Goal: Contribute content: Contribute content

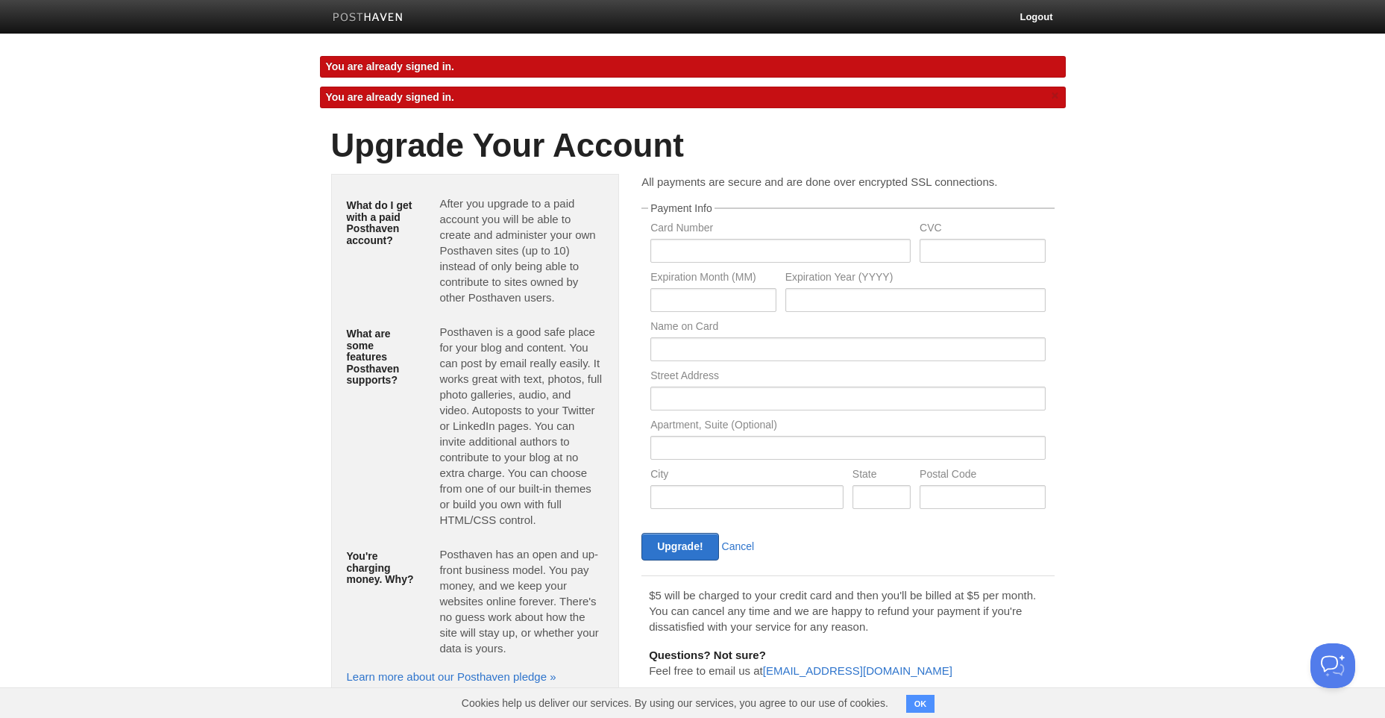
click at [374, 13] on img at bounding box center [368, 18] width 71 height 11
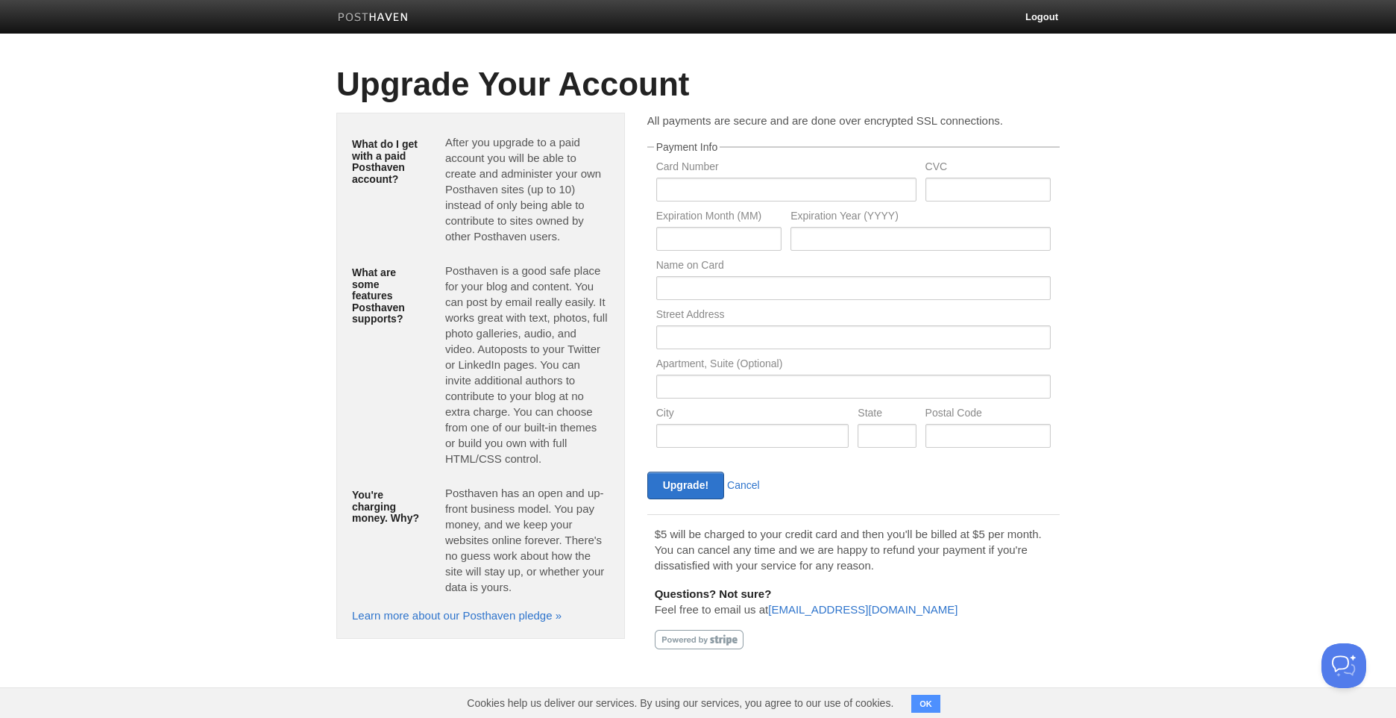
click at [410, 7] on link at bounding box center [373, 19] width 93 height 34
click at [753, 478] on div "Upgrade! Cancel" at bounding box center [748, 485] width 211 height 28
click at [780, 168] on label "Card Number" at bounding box center [786, 168] width 260 height 14
click at [779, 187] on input "text" at bounding box center [786, 190] width 260 height 24
type input "[CREDIT_CARD_NUMBER]"
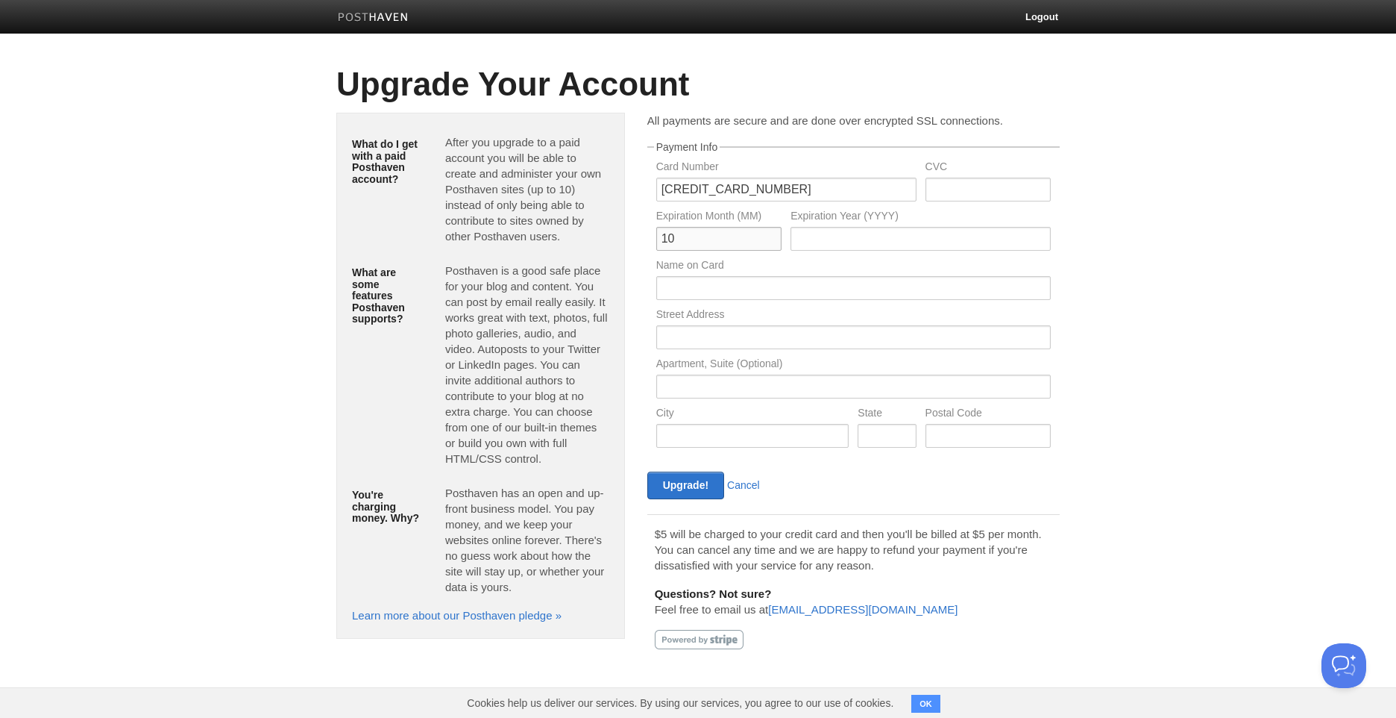
type input "10"
type input "2032"
click at [964, 189] on input "text" at bounding box center [988, 190] width 125 height 24
type input "241"
type input "Arthur Seerig Pahim"
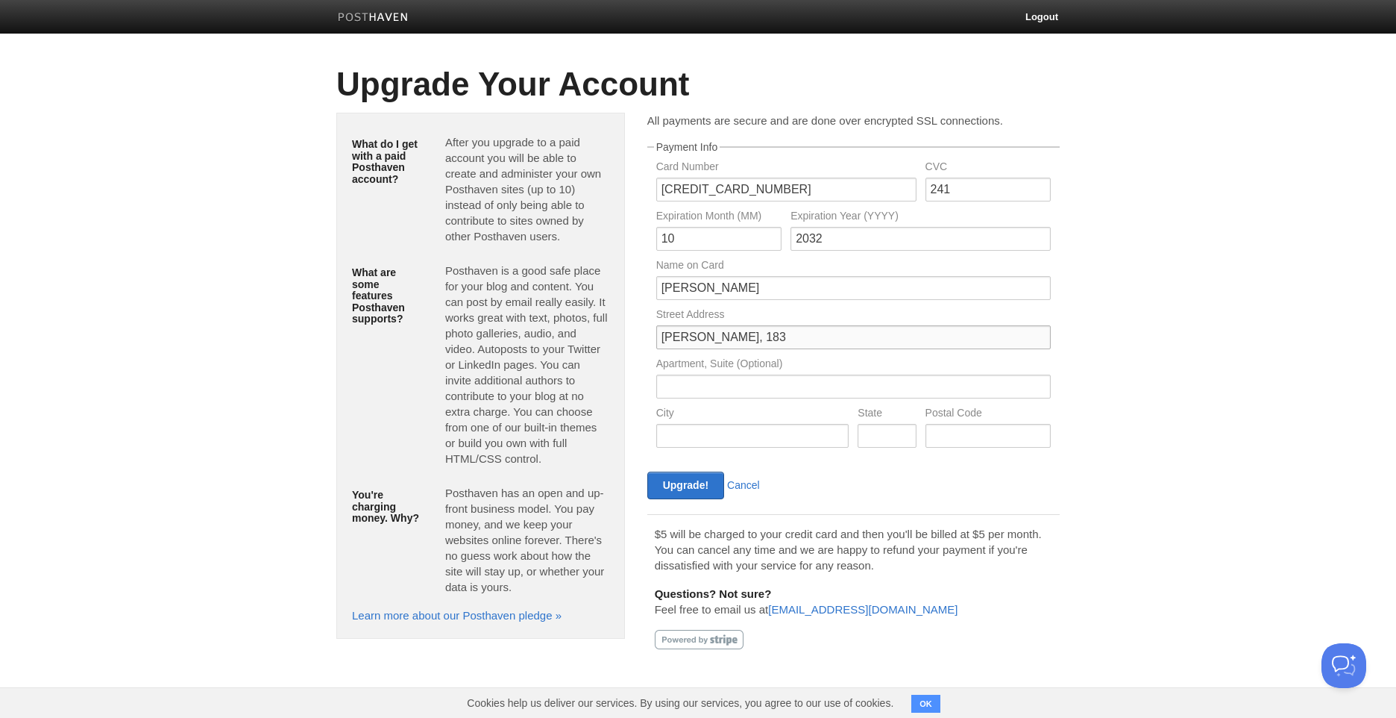
type input "Ernesto Becker, 183"
type input "Santa Maria"
type input "Rio Grande do Sul"
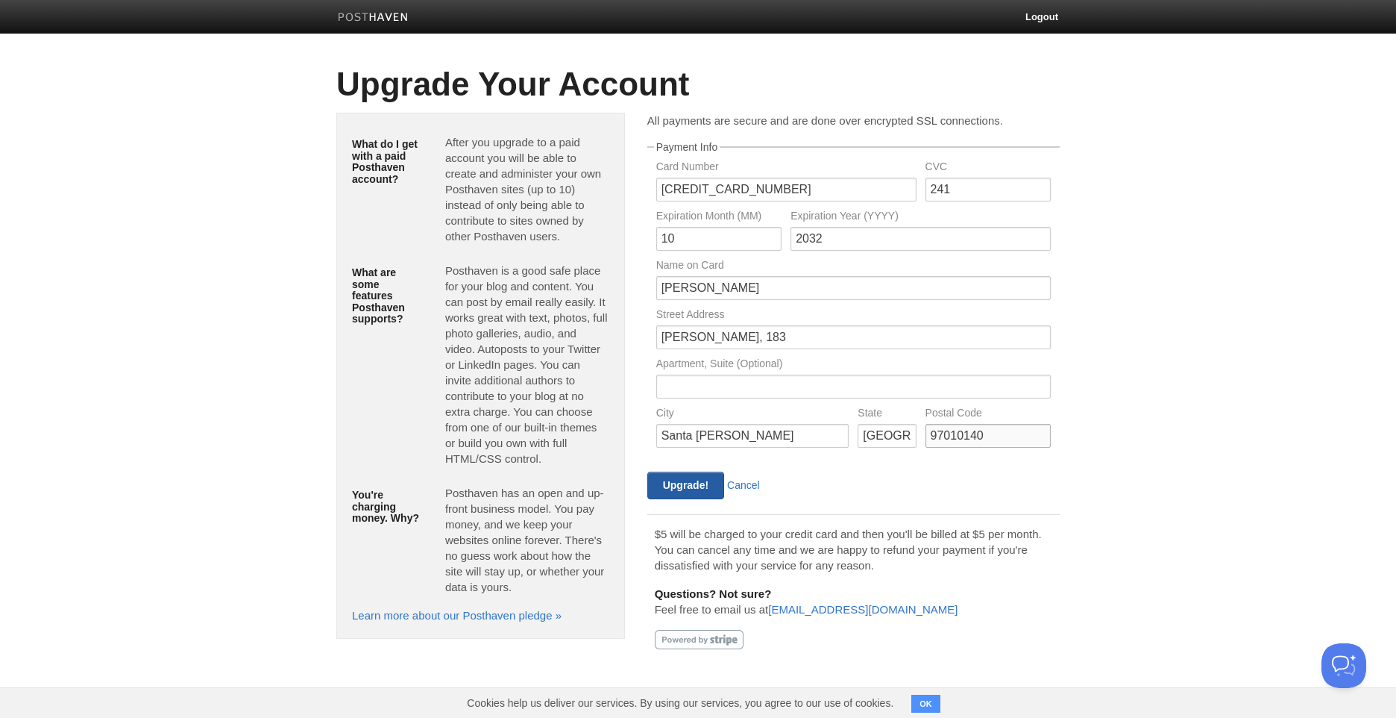
type input "97010140"
click at [677, 479] on input "Upgrade!" at bounding box center [685, 485] width 77 height 28
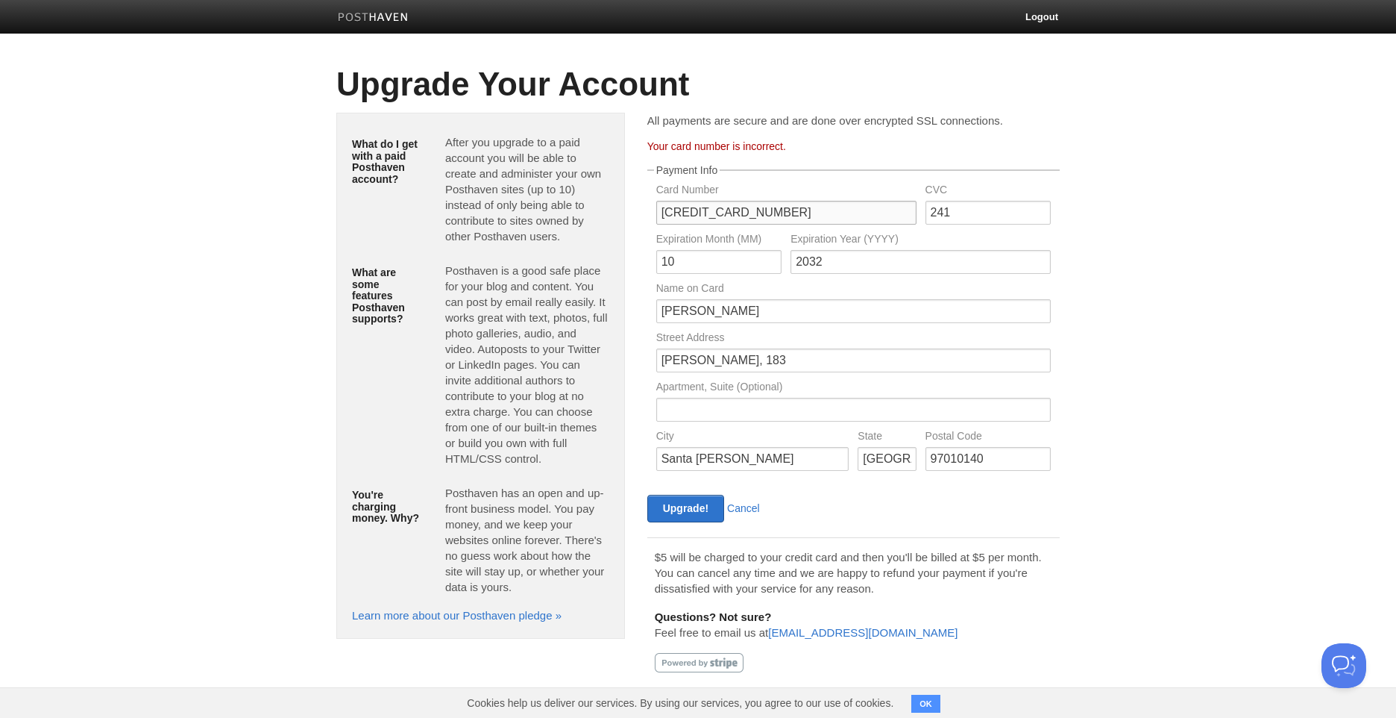
click at [829, 215] on input "5162920028823146" at bounding box center [786, 213] width 260 height 24
drag, startPoint x: 807, startPoint y: 216, endPoint x: 1, endPoint y: 199, distance: 805.8
click at [1, 198] on body "Logout Create a new site Edit your user profile Edit your account Upgrade your …" at bounding box center [698, 356] width 1396 height 713
type input "5162 9200 2882 3146"
click at [647, 495] on input "Upgrade!" at bounding box center [685, 509] width 77 height 28
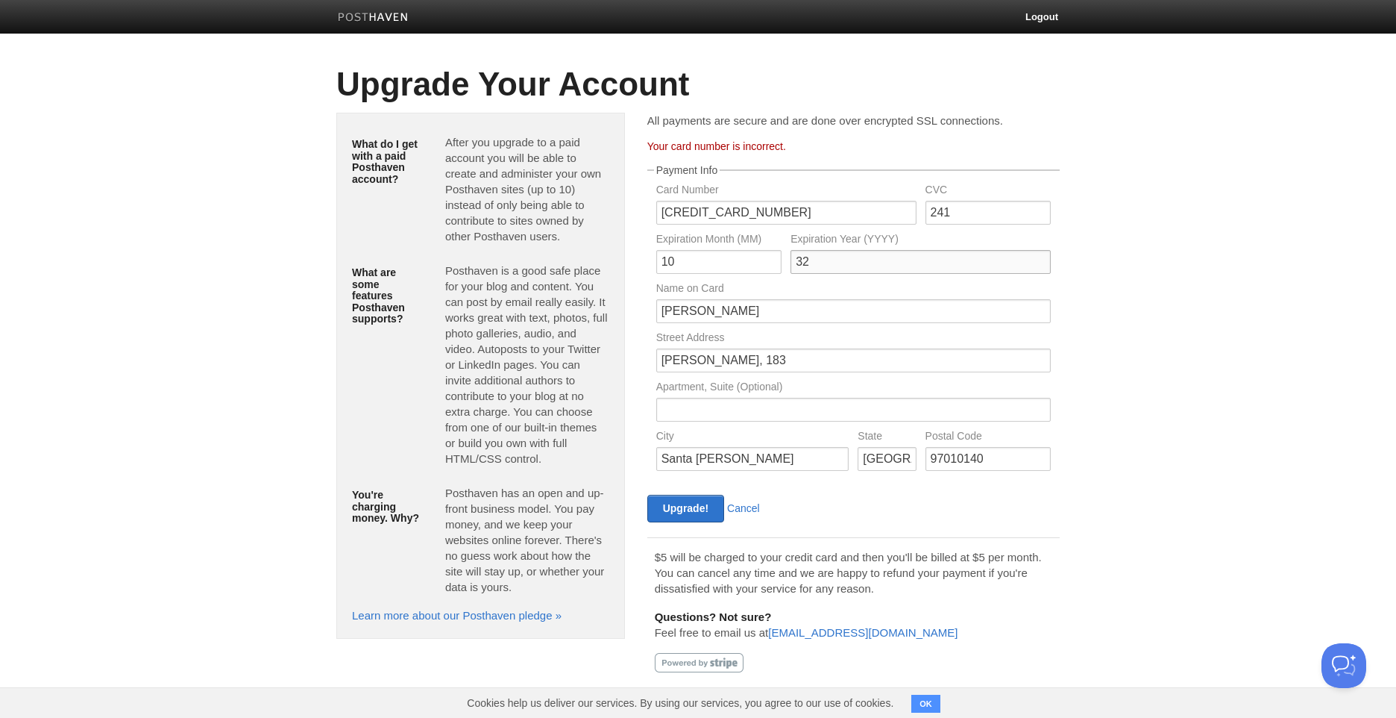
type input "32"
click at [647, 495] on input "Upgrade!" at bounding box center [685, 509] width 77 height 28
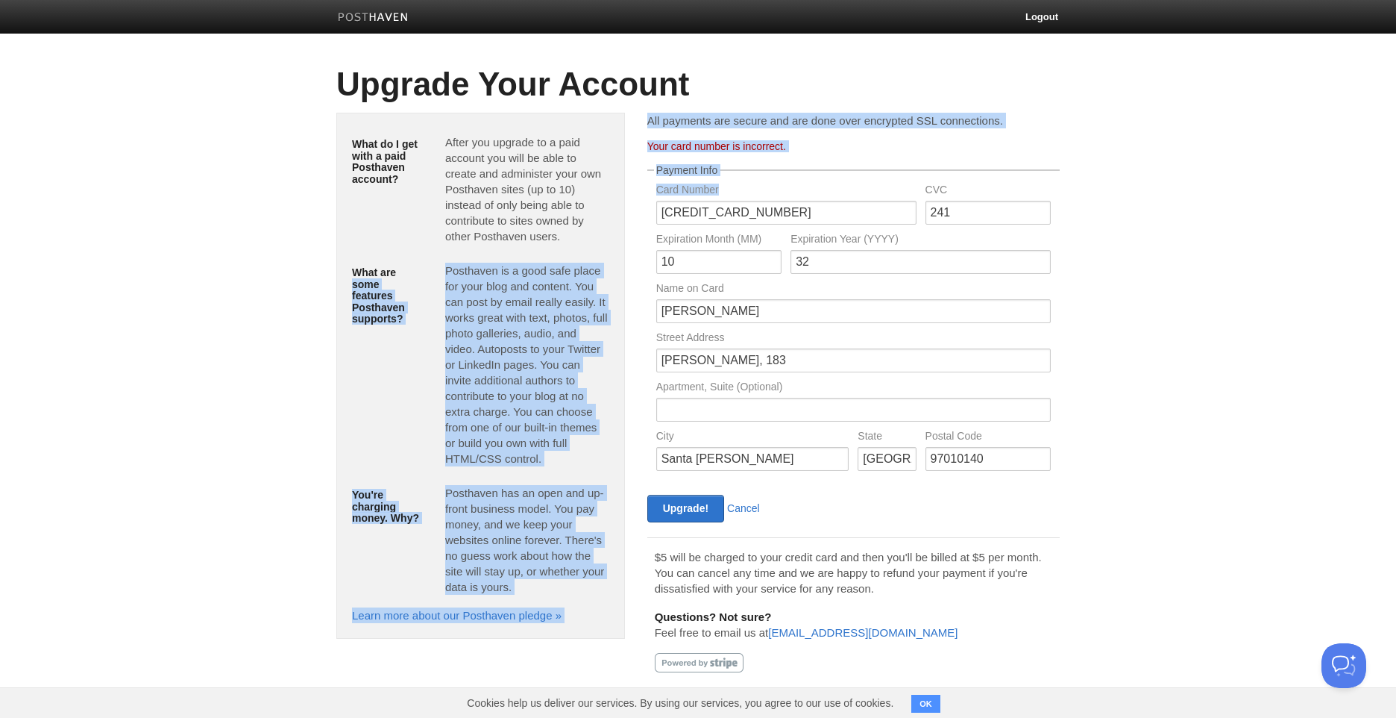
drag, startPoint x: 800, startPoint y: 206, endPoint x: 330, endPoint y: 284, distance: 475.7
click at [328, 284] on div "What do I get with a paid Posthaven account? After you upgrade to a paid accoun…" at bounding box center [698, 398] width 746 height 570
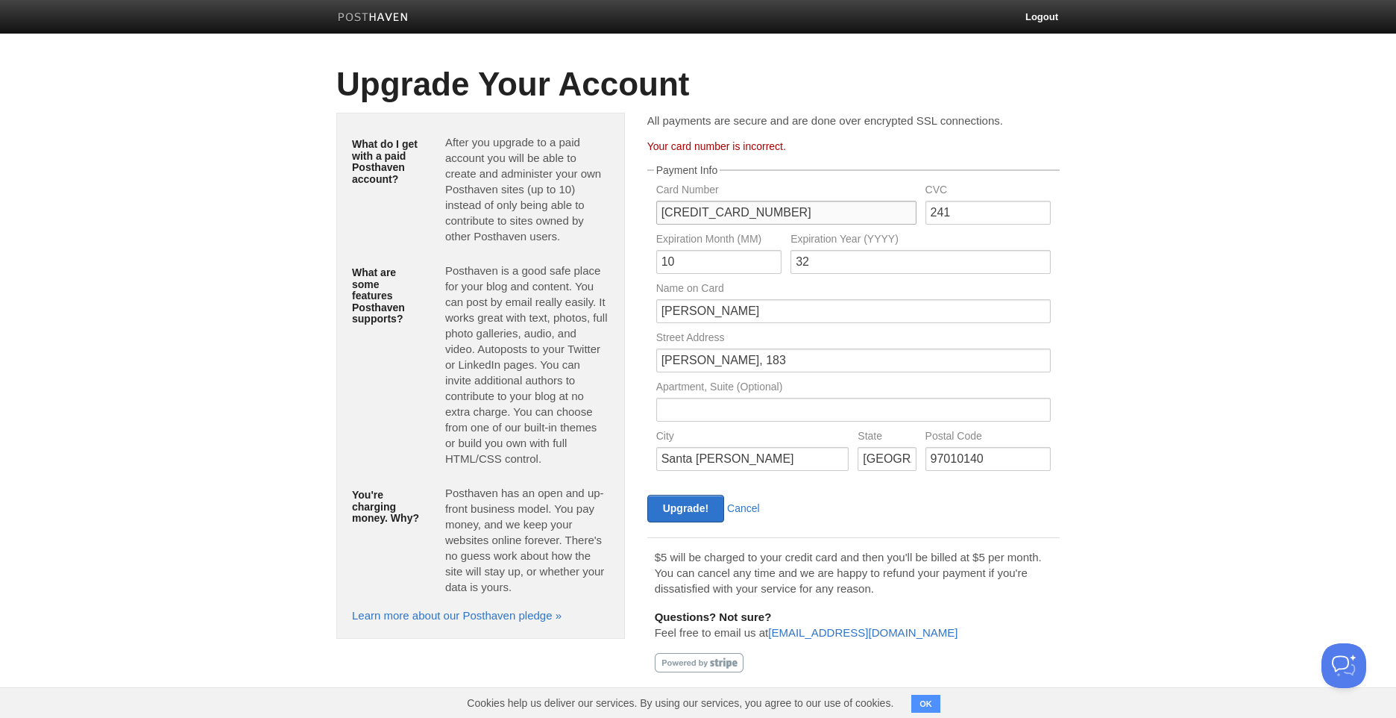
click at [717, 223] on input "5162 9200 2882 3146" at bounding box center [786, 213] width 260 height 24
type input "5162921234108744"
type input "185"
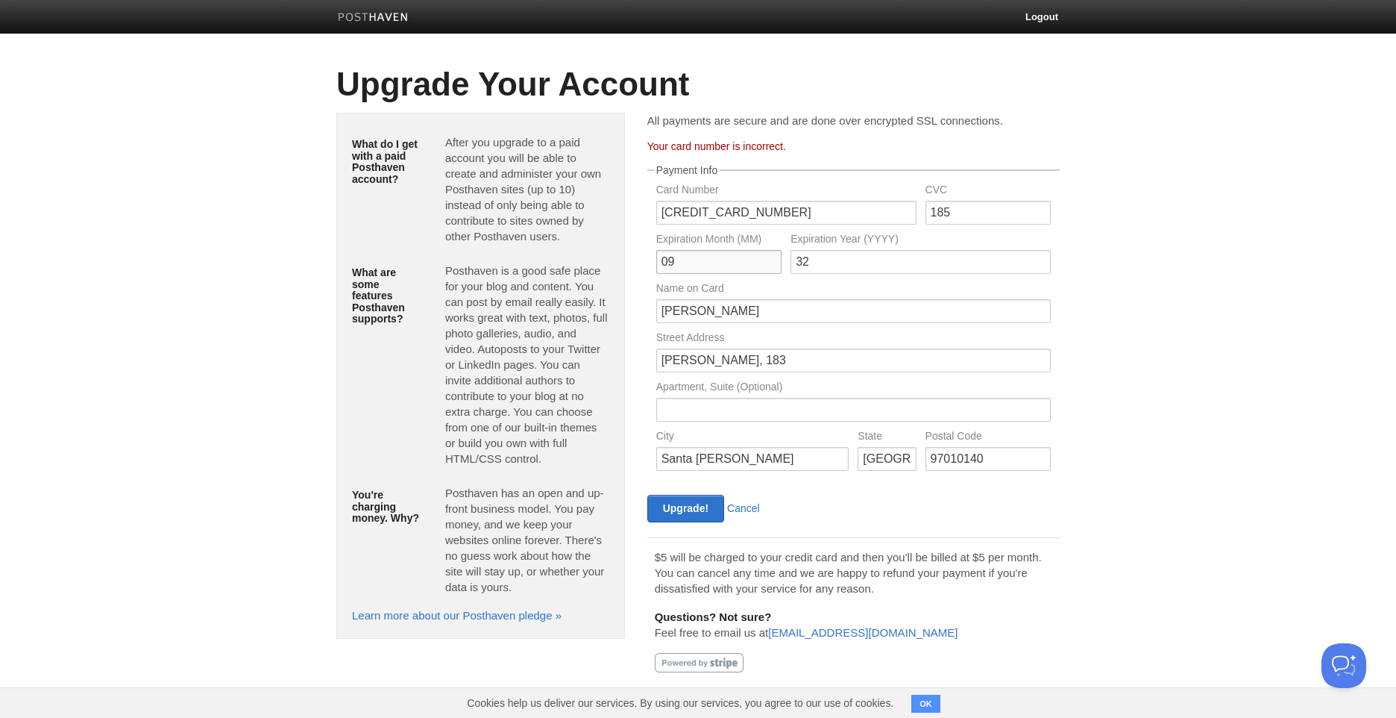
type input "09"
type input "2033"
click at [647, 495] on input "Upgrade!" at bounding box center [685, 509] width 77 height 28
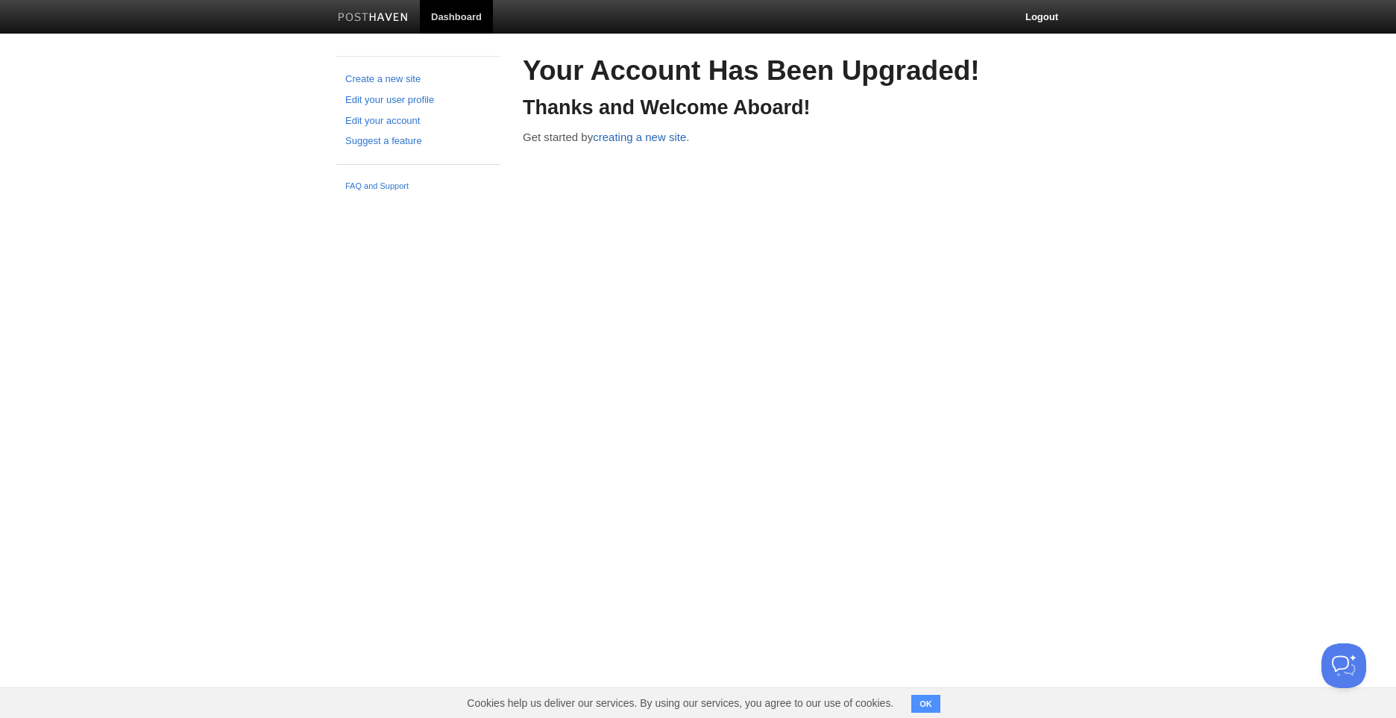
click at [626, 140] on link "creating a new site." at bounding box center [641, 137] width 96 height 13
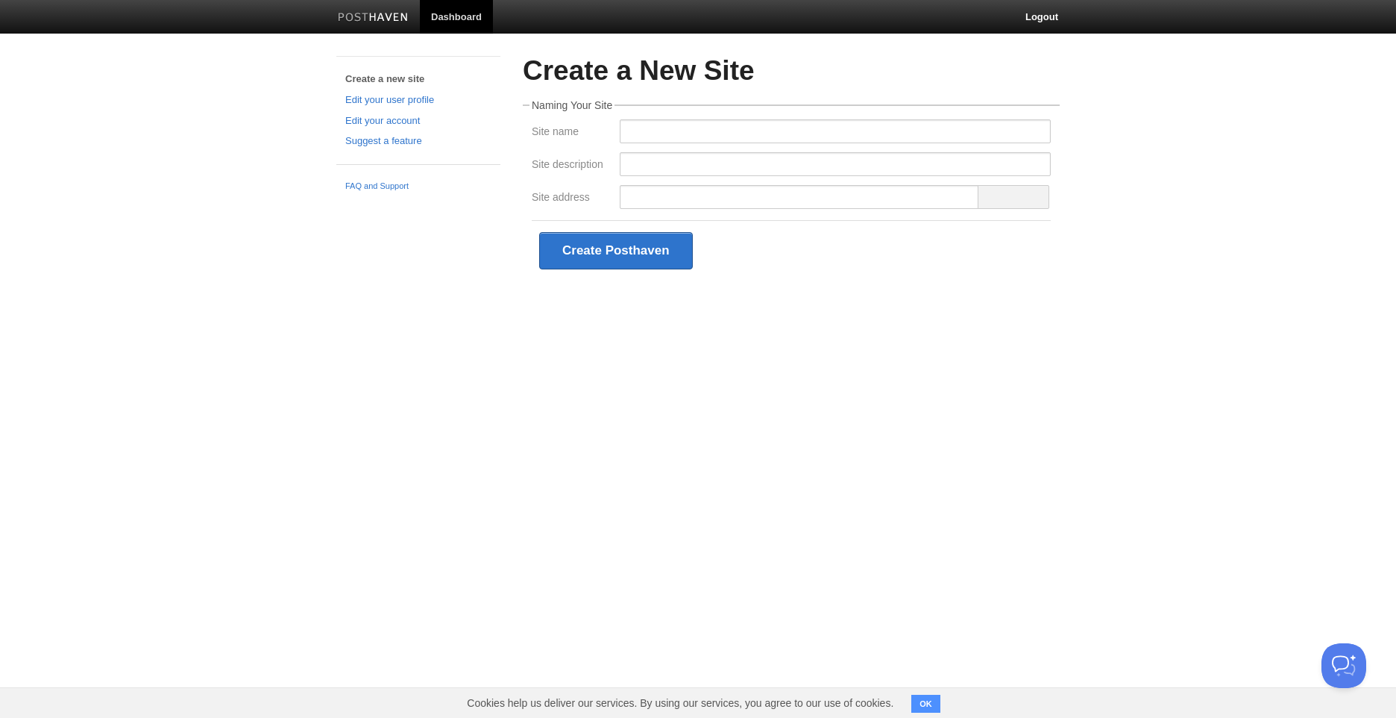
click at [697, 150] on div at bounding box center [835, 135] width 440 height 33
click at [686, 131] on input "Site name" at bounding box center [835, 131] width 431 height 24
drag, startPoint x: 713, startPoint y: 124, endPoint x: 724, endPoint y: 126, distance: 10.7
click at [724, 126] on input "Arthur Seerig Pahim" at bounding box center [835, 131] width 431 height 24
click at [764, 123] on input "Arthur Seerig Pahim" at bounding box center [835, 131] width 431 height 24
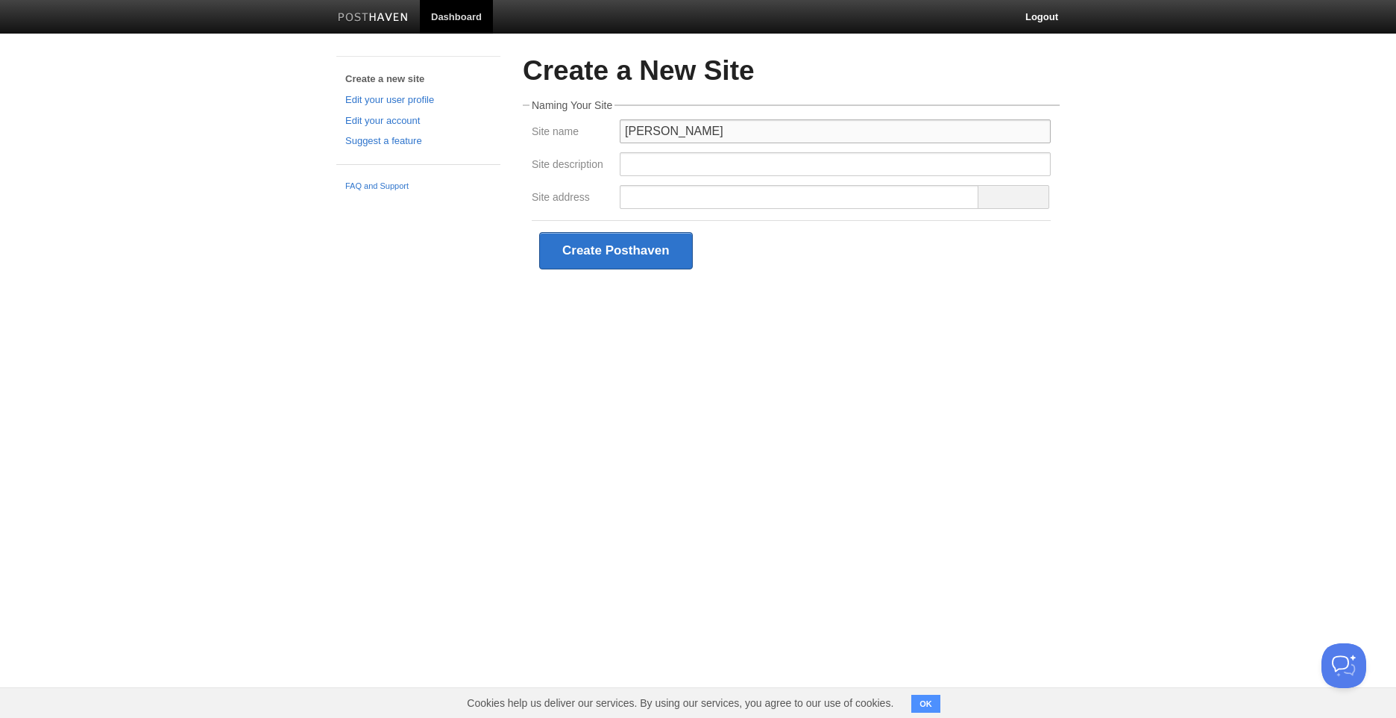
click at [764, 123] on input "Arthur Seerig Pahim" at bounding box center [835, 131] width 431 height 24
drag, startPoint x: 770, startPoint y: 135, endPoint x: 697, endPoint y: 135, distance: 73.1
click at [697, 135] on input "Arthur Seerig Pahim" at bounding box center [835, 131] width 431 height 24
type input "[PERSON_NAME]"
type input "arthurseerig"
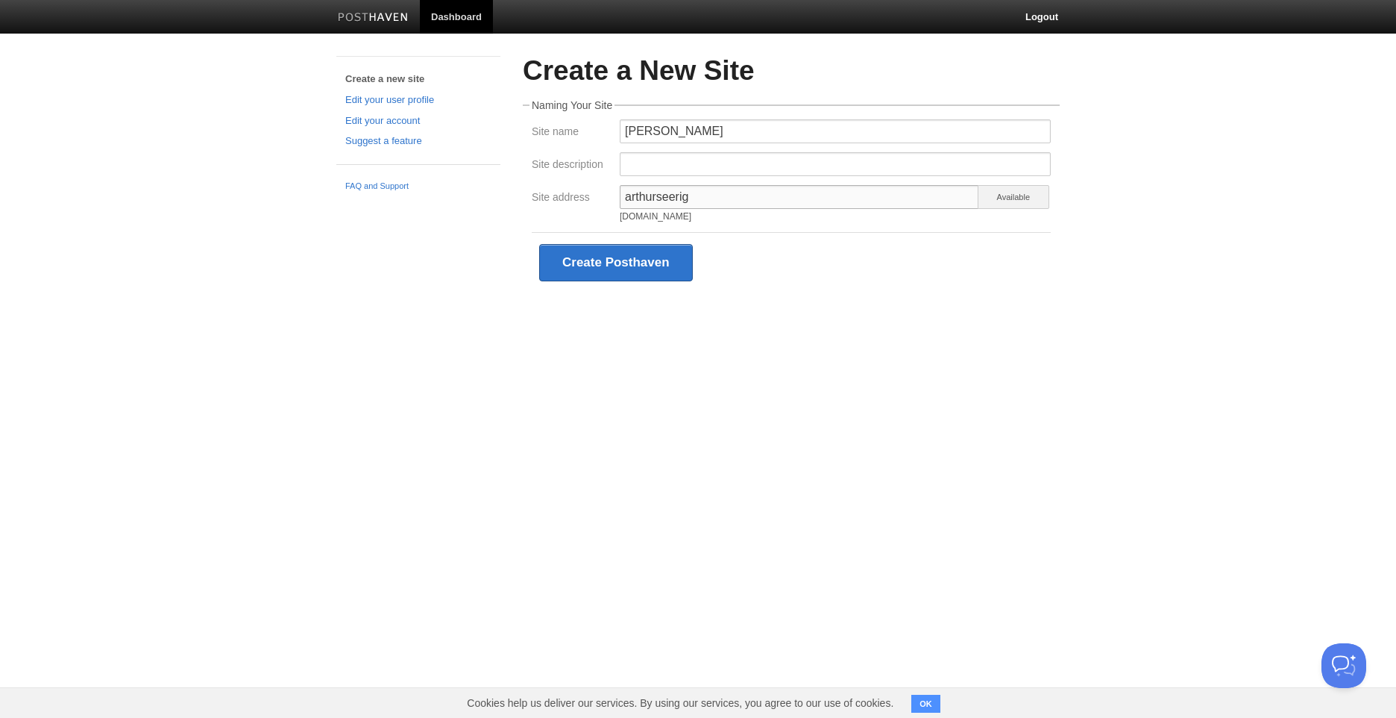
click at [539, 244] on button "Create Posthaven" at bounding box center [616, 262] width 154 height 37
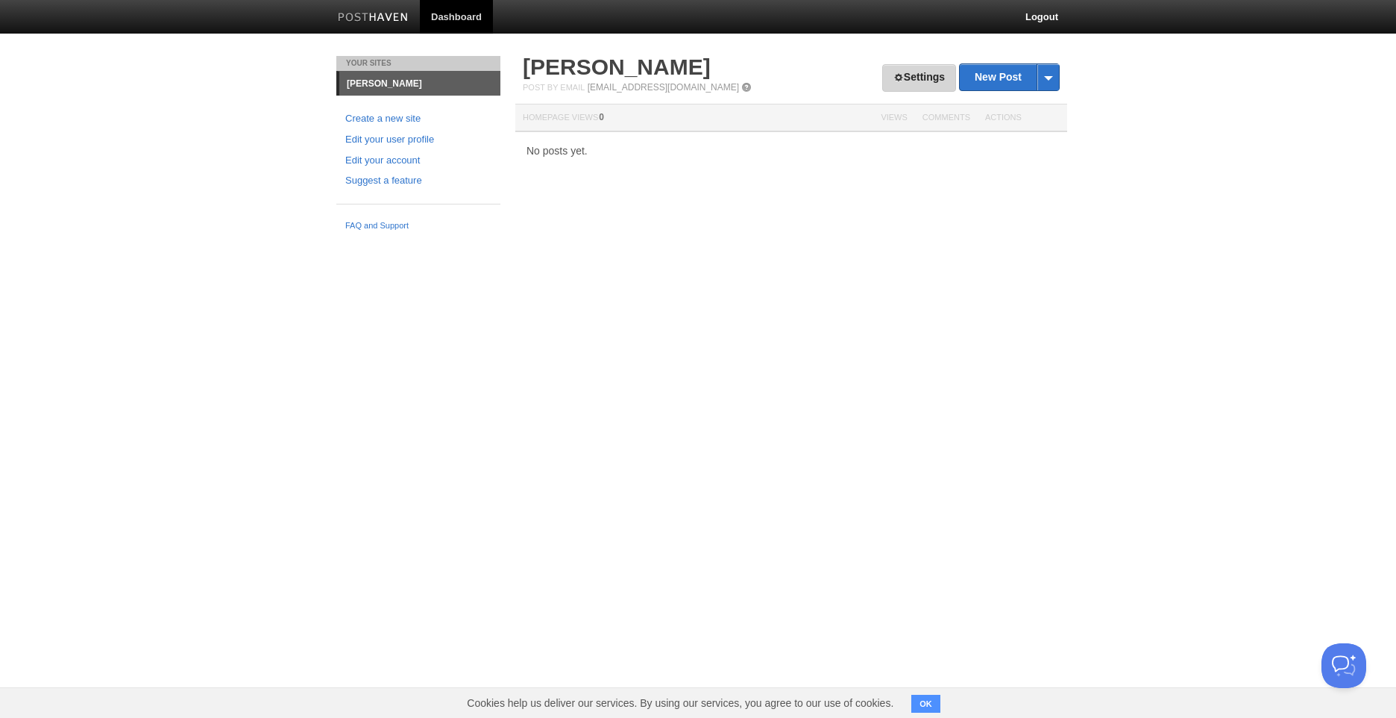
click at [920, 68] on link "Settings" at bounding box center [919, 78] width 74 height 28
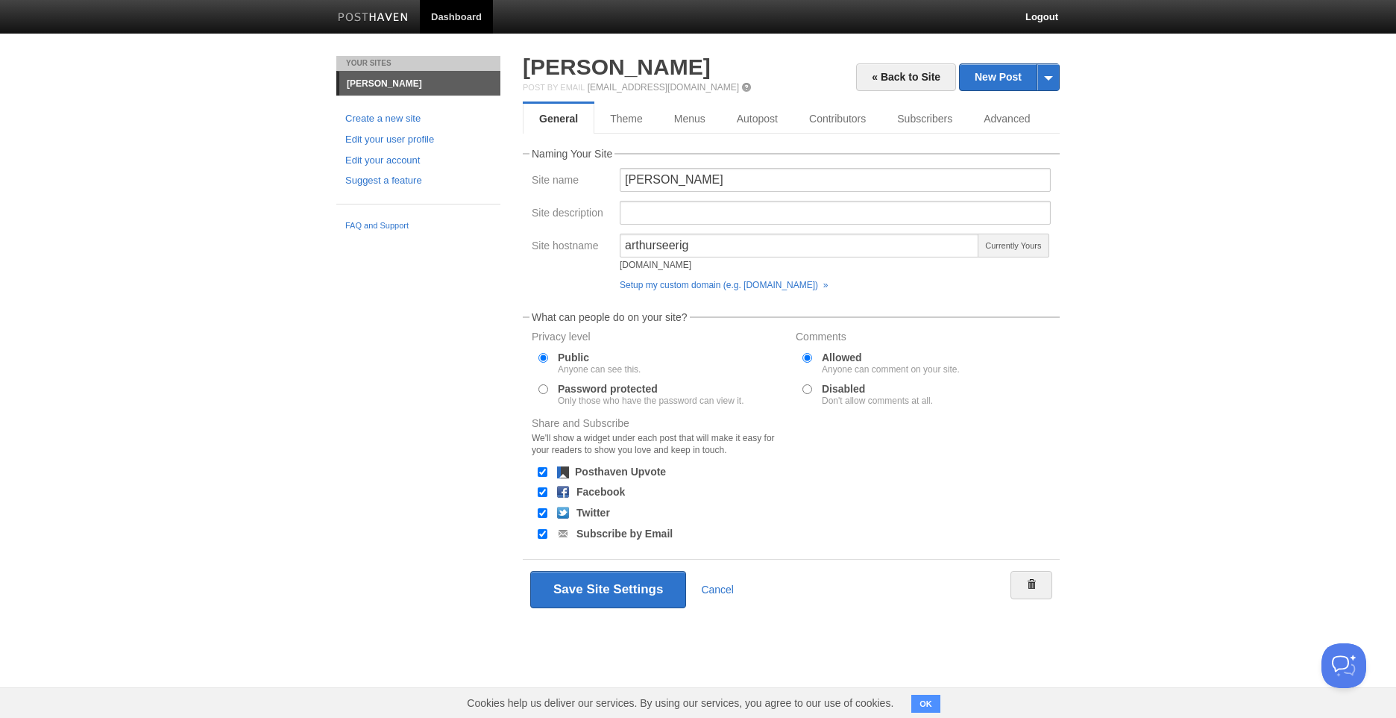
click at [903, 392] on label "Disabled Don't allow comments at all." at bounding box center [877, 394] width 111 height 22
click at [812, 392] on input "Disabled Don't allow comments at all." at bounding box center [808, 389] width 10 height 10
radio input "true"
click at [628, 585] on button "Save Site Settings" at bounding box center [608, 589] width 156 height 37
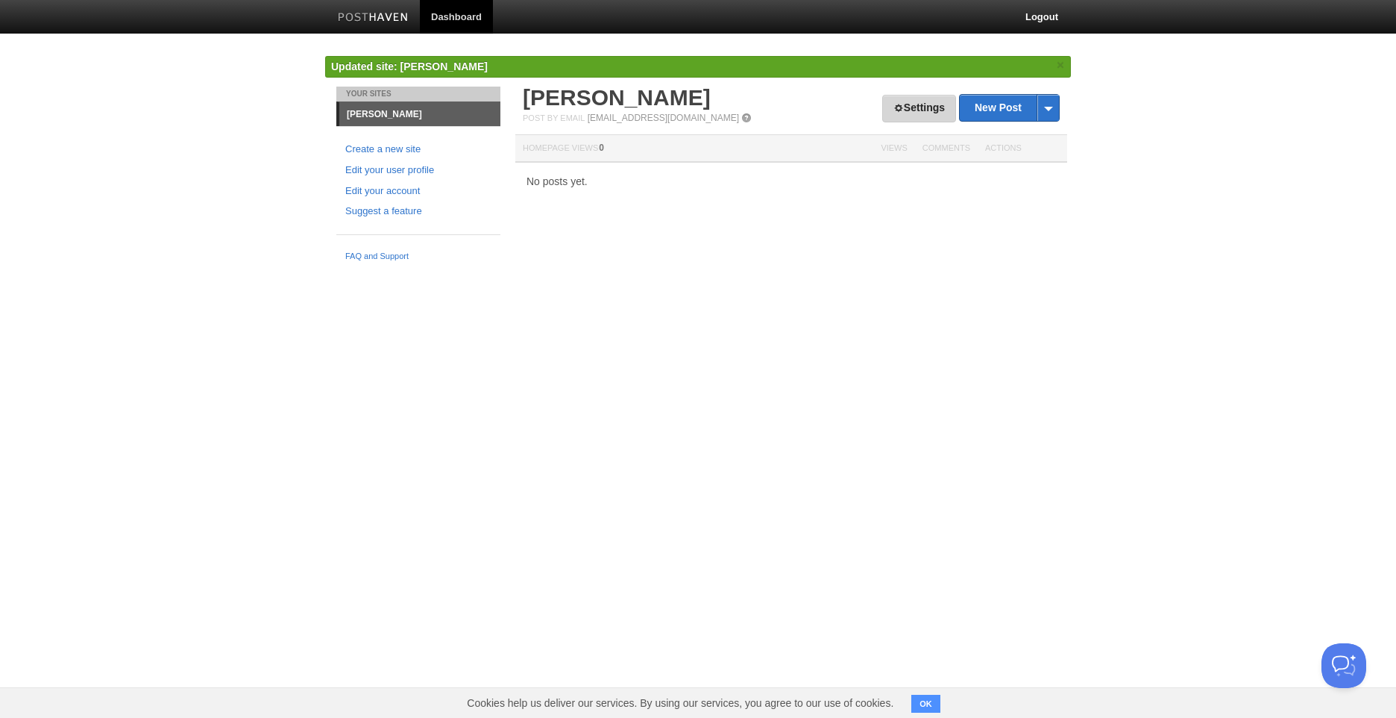
click at [938, 114] on link "Settings" at bounding box center [919, 109] width 74 height 28
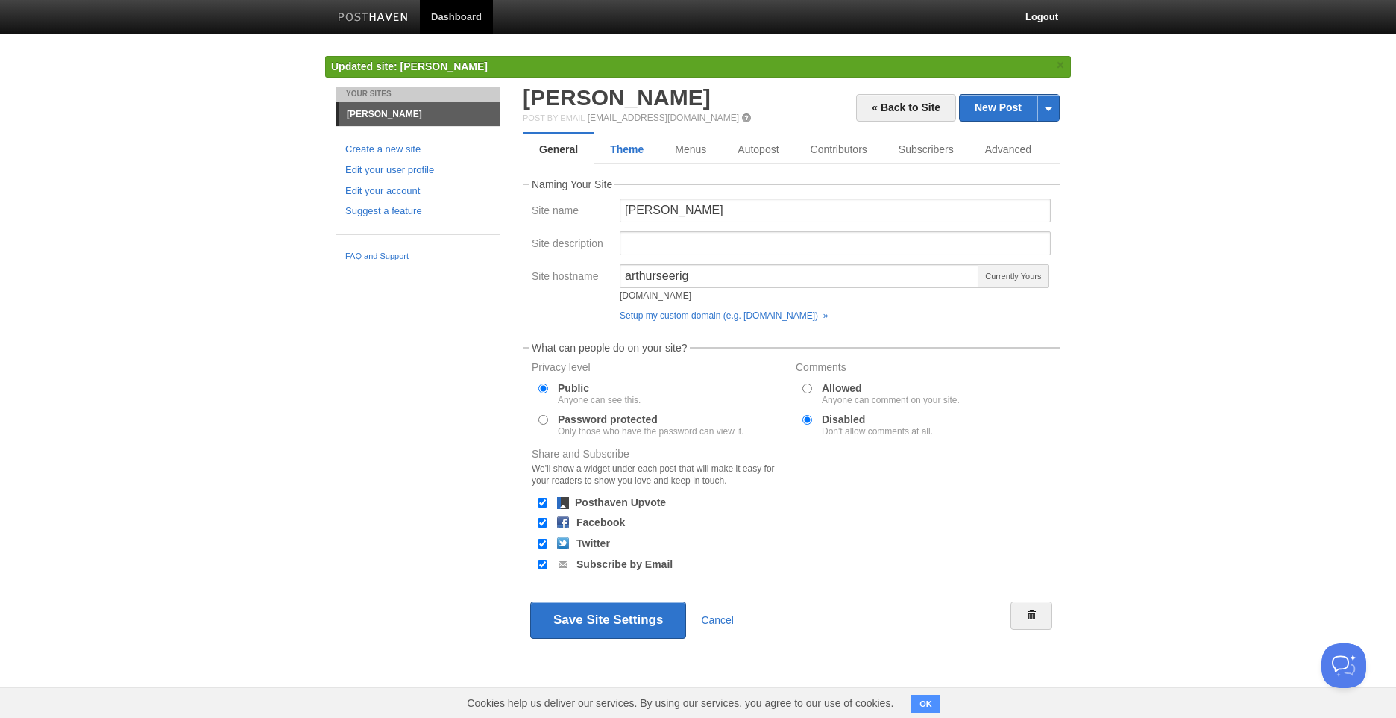
click at [618, 140] on link "Theme" at bounding box center [626, 149] width 65 height 30
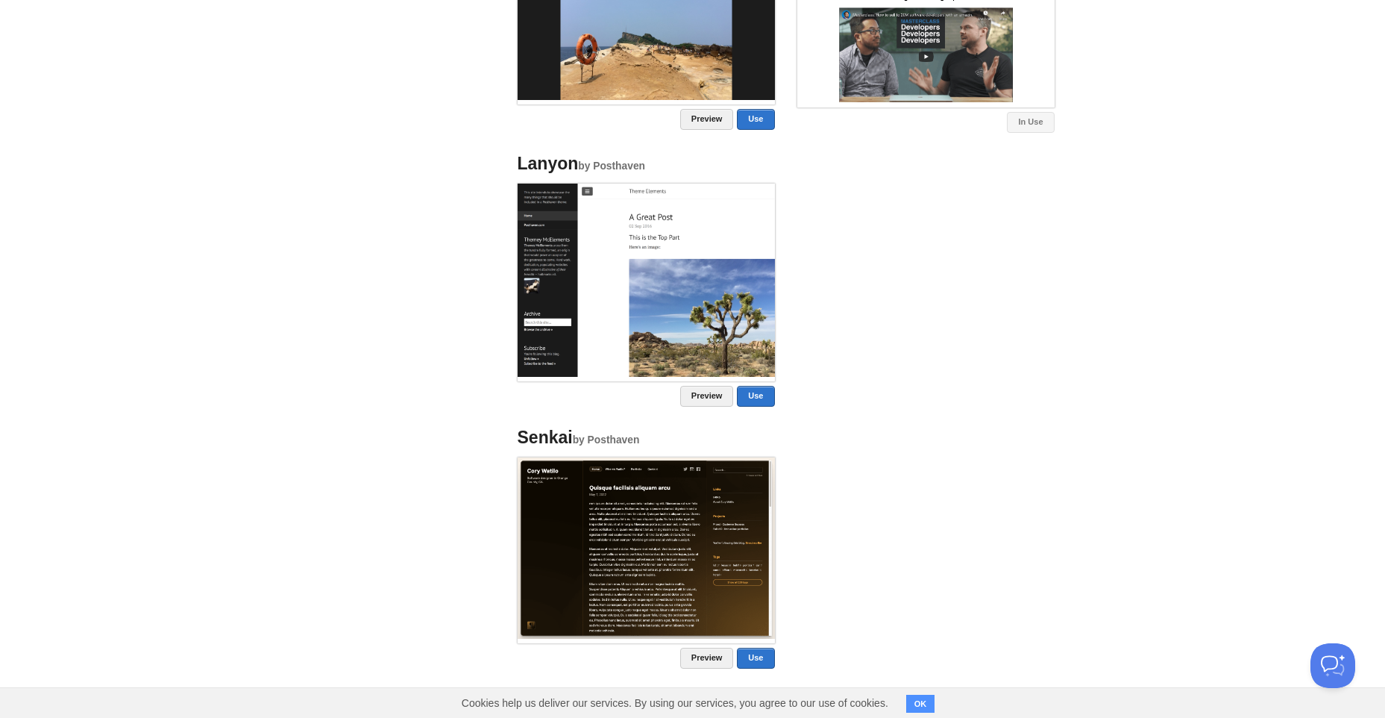
scroll to position [1103, 0]
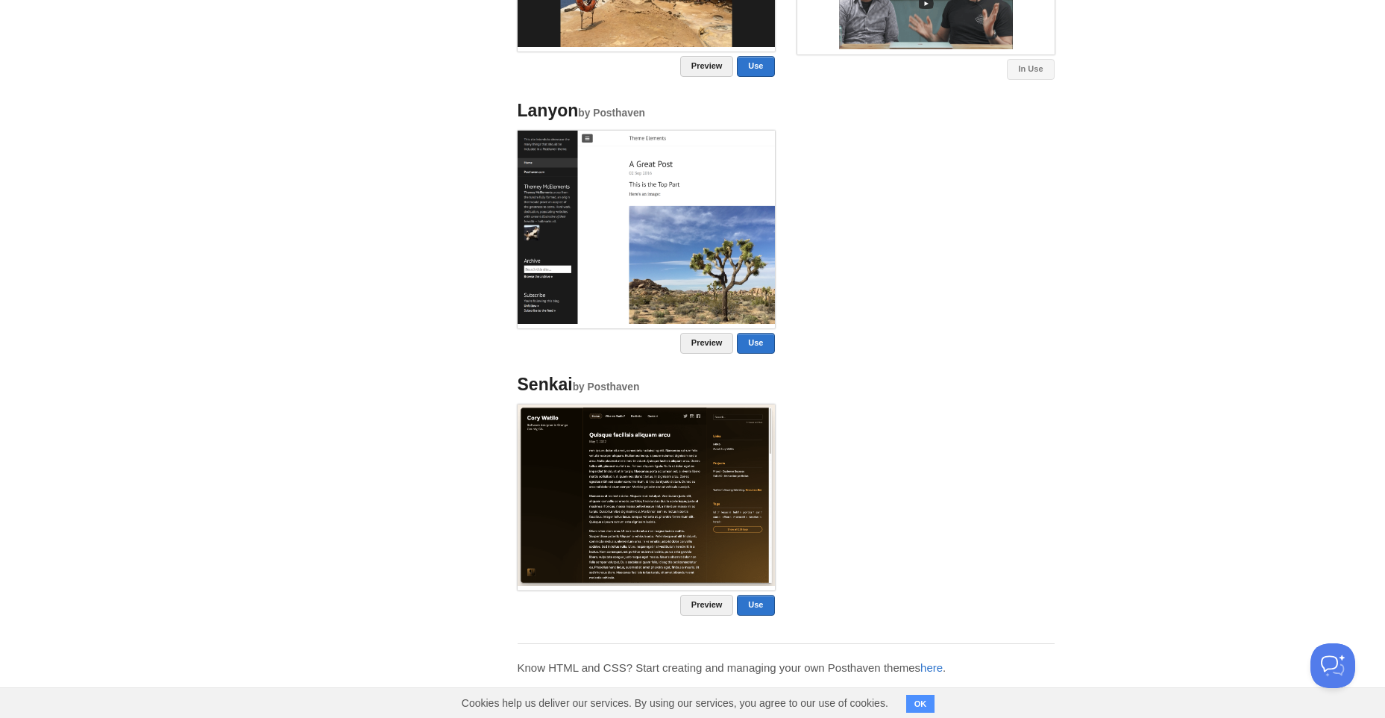
drag, startPoint x: 1020, startPoint y: 325, endPoint x: 1021, endPoint y: 311, distance: 14.2
drag, startPoint x: 1021, startPoint y: 311, endPoint x: 992, endPoint y: 291, distance: 35.4
click at [992, 291] on ul "Modern by Posthaven Preview Use Classic by Posthaven Preview Use Ilun by Postha…" at bounding box center [785, 83] width 559 height 1087
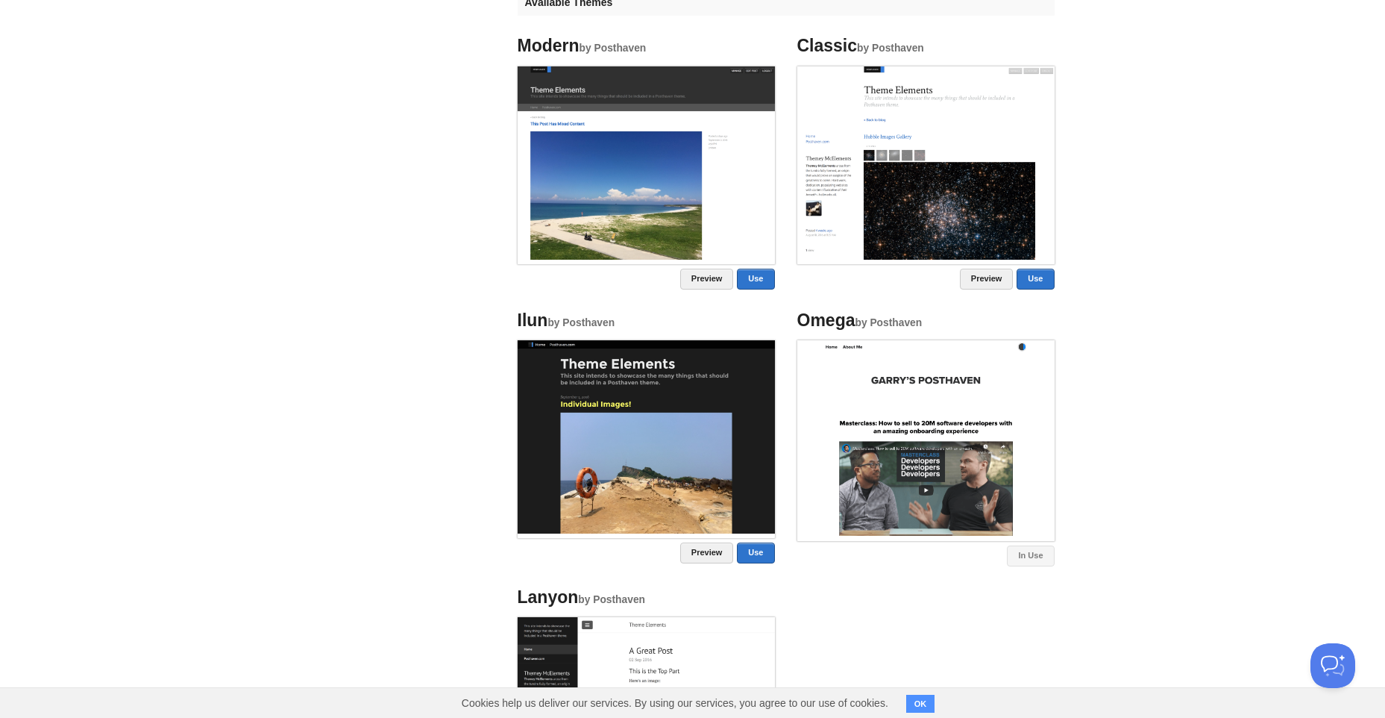
scroll to position [581, 0]
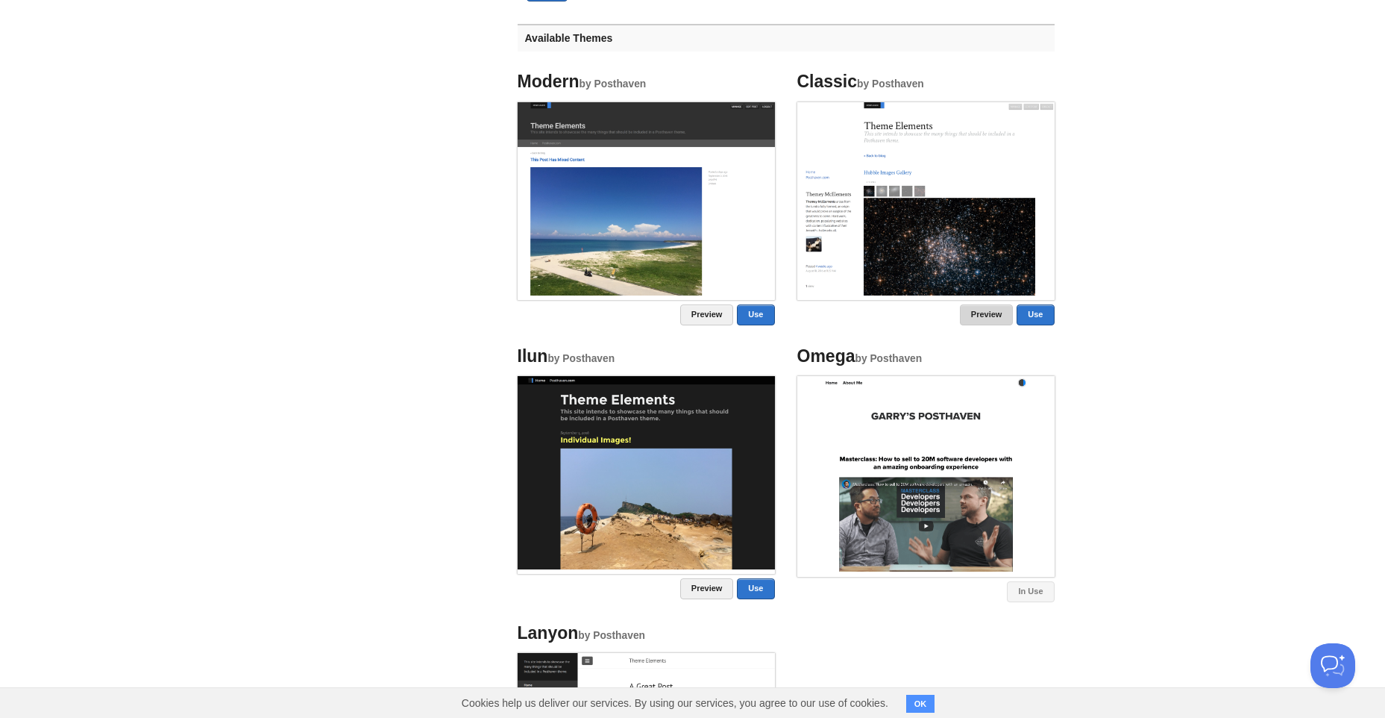
click at [985, 306] on link "Preview" at bounding box center [987, 314] width 54 height 21
click at [1040, 324] on link "Use" at bounding box center [1035, 314] width 37 height 21
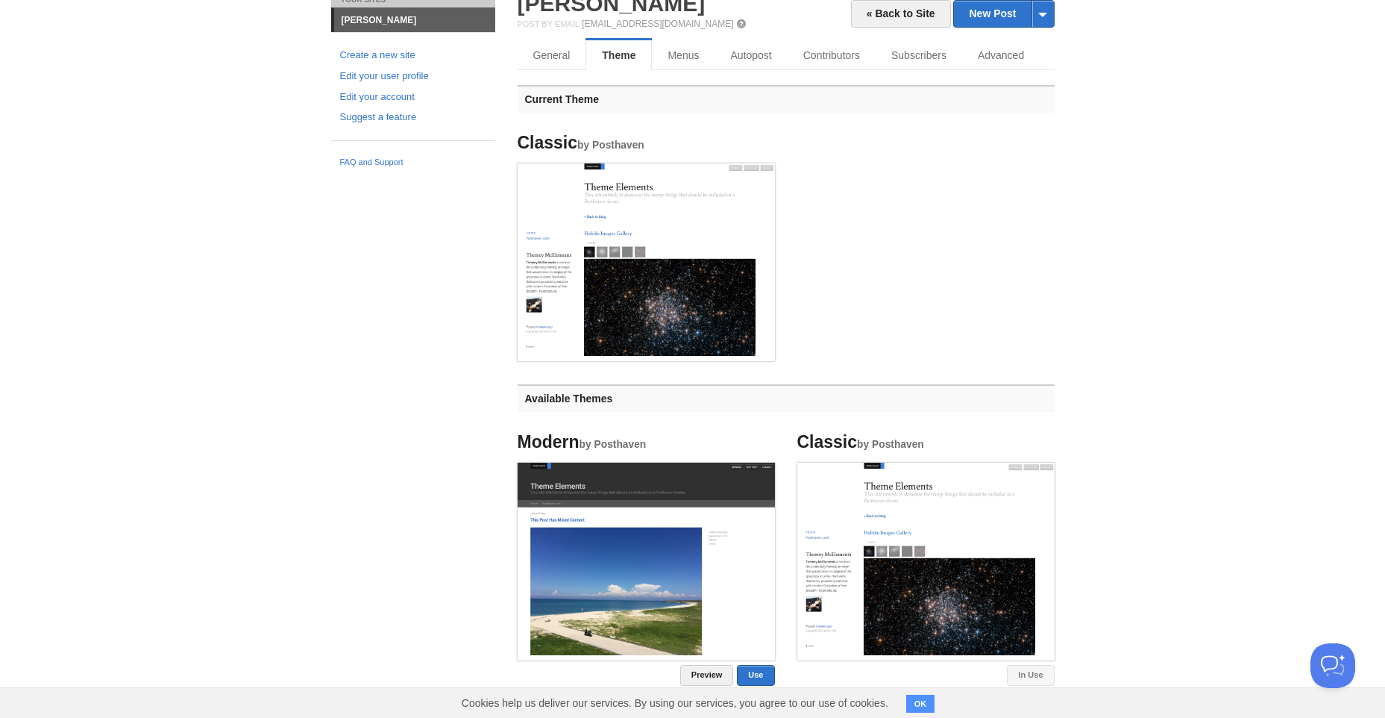
scroll to position [0, 0]
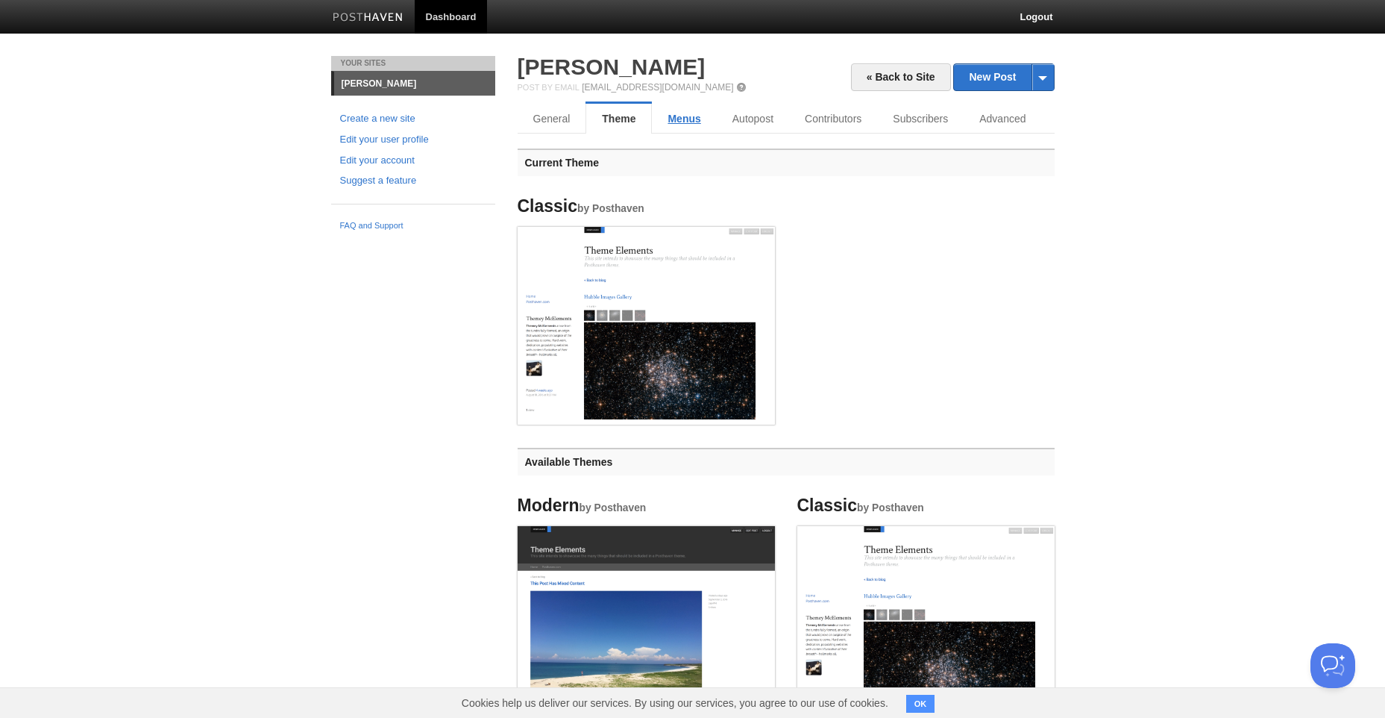
click at [697, 117] on link "Menus" at bounding box center [684, 119] width 64 height 30
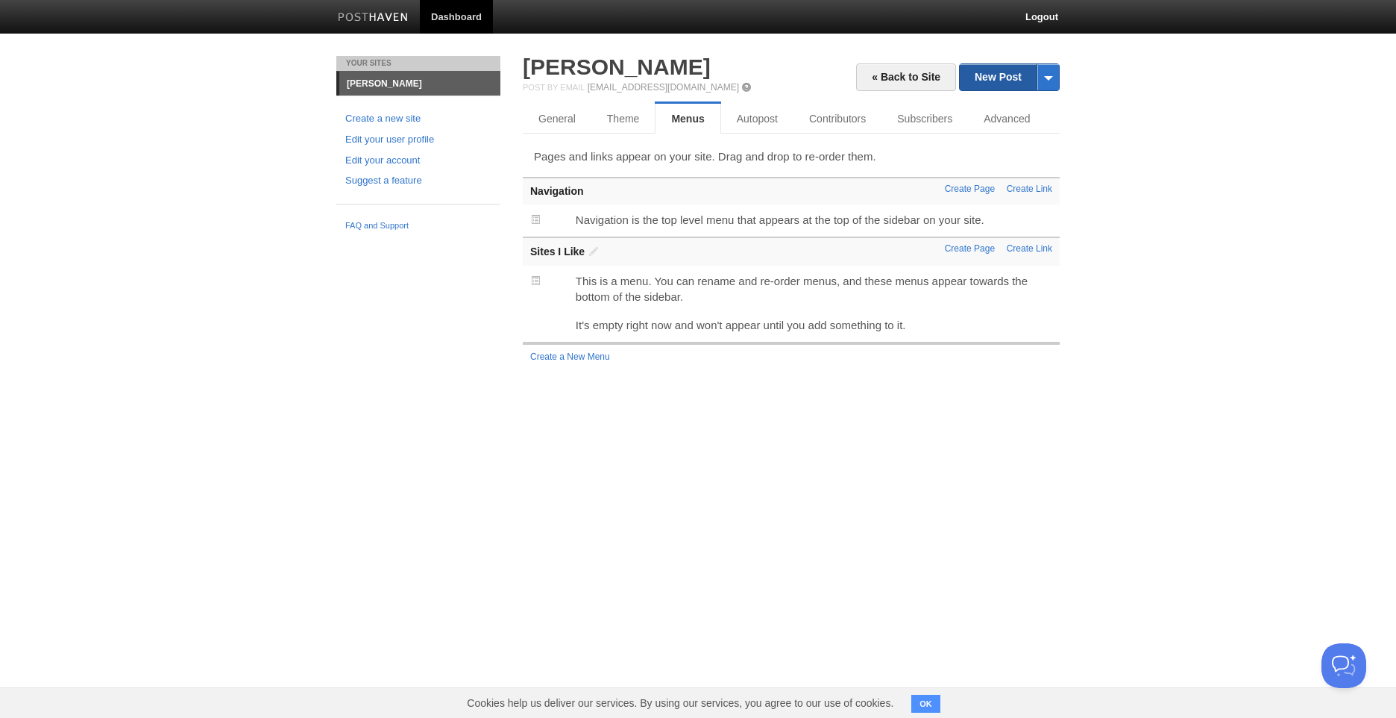
click at [993, 89] on link "New Post" at bounding box center [1009, 77] width 99 height 26
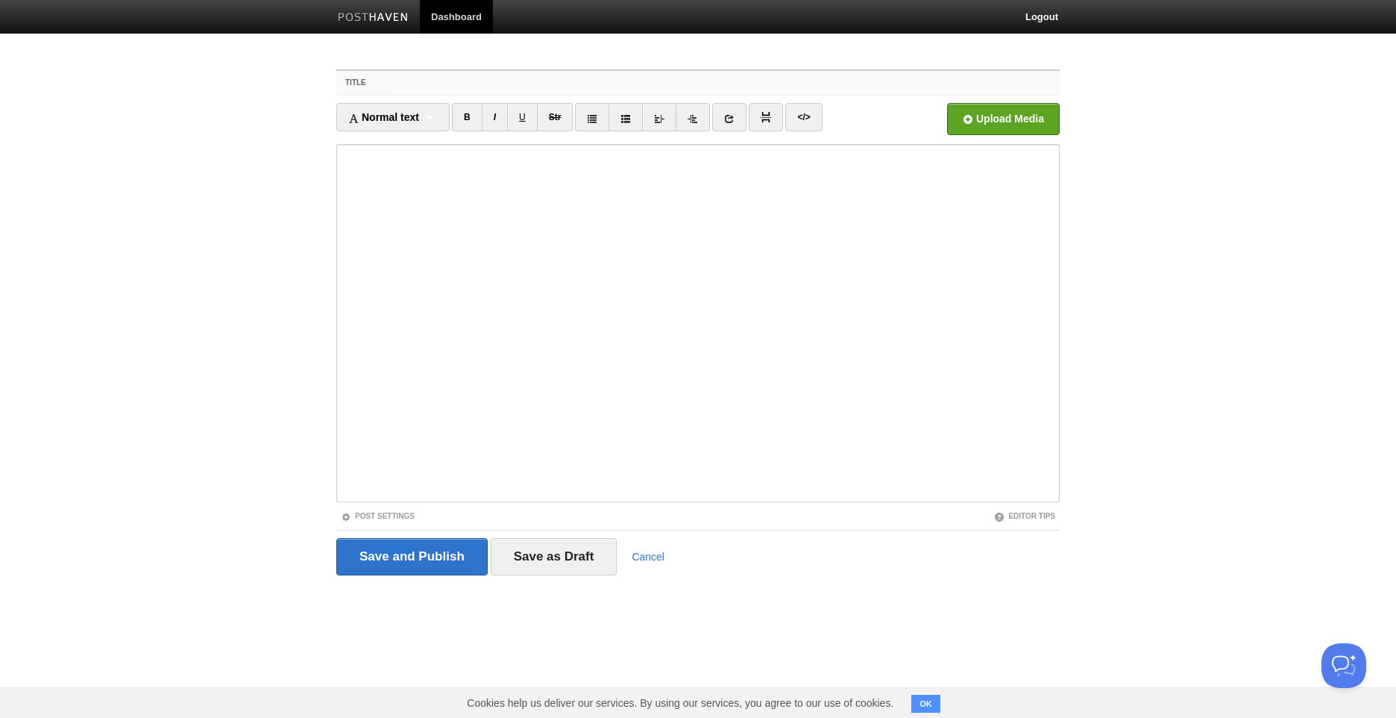
click at [471, 88] on input "Title" at bounding box center [728, 83] width 663 height 24
click at [436, 112] on div "Normal text Normal text Heading 1 Heading 2 Heading 3" at bounding box center [392, 117] width 113 height 28
click at [436, 113] on div "Normal text Normal text Heading 1 Heading 2 Heading 3" at bounding box center [392, 117] width 113 height 28
click at [437, 91] on input "Title" at bounding box center [728, 83] width 663 height 24
drag, startPoint x: 446, startPoint y: 100, endPoint x: 442, endPoint y: 79, distance: 21.2
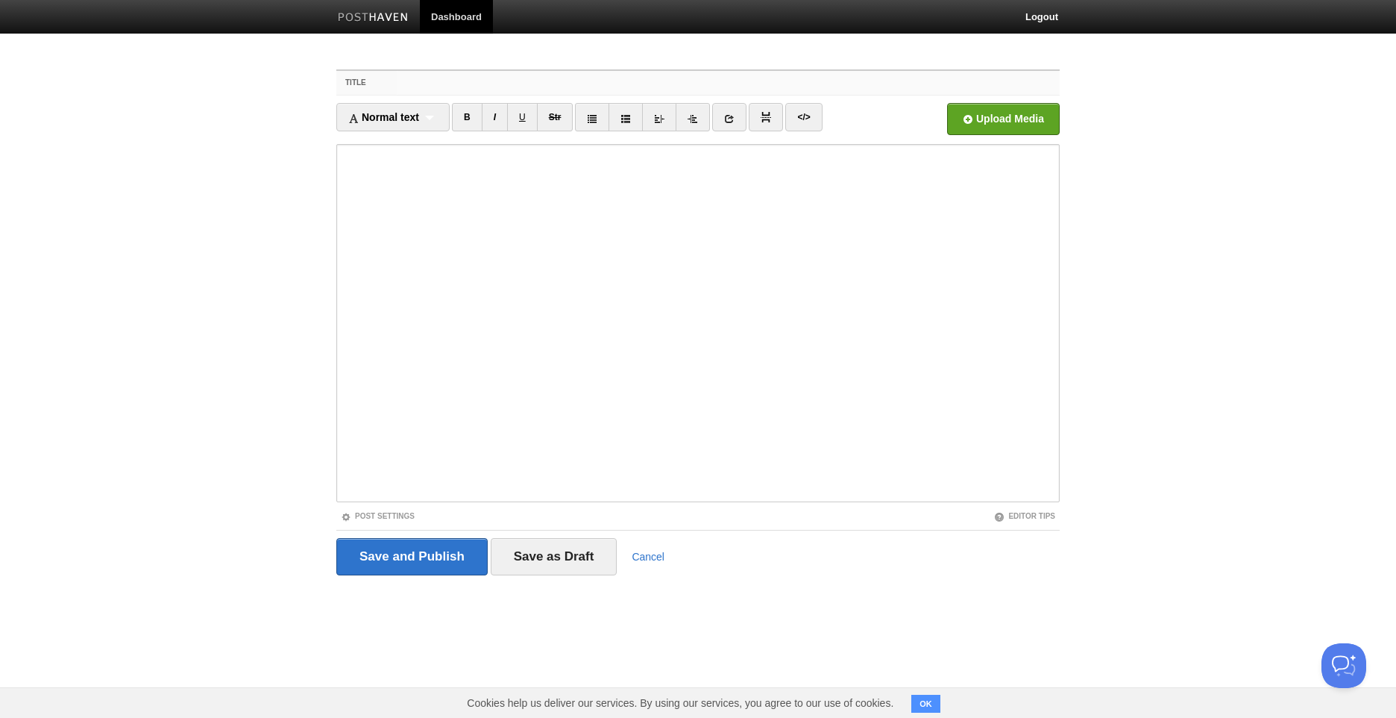
click at [442, 79] on input "Title" at bounding box center [728, 83] width 663 height 24
paste input "Where Does Mathematics Exist?"
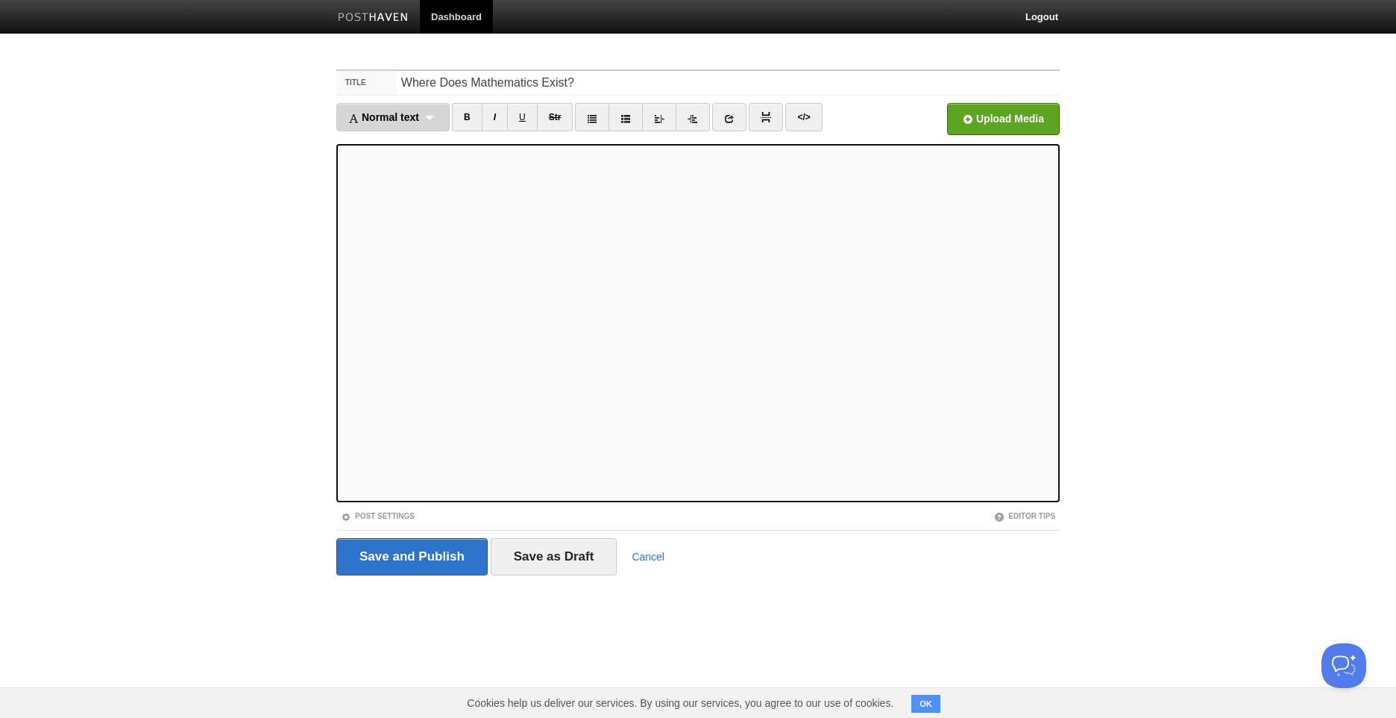
click at [415, 114] on span "Normal text" at bounding box center [383, 117] width 71 height 12
click at [405, 161] on link "Heading 1" at bounding box center [393, 165] width 112 height 22
click at [383, 127] on div "Heading 1 Normal text Heading 1 Heading 2 Heading 3" at bounding box center [382, 117] width 92 height 28
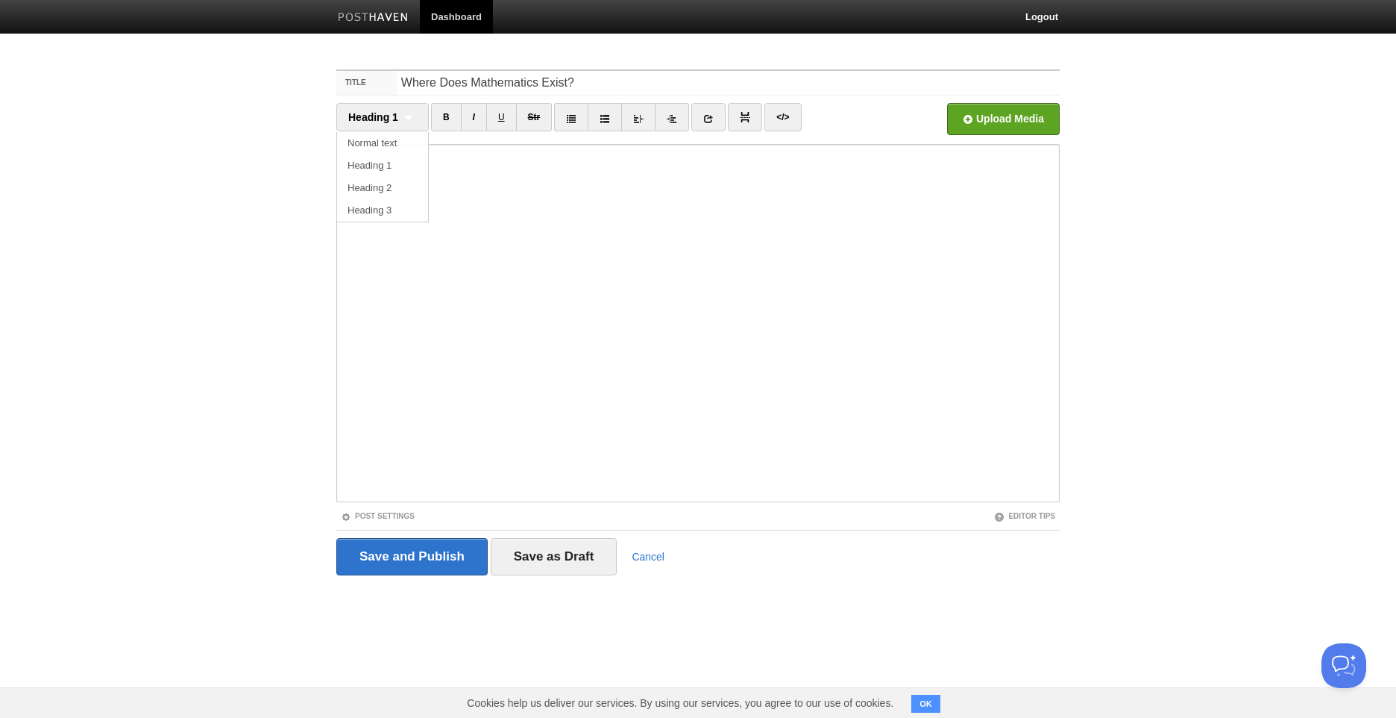
click at [1071, 194] on body "Dashboard Logout Created site: Arthur Seerig × Updated site: Arthur Seerig × Yo…" at bounding box center [698, 315] width 1396 height 631
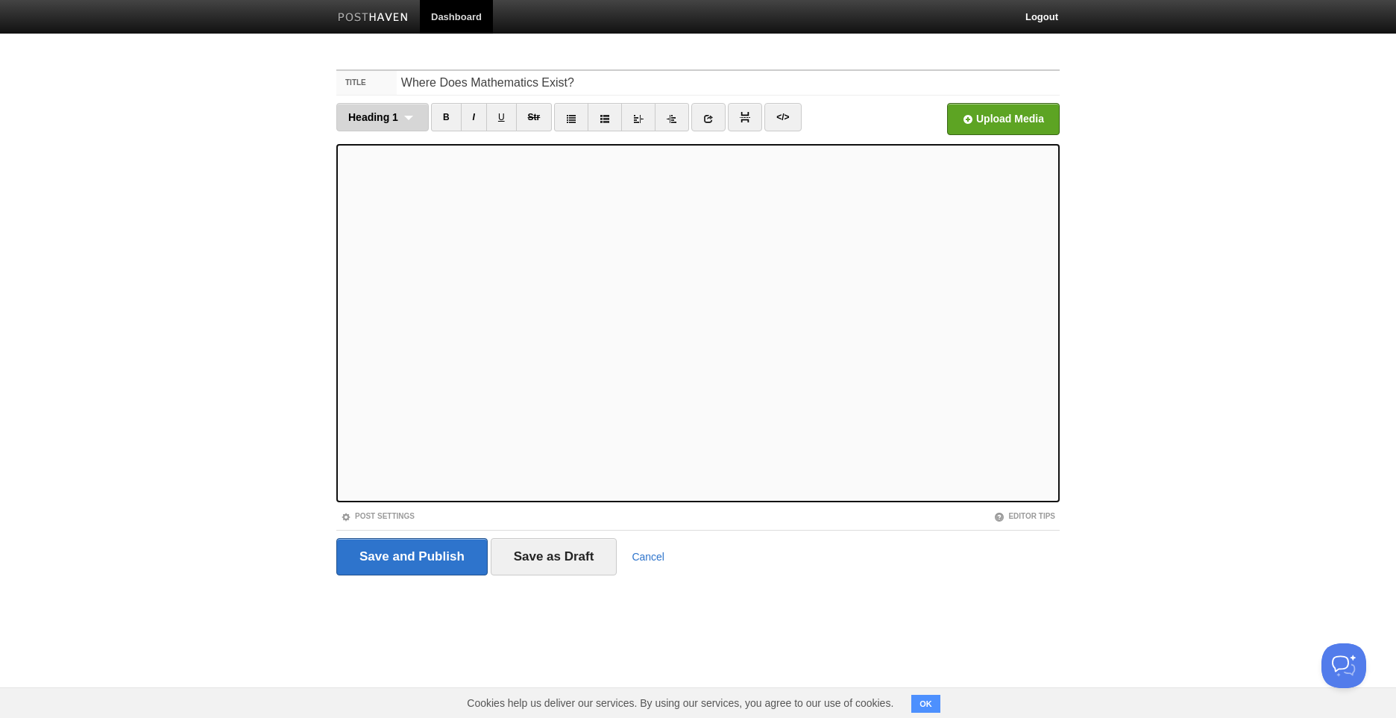
click at [386, 104] on div "Heading 1 Normal text Heading 1 Heading 2 Heading 3" at bounding box center [382, 117] width 92 height 28
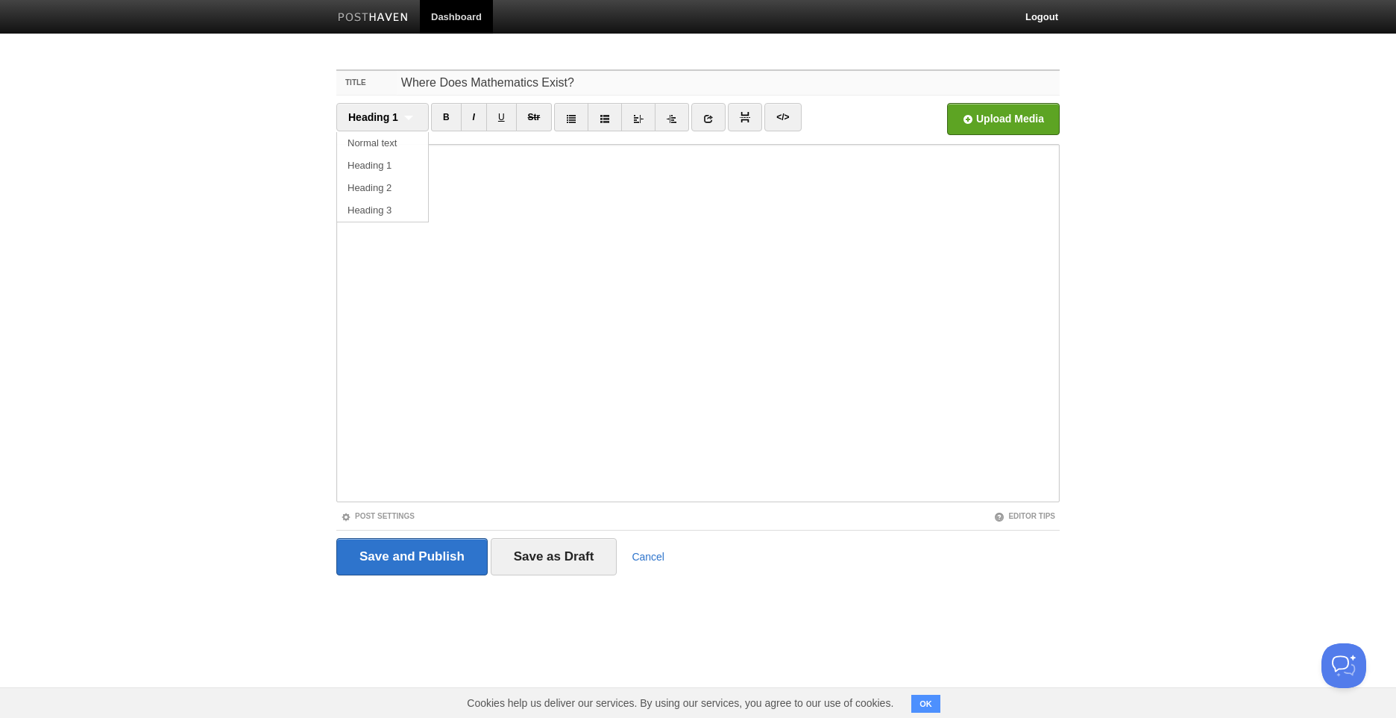
click at [670, 81] on input "Where Does Mathematics Exist?" at bounding box center [728, 83] width 663 height 24
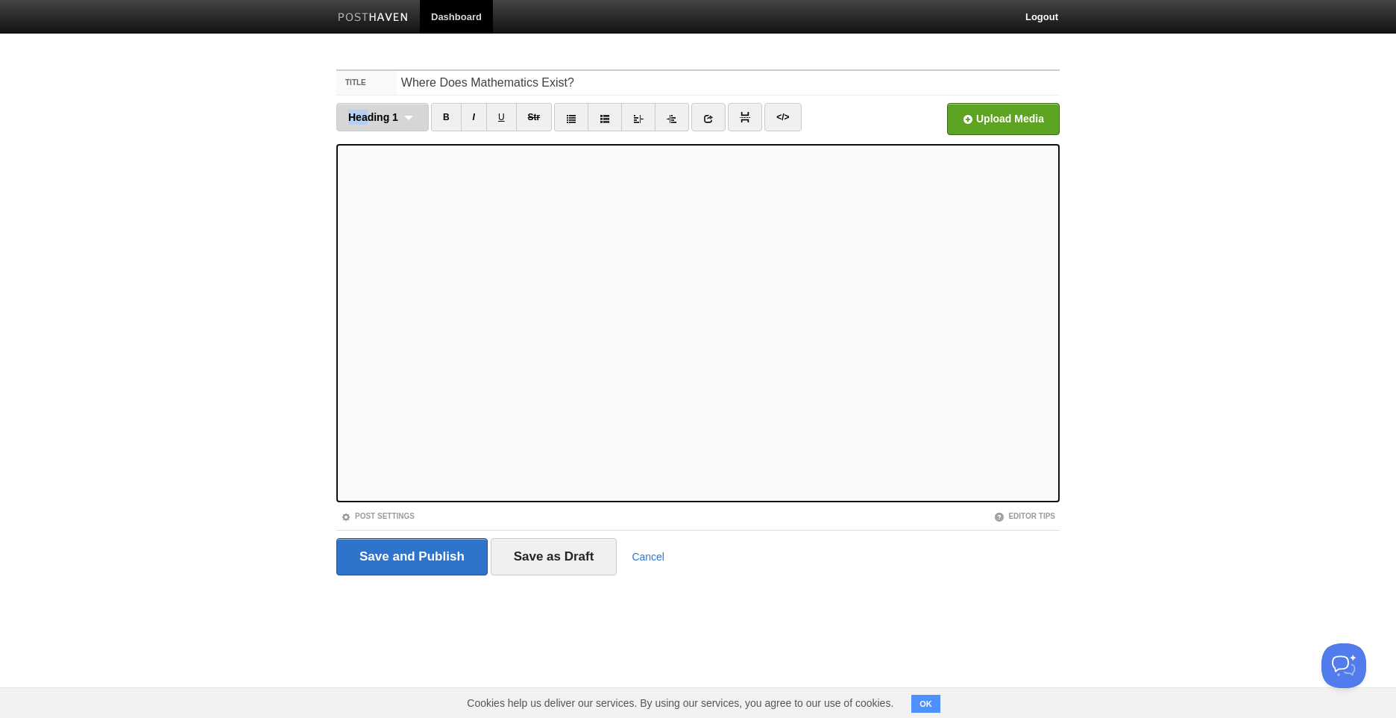
click at [368, 104] on fieldset "Title Where Does Mathematics Exist? Heading 1 Normal text Heading 1 Heading 2 H…" at bounding box center [698, 327] width 724 height 517
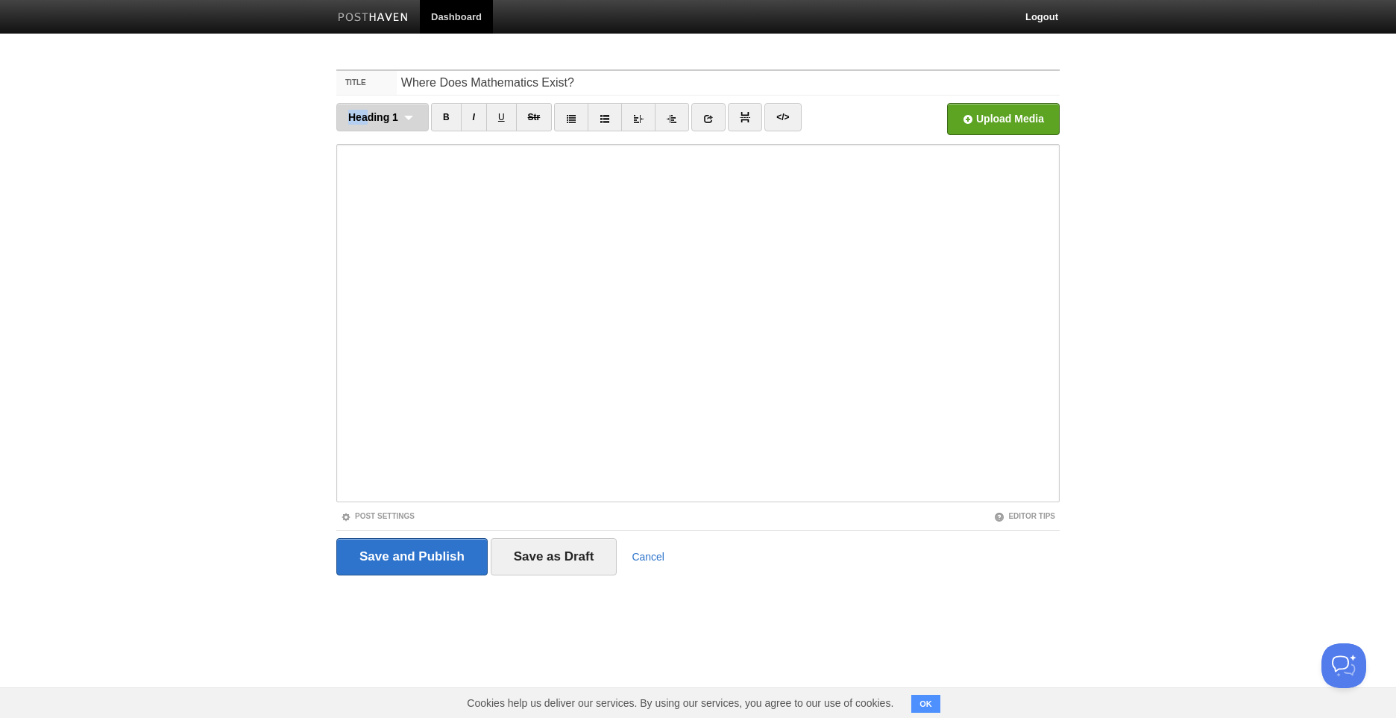
drag, startPoint x: 368, startPoint y: 104, endPoint x: 364, endPoint y: 128, distance: 25.0
click at [364, 128] on div "Heading 1 Normal text Heading 1 Heading 2 Heading 3" at bounding box center [382, 117] width 92 height 28
click at [399, 160] on link "Heading 1" at bounding box center [382, 165] width 91 height 22
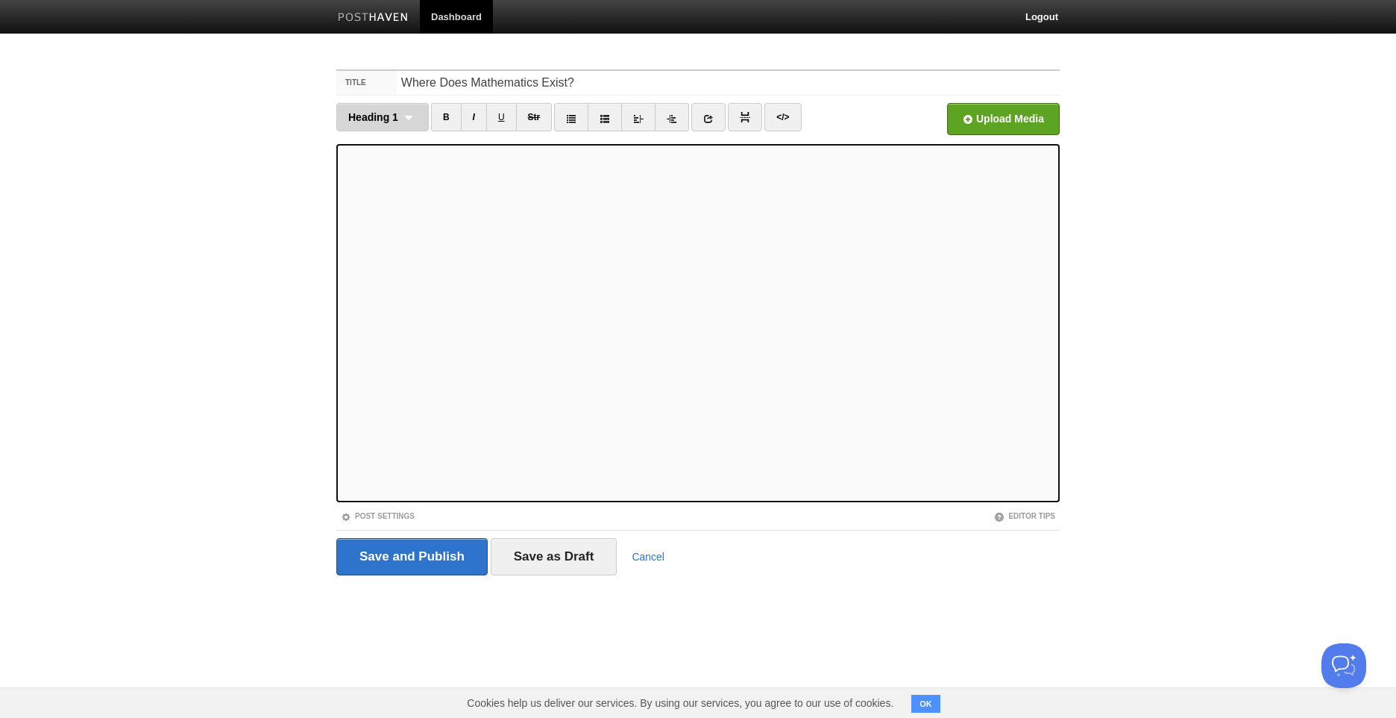
click at [368, 125] on div "Heading 1 Normal text Heading 1 Heading 2 Heading 3" at bounding box center [382, 117] width 92 height 28
click at [392, 190] on link "Heading 2" at bounding box center [382, 188] width 91 height 22
click at [356, 129] on div "Heading 2 Normal text Heading 1 Heading 2 Heading 3" at bounding box center [382, 117] width 92 height 28
click at [401, 220] on link "Heading 3" at bounding box center [382, 210] width 91 height 22
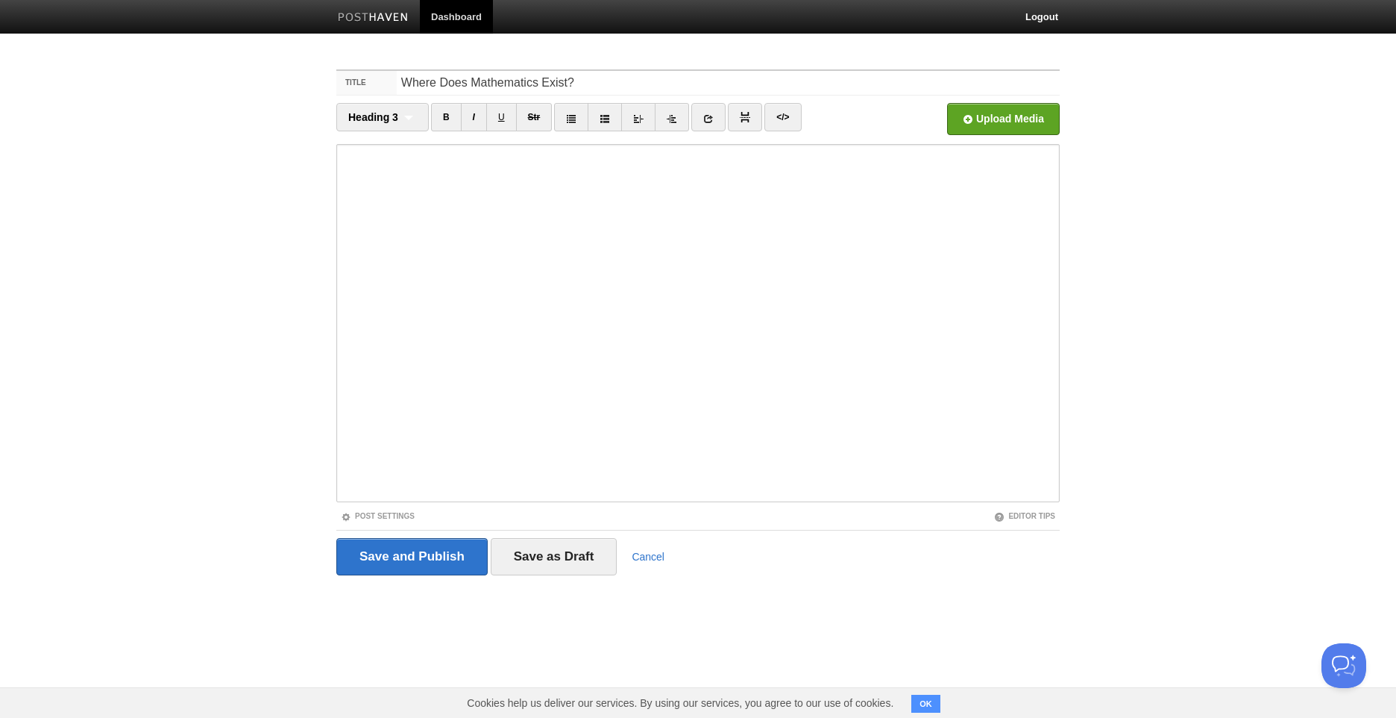
click at [372, 133] on li "Heading 3 Normal text Heading 1 Heading 2 Heading 3" at bounding box center [382, 119] width 92 height 32
click at [368, 120] on span "Heading 3" at bounding box center [373, 117] width 50 height 12
click at [384, 149] on link "Normal text" at bounding box center [382, 143] width 91 height 22
click at [401, 130] on div "Normal text Normal text Heading 1 Heading 2 Heading 3" at bounding box center [386, 117] width 100 height 28
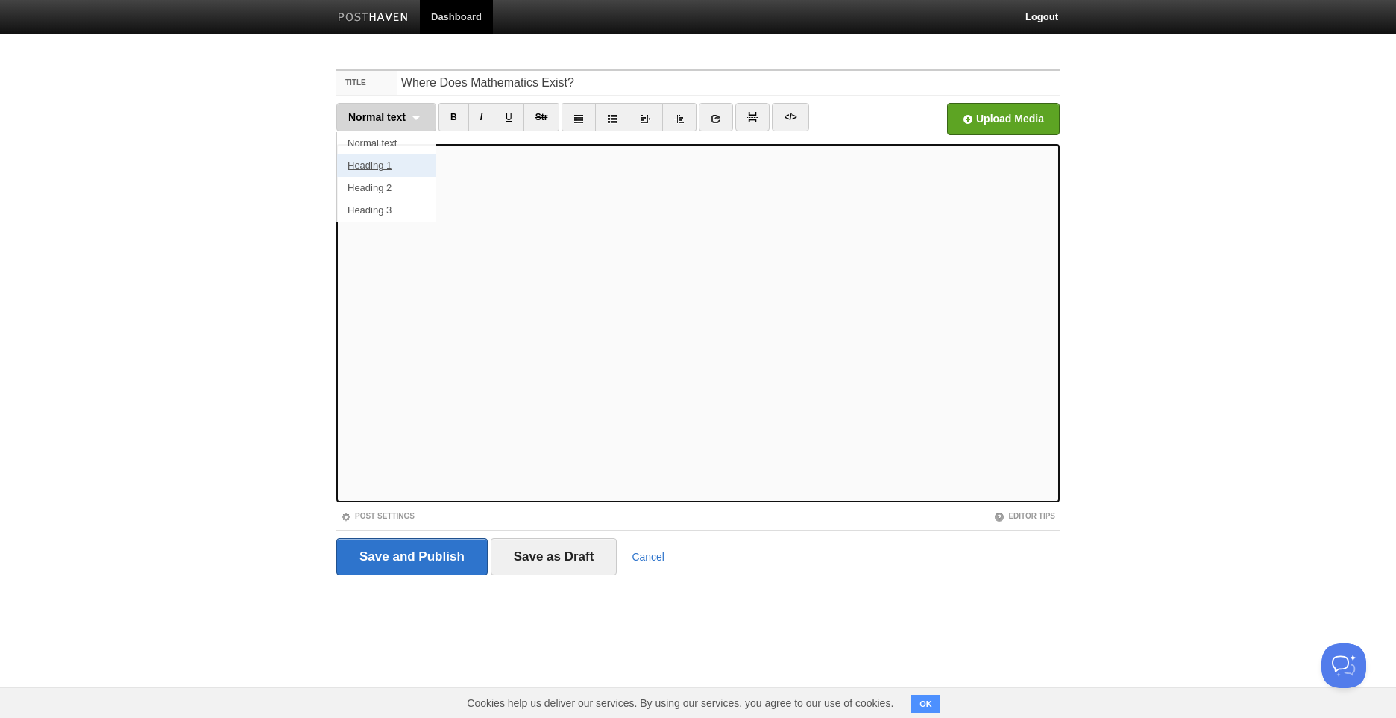
click at [407, 169] on link "Heading 1" at bounding box center [386, 165] width 98 height 22
click at [383, 122] on span "Heading 1" at bounding box center [373, 117] width 50 height 12
click at [386, 170] on link "Heading 1" at bounding box center [382, 165] width 91 height 22
click at [386, 115] on span "Heading 1" at bounding box center [373, 117] width 50 height 12
click at [380, 144] on link "Normal text" at bounding box center [382, 143] width 91 height 22
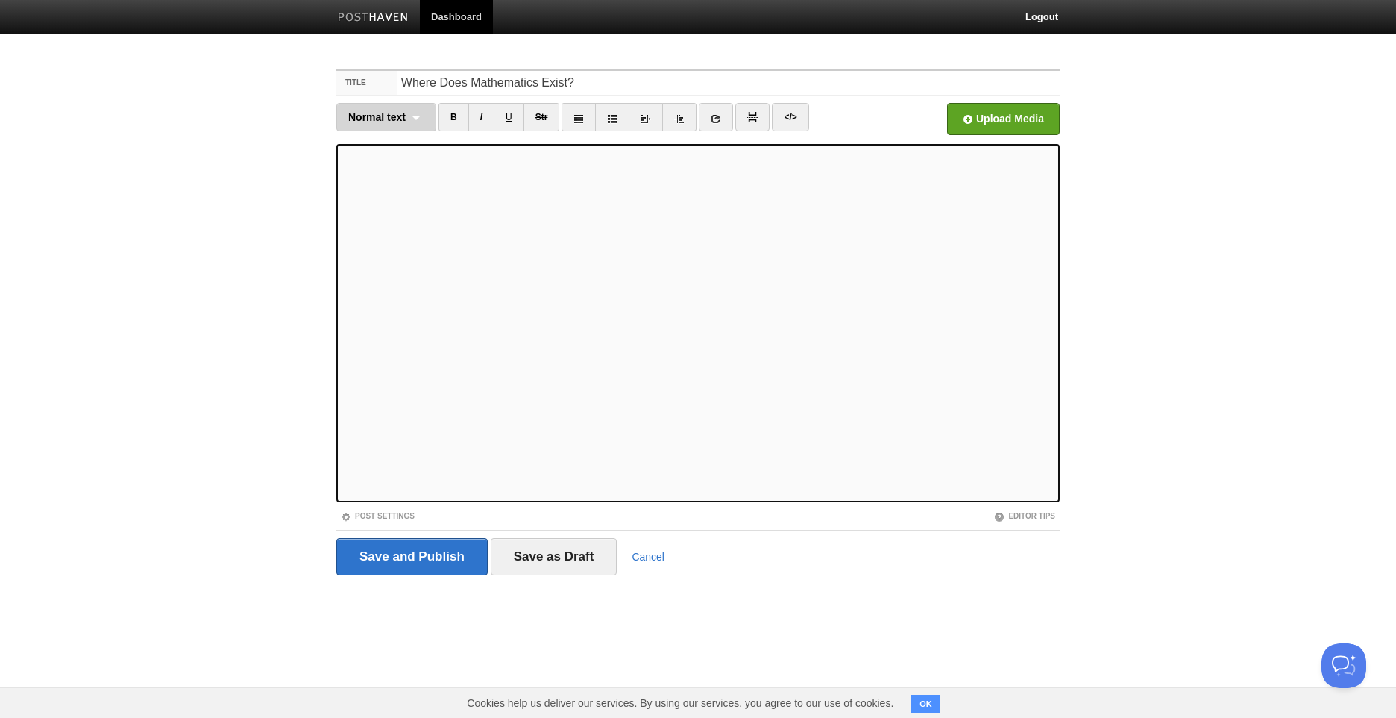
click at [388, 118] on span "Normal text" at bounding box center [376, 117] width 57 height 12
click at [411, 163] on link "Heading 1" at bounding box center [386, 165] width 98 height 22
click at [385, 113] on span "Heading 1" at bounding box center [373, 117] width 50 height 12
click at [386, 203] on link "Heading 3" at bounding box center [382, 210] width 91 height 22
click at [392, 119] on span "Heading 3" at bounding box center [373, 117] width 50 height 12
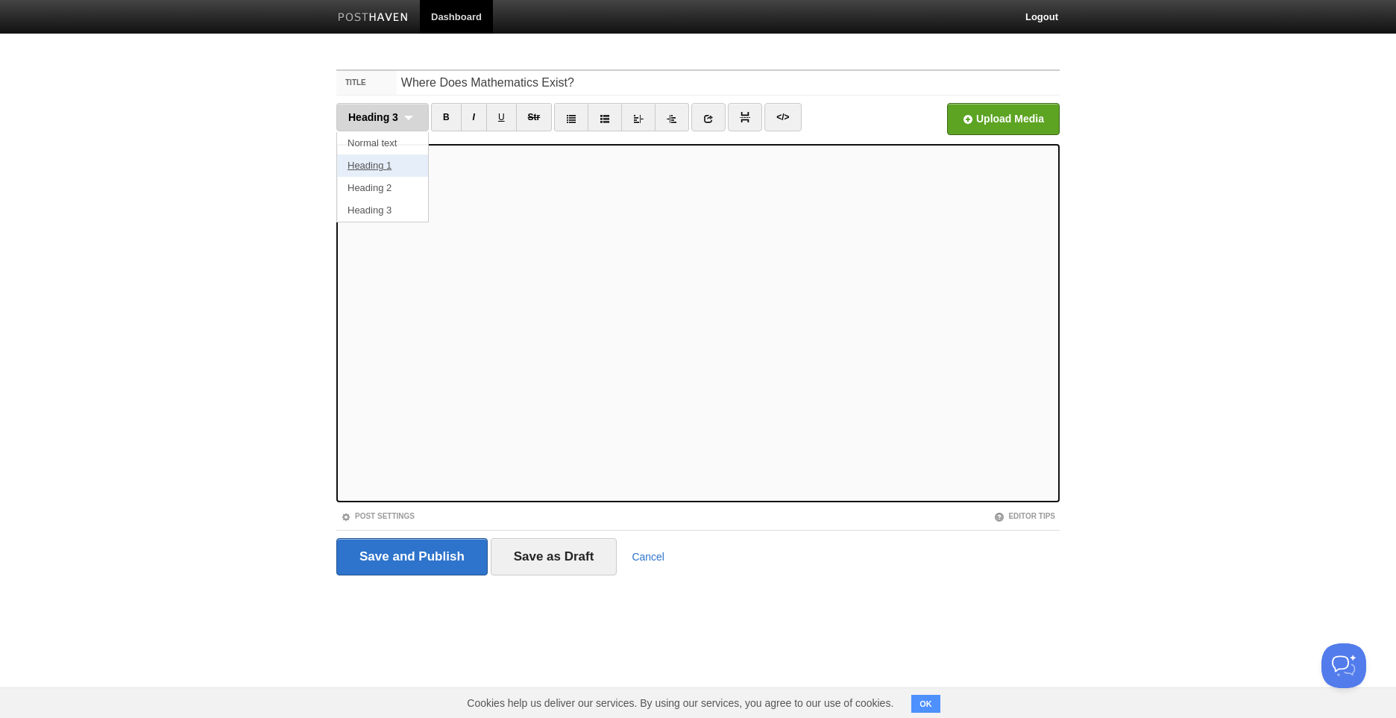
click at [383, 172] on link "Heading 1" at bounding box center [382, 165] width 91 height 22
click at [363, 101] on fieldset "Title Where Does Mathematics Exist? Heading 1 Normal text Heading 1 Heading 2 H…" at bounding box center [698, 327] width 724 height 517
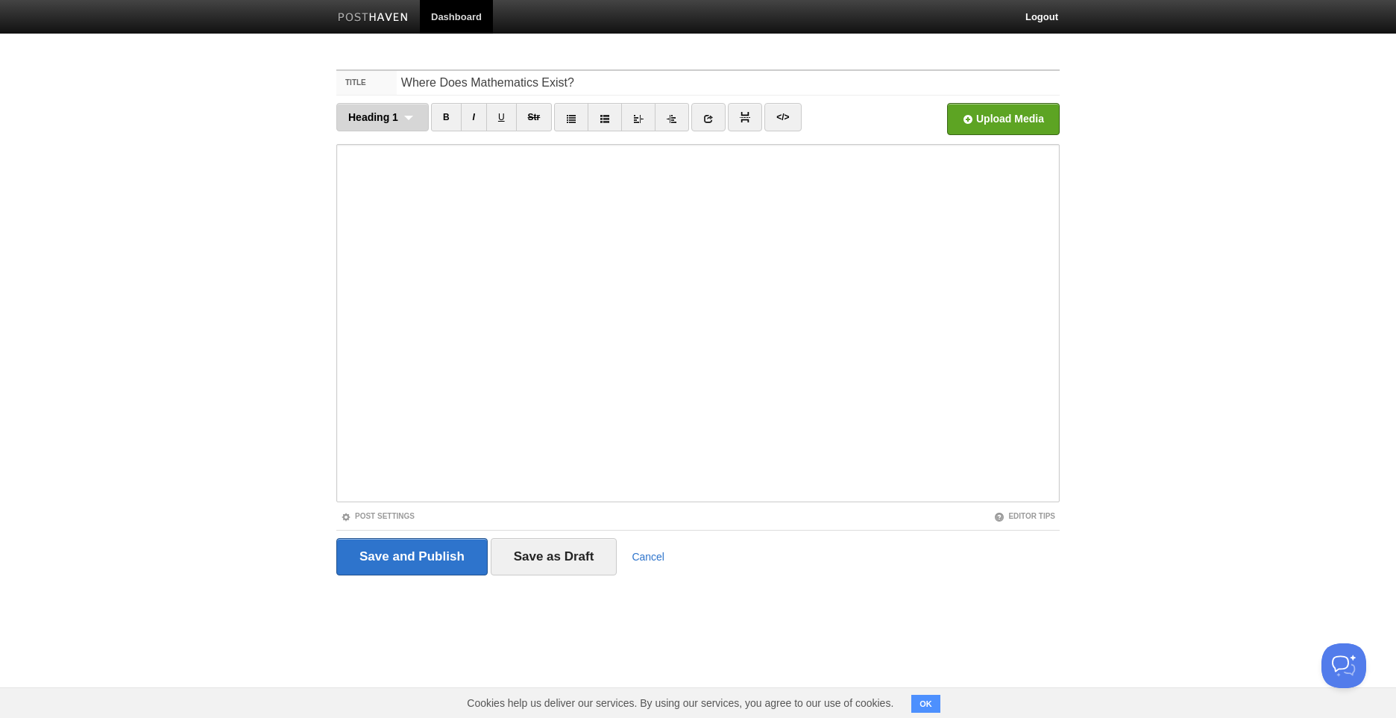
drag, startPoint x: 359, startPoint y: 101, endPoint x: 346, endPoint y: 117, distance: 20.2
click at [346, 117] on div "Heading 1 Normal text Heading 1 Heading 2 Heading 3" at bounding box center [382, 117] width 92 height 28
click at [633, 85] on input "Where Does Mathematics Exist?" at bounding box center [728, 83] width 663 height 24
type input "Where Does Mathematics Exist?"
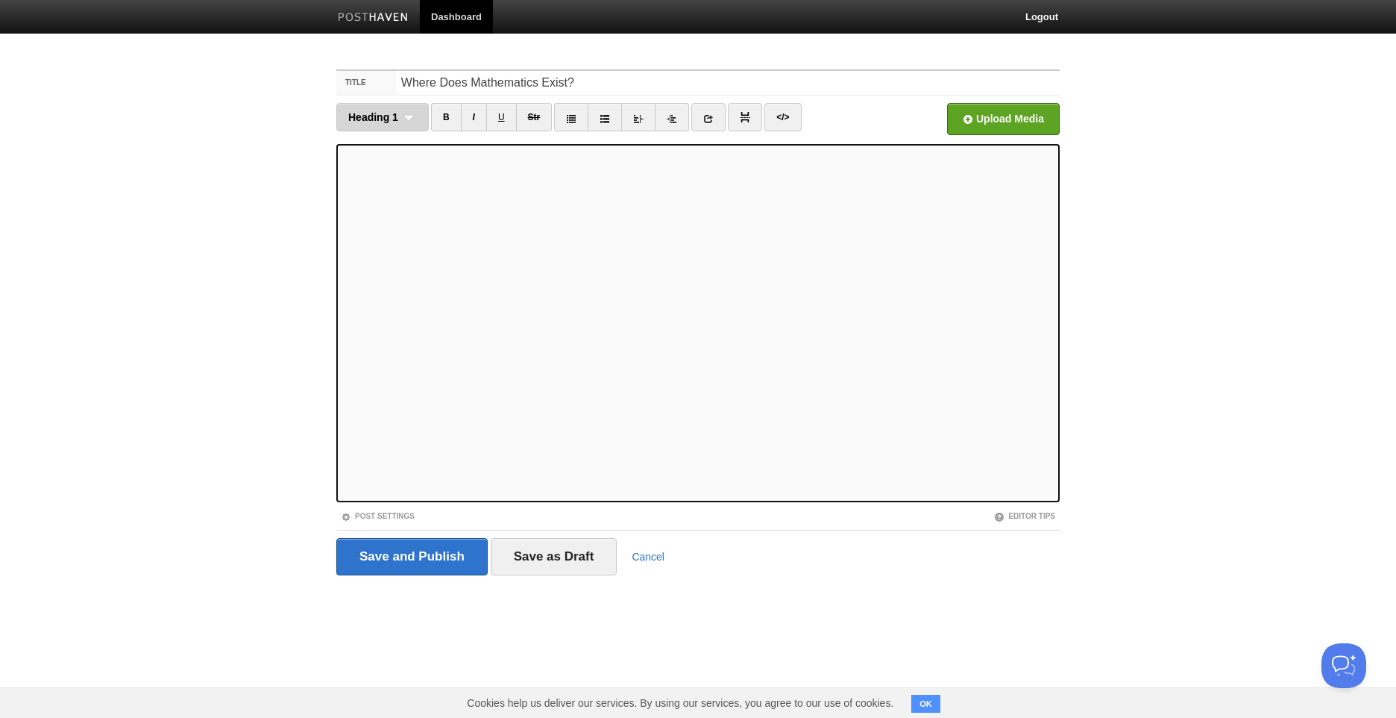
click at [401, 113] on div "Heading 1 Normal text Heading 1 Heading 2 Heading 3" at bounding box center [382, 117] width 92 height 28
click at [399, 148] on link "Normal text" at bounding box center [382, 143] width 91 height 22
click at [484, 125] on link "I" at bounding box center [481, 117] width 26 height 28
click at [0, 0] on p "1" at bounding box center [0, 0] width 0 height 0
click at [0, 0] on div "No consciousness would remain to think “2+2=4”. “2+2=4.”" at bounding box center [0, 0] width 0 height 0
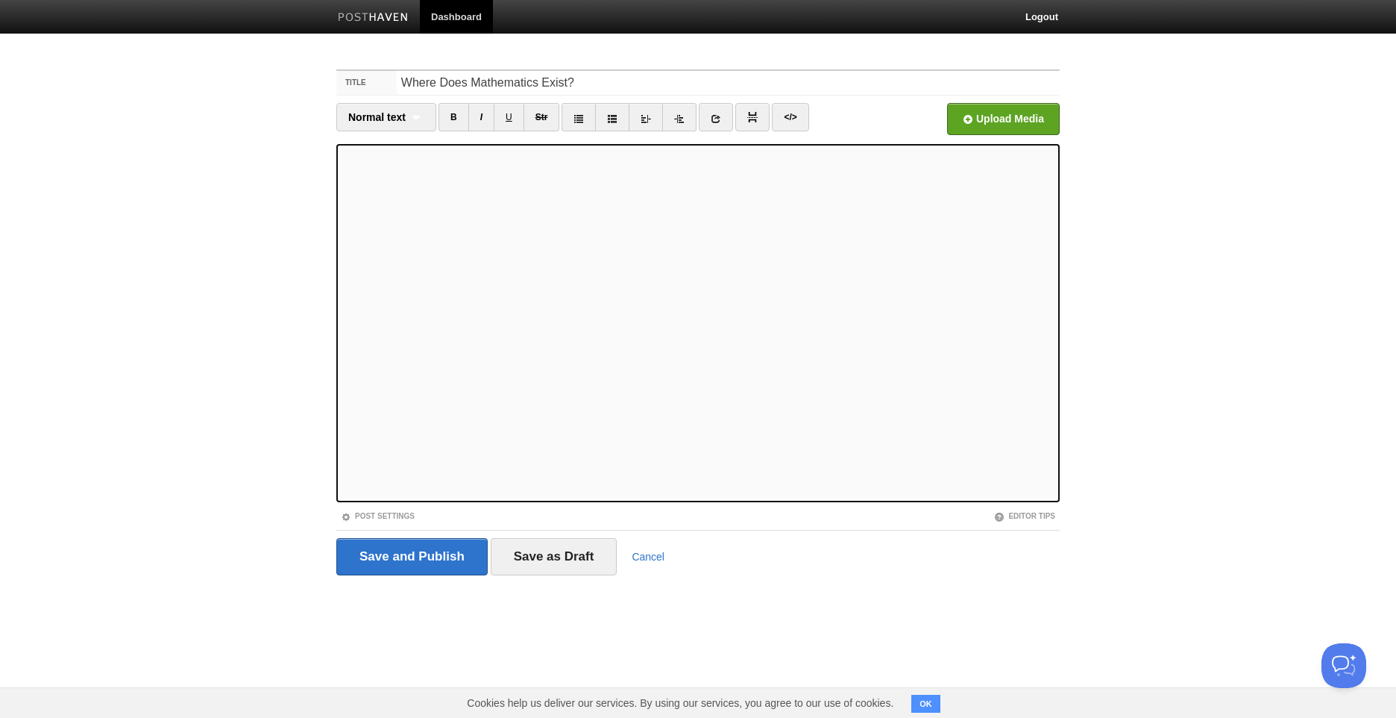
click at [0, 0] on icon at bounding box center [0, 0] width 0 height 0
click at [0, 0] on button "Upgrade to Premium" at bounding box center [0, 0] width 0 height 0
click at [0, 0] on div "No conscious beings would be left to consider that " 2+2=4 ."" at bounding box center [0, 0] width 0 height 0
click at [400, 121] on span "Normal text" at bounding box center [376, 117] width 57 height 12
click at [410, 168] on link "Heading 1" at bounding box center [386, 165] width 98 height 22
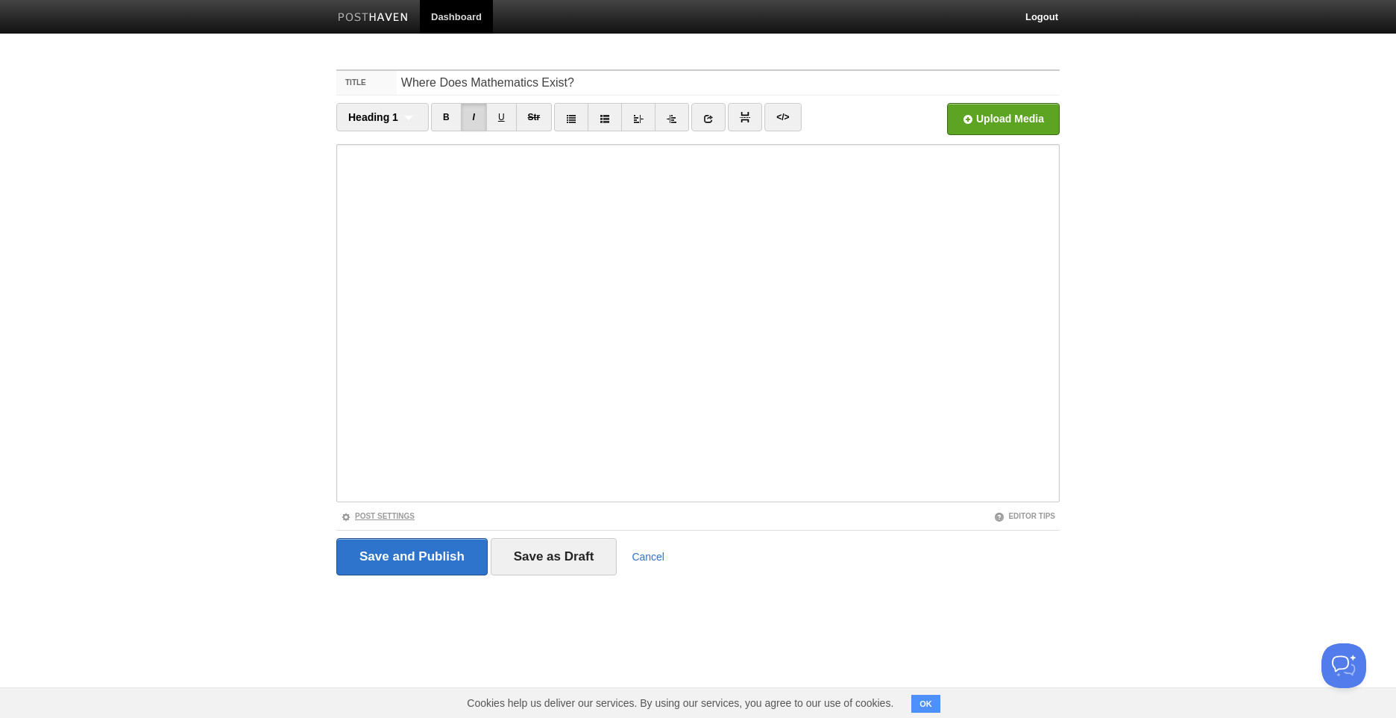
click at [380, 515] on link "Post Settings" at bounding box center [378, 516] width 74 height 8
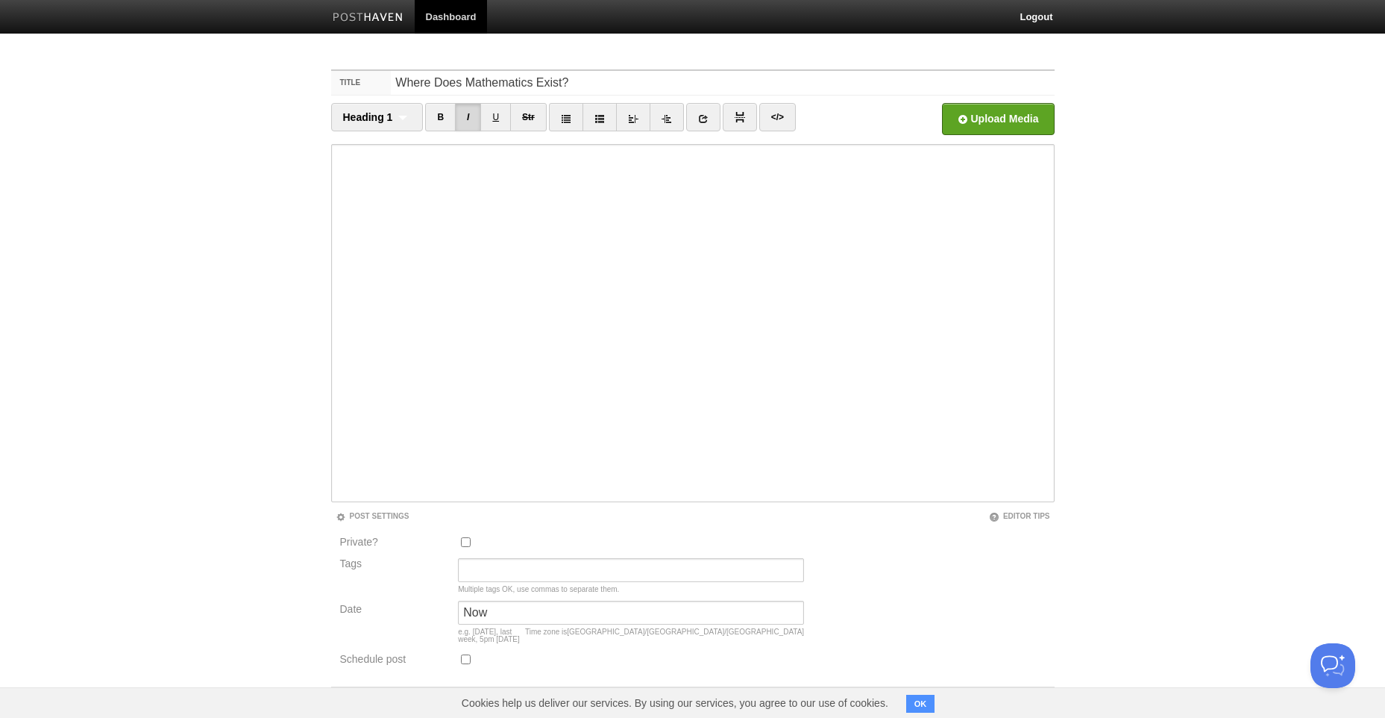
scroll to position [63, 0]
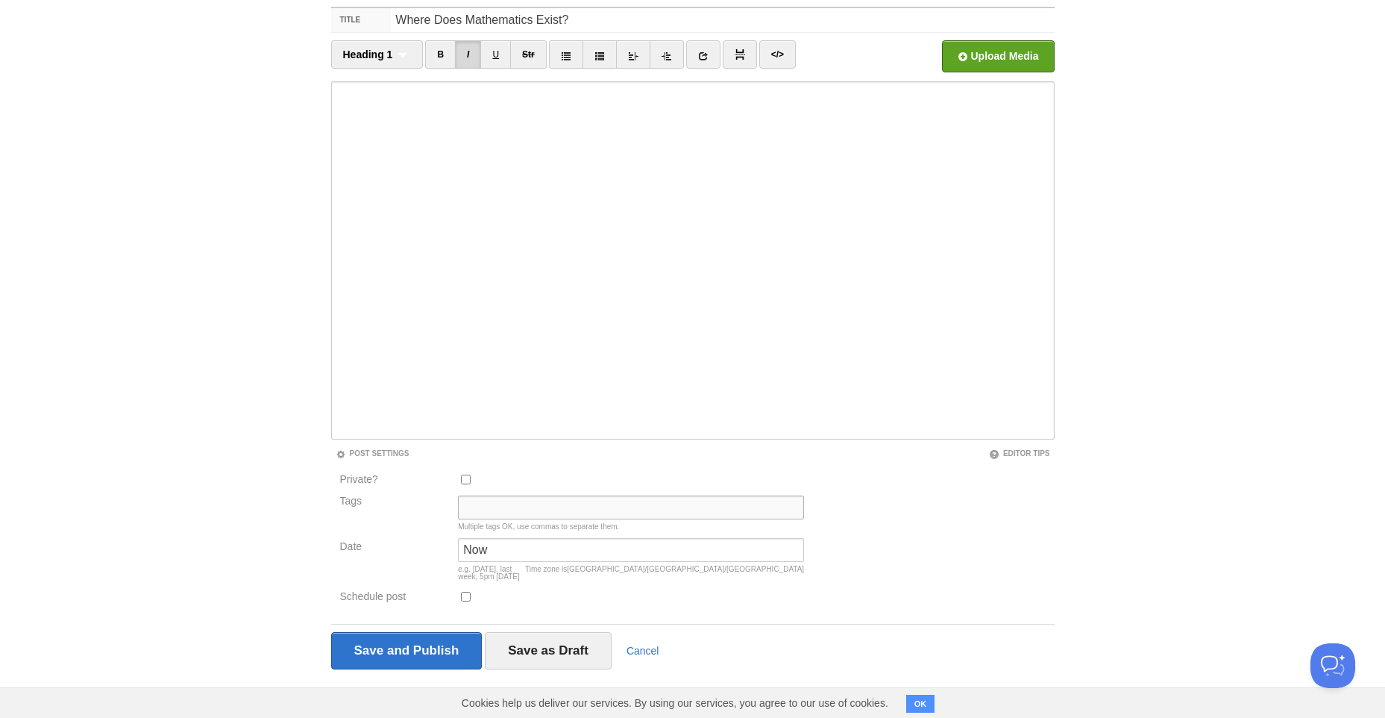
click at [468, 514] on input "Tags" at bounding box center [631, 507] width 346 height 24
type input "philosophy, mathematics, philosophy of science, philosophy of mind, linguistics"
click at [874, 513] on div "Private? Tags philosophy, mathematics, philosophy of science, philosophy of min…" at bounding box center [693, 542] width 724 height 142
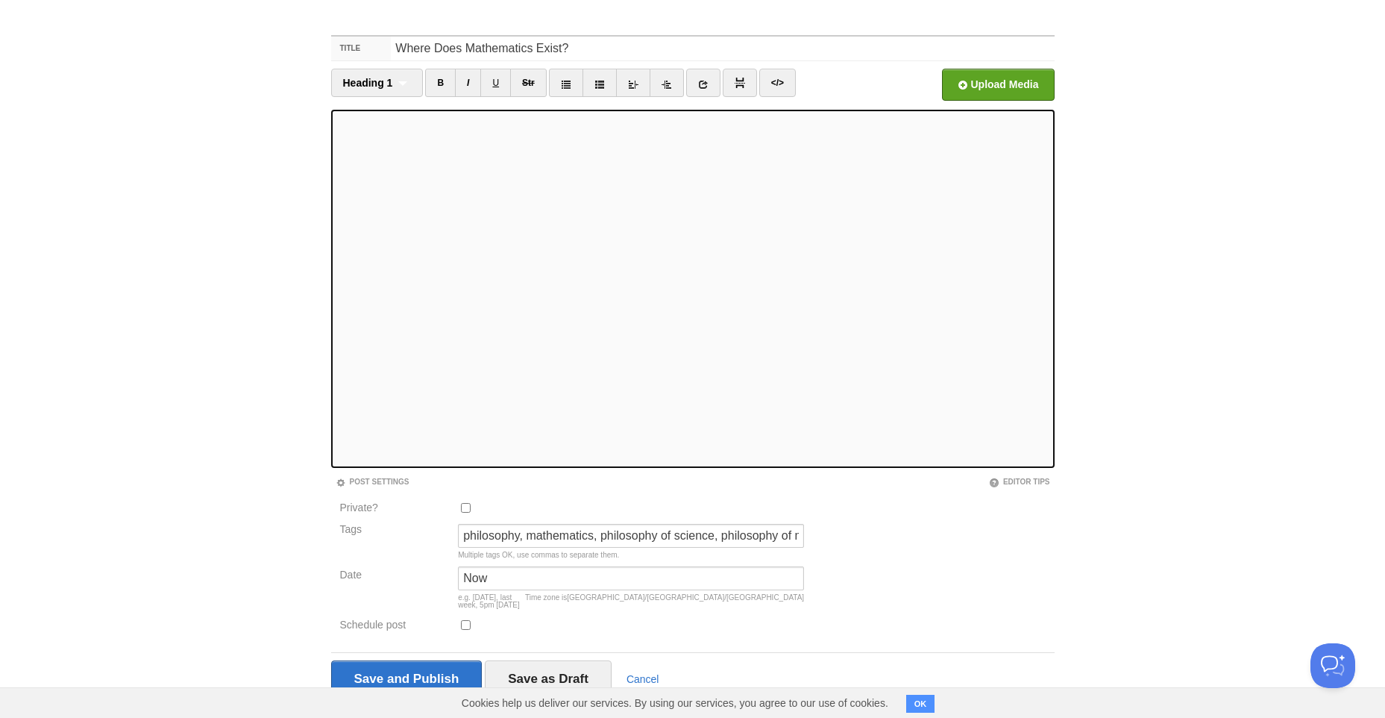
scroll to position [63, 0]
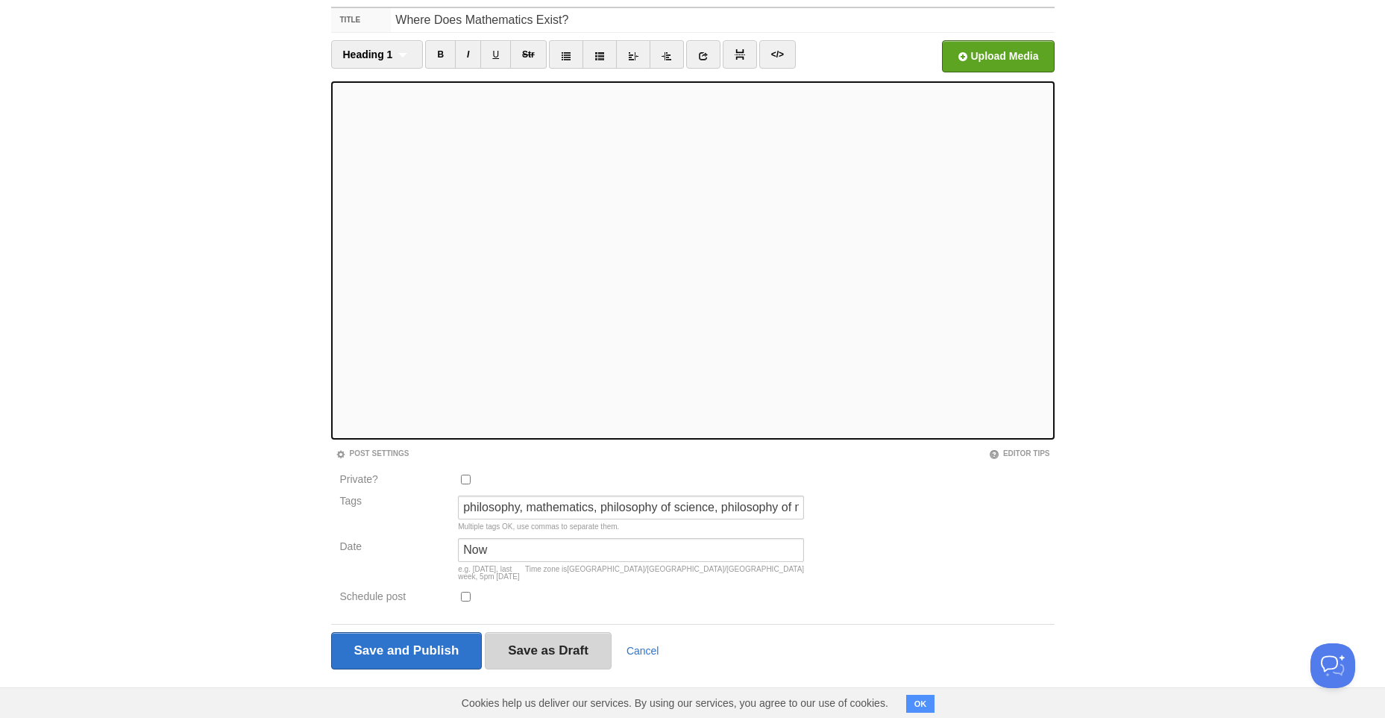
click at [566, 633] on input "Save as Draft" at bounding box center [548, 650] width 127 height 37
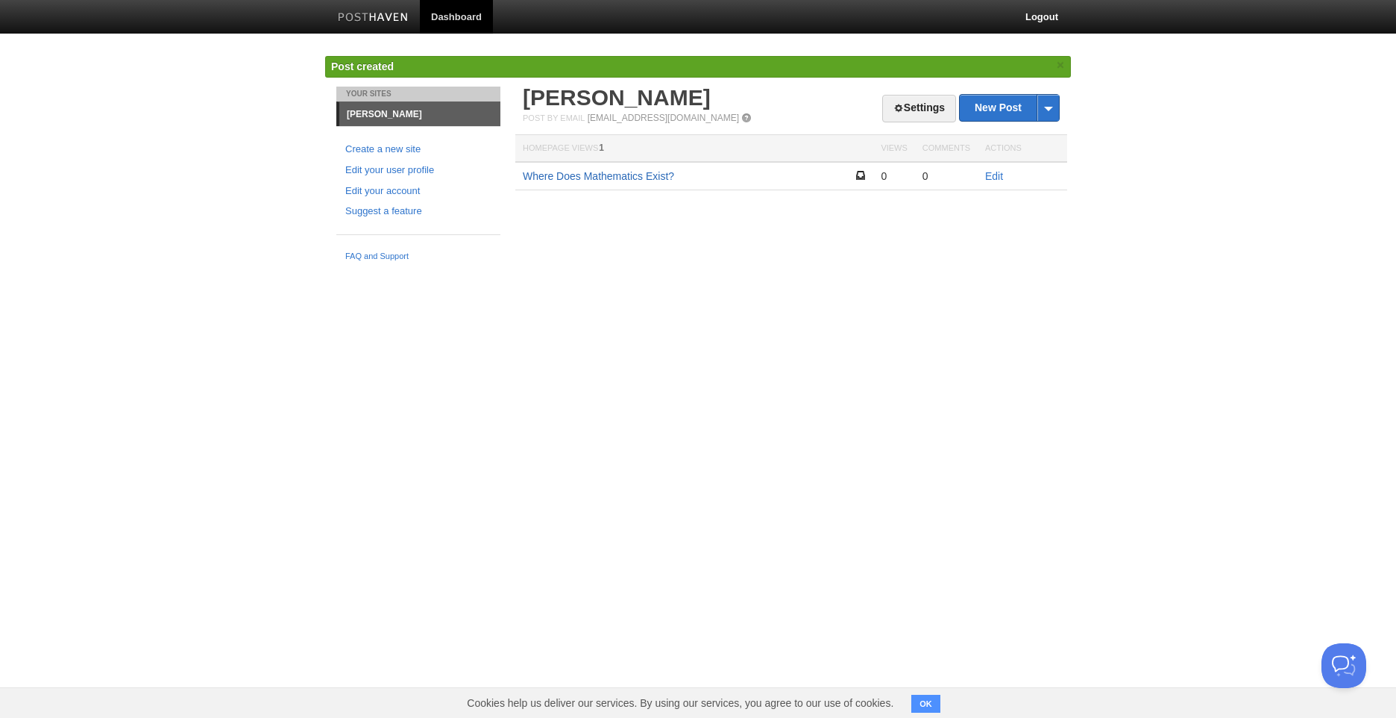
click at [644, 171] on link "Where Does Mathematics Exist?" at bounding box center [598, 176] width 151 height 12
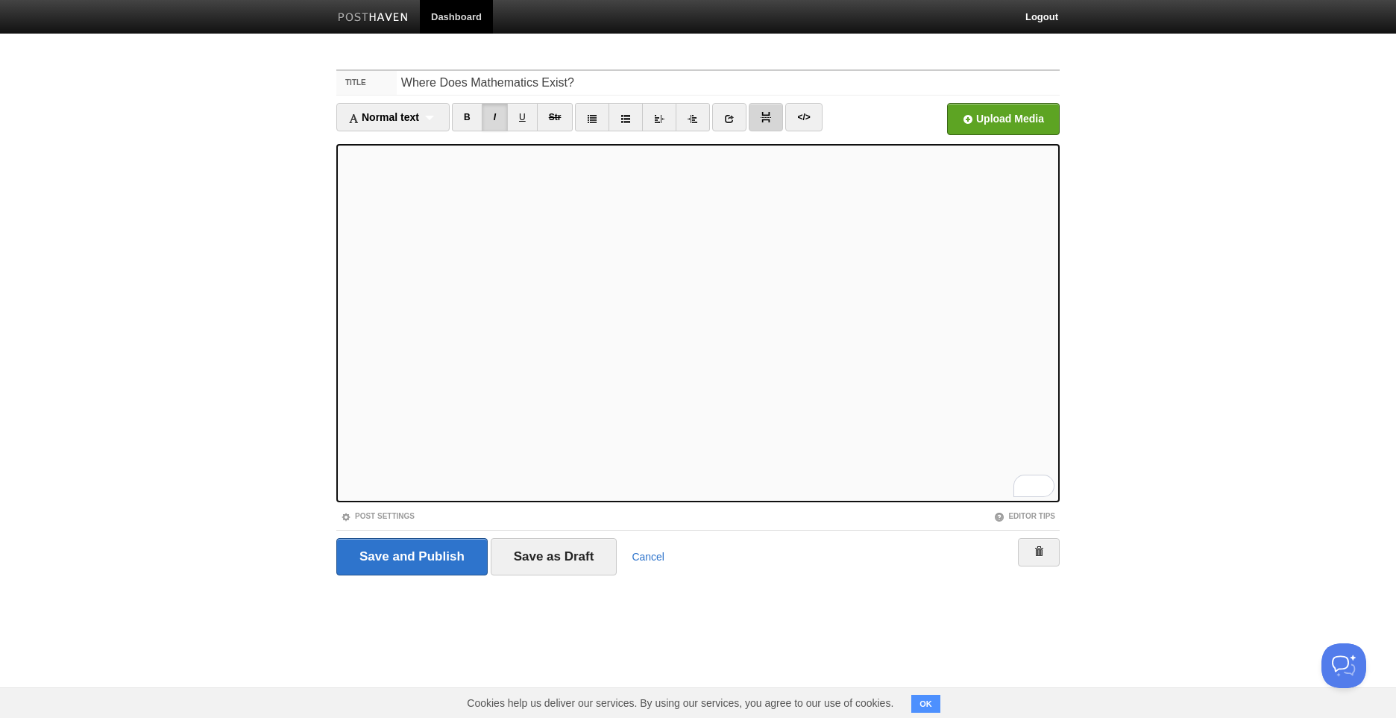
click at [762, 126] on link at bounding box center [766, 117] width 34 height 28
click at [1007, 125] on input "file" at bounding box center [553, 123] width 1129 height 76
click at [422, 103] on div "Normal text Normal text Heading 1 Heading 2 Heading 3" at bounding box center [392, 117] width 113 height 28
click at [412, 169] on link "Heading 1" at bounding box center [393, 165] width 112 height 22
click at [477, 121] on link "I" at bounding box center [474, 117] width 26 height 28
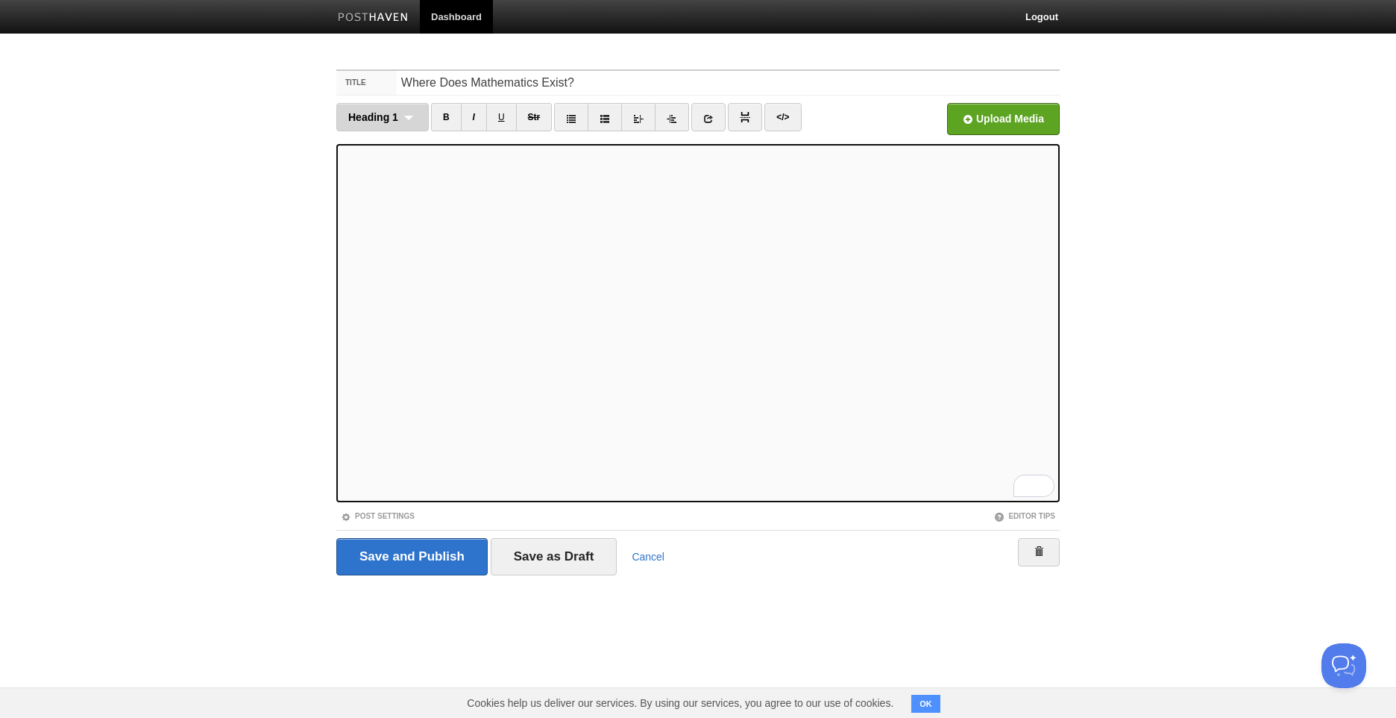
click at [382, 108] on div "Heading 1 Normal text Heading 1 Heading 2 Heading 3" at bounding box center [382, 117] width 92 height 28
click at [375, 141] on link "Normal text" at bounding box center [382, 143] width 91 height 22
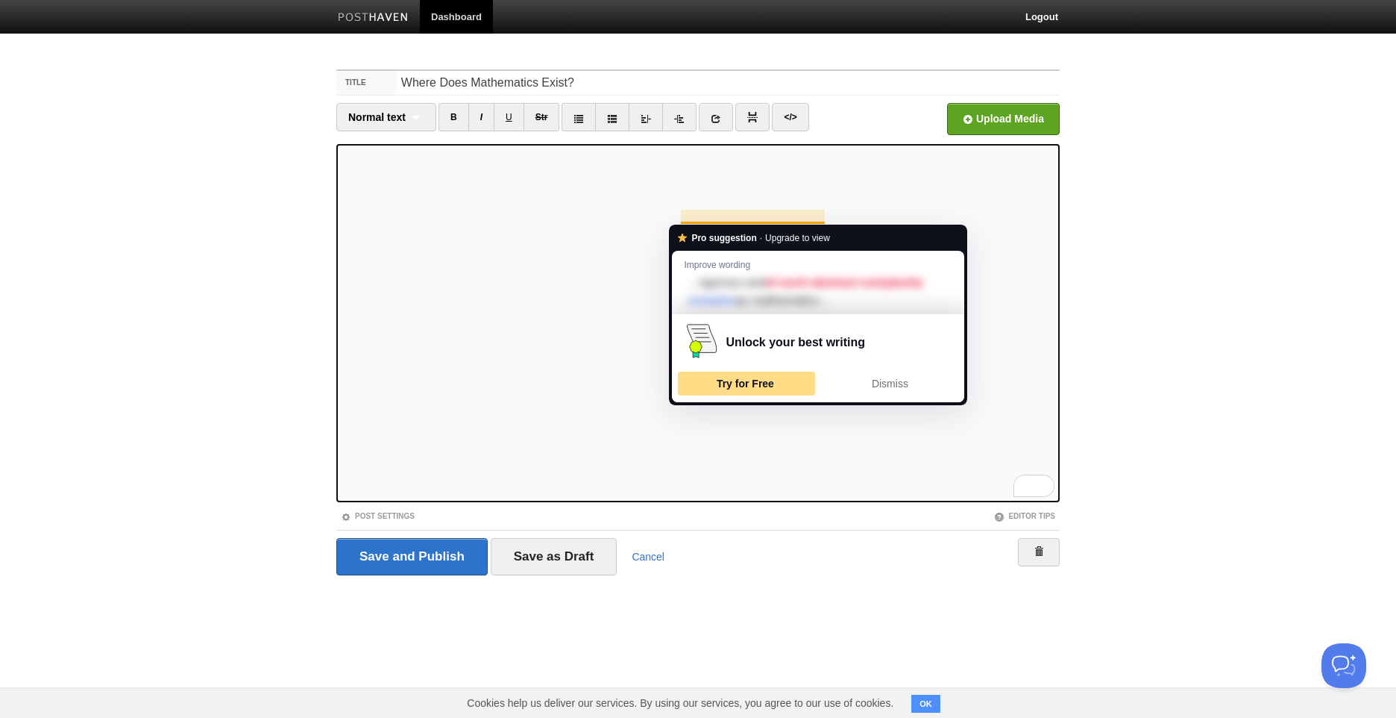
click at [782, 379] on div "Try for Free" at bounding box center [746, 383] width 131 height 24
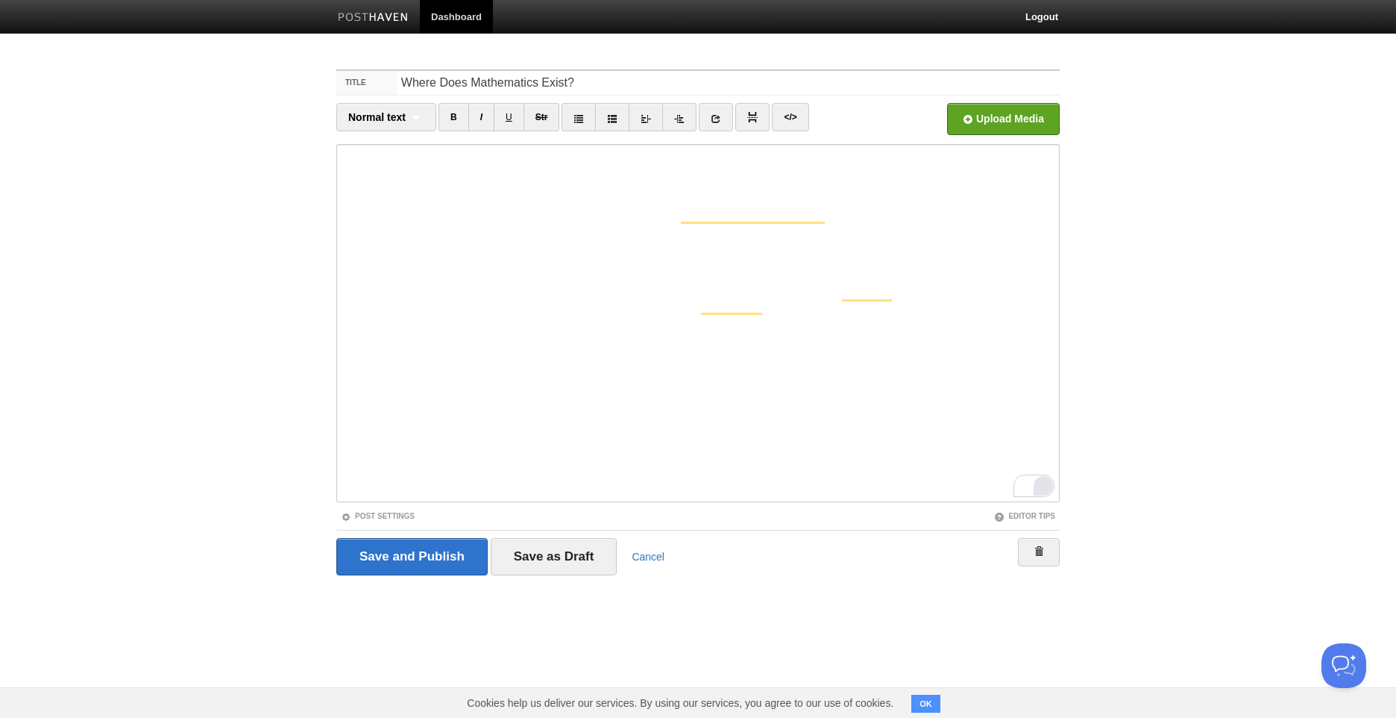
click at [1041, 491] on div "Open Grammarly." at bounding box center [1043, 485] width 16 height 16
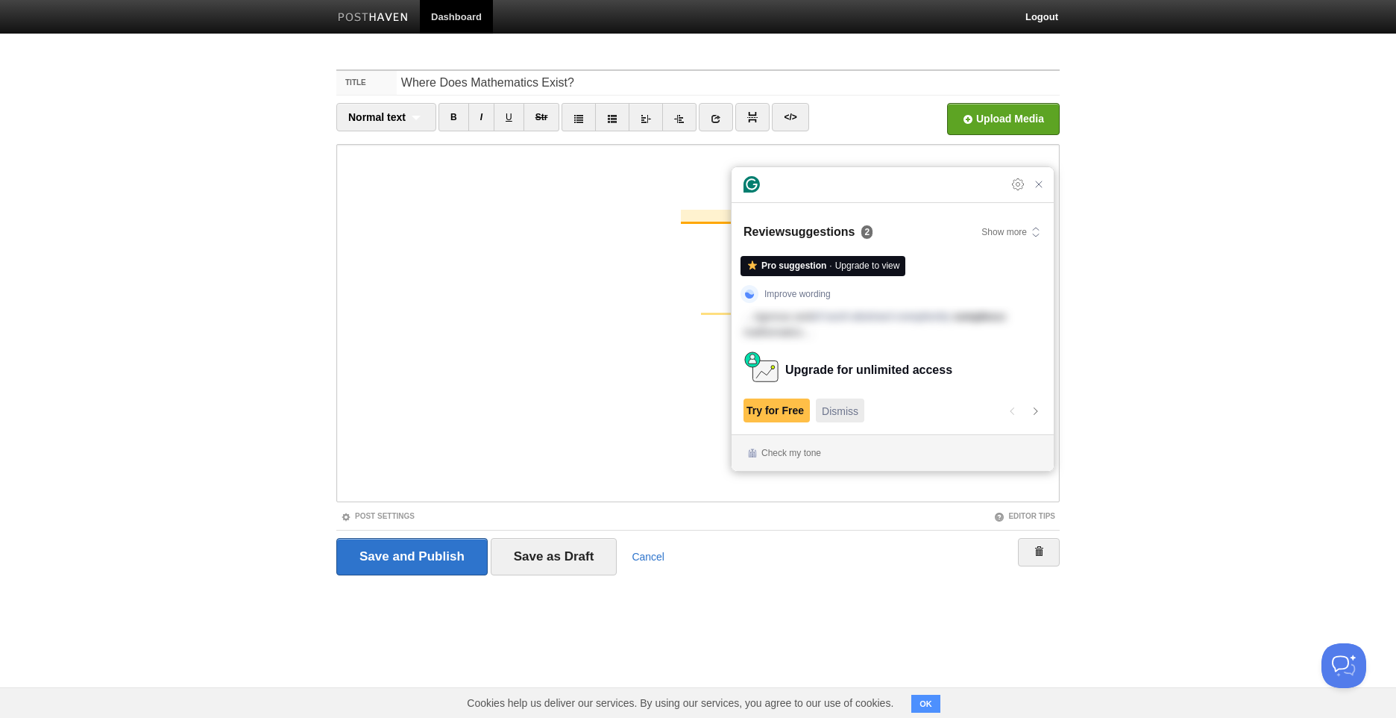
click at [845, 418] on div "Dismiss" at bounding box center [840, 410] width 37 height 24
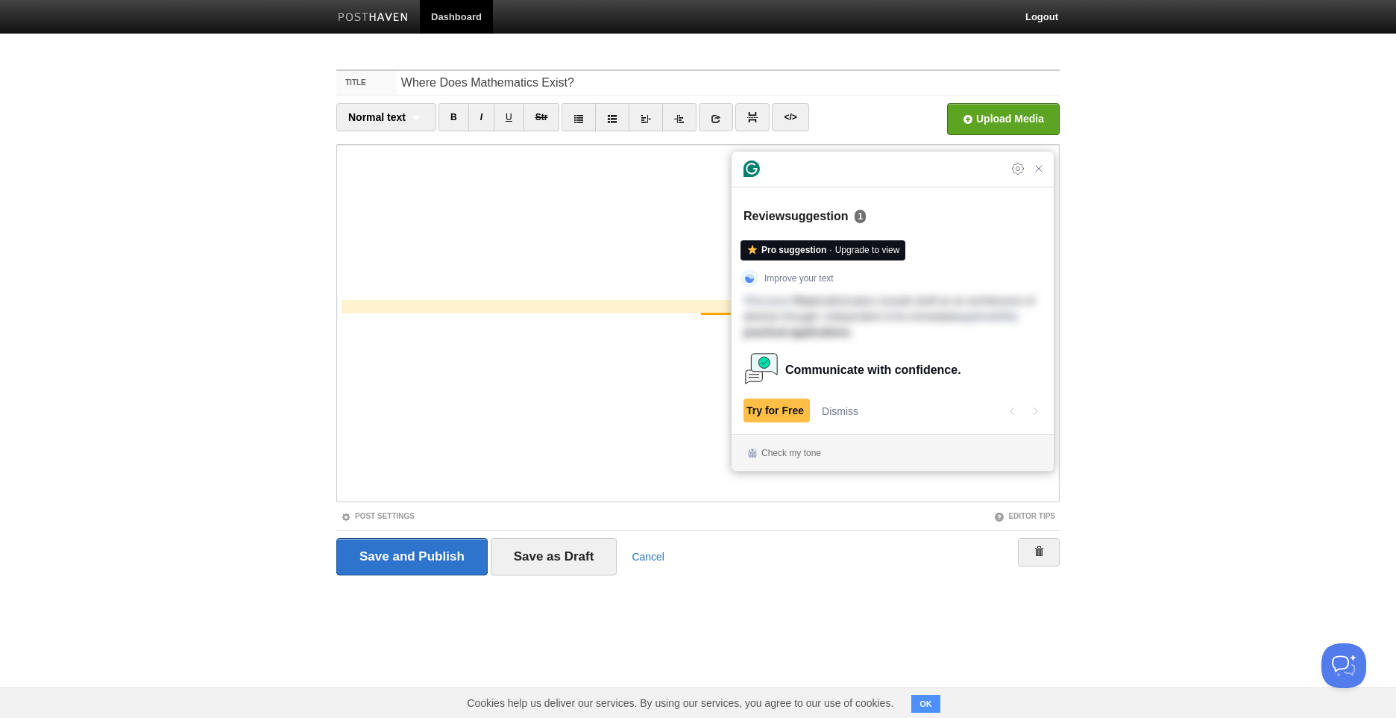
scroll to position [69, 0]
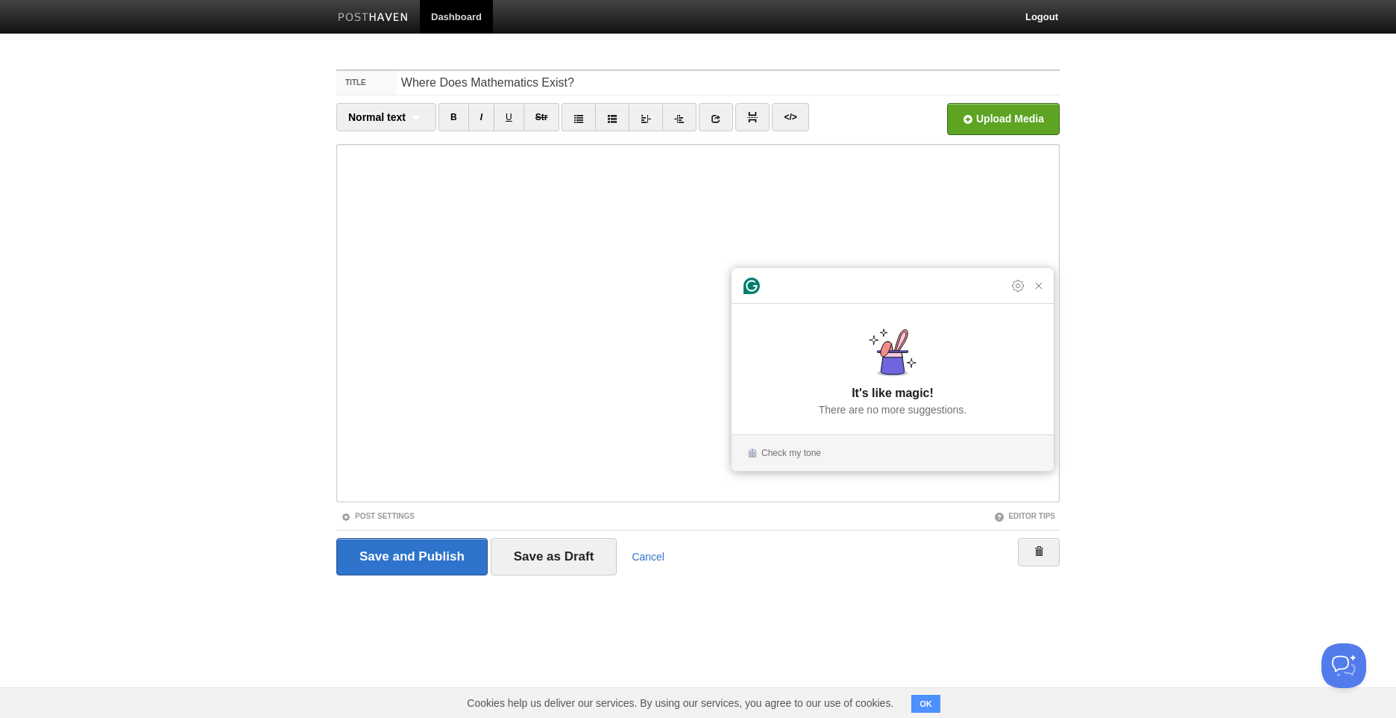
click at [1218, 265] on body "Dashboard Logout Your Sites Arthur Seerig Create a new site Edit your user prof…" at bounding box center [698, 315] width 1396 height 631
click at [1046, 297] on div "Grammarly Assistant It's like magic! There are no more suggestions. Check my to…" at bounding box center [893, 369] width 322 height 203
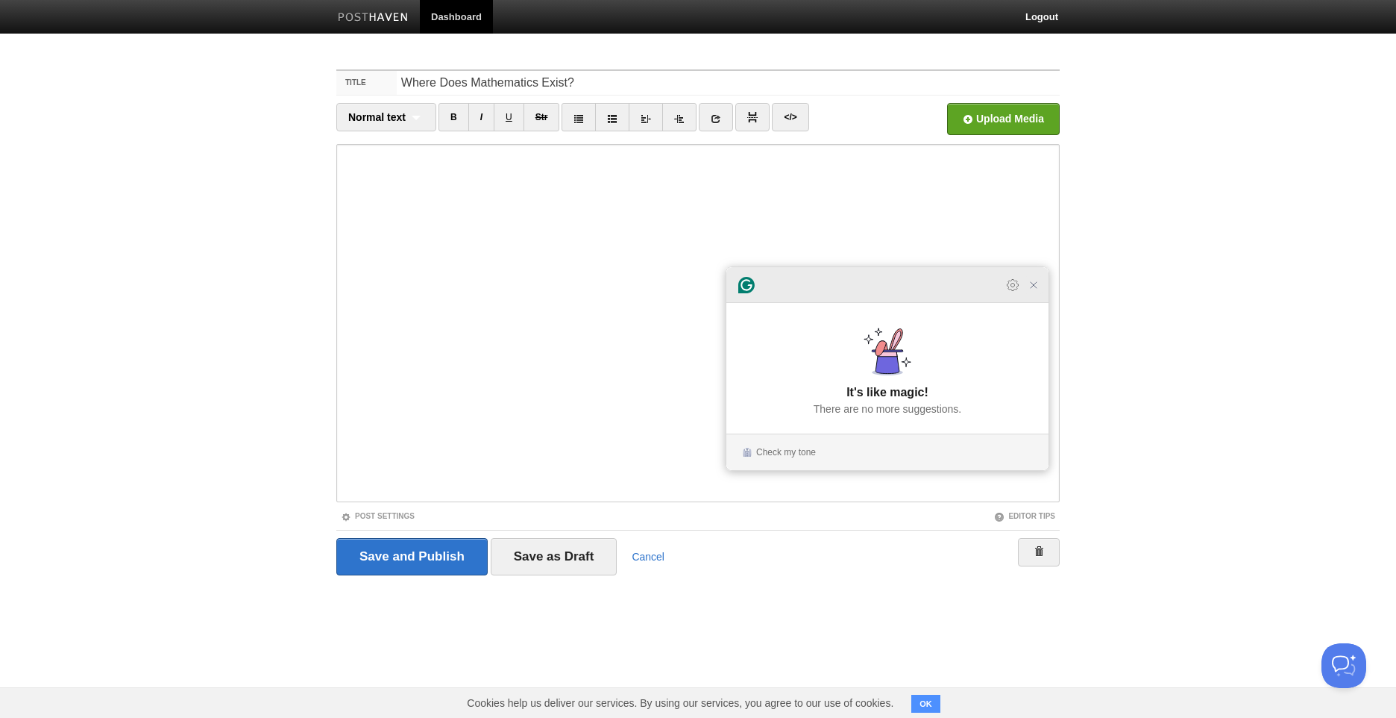
click at [1032, 294] on icon "Close Grammarly Assistant" at bounding box center [1034, 285] width 18 height 18
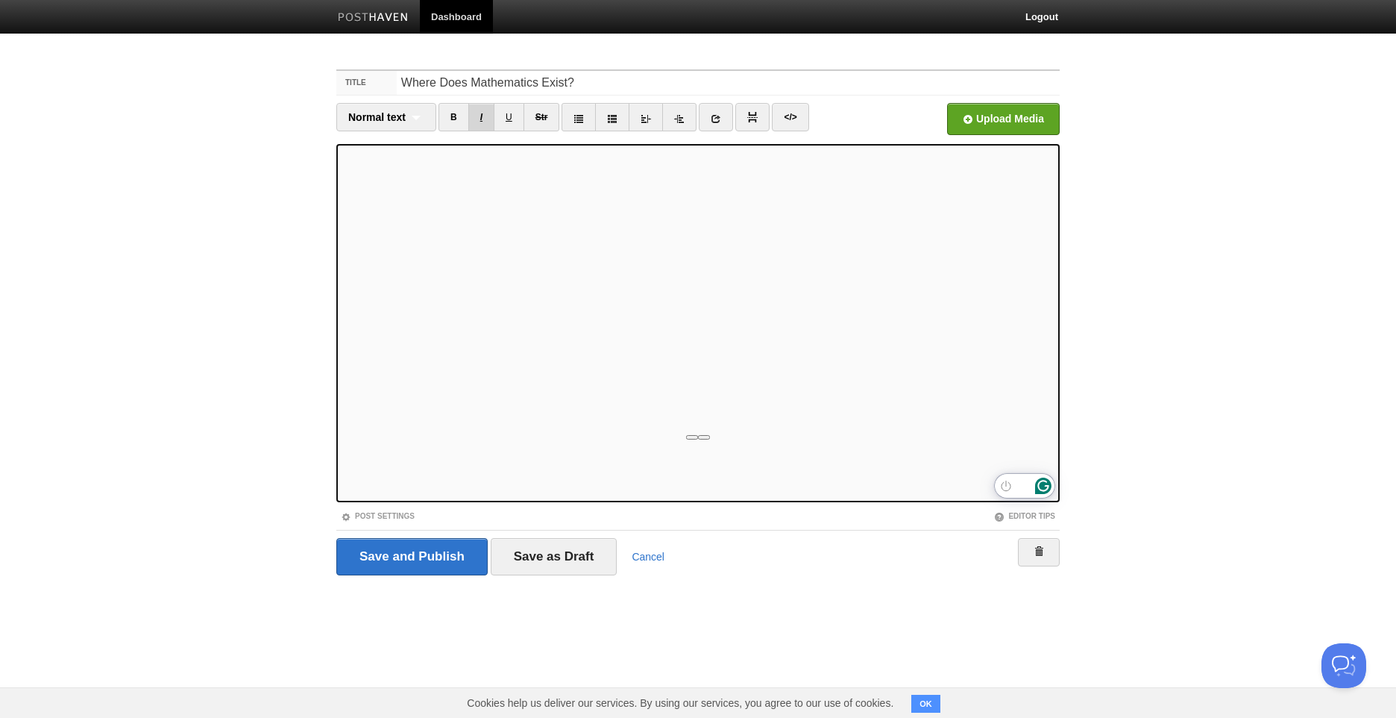
click at [479, 122] on link "I" at bounding box center [481, 117] width 26 height 28
click at [363, 119] on span "Normal text" at bounding box center [376, 117] width 57 height 12
click at [379, 162] on link "Heading 1" at bounding box center [386, 165] width 98 height 22
click at [382, 117] on span "Heading 1" at bounding box center [373, 117] width 50 height 12
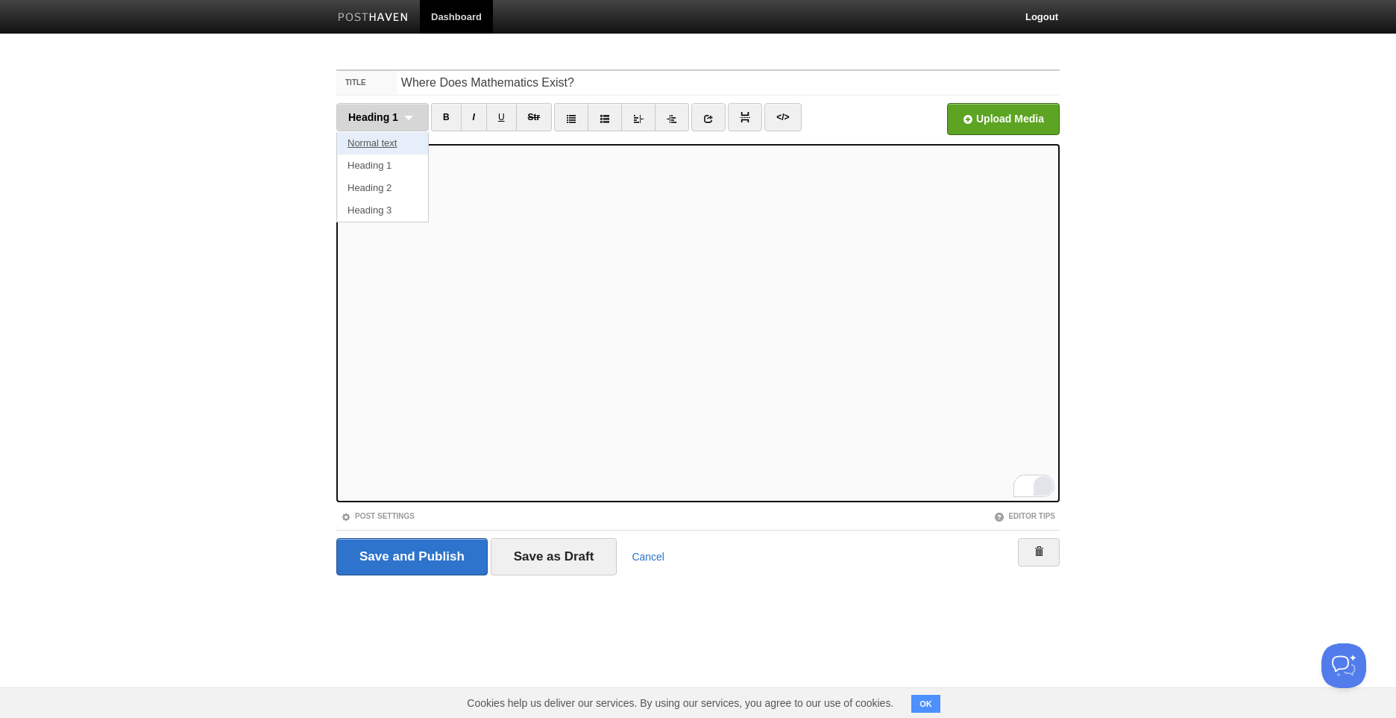
click at [390, 146] on link "Normal text" at bounding box center [382, 143] width 91 height 22
click at [443, 119] on link "B" at bounding box center [454, 117] width 31 height 28
click at [390, 109] on div "Normal text Normal text Heading 1 Heading 2 Heading 3" at bounding box center [386, 117] width 100 height 28
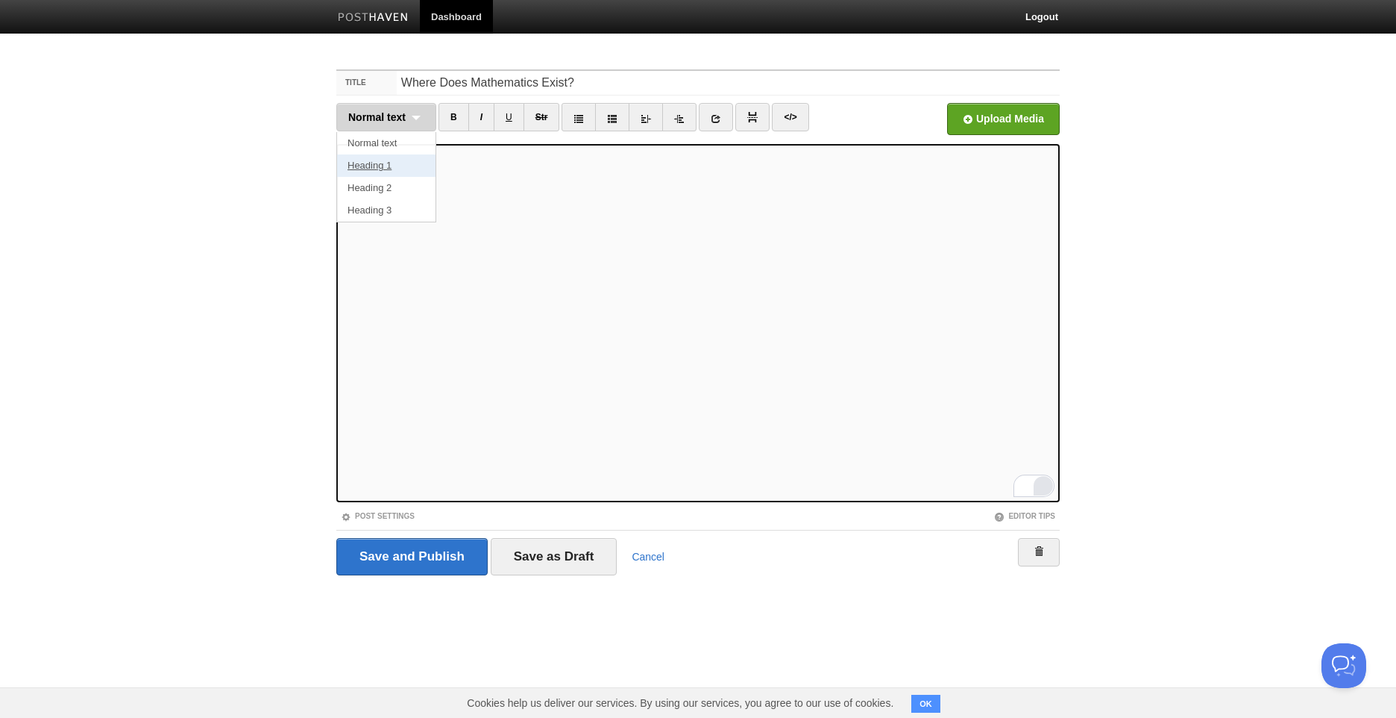
click at [404, 163] on link "Heading 1" at bounding box center [386, 165] width 98 height 22
click at [395, 111] on span "Heading 1" at bounding box center [373, 117] width 50 height 12
click at [389, 146] on link "Normal text" at bounding box center [382, 143] width 91 height 22
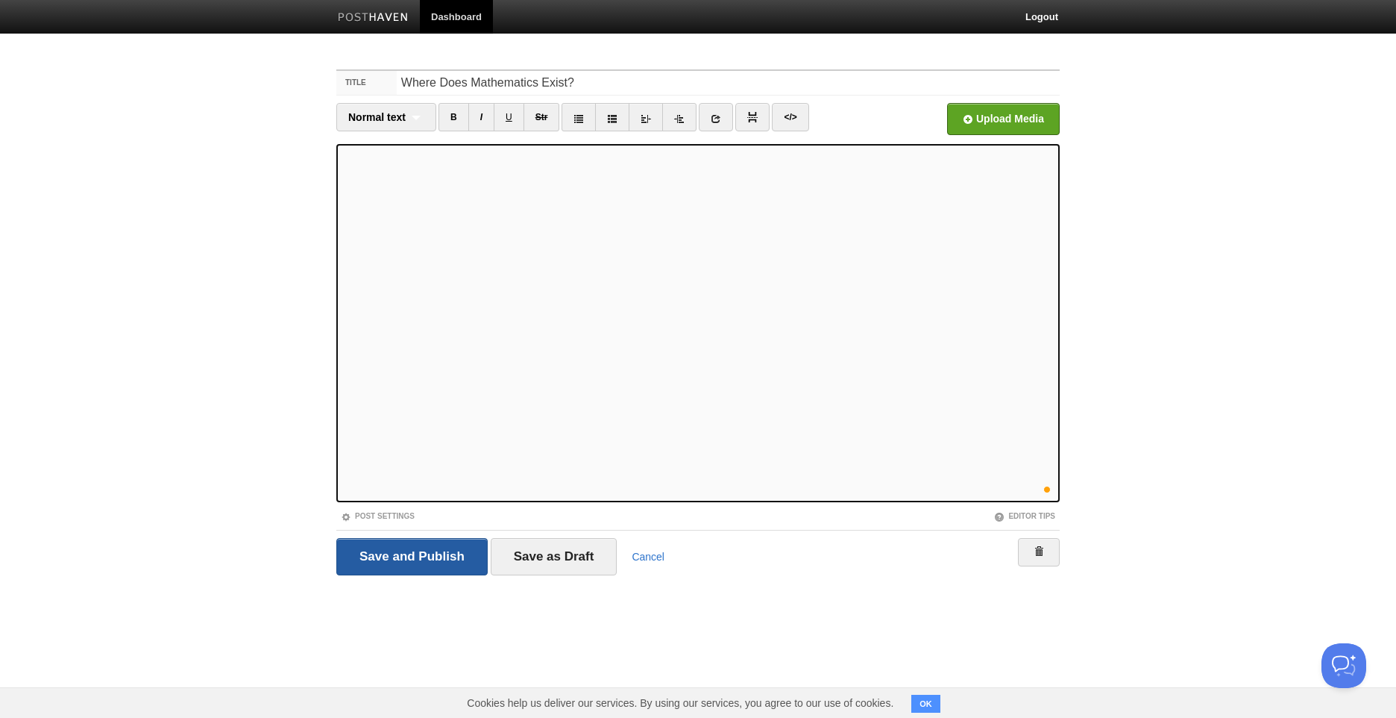
scroll to position [600, 0]
click at [451, 118] on link "B" at bounding box center [454, 117] width 31 height 28
click at [357, 134] on li "Normal text Normal text Heading 1 Heading 2 Heading 3" at bounding box center [386, 119] width 100 height 32
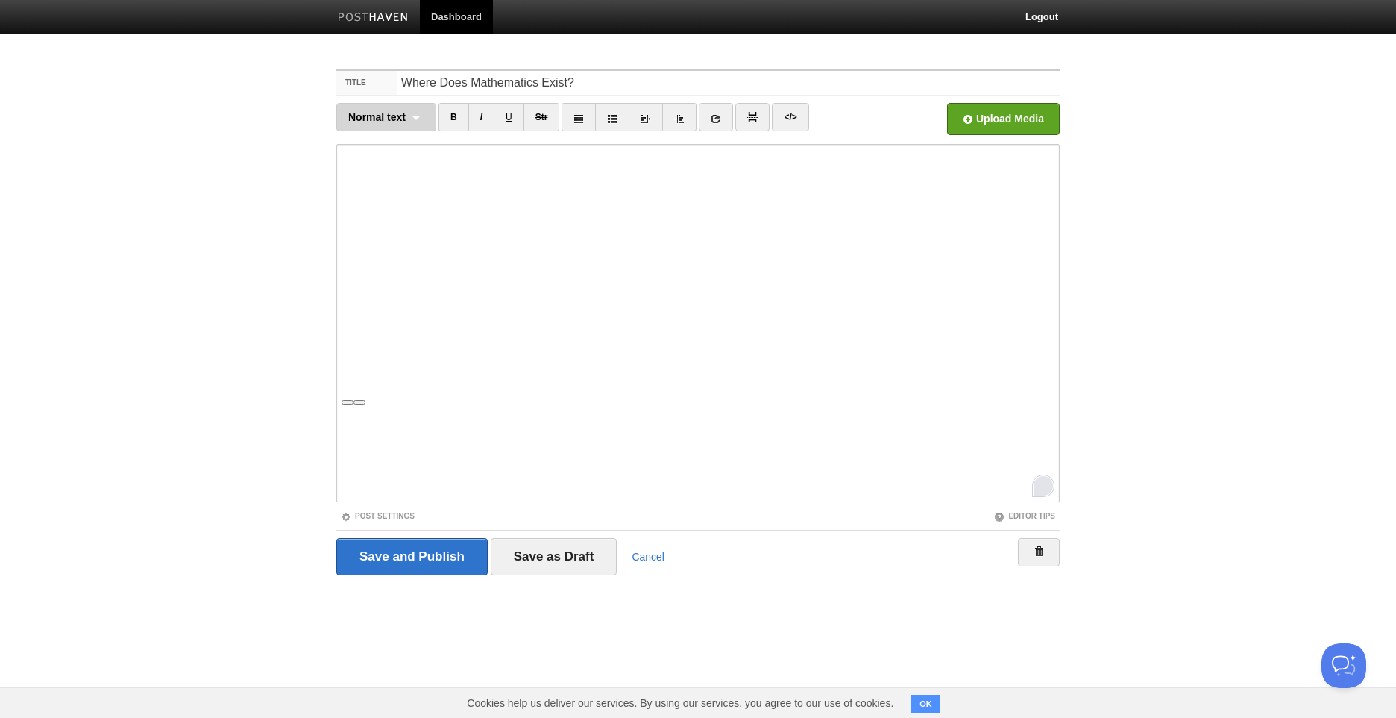
click at [378, 128] on div "Normal text Normal text Heading 1 Heading 2 Heading 3" at bounding box center [386, 117] width 100 height 28
click at [381, 163] on link "Heading 1" at bounding box center [386, 165] width 98 height 22
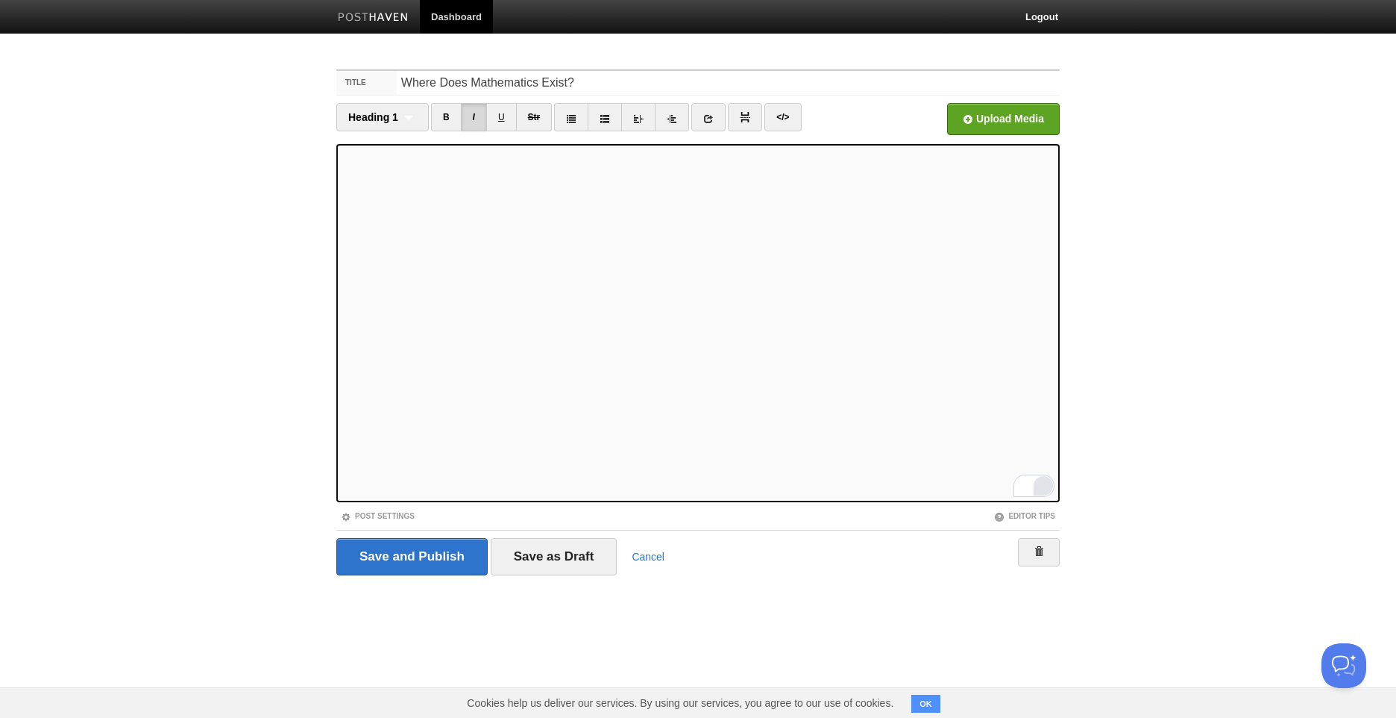
scroll to position [0, 0]
click at [398, 80] on input "Where Does Mathematics Exist?" at bounding box center [728, 83] width 663 height 24
click at [392, 116] on span "Heading 1" at bounding box center [373, 117] width 50 height 12
click at [400, 151] on link "Normal text" at bounding box center [382, 143] width 91 height 22
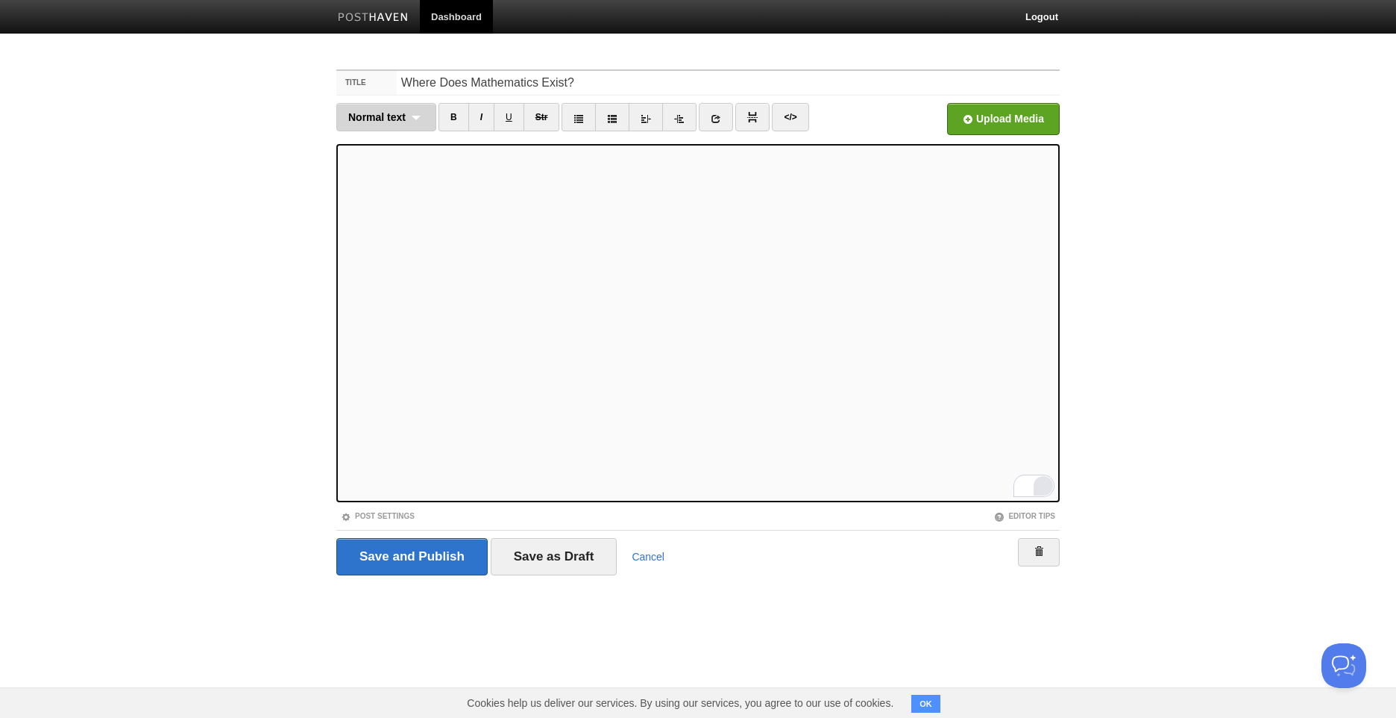
scroll to position [856, 0]
click at [390, 125] on div "Normal text Normal text Heading 1 Heading 2 Heading 3" at bounding box center [386, 117] width 100 height 28
click at [396, 165] on link "Heading 1" at bounding box center [386, 165] width 98 height 22
click at [391, 142] on div "Heading 1 Normal text Heading 1 Heading 2 Heading 3 B I U Str × </>" at bounding box center [698, 123] width 724 height 41
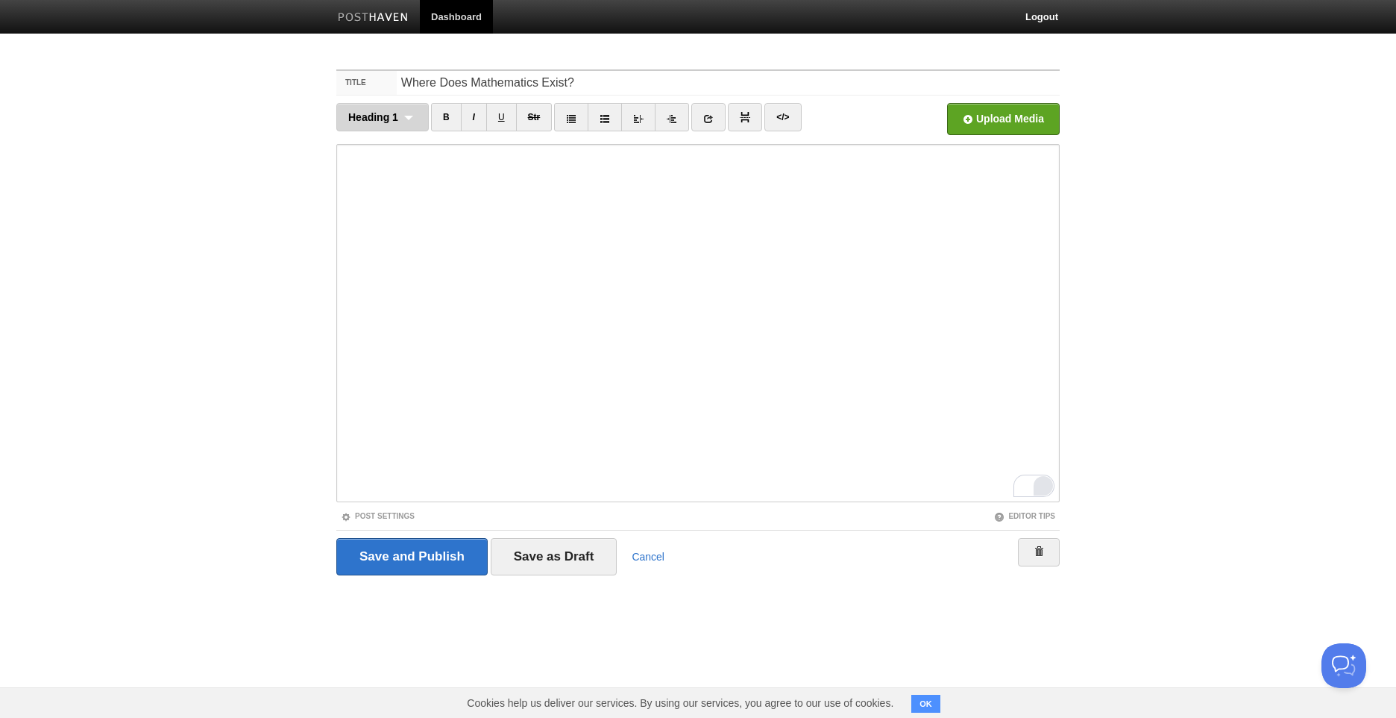
click at [389, 125] on div "Heading 1 Normal text Heading 1 Heading 2 Heading 3" at bounding box center [382, 117] width 92 height 28
click at [419, 188] on link "Heading 2" at bounding box center [382, 188] width 91 height 22
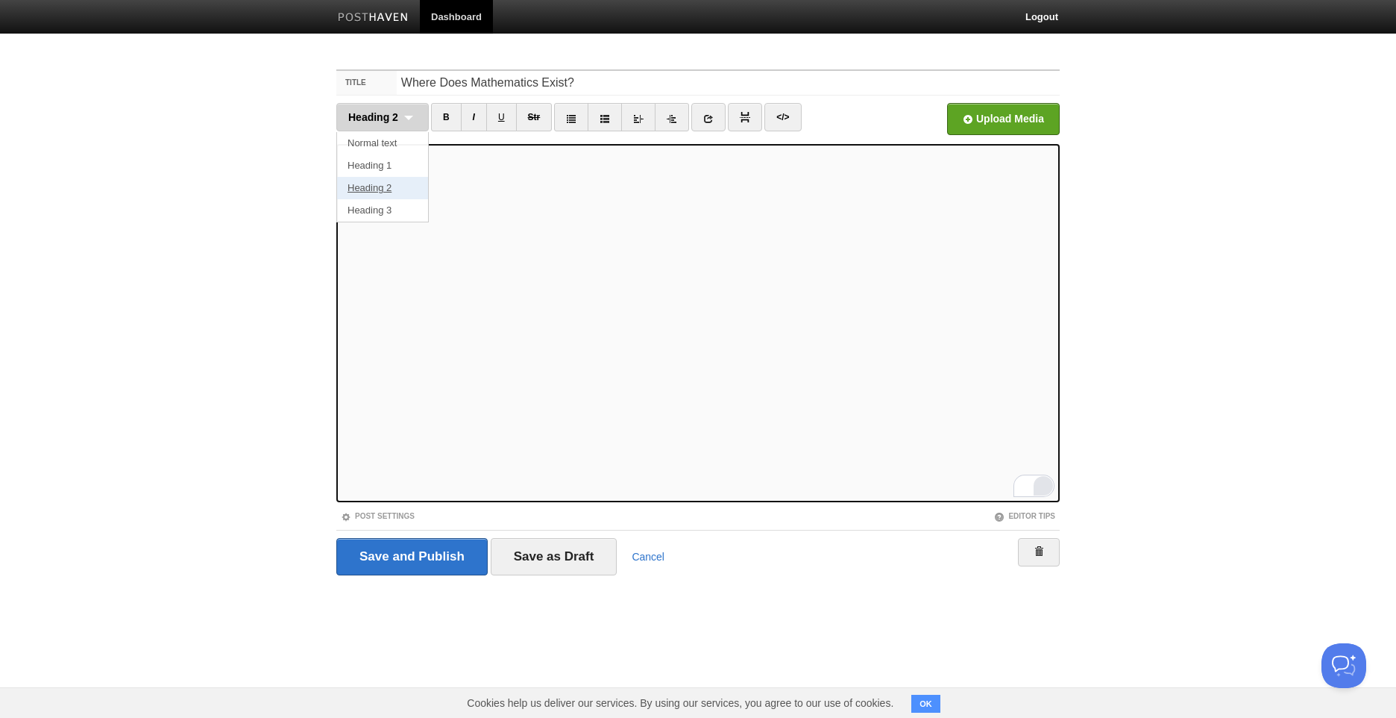
scroll to position [850, 0]
click at [395, 130] on div "Heading 2 Normal text Heading 1 Heading 2 Heading 3" at bounding box center [382, 117] width 92 height 28
click at [398, 142] on link "Normal text" at bounding box center [382, 143] width 91 height 22
click at [398, 119] on span "Normal text" at bounding box center [376, 117] width 57 height 12
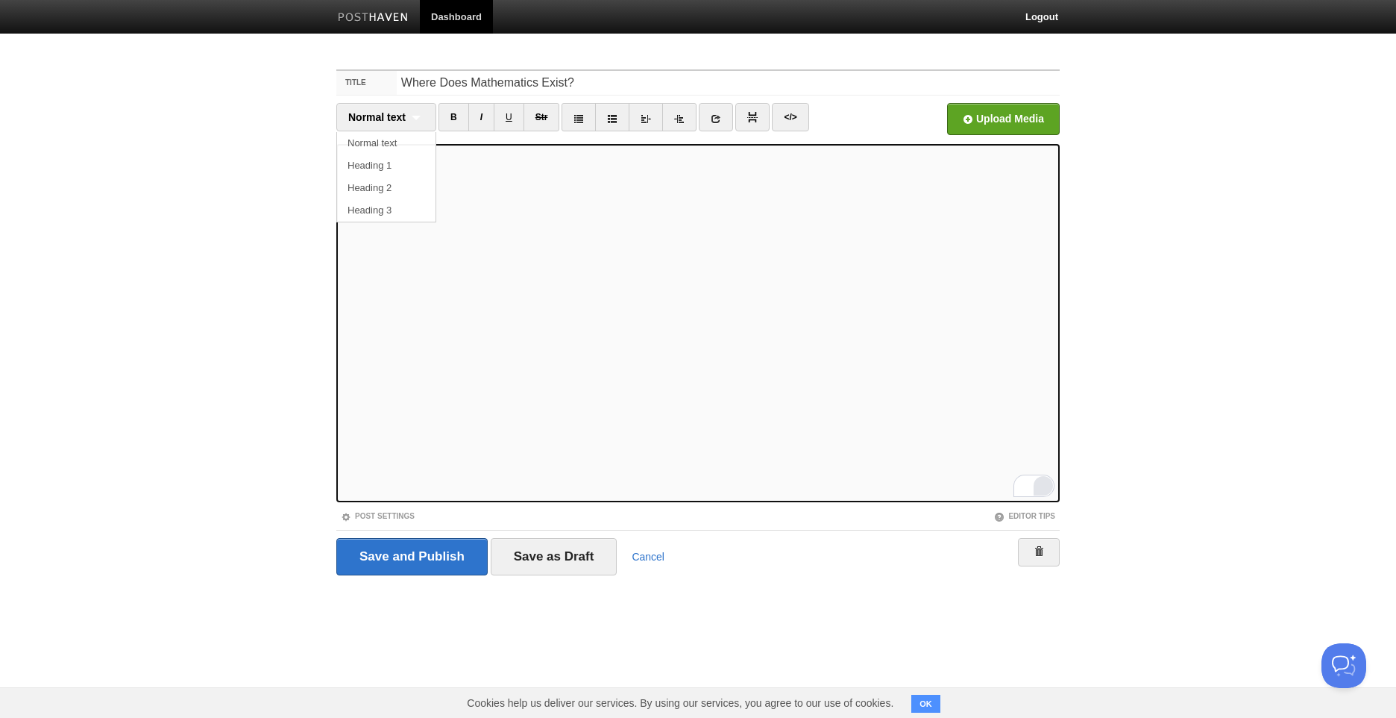
click at [392, 145] on link "Normal text" at bounding box center [386, 143] width 98 height 22
click at [392, 125] on div "Normal text Normal text Heading 1 Heading 2 Heading 3" at bounding box center [386, 117] width 100 height 28
click at [398, 139] on link "Normal text" at bounding box center [386, 143] width 98 height 22
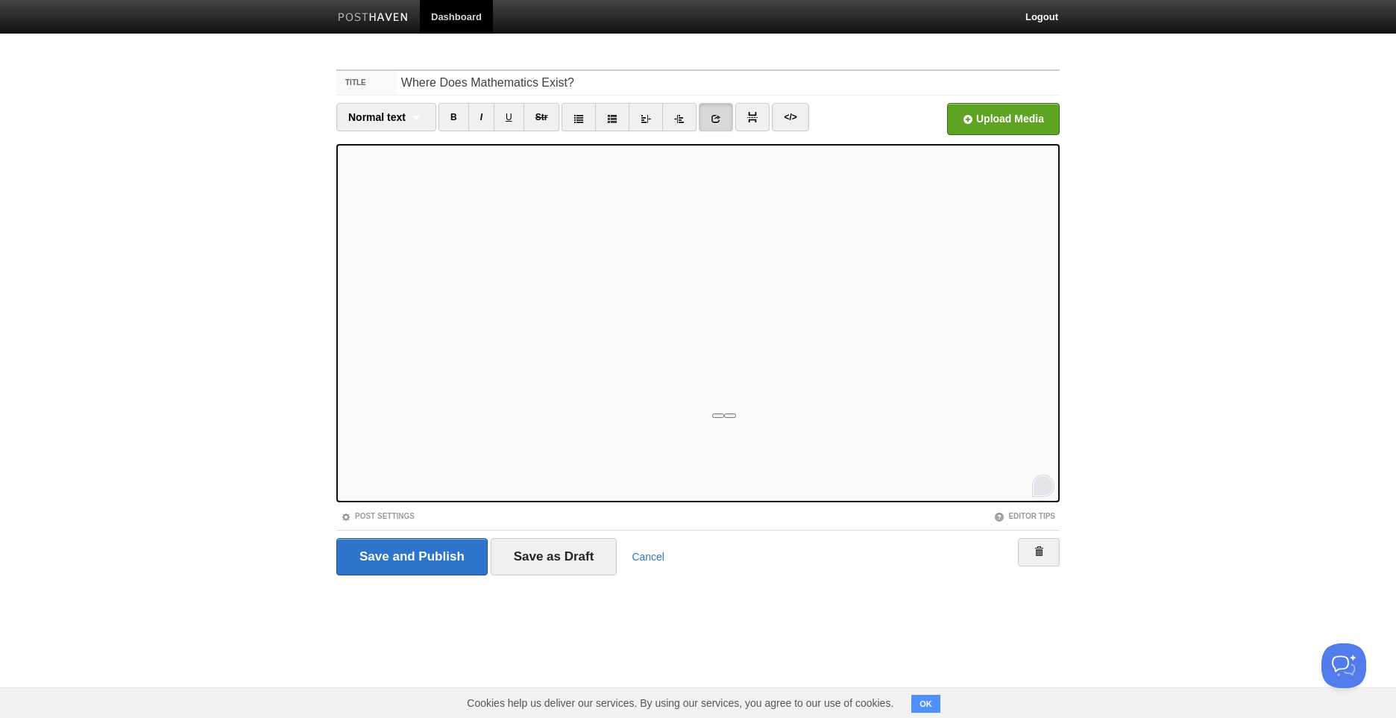
click at [723, 113] on link at bounding box center [716, 117] width 34 height 28
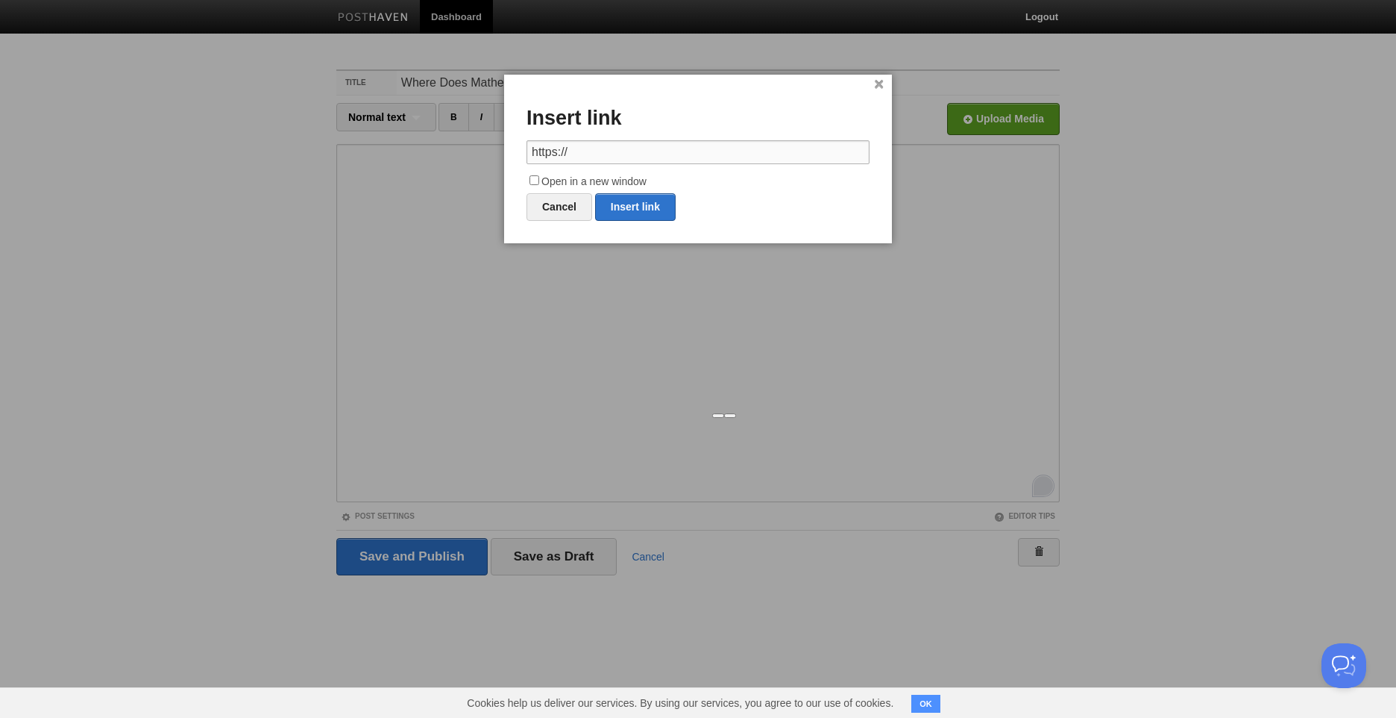
paste input "en.wikipedia.org/wiki/The_Unreasonable_Effectiveness_of_Mathematics_in_the_Natu…"
drag, startPoint x: 715, startPoint y: 149, endPoint x: 157, endPoint y: 227, distance: 563.3
click at [125, 239] on body "Dashboard Logout Your Sites Arthur Seerig Create a new site Edit your user prof…" at bounding box center [698, 315] width 1396 height 631
click at [647, 147] on input "https://en.wikipedia.org/wiki/The_Unreasonable_Effectiveness_of_Mathematics_in_…" at bounding box center [698, 152] width 343 height 24
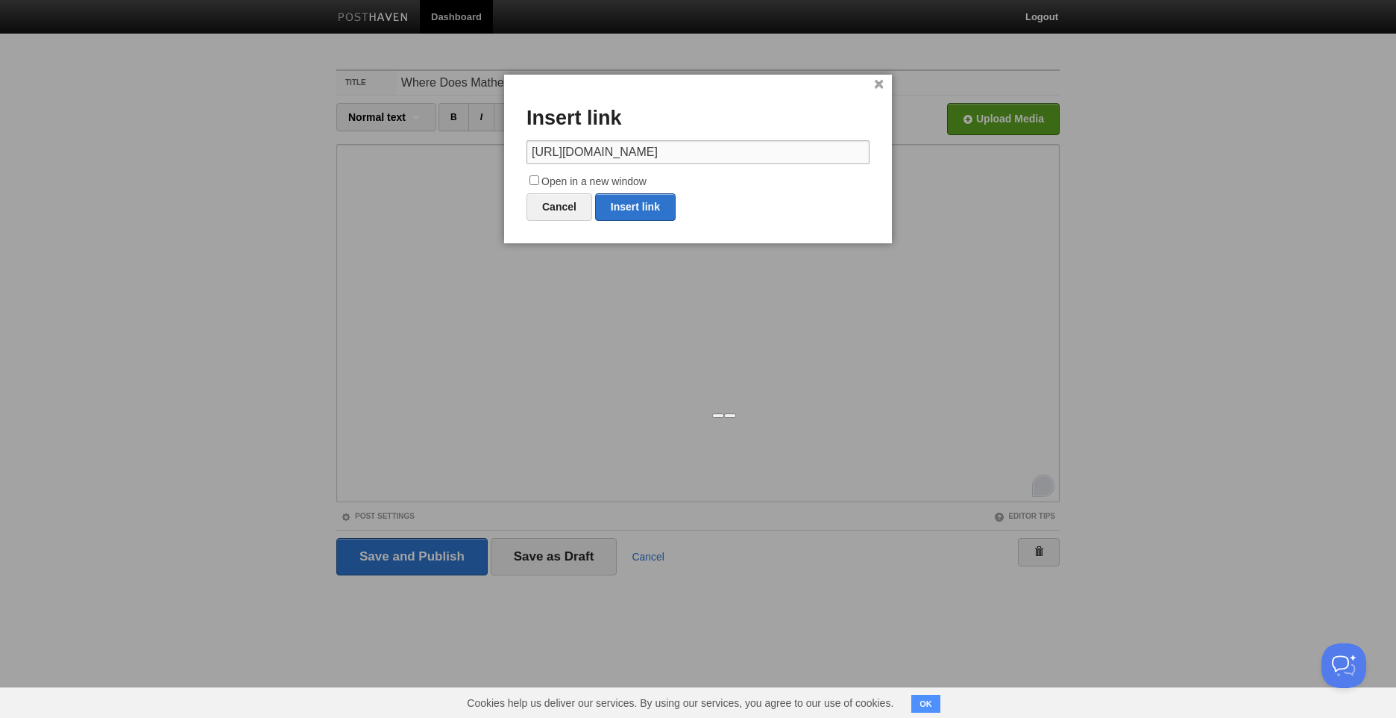
scroll to position [0, 1190]
drag, startPoint x: 647, startPoint y: 147, endPoint x: 1148, endPoint y: 174, distance: 501.2
click at [1152, 172] on body "Dashboard Logout Your Sites Arthur Seerig Create a new site Edit your user prof…" at bounding box center [698, 315] width 1396 height 631
click at [823, 148] on input "https://en.wikipedia.org/wiki/The_Unreasonable_Effectiveness_of_Mathematics_in_…" at bounding box center [698, 152] width 343 height 24
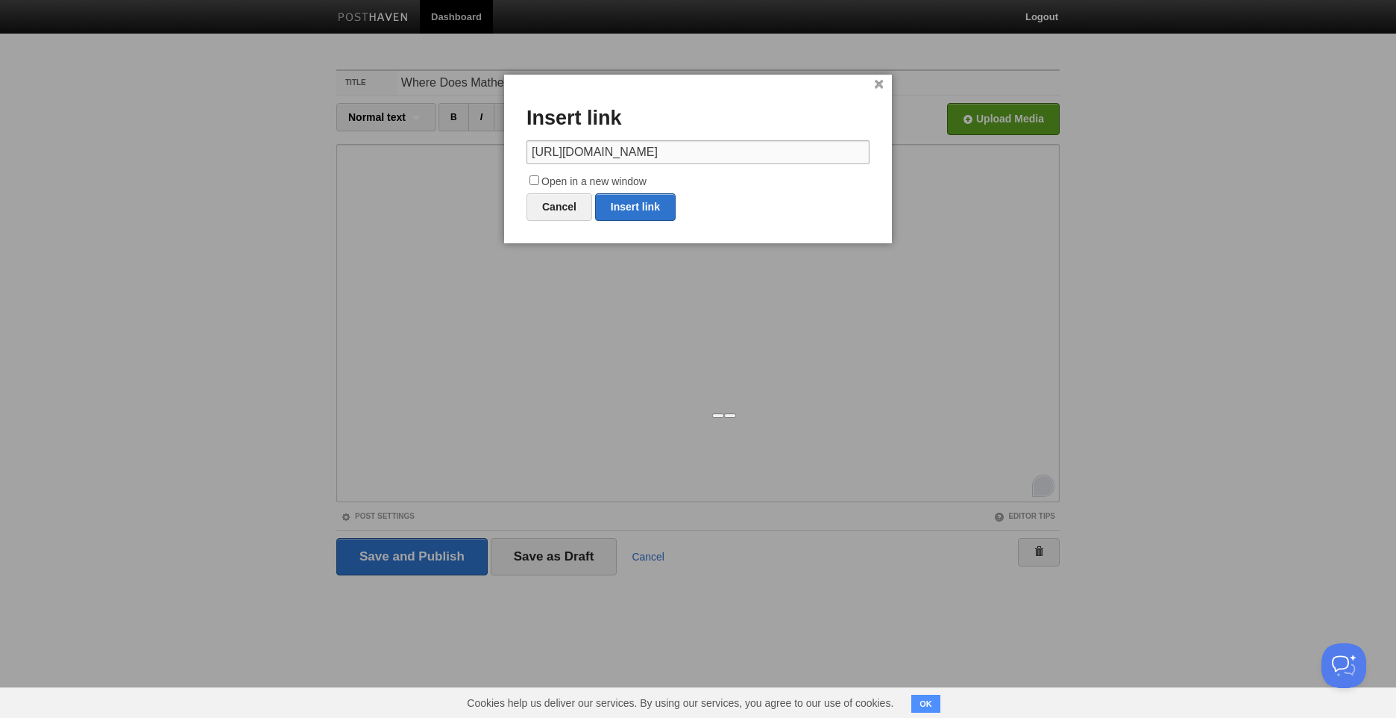
drag, startPoint x: 868, startPoint y: 150, endPoint x: 0, endPoint y: 374, distance: 896.1
click at [0, 374] on html "Dashboard Logout Your Sites Arthur Seerig Create a new site Edit your user prof…" at bounding box center [698, 315] width 1396 height 631
paste input "text"
type input "https://en.wikipedia.org/wiki/The_Unreasonable_Effectiveness_of_Mathematics_in_…"
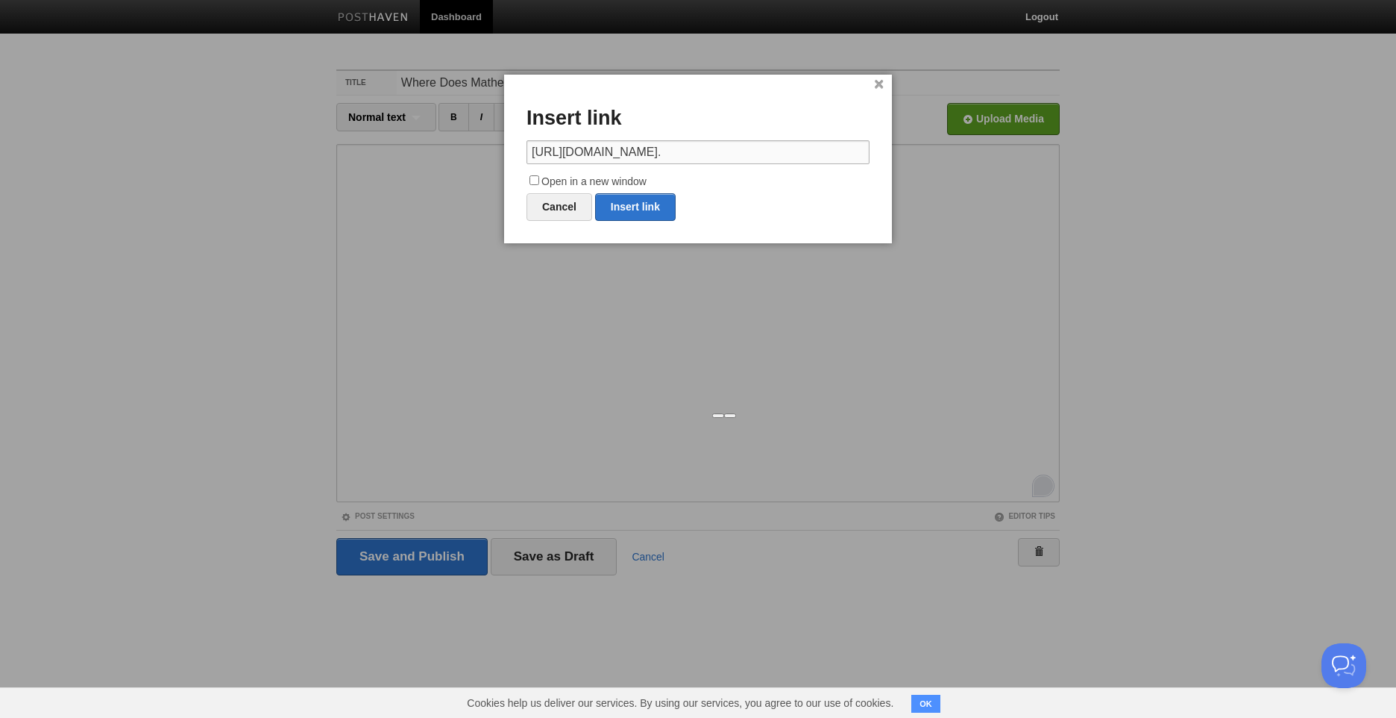
scroll to position [0, 0]
click at [569, 183] on label "Open in a new window" at bounding box center [698, 182] width 343 height 18
click at [539, 183] on input "Open in a new window" at bounding box center [535, 180] width 10 height 10
checkbox input "true"
click at [653, 212] on link "Insert link" at bounding box center [635, 207] width 81 height 28
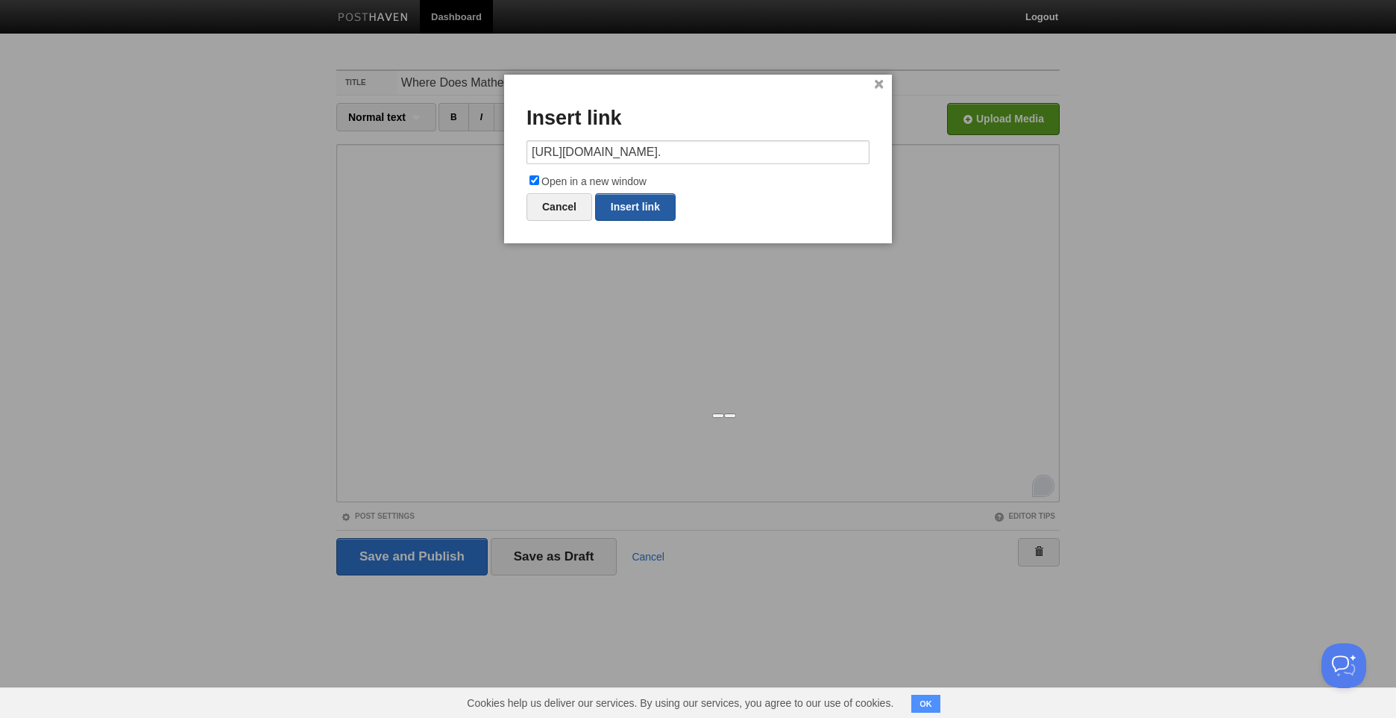
type input "https://"
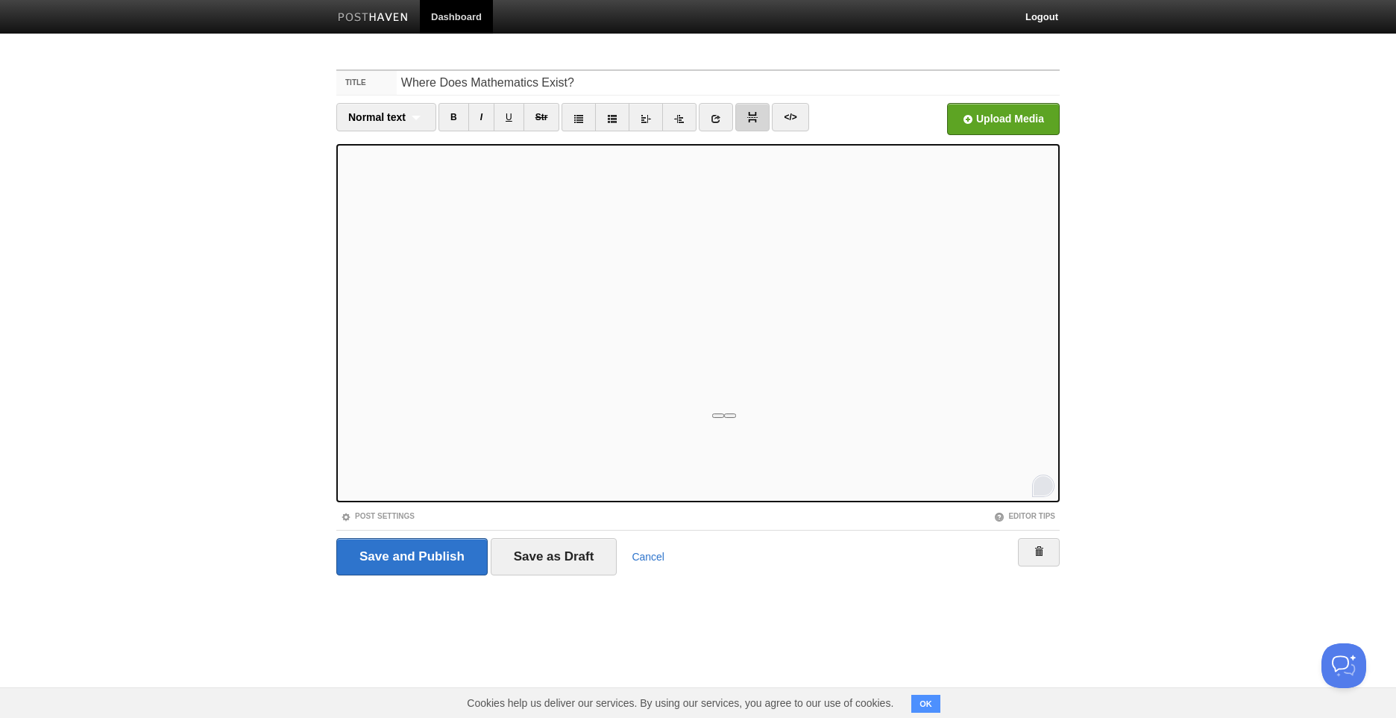
click at [746, 120] on link at bounding box center [752, 117] width 34 height 28
click at [709, 124] on link at bounding box center [716, 117] width 34 height 28
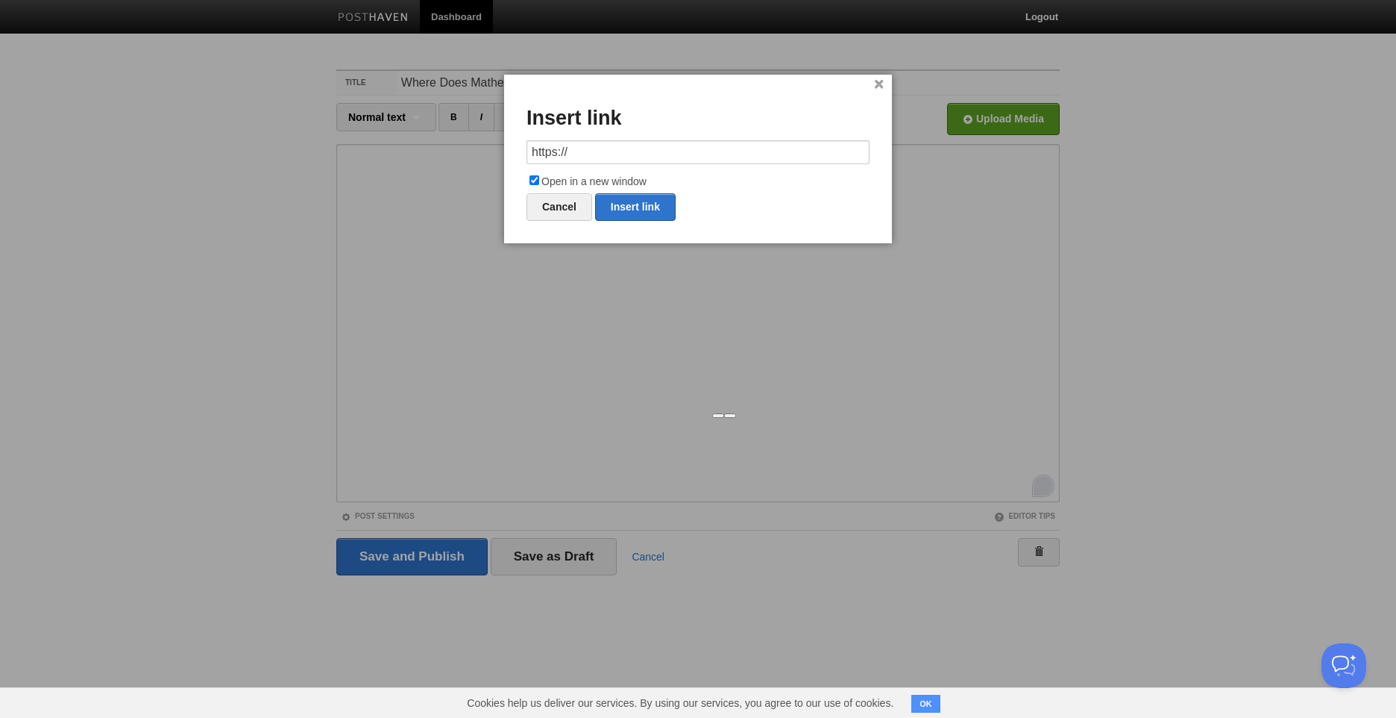
drag, startPoint x: 664, startPoint y: 154, endPoint x: 321, endPoint y: 127, distance: 344.2
click at [321, 127] on body "Dashboard Logout Your Sites Arthur Seerig Create a new site Edit your user prof…" at bounding box center [698, 315] width 1396 height 631
type input "https://en.wikipedia.org/wiki/The_Unreasonable_Effectiveness_of_Mathematics_in_…"
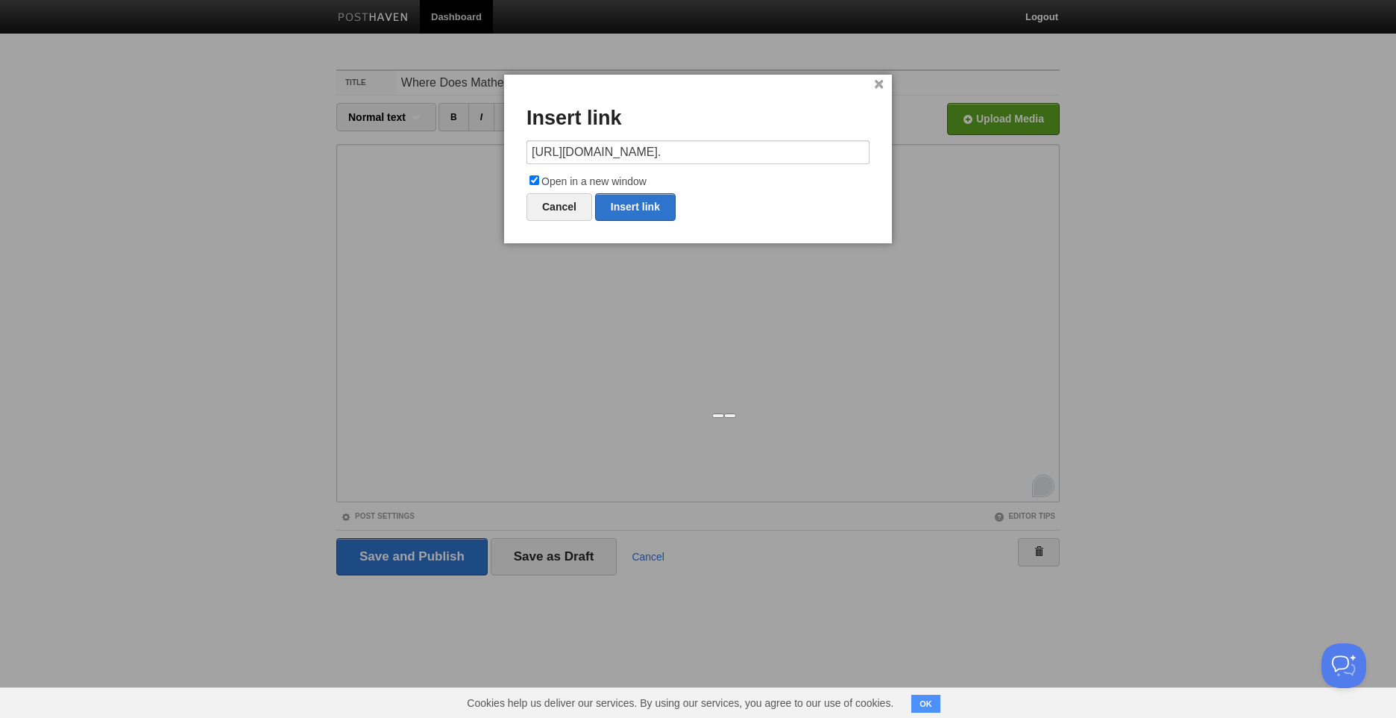
click at [643, 189] on label "Open in a new window" at bounding box center [698, 182] width 343 height 18
click at [539, 185] on input "Open in a new window" at bounding box center [535, 180] width 10 height 10
checkbox input "false"
click at [633, 216] on link "Insert link" at bounding box center [635, 207] width 81 height 28
type input "https://"
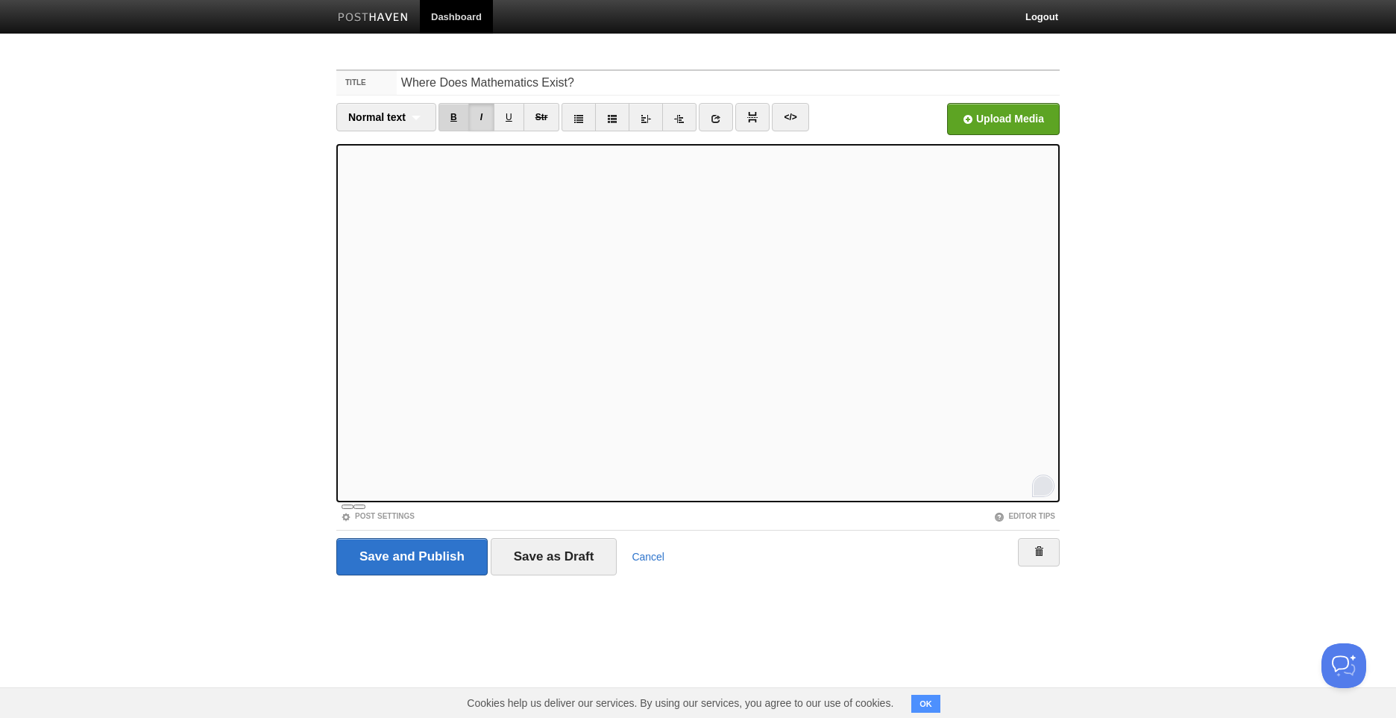
click at [452, 119] on link "B" at bounding box center [454, 117] width 31 height 28
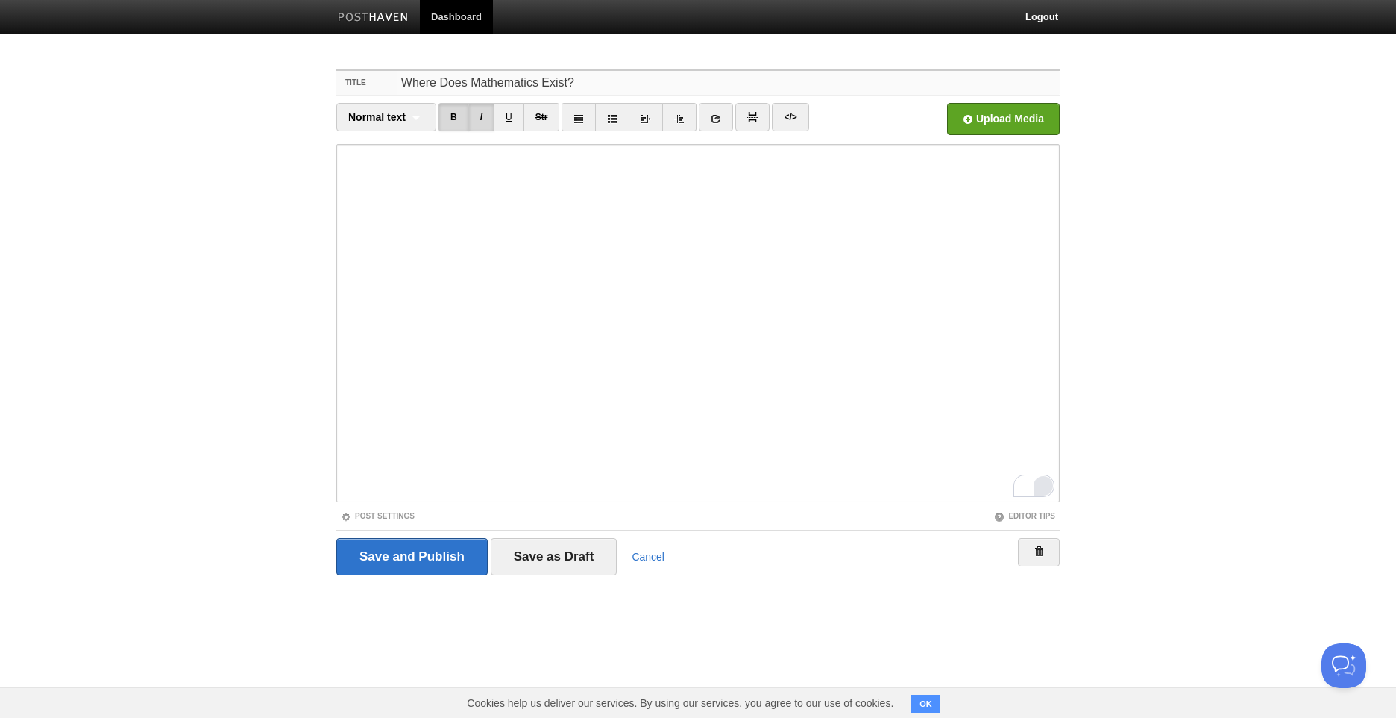
click at [720, 84] on input "Where Does Mathematics Exist?" at bounding box center [728, 83] width 663 height 24
click at [403, 87] on input "Where Does Mathematics Exist?" at bounding box center [728, 83] width 663 height 24
click at [791, 115] on link "</>" at bounding box center [790, 117] width 37 height 28
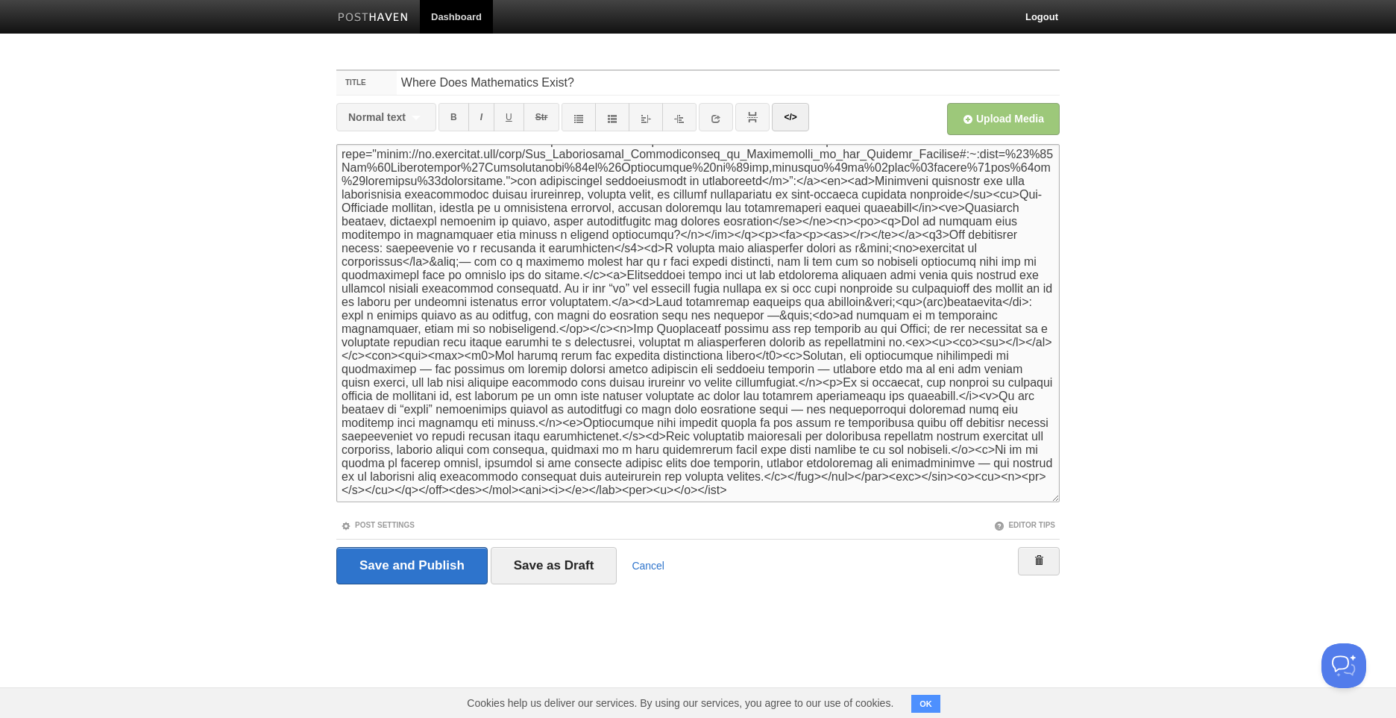
scroll to position [0, 0]
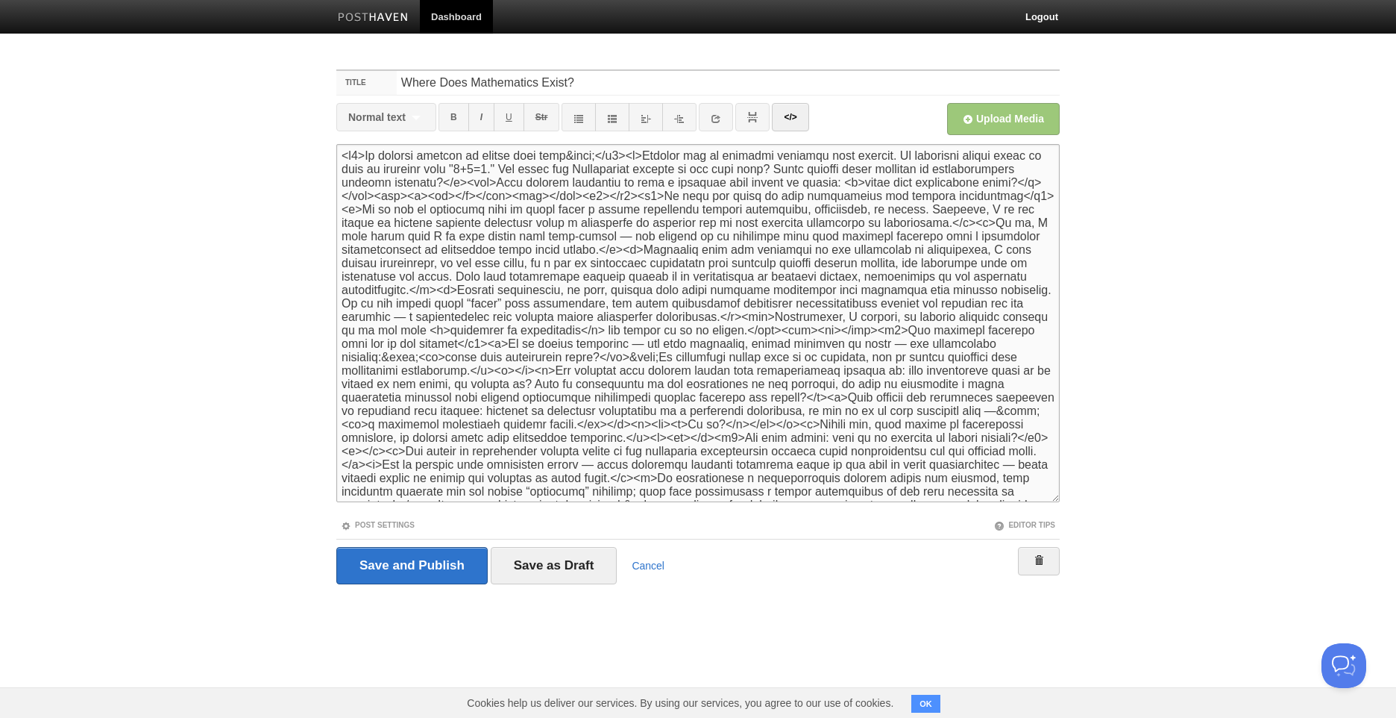
drag, startPoint x: 593, startPoint y: 431, endPoint x: -3, endPoint y: -55, distance: 769.2
click at [0, 0] on html "Dashboard Logout Your Sites Arthur Seerig Create a new site Edit your user prof…" at bounding box center [698, 320] width 1396 height 640
paste textarea "!DOCTYPE html> <html lang="en-US"> <head> <meta charset="UTF-8"> <title>Does Ma…"
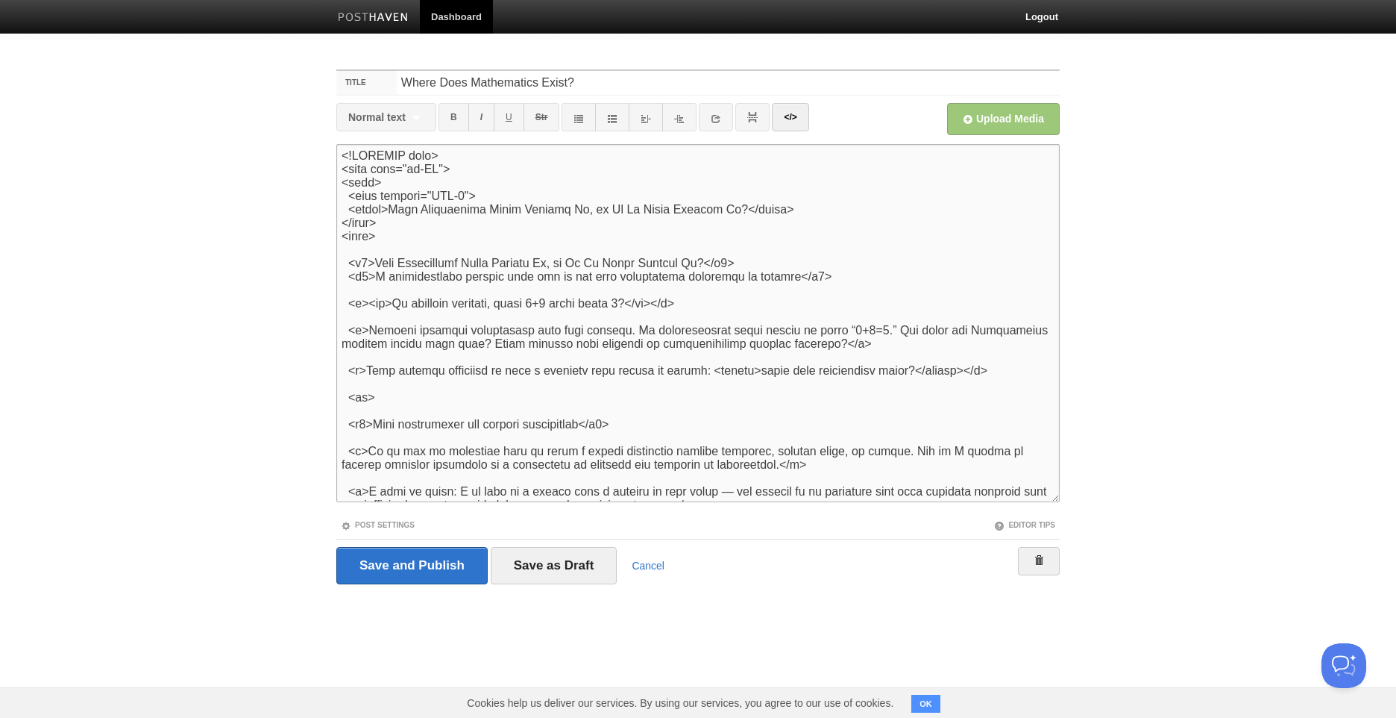
drag, startPoint x: 720, startPoint y: 204, endPoint x: 382, endPoint y: 212, distance: 338.0
click at [382, 212] on textarea "<h1>An initial paradox to awaken your mind </h1><p>Imagine all of humanity vani…" at bounding box center [698, 323] width 724 height 358
drag, startPoint x: 714, startPoint y: 261, endPoint x: 380, endPoint y: 258, distance: 334.2
click at [380, 258] on textarea "<h1>An initial paradox to awaken your mind </h1><p>Imagine all of humanity vani…" at bounding box center [698, 323] width 724 height 358
click at [644, 272] on textarea "<h1>An initial paradox to awaken your mind </h1><p>Imagine all of humanity vani…" at bounding box center [698, 323] width 724 height 358
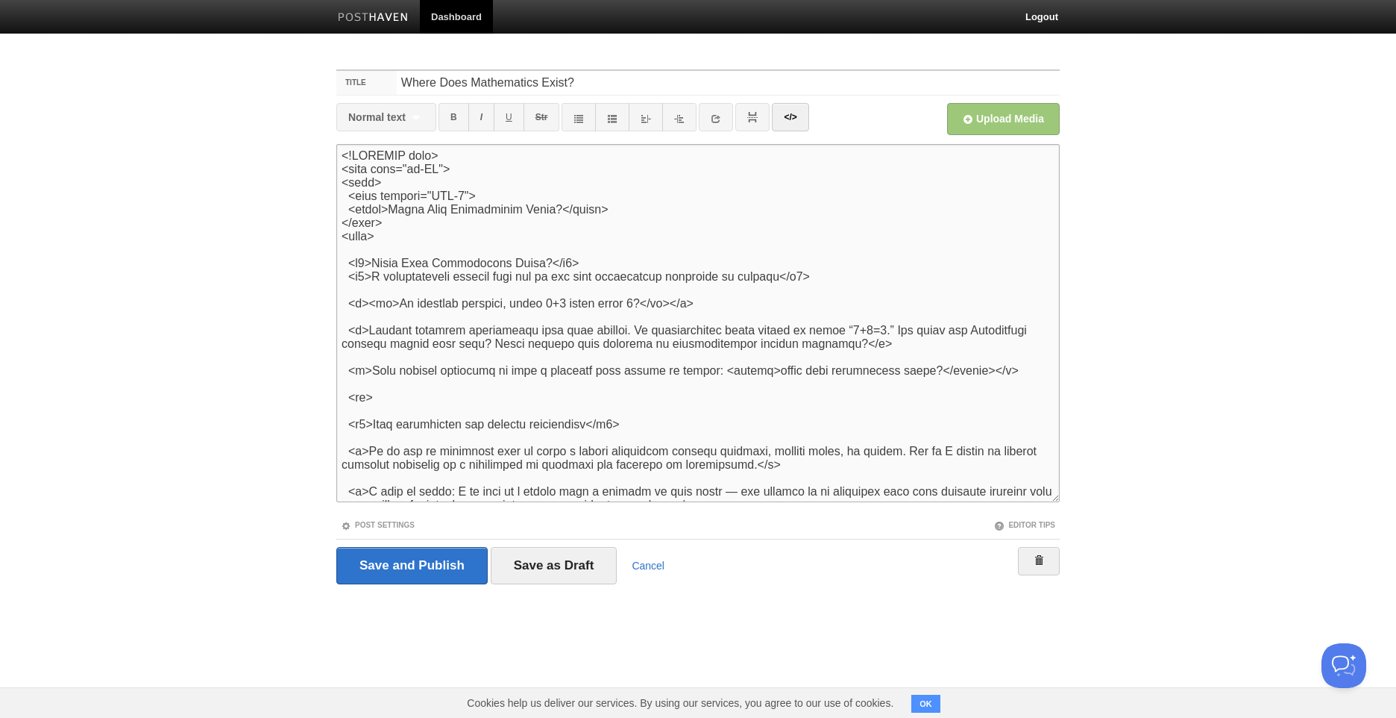
click at [631, 277] on textarea "<h1>An initial paradox to awaken your mind </h1><p>Imagine all of humanity vani…" at bounding box center [698, 323] width 724 height 358
click at [627, 280] on textarea "<h1>An initial paradox to awaken your mind </h1><p>Imagine all of humanity vani…" at bounding box center [698, 323] width 724 height 358
click at [0, 0] on span "s" at bounding box center [0, 0] width 0 height 0
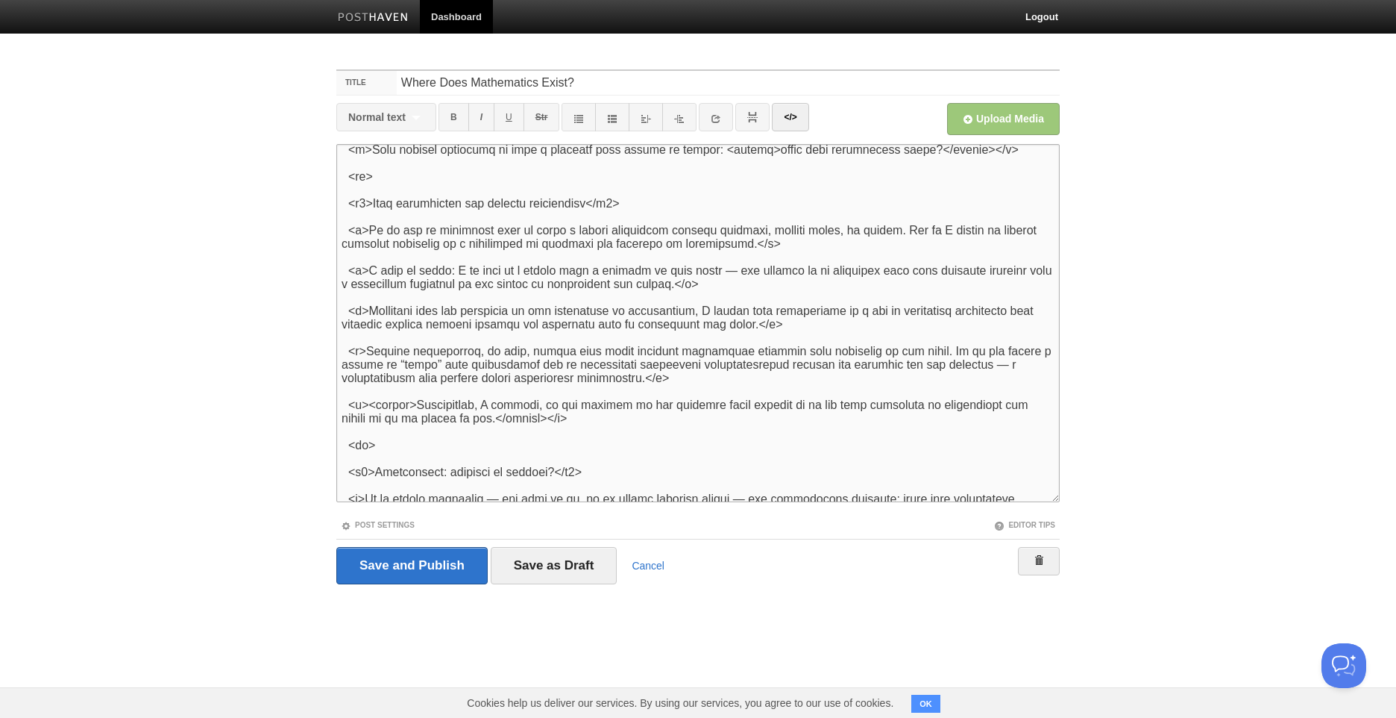
scroll to position [224, 0]
click at [724, 273] on textarea "<h1>An initial paradox to awaken your mind </h1><p>Imagine all of humanity vani…" at bounding box center [698, 323] width 724 height 358
click at [0, 0] on div "— a n d" at bounding box center [0, 0] width 0 height 0
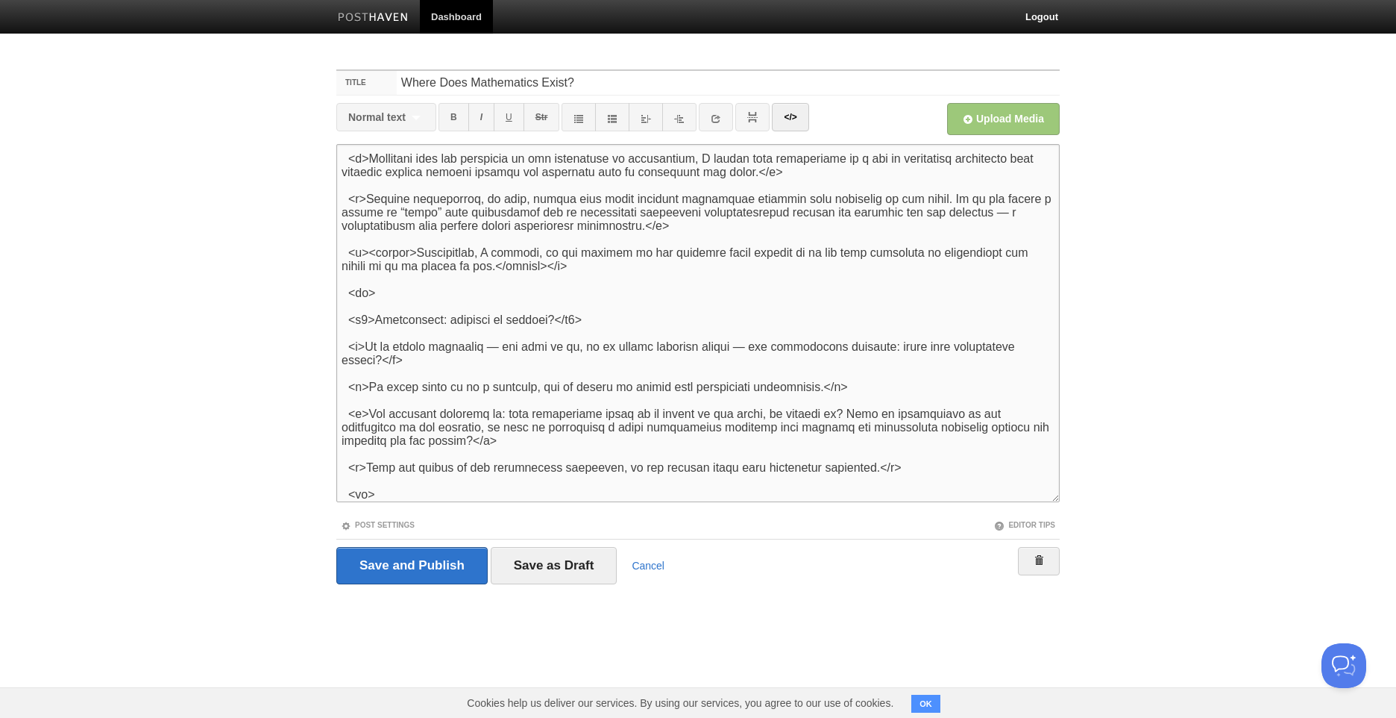
click at [743, 340] on textarea "<h1>An initial paradox to awaken your mind </h1><p>Imagine all of humanity vani…" at bounding box center [698, 323] width 724 height 358
click at [0, 0] on span "e" at bounding box center [0, 0] width 0 height 0
click at [496, 350] on textarea "<h1>An initial paradox to awaken your mind </h1><p>Imagine all of humanity vani…" at bounding box center [698, 323] width 724 height 358
click at [0, 0] on div "— a n d" at bounding box center [0, 0] width 0 height 0
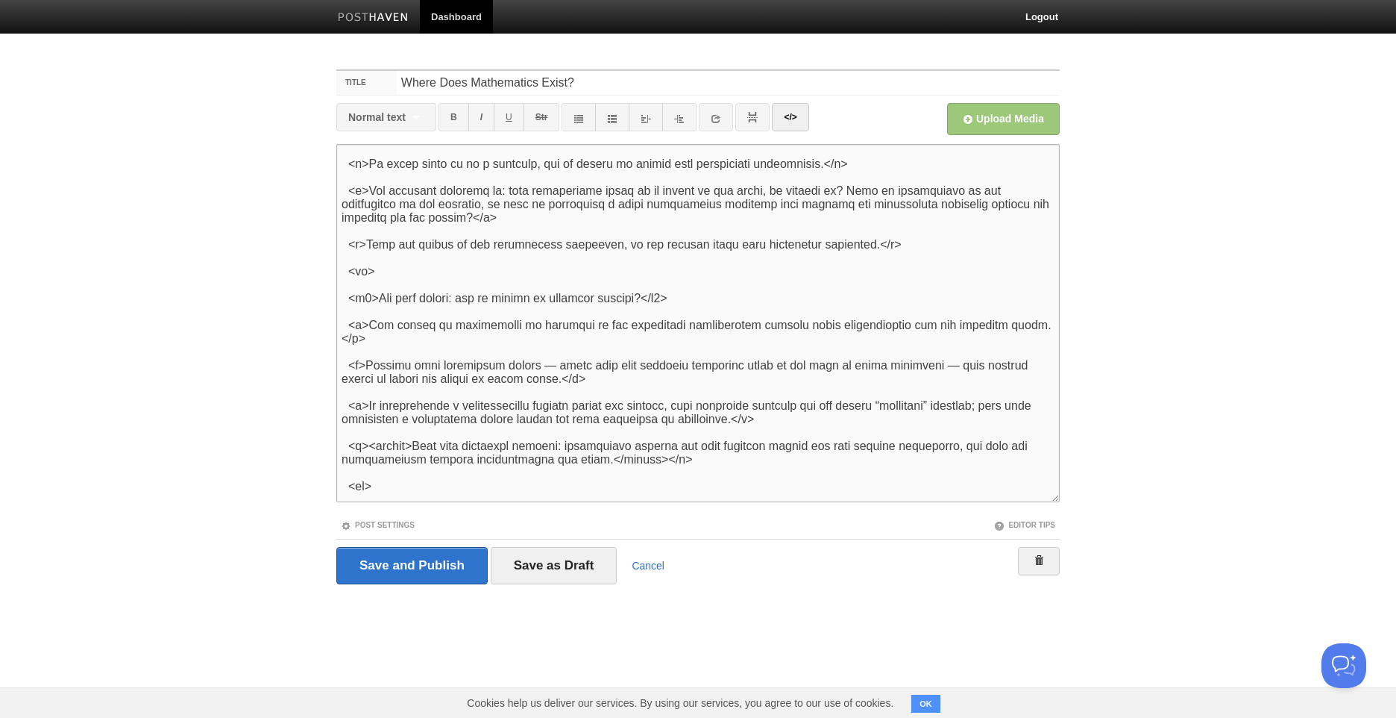
scroll to position [597, 0]
click at [583, 366] on textarea "<h1>An initial paradox to awaken your mind </h1><p>Imagine all of humanity vani…" at bounding box center [698, 323] width 724 height 358
click at [0, 0] on div "— w h i c h" at bounding box center [0, 0] width 0 height 0
click at [985, 367] on textarea "<h1>An initial paradox to awaken your mind </h1><p>Imagine all of humanity vani…" at bounding box center [698, 323] width 724 height 358
click at [0, 0] on div "— w h e n" at bounding box center [0, 0] width 0 height 0
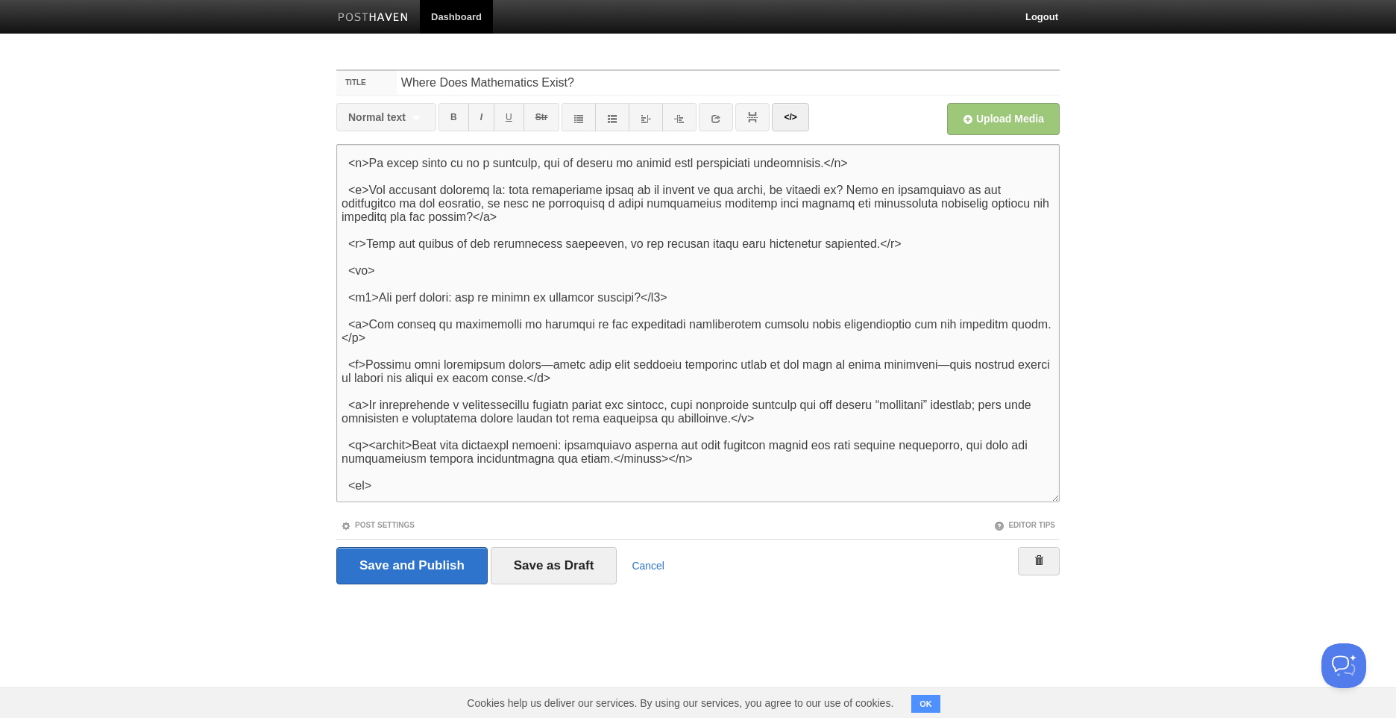
drag, startPoint x: 597, startPoint y: 466, endPoint x: 545, endPoint y: 445, distance: 56.5
click at [545, 445] on textarea "<h1>An initial paradox to awaken your mind </h1><p>Imagine all of humanity vani…" at bounding box center [698, 323] width 724 height 358
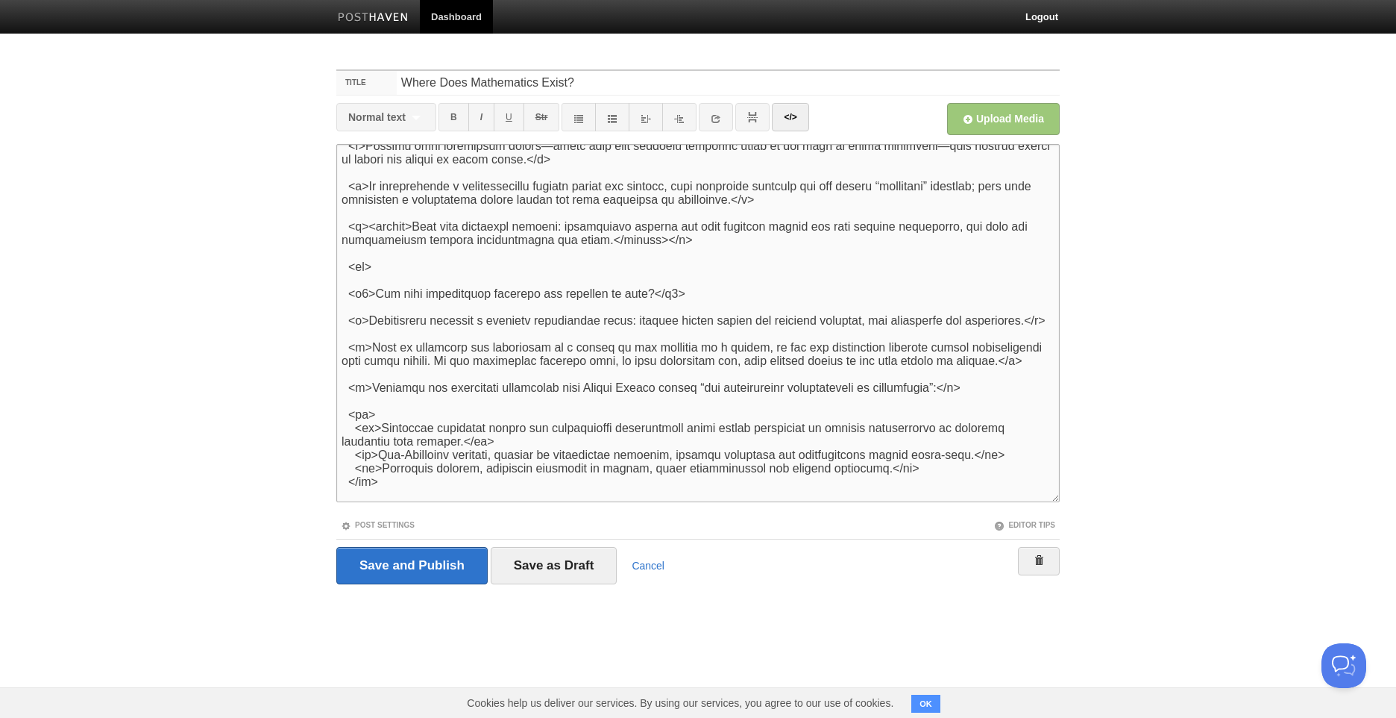
scroll to position [821, 0]
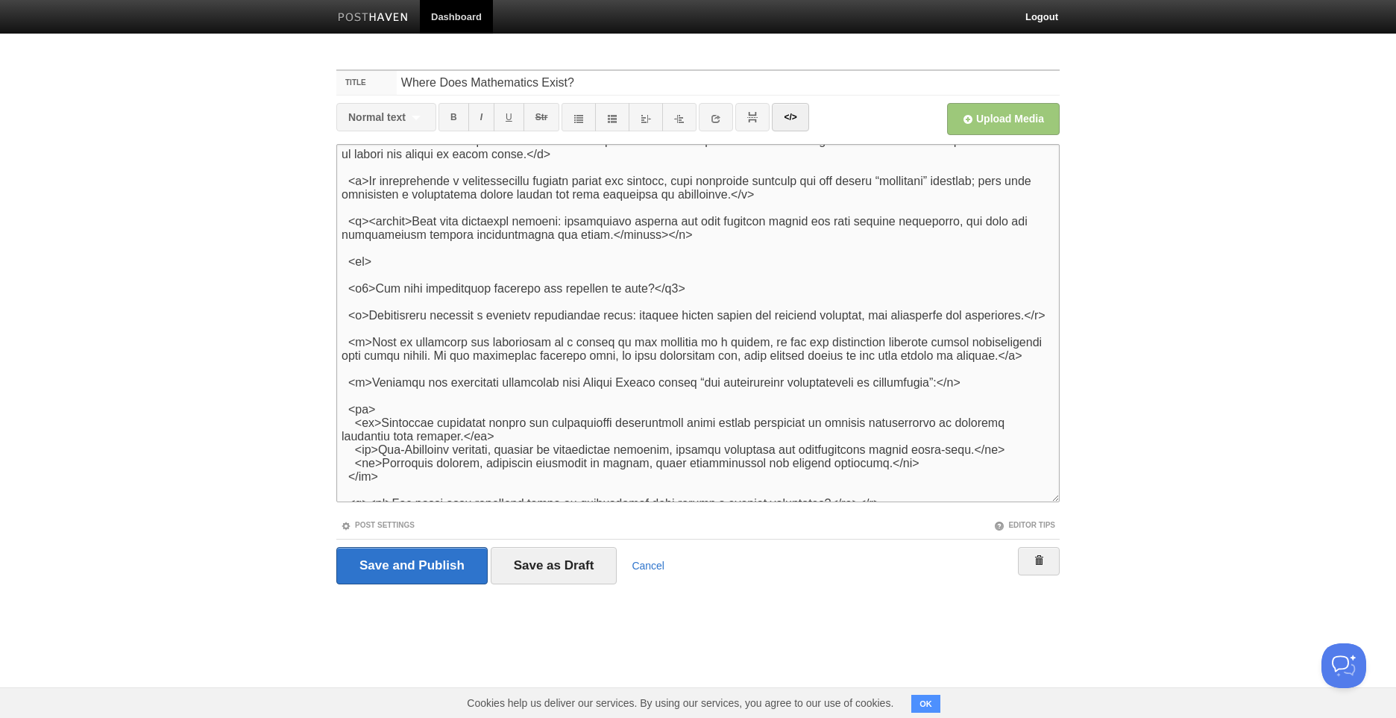
click at [627, 443] on textarea "<h1>An initial paradox to awaken your mind </h1><p>Imagine all of humanity vani…" at bounding box center [698, 323] width 724 height 358
click at [0, 0] on div "a speculative" at bounding box center [0, 0] width 0 height 0
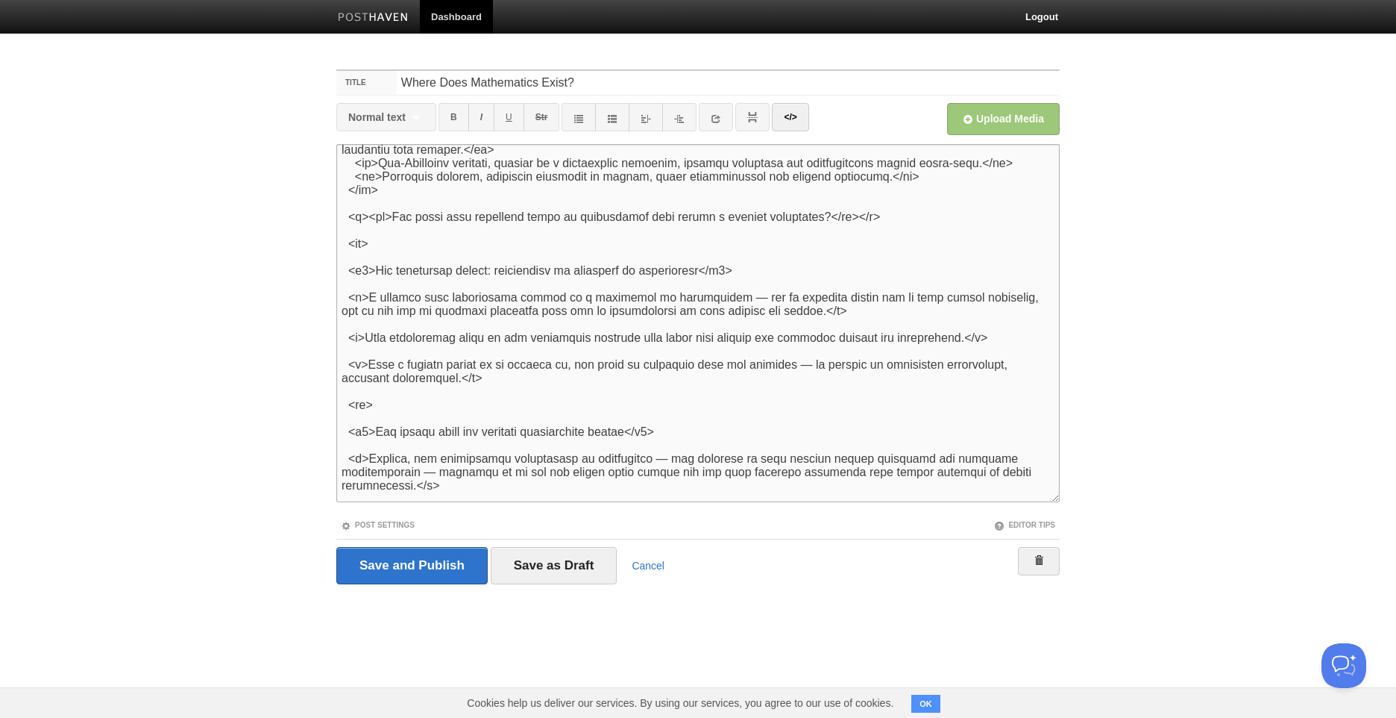
scroll to position [1119, 0]
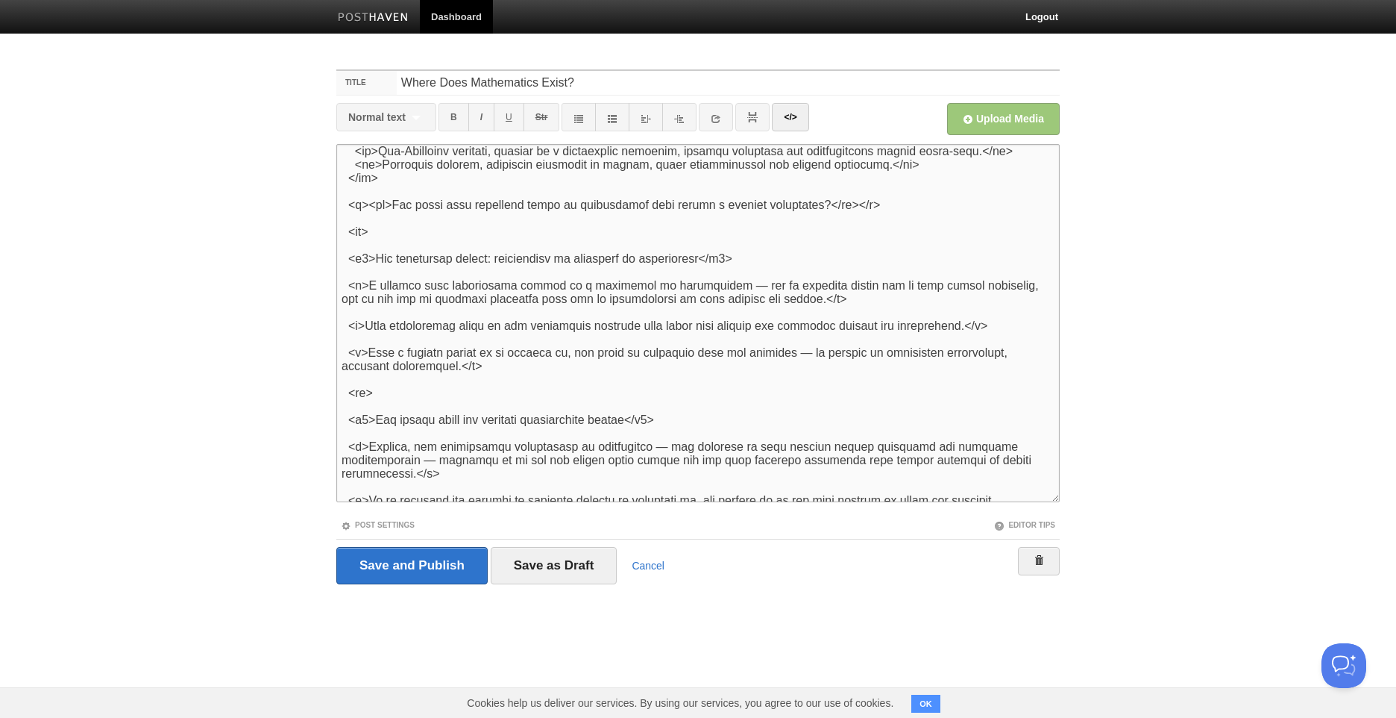
click at [718, 281] on textarea "<h1>An initial paradox to awaken your mind </h1><p>Imagine all of humanity vani…" at bounding box center [698, 323] width 724 height 358
click at [0, 0] on div "Remove Space" at bounding box center [0, 0] width 0 height 0
click at [760, 289] on textarea "<h1>An initial paradox to awaken your mind </h1><p>Imagine all of humanity vani…" at bounding box center [698, 323] width 724 height 358
click at [0, 0] on span "material" at bounding box center [0, 0] width 0 height 0
click at [880, 289] on textarea "<h1>An initial paradox to awaken your mind </h1><p>Imagine all of humanity vani…" at bounding box center [698, 323] width 724 height 358
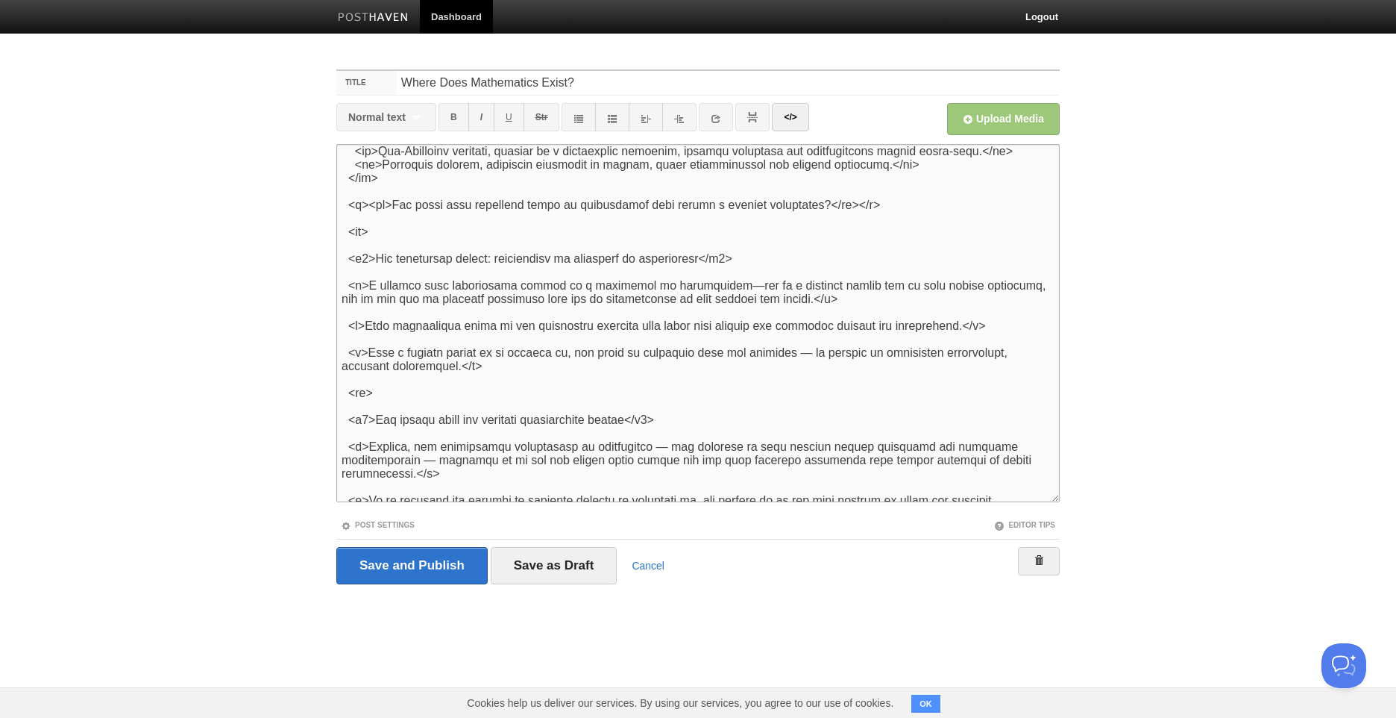
click at [0, 0] on div "a mere" at bounding box center [0, 0] width 0 height 0
click at [815, 356] on textarea "<h1>An initial paradox to awaken your mind </h1><p>Imagine all of humanity vani…" at bounding box center [698, 323] width 724 height 358
click at [0, 0] on div "— i t" at bounding box center [0, 0] width 0 height 0
click at [904, 353] on textarea "<h1>An initial paradox to awaken your mind </h1><p>Imagine all of humanity vani…" at bounding box center [698, 323] width 724 height 358
click at [0, 0] on span "structural" at bounding box center [0, 0] width 0 height 0
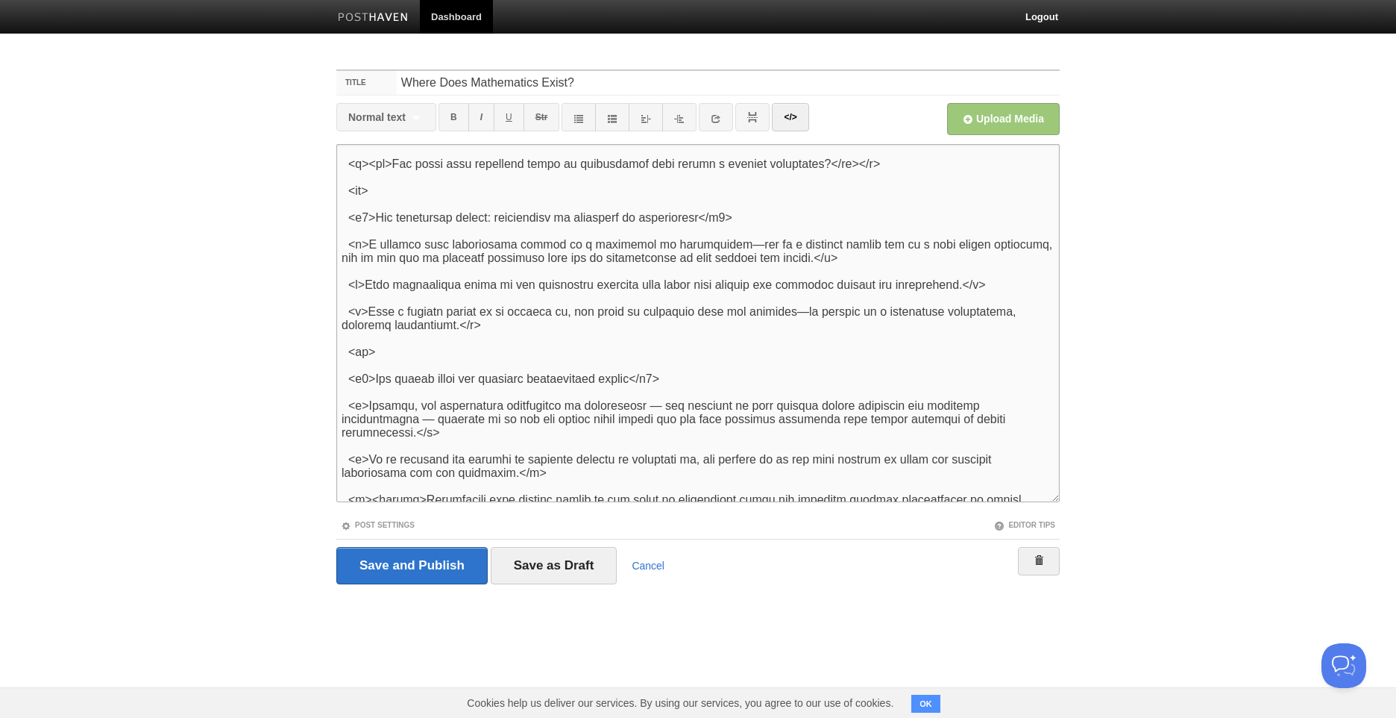
scroll to position [1193, 0]
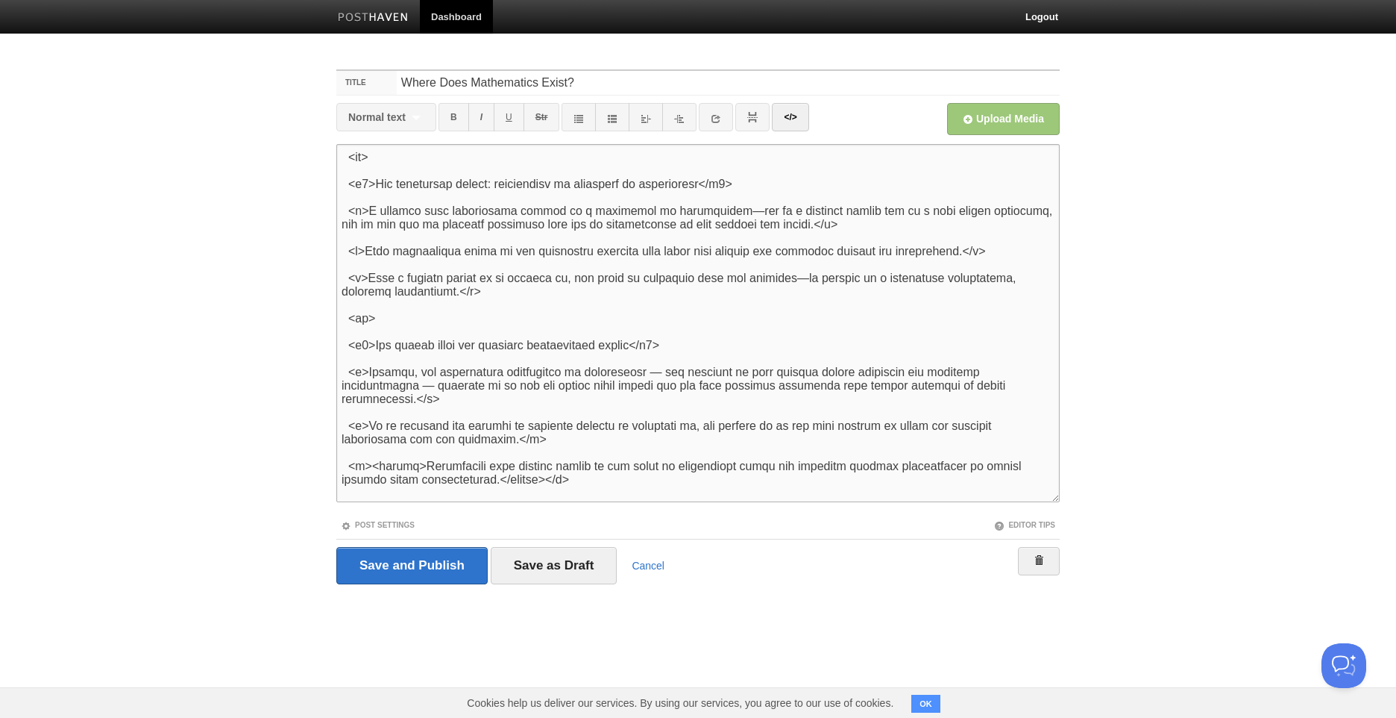
click at [668, 360] on textarea "<h1>An initial paradox to awaken your mind </h1><p>Imagine all of humanity vani…" at bounding box center [698, 323] width 724 height 358
click at [650, 373] on textarea "<h1>An initial paradox to awaken your mind </h1><p>Imagine all of humanity vani…" at bounding box center [698, 323] width 724 height 358
click at [0, 0] on div "— i t s" at bounding box center [0, 0] width 0 height 0
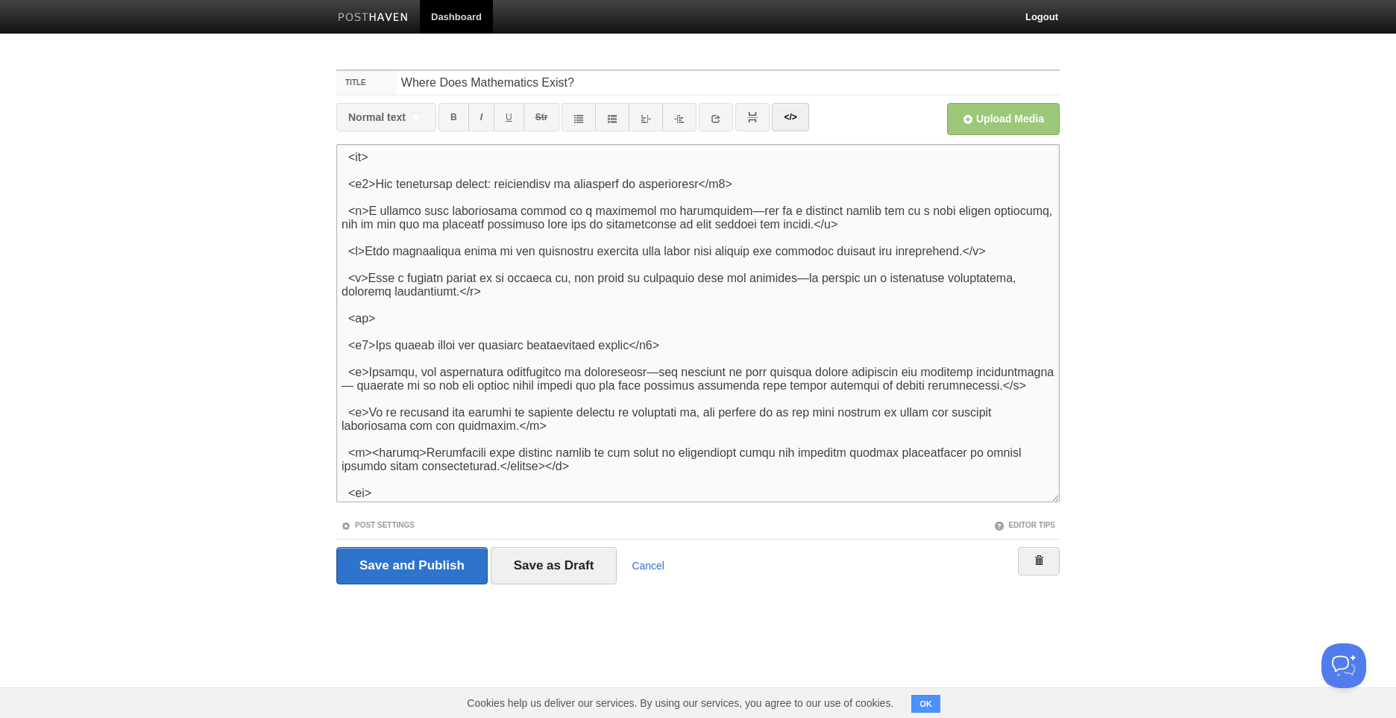
click at [377, 392] on textarea "<h1>An initial paradox to awaken your mind </h1><p>Imagine all of humanity vani…" at bounding box center [698, 323] width 724 height 358
click at [355, 380] on textarea "<h1>An initial paradox to awaken your mind </h1><p>Imagine all of humanity vani…" at bounding box center [698, 323] width 724 height 358
click at [0, 0] on div "— s u g g e s t s" at bounding box center [0, 0] width 0 height 0
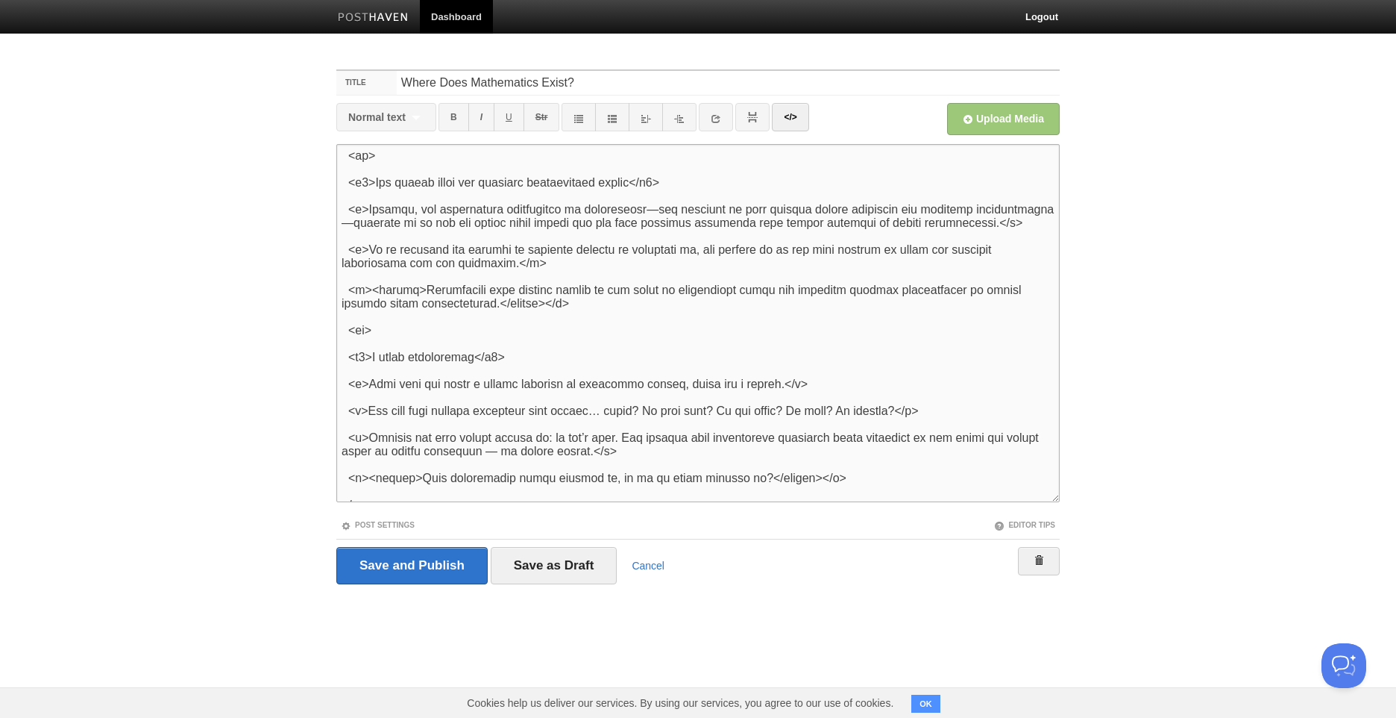
scroll to position [1398, 0]
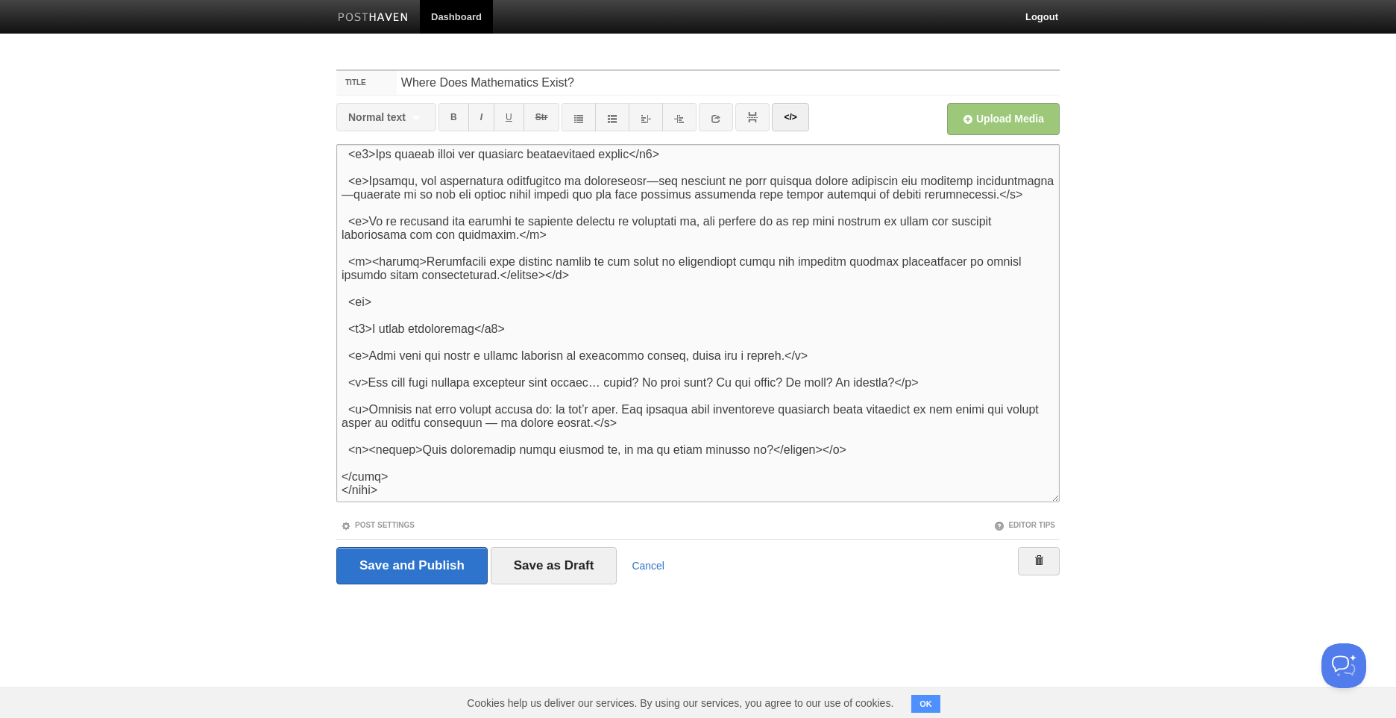
click at [653, 368] on textarea "<h1>An initial paradox to awaken your mind </h1><p>Imagine all of humanity vani…" at bounding box center [698, 323] width 724 height 358
click at [0, 0] on div "Replace with" at bounding box center [0, 0] width 0 height 0
drag, startPoint x: 568, startPoint y: 416, endPoint x: 556, endPoint y: 416, distance: 11.9
click at [557, 416] on textarea "<h1>An initial paradox to awaken your mind </h1><p>Imagine all of humanity vani…" at bounding box center [698, 323] width 724 height 358
click at [550, 414] on textarea "<h1>An initial paradox to awaken your mind </h1><p>Imagine all of humanity vani…" at bounding box center [698, 323] width 724 height 358
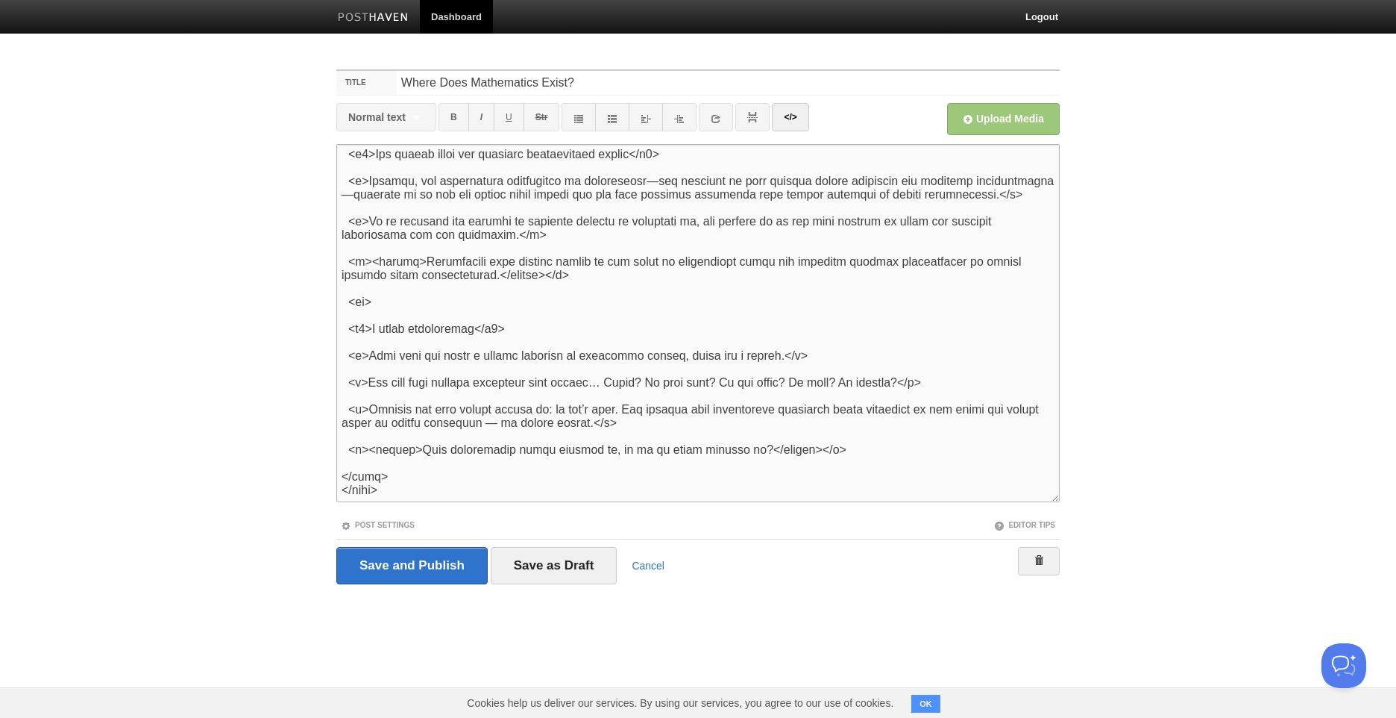
click at [0, 0] on div "— o r" at bounding box center [0, 0] width 0 height 0
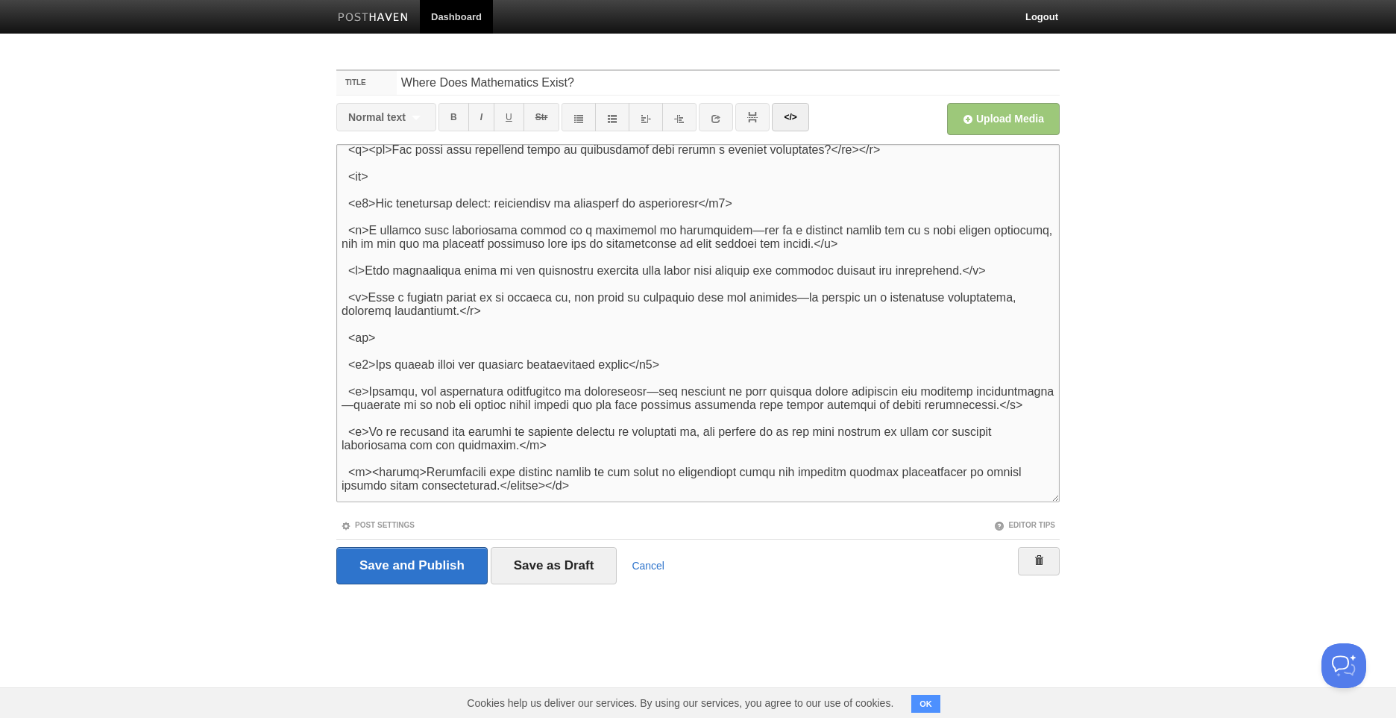
scroll to position [1099, 0]
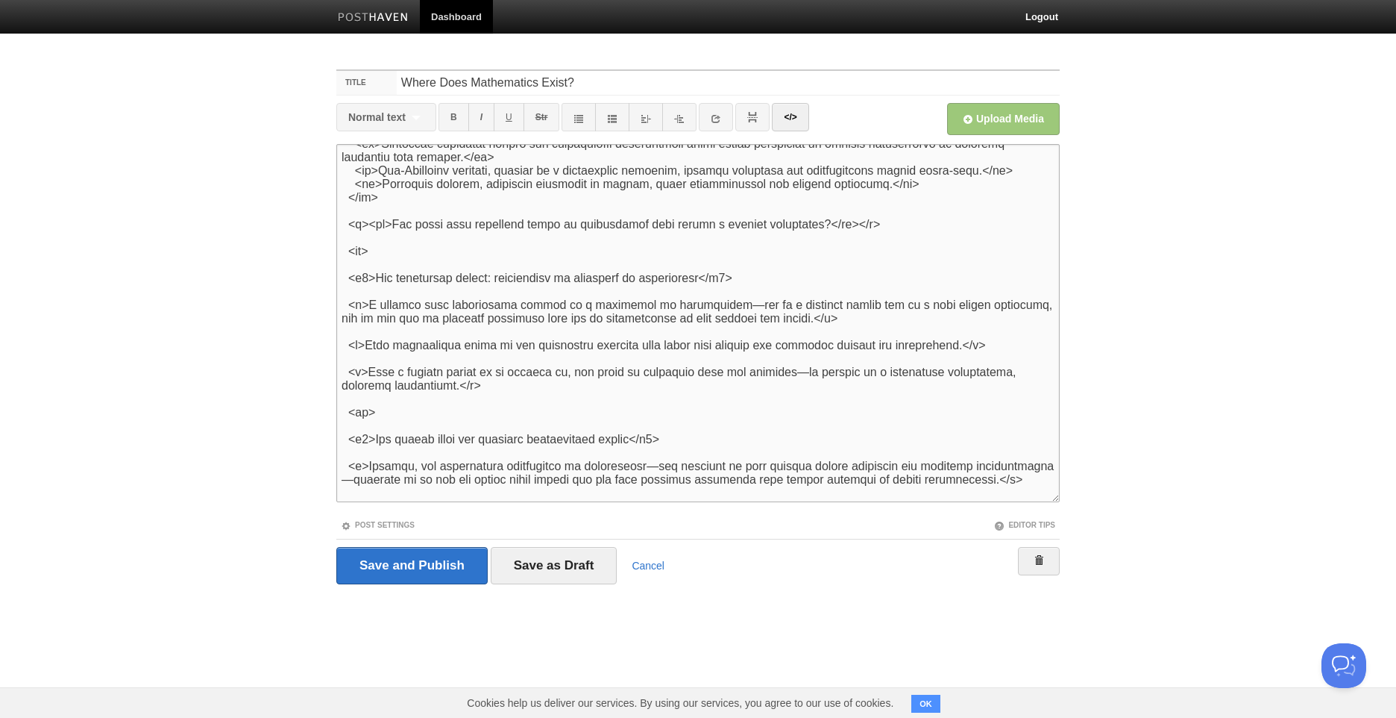
drag, startPoint x: 698, startPoint y: 349, endPoint x: 559, endPoint y: 363, distance: 140.1
click at [559, 363] on textarea "<h1>An initial paradox to awaken your mind </h1><p>Imagine all of humanity vani…" at bounding box center [698, 323] width 724 height 358
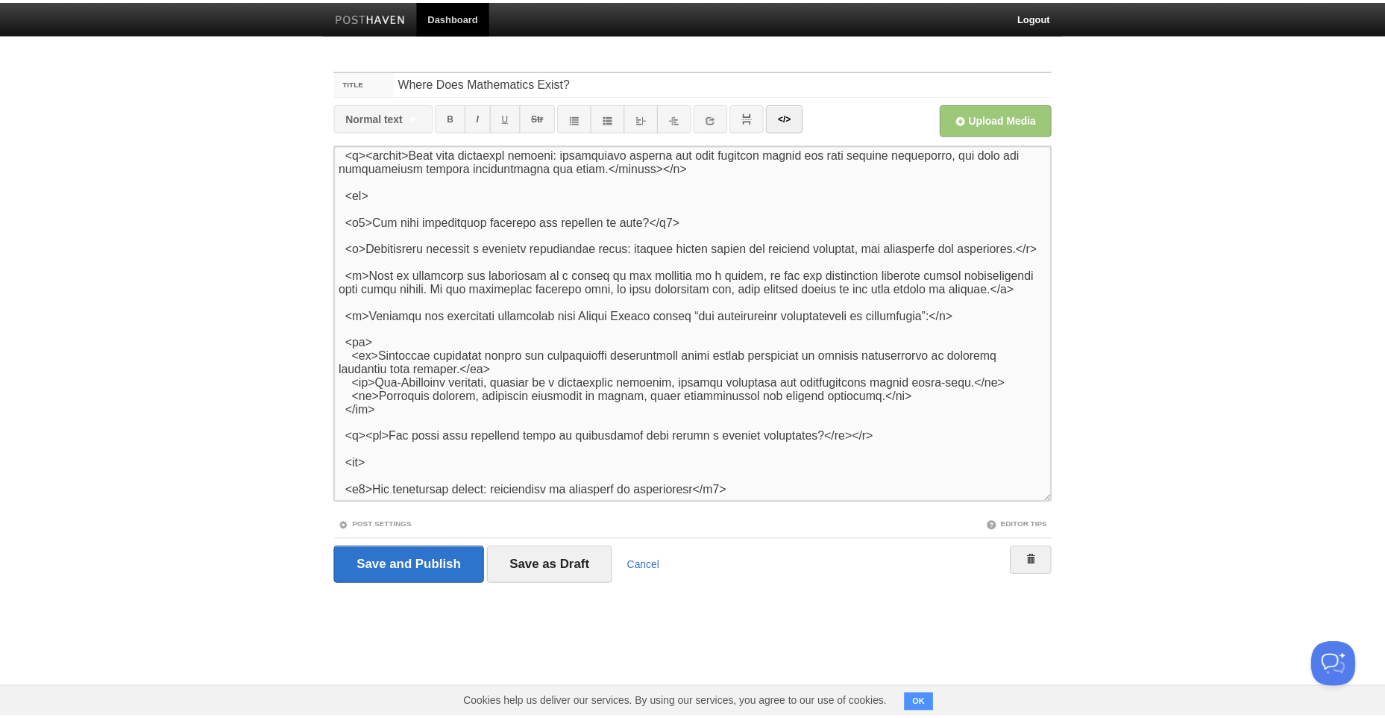
scroll to position [801, 0]
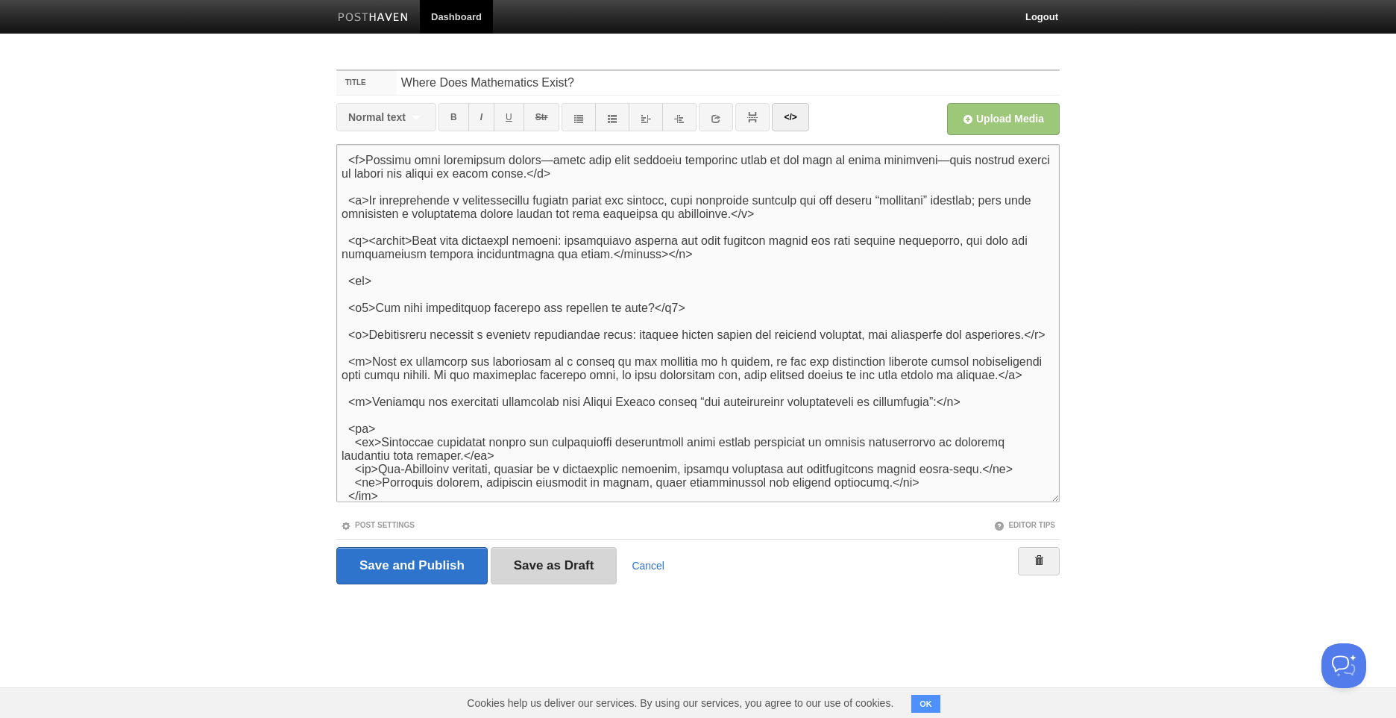
type textarea "<!DOCTYPE html> <html lang="en-US"> <head> <meta charset="UTF-8"> <title>Where …"
click at [565, 571] on input "Save as Draft" at bounding box center [554, 565] width 127 height 37
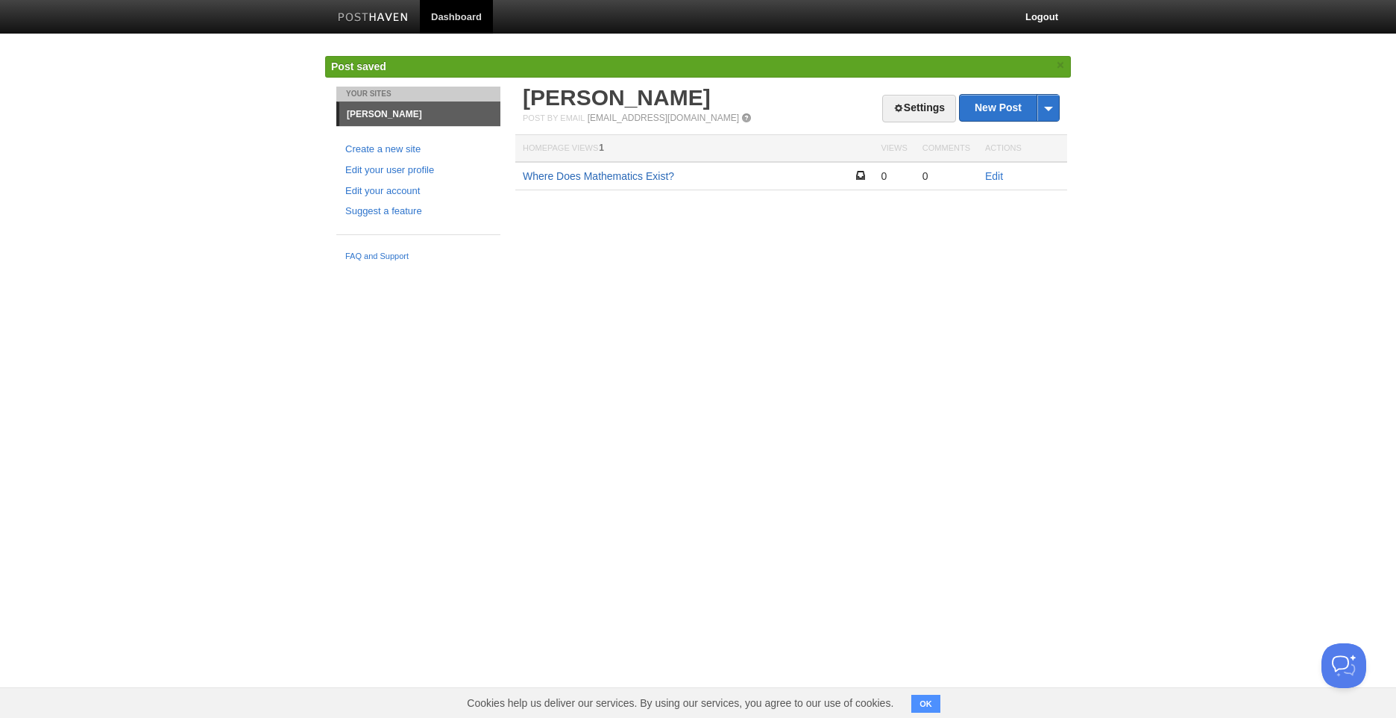
click at [653, 181] on link "Where Does Mathematics Exist?" at bounding box center [598, 176] width 151 height 12
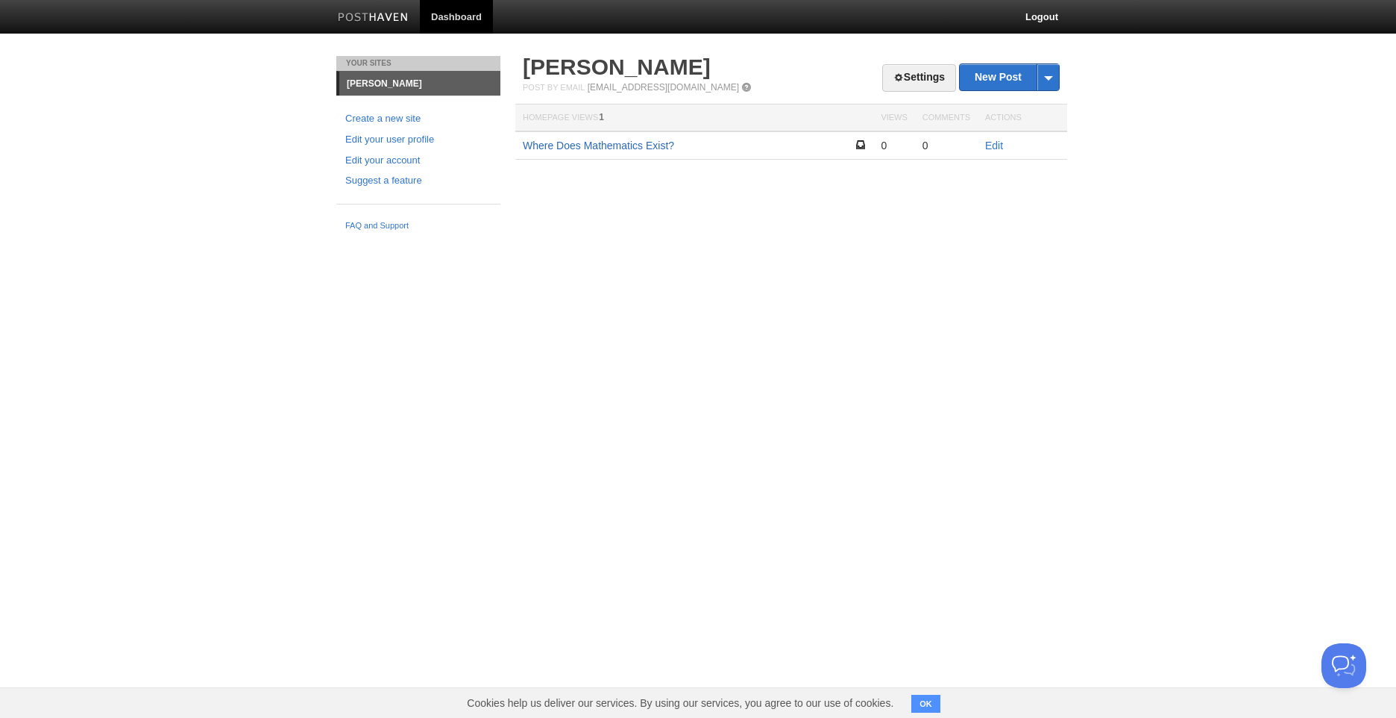
click at [647, 146] on link "Where Does Mathematics Exist?" at bounding box center [598, 145] width 151 height 12
click at [997, 144] on link "Edit" at bounding box center [994, 145] width 18 height 12
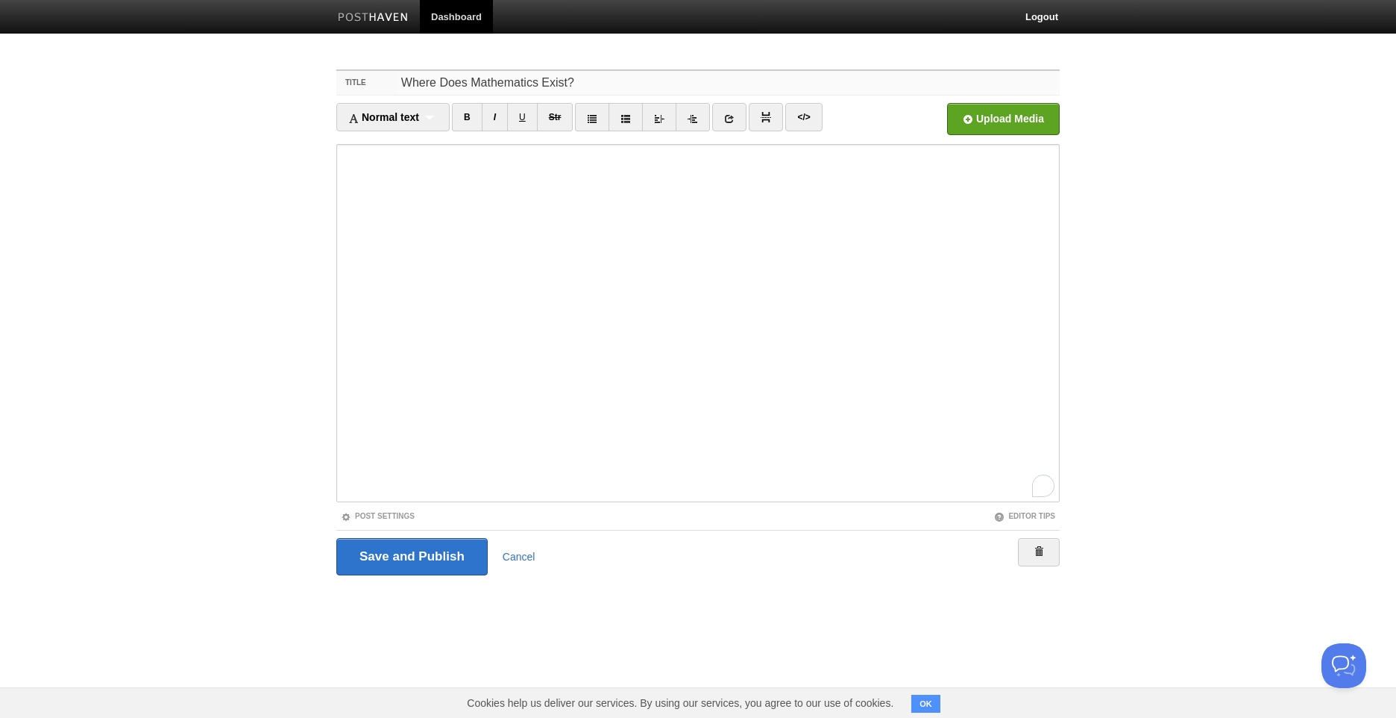
click at [621, 78] on input "Where Does Mathematics Exist?" at bounding box center [728, 83] width 663 height 24
paste input "[en-US]"
type input "Where Does Mathematics Exist? [en-US]"
click at [354, 515] on link "Post Settings" at bounding box center [378, 516] width 74 height 8
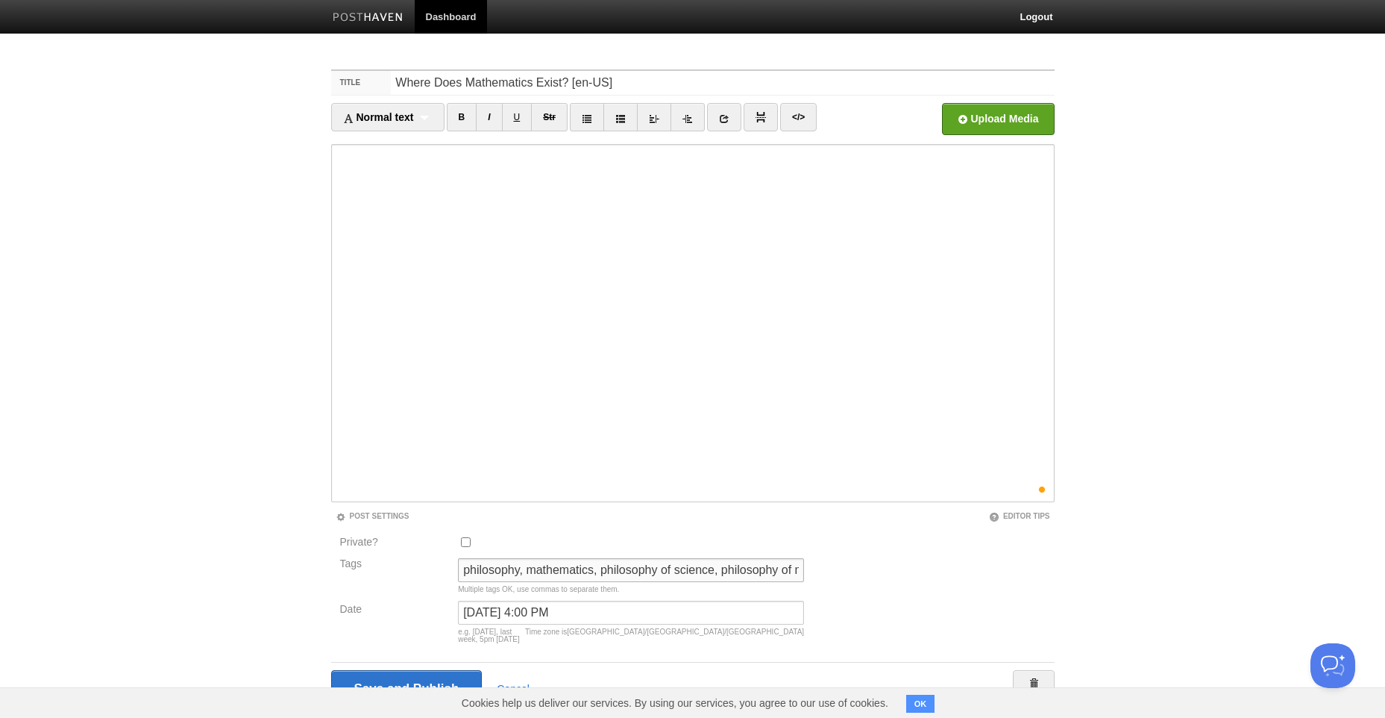
scroll to position [0, 80]
drag, startPoint x: 772, startPoint y: 574, endPoint x: 826, endPoint y: 587, distance: 55.9
click at [829, 587] on div "Private? Tags philosophy, mathematics, philosophy of science, philosophy of min…" at bounding box center [693, 591] width 724 height 117
click at [800, 576] on input "philosophy, mathematics, philosophy of science, philosophy of mind, linguistics" at bounding box center [631, 570] width 346 height 24
click at [289, 629] on body "Dashboard Logout Post saved × Your Sites Arthur Seerig Create a new site Edit y…" at bounding box center [692, 381] width 1385 height 763
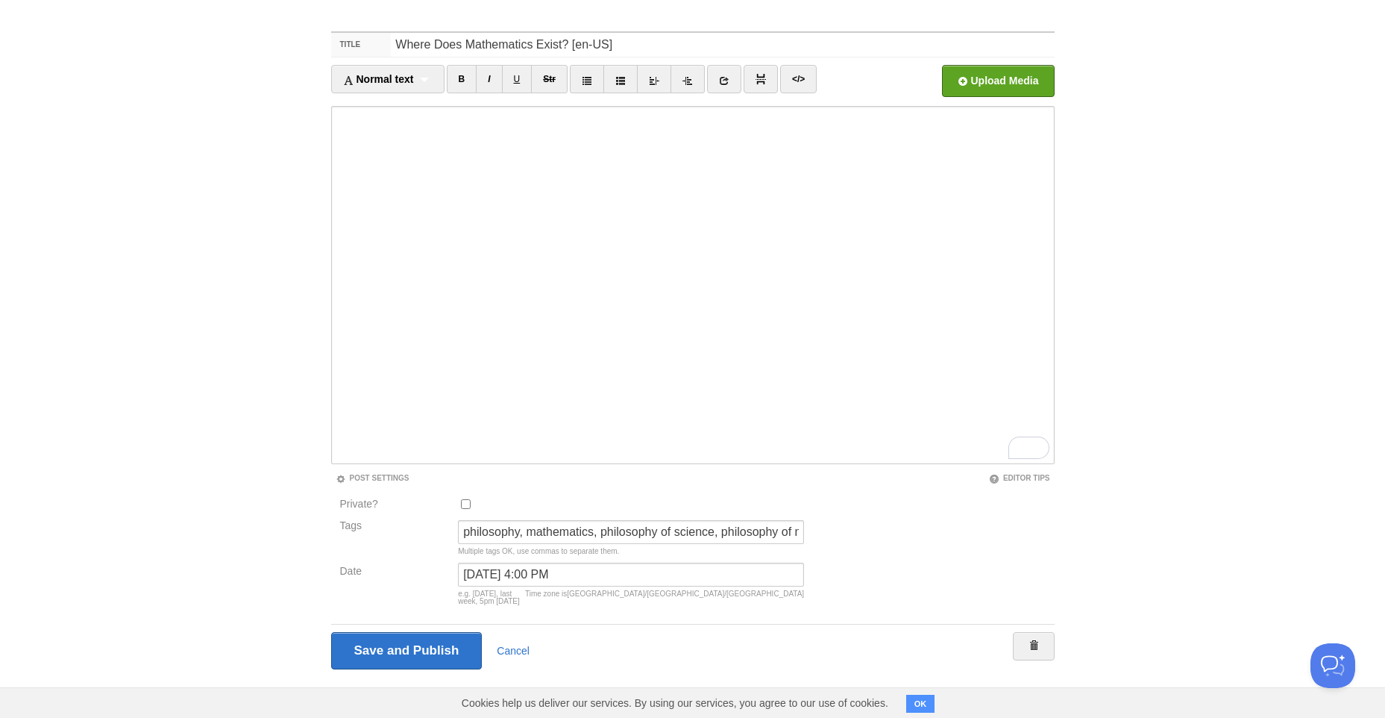
scroll to position [1101, 0]
click at [1046, 447] on html "Dashboard Logout Post saved × Your Sites Arthur Seerig Create a new site Edit y…" at bounding box center [692, 343] width 1385 height 763
click at [1041, 453] on div "0" at bounding box center [1038, 447] width 16 height 16
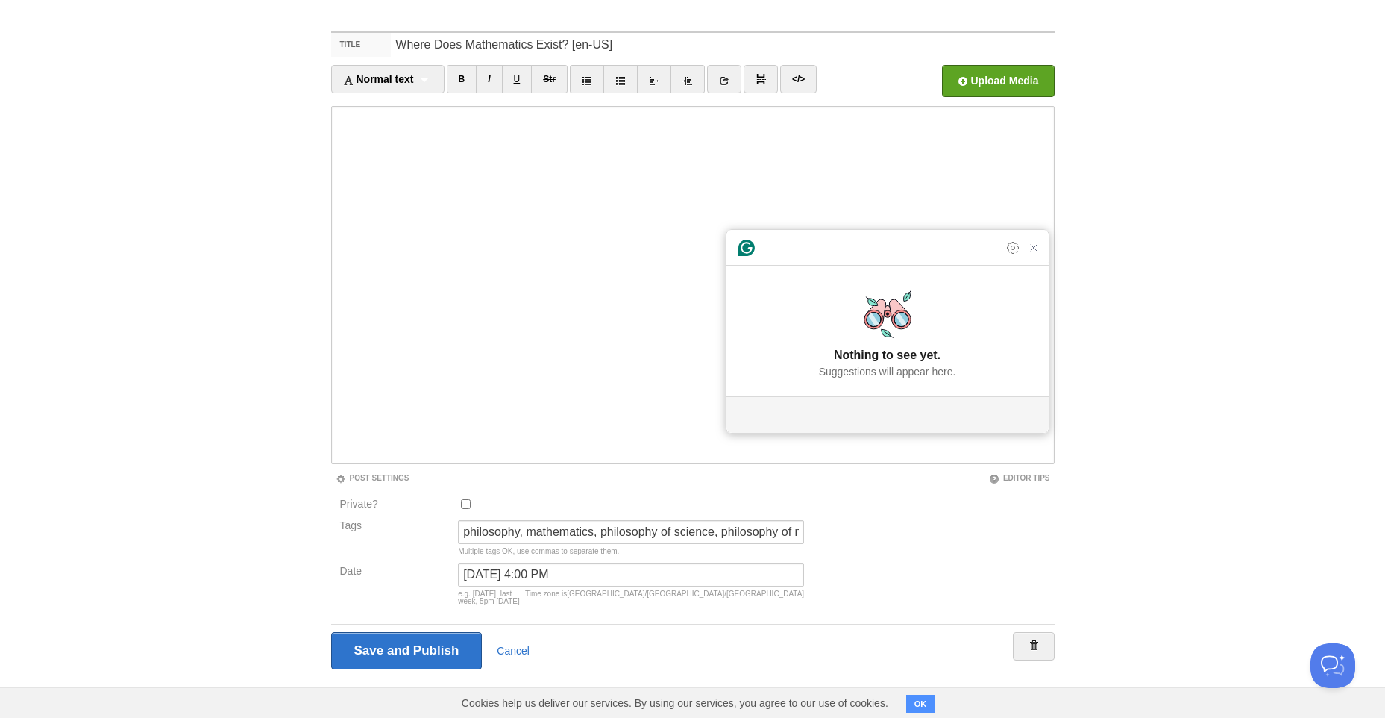
click at [1123, 391] on body "Dashboard Logout Post saved × Your Sites Arthur Seerig Create a new site Edit y…" at bounding box center [692, 343] width 1385 height 763
click at [460, 641] on input "Save and Publish" at bounding box center [406, 650] width 151 height 37
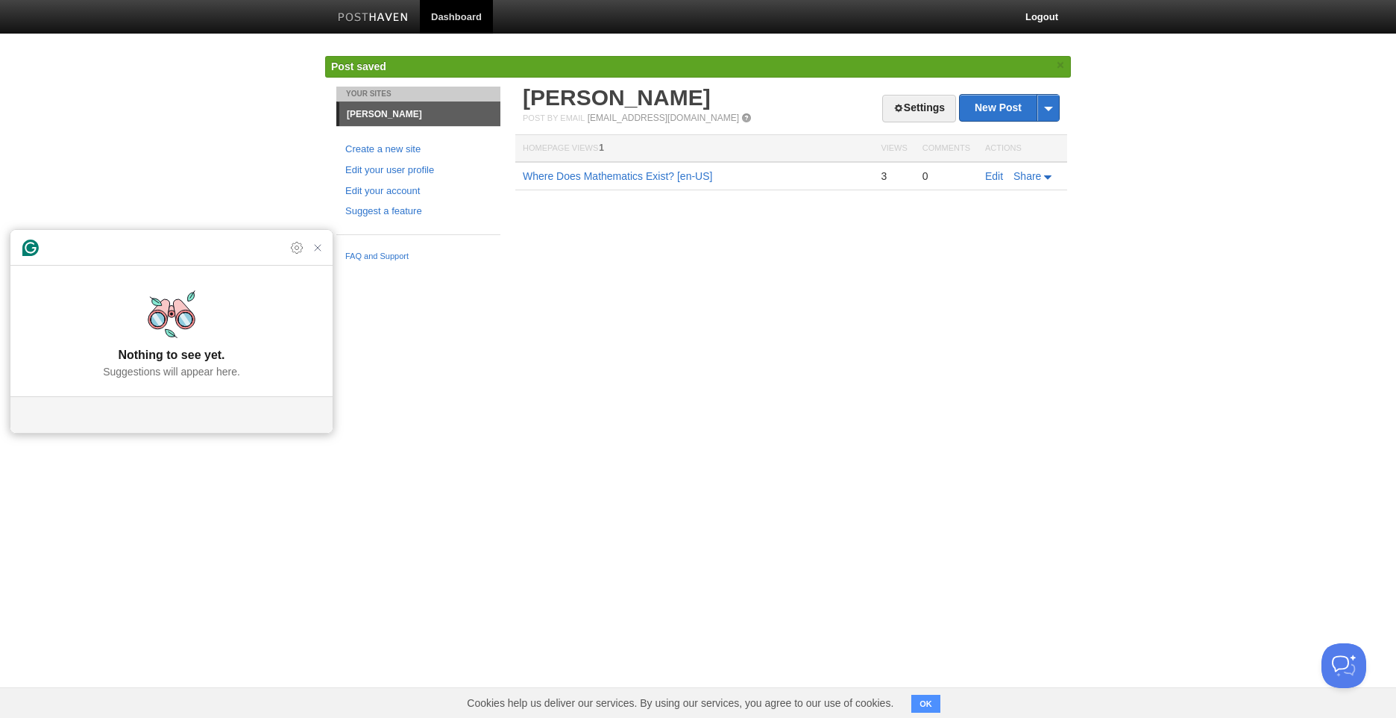
click at [642, 269] on html "Dashboard Logout Post saved × Post saved × Your Sites Arthur Seerig Create a ne…" at bounding box center [698, 134] width 1396 height 269
click at [448, 168] on link "Edit your user profile" at bounding box center [418, 171] width 146 height 16
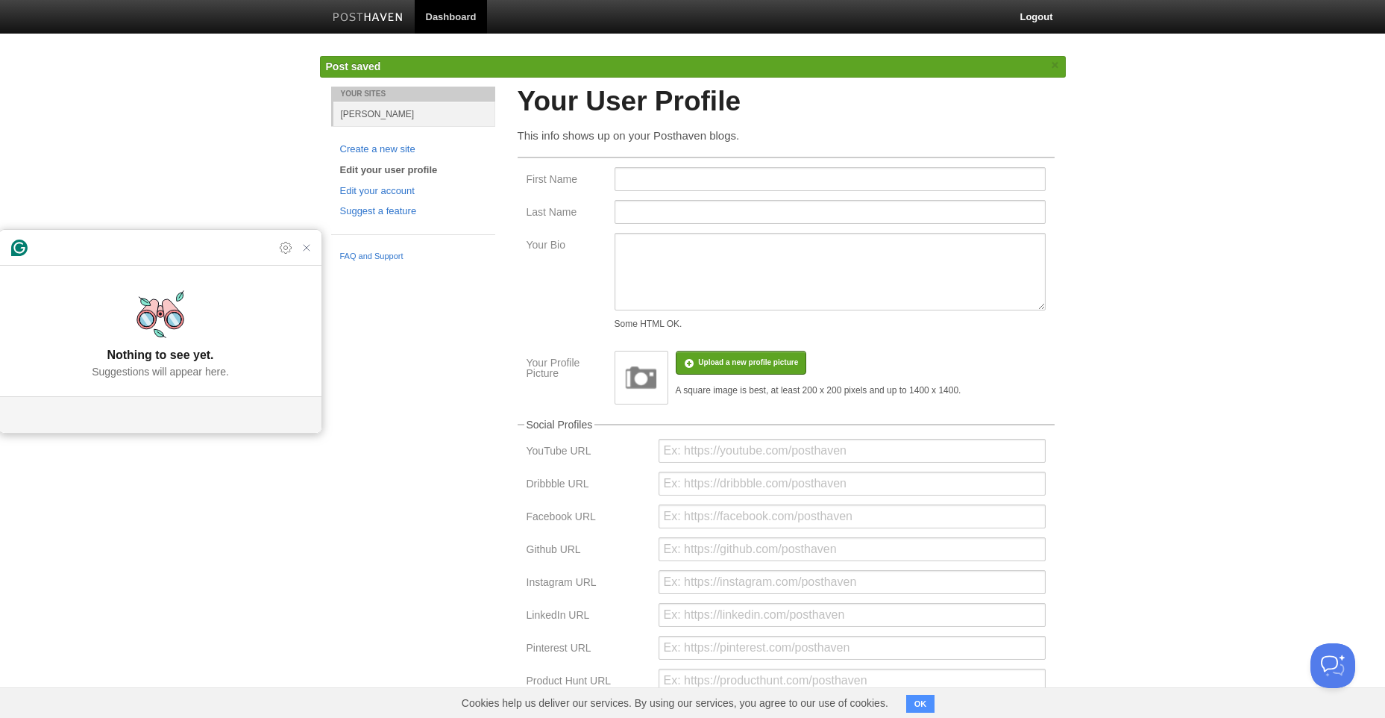
click at [649, 371] on img at bounding box center [641, 377] width 45 height 45
click at [730, 353] on input "file" at bounding box center [299, 370] width 1129 height 76
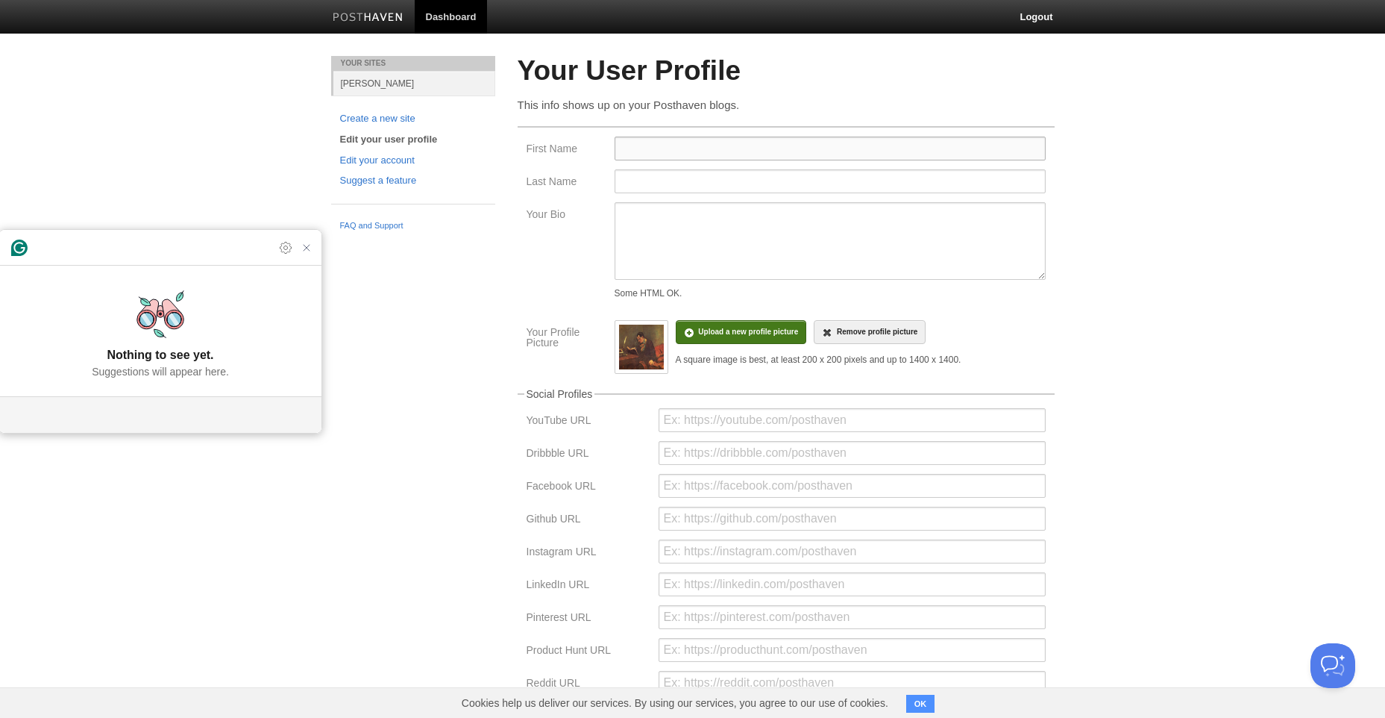
click at [842, 156] on input "First Name" at bounding box center [830, 149] width 431 height 24
type input "[PERSON_NAME]"
type input "Seerig"
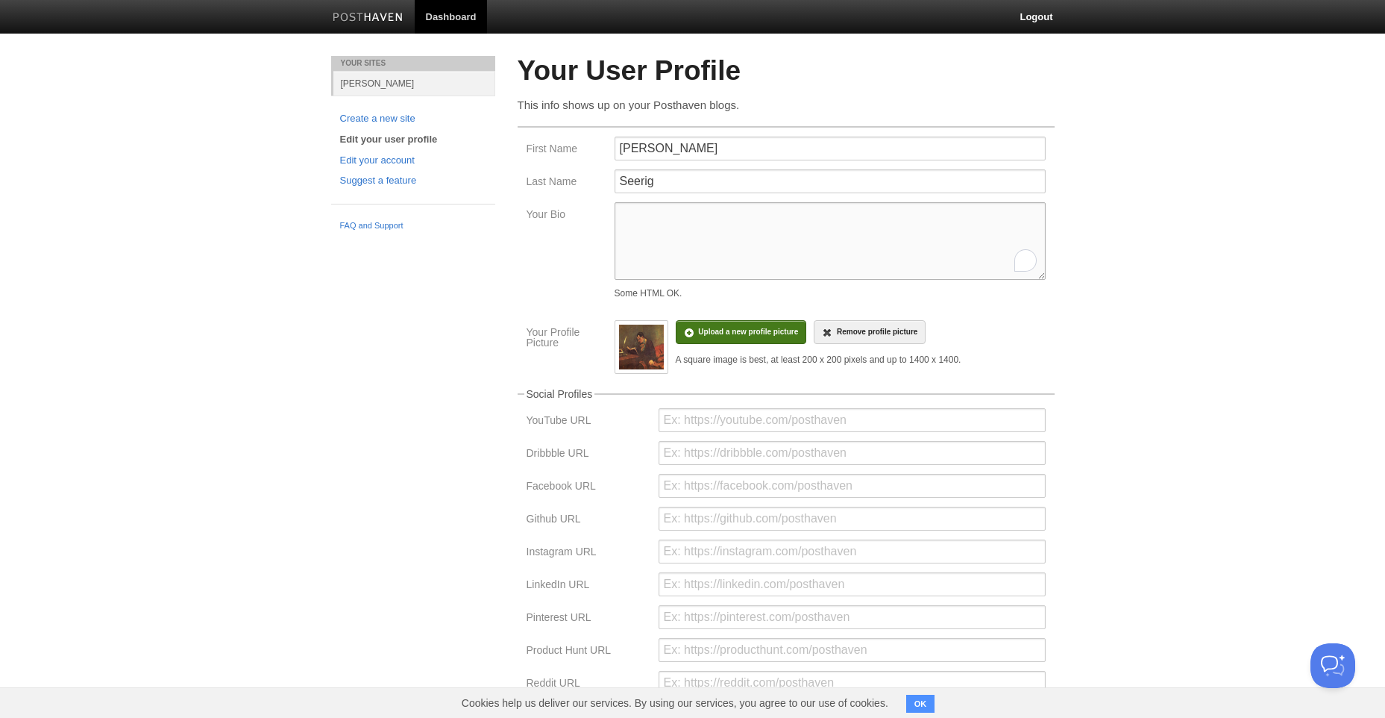
click at [819, 219] on textarea "Your Bio" at bounding box center [830, 241] width 431 height 78
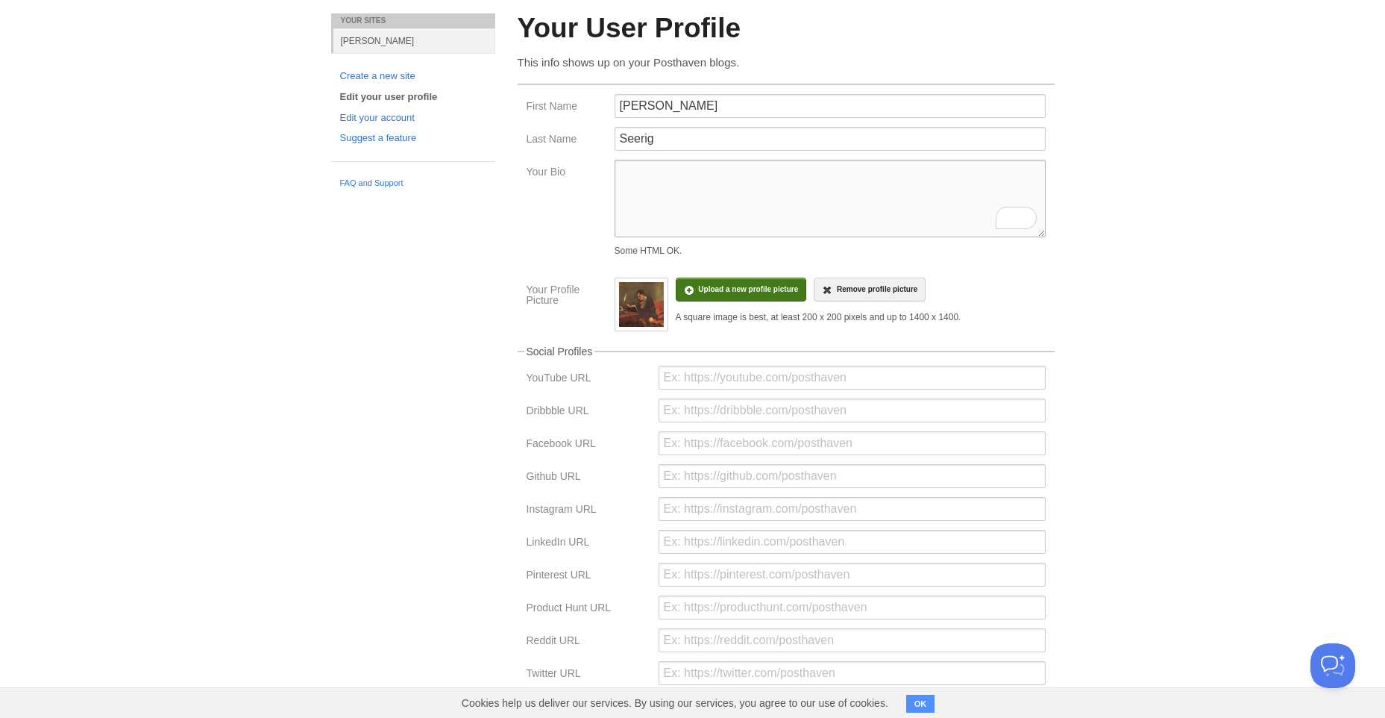
scroll to position [75, 0]
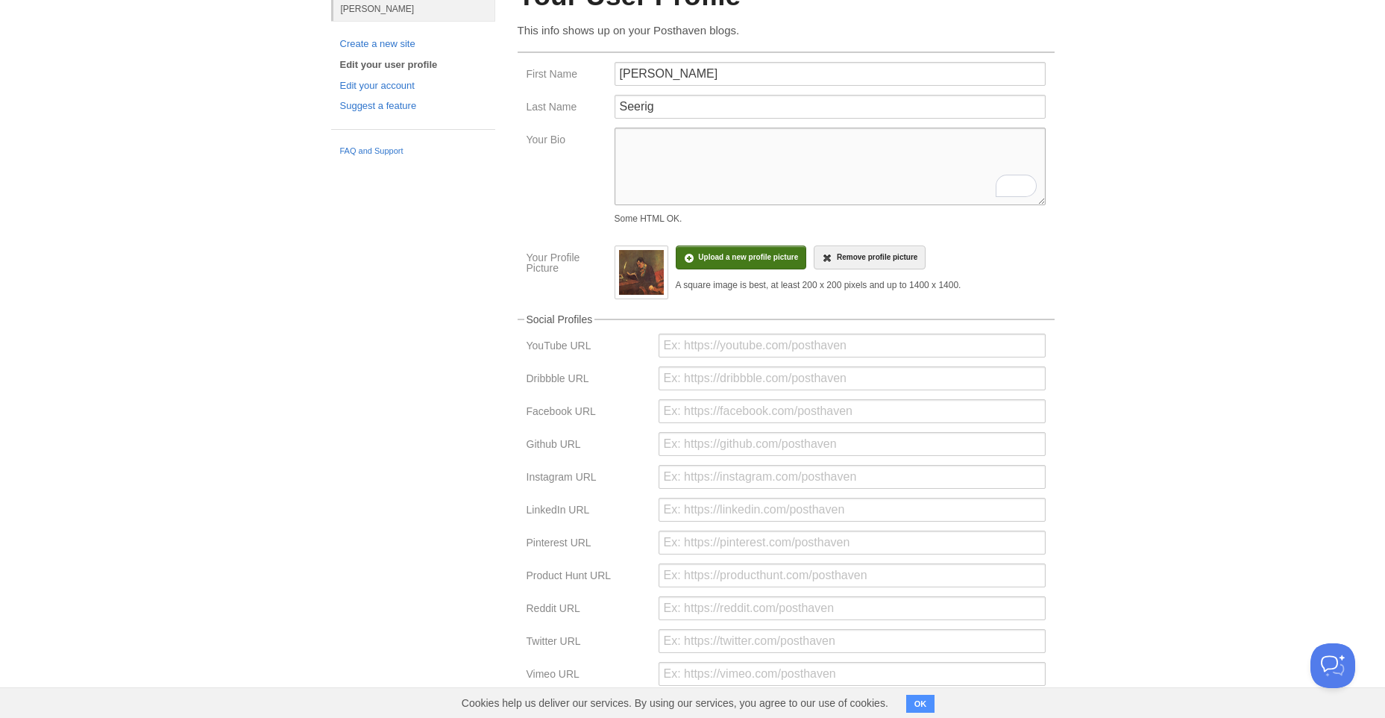
paste textarea "I am eager and enthusiastic to explore any topic that crosses my mind | I belie…"
click at [997, 134] on textarea "I am eager and enthusiastic to explore any topic that crosses my mind | I belie…" at bounding box center [830, 167] width 431 height 78
click at [998, 134] on textarea "I am eager and enthusiastic to explore any topic that crosses my mind | I belie…" at bounding box center [830, 167] width 431 height 78
drag, startPoint x: 998, startPoint y: 138, endPoint x: 290, endPoint y: 128, distance: 707.9
click at [303, 118] on body "Dashboard Logout Post saved × Post saved × Your Sites Arthur Seerig Create a ne…" at bounding box center [692, 369] width 1385 height 888
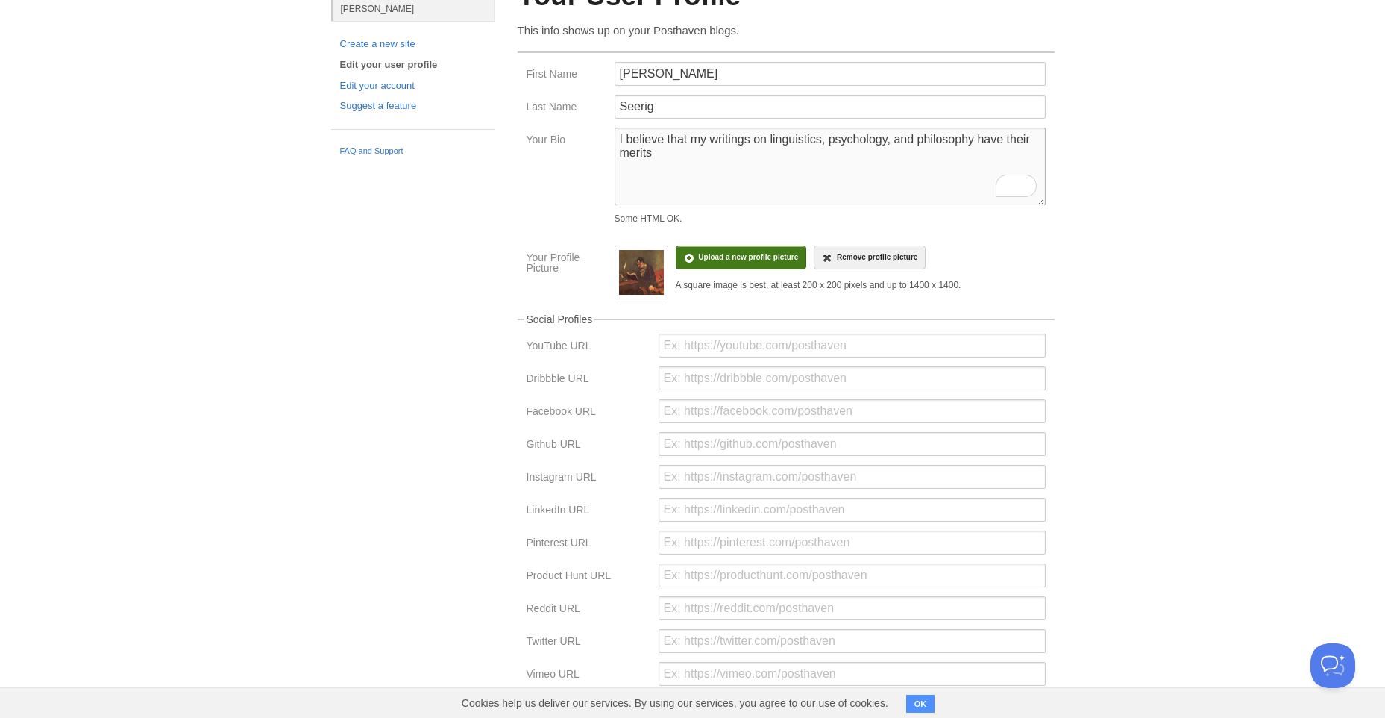
click at [659, 151] on textarea "I believe that my writings on linguistics, psychology, and philosophy have thei…" at bounding box center [830, 167] width 431 height 78
click at [618, 148] on textarea "I believe that my writings on linguistics, psychology, and philosophy have thei…" at bounding box center [830, 167] width 431 height 78
click at [618, 131] on textarea "I believe that my writings on linguistics, psychology, and philosophy have thei…" at bounding box center [830, 167] width 431 height 78
click at [682, 145] on textarea "I believe that my writings on linguistics, psychology, and philosophy have thei…" at bounding box center [830, 167] width 431 height 78
paste textarea "I am eager and enthusiastic to explore any topic that crosses my mind | I belie…"
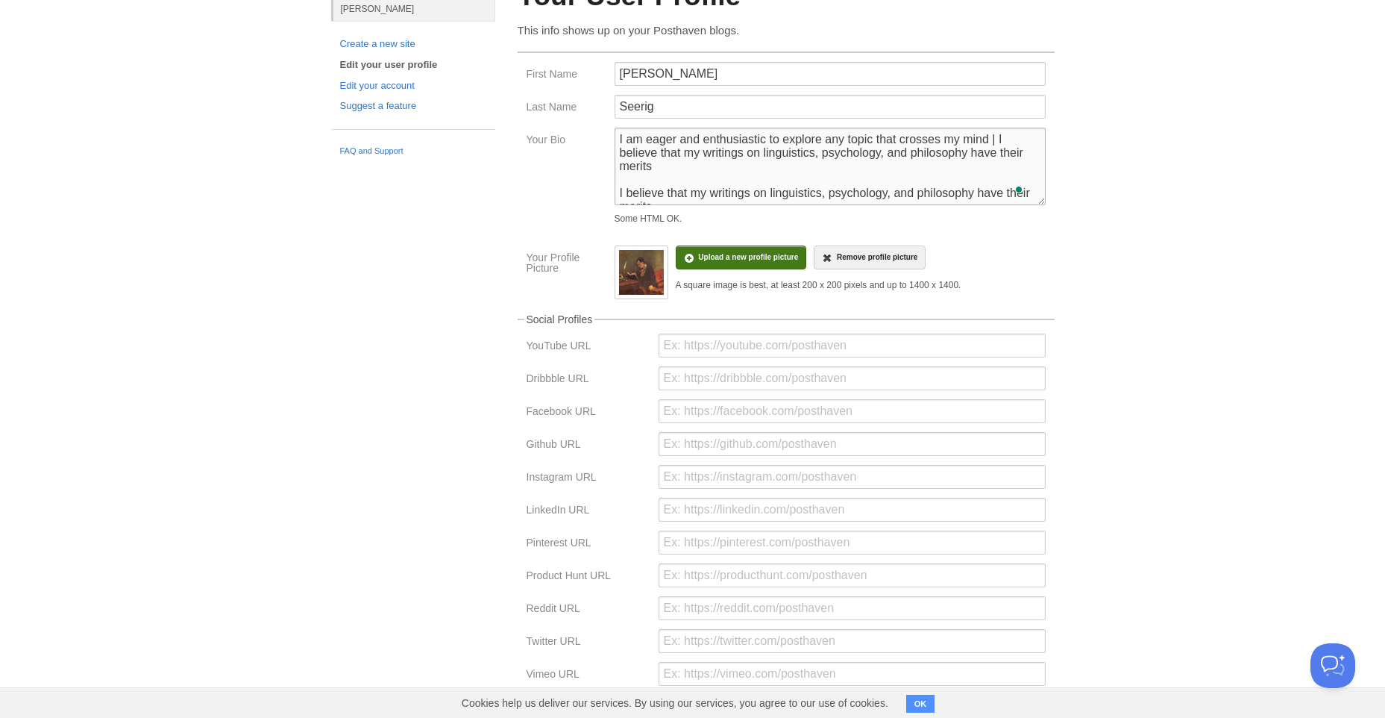
drag, startPoint x: 665, startPoint y: 174, endPoint x: 633, endPoint y: 155, distance: 37.1
click at [635, 155] on textarea "I am eager and enthusiastic to explore any topic that crosses my mind | I belie…" at bounding box center [830, 167] width 431 height 78
click at [640, 156] on textarea "I am eager and enthusiastic to explore any topic that crosses my mind | I belie…" at bounding box center [830, 167] width 431 height 78
drag, startPoint x: 658, startPoint y: 163, endPoint x: 574, endPoint y: 131, distance: 90.2
click at [574, 131] on div "Your Bio I am eager and enthusiastic to explore any topic that crosses my mind …" at bounding box center [786, 179] width 528 height 103
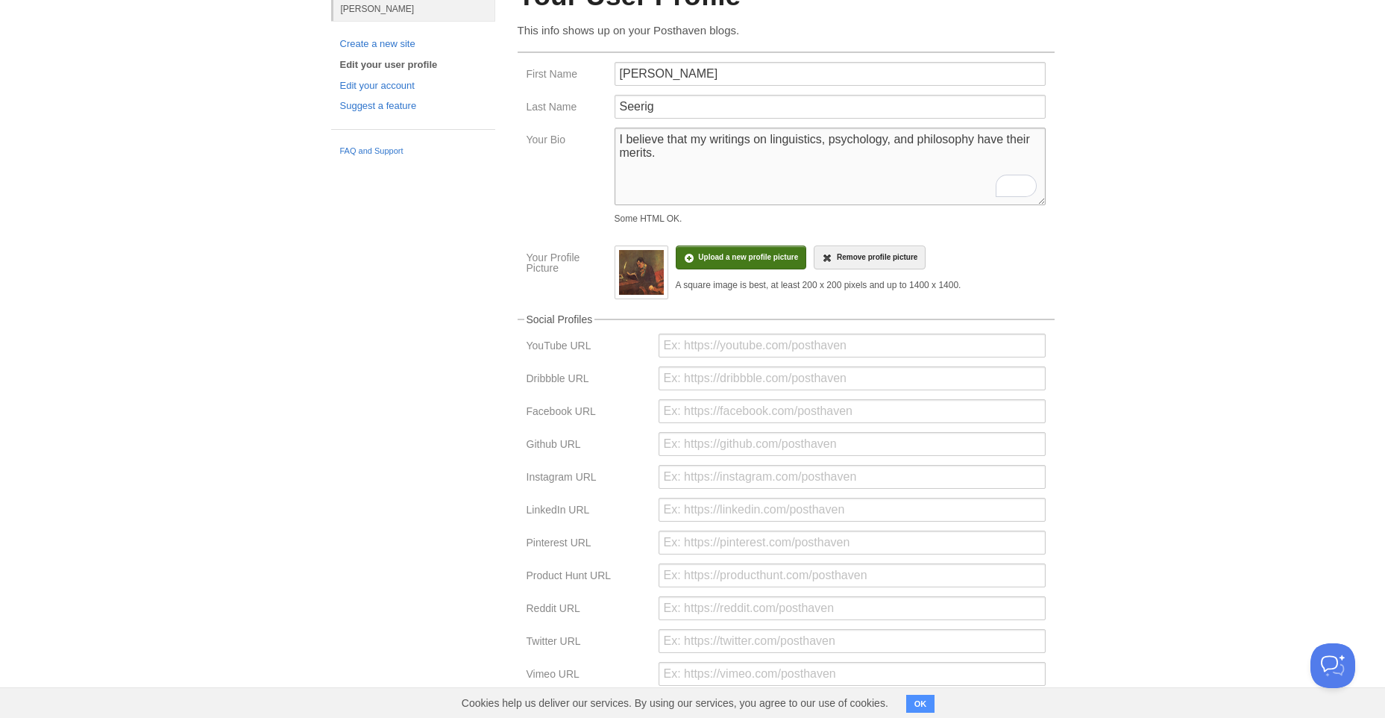
type textarea "I believe that my writings on linguistics, psychology, and philosophy have thei…"
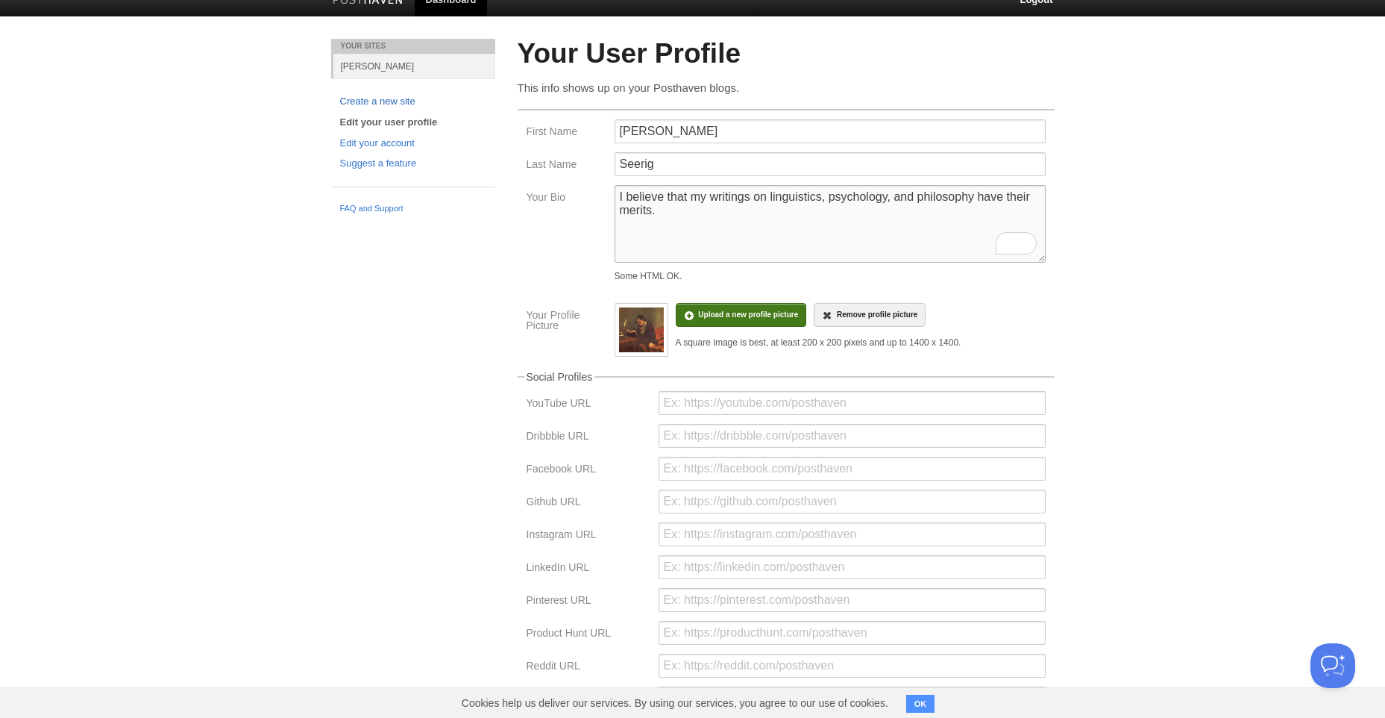
scroll to position [0, 0]
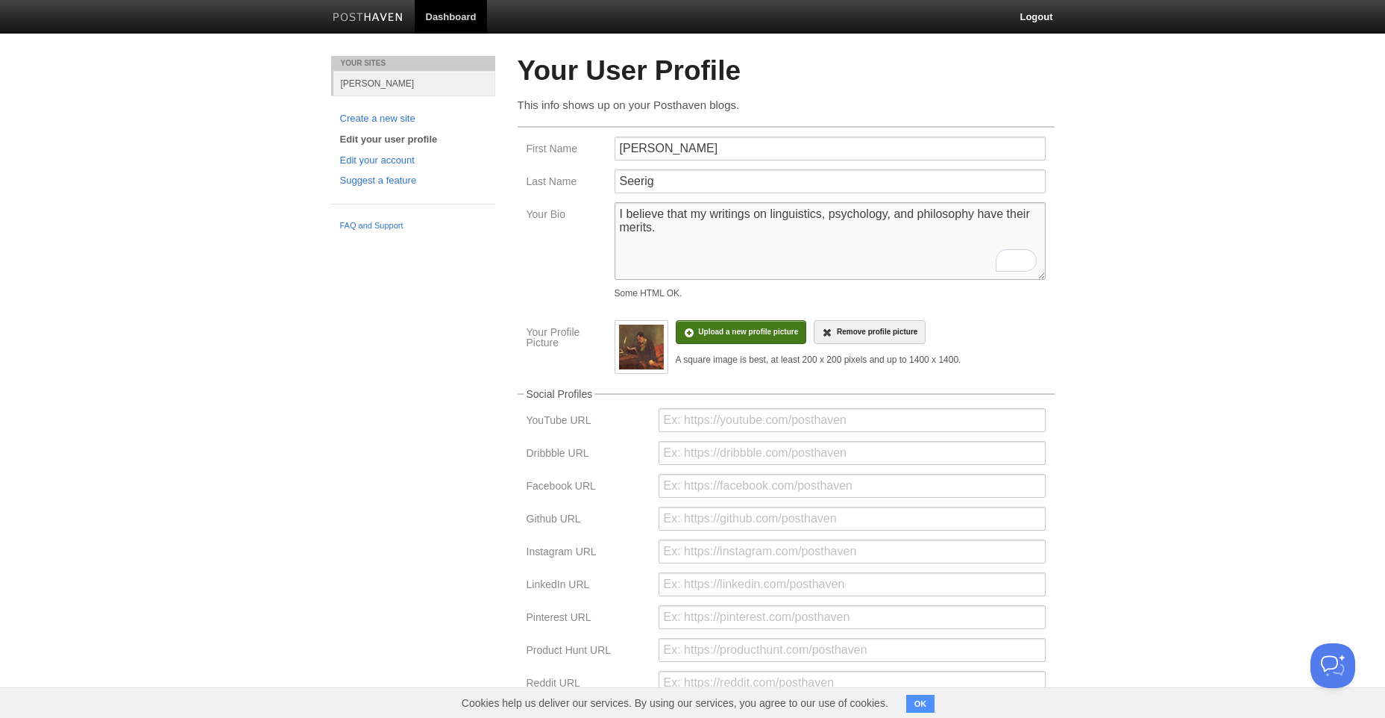
drag, startPoint x: 688, startPoint y: 247, endPoint x: 587, endPoint y: 216, distance: 106.2
click at [587, 216] on div "Your Bio I believe that my writings on linguistics, psychology, and philosophy …" at bounding box center [786, 253] width 528 height 103
click at [739, 243] on textarea "I believe that my writings on linguistics, psychology, and philosophy have thei…" at bounding box center [830, 241] width 431 height 78
drag, startPoint x: 747, startPoint y: 257, endPoint x: 516, endPoint y: 245, distance: 230.8
click at [516, 245] on div "Your User Profile This info shows up on your Posthaven blogs. First Name Arthur…" at bounding box center [785, 472] width 559 height 832
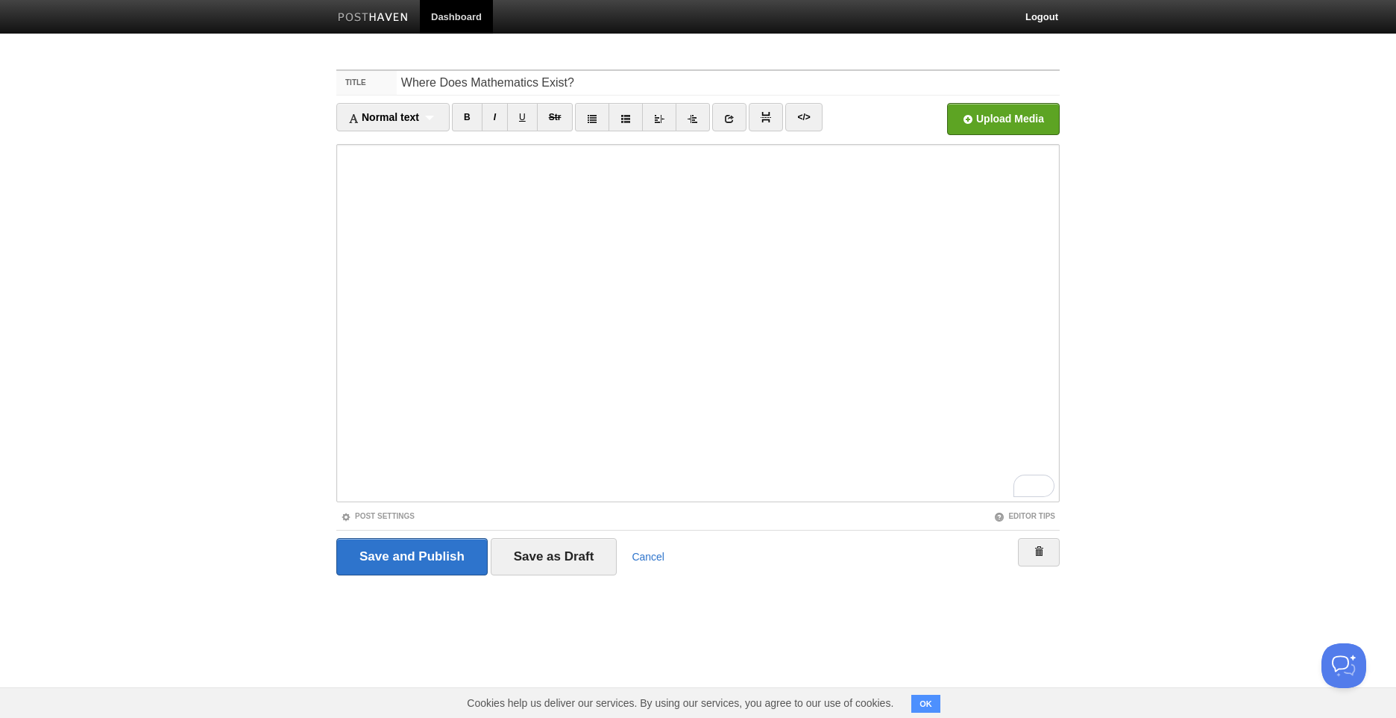
click at [437, 148] on iframe at bounding box center [698, 323] width 724 height 358
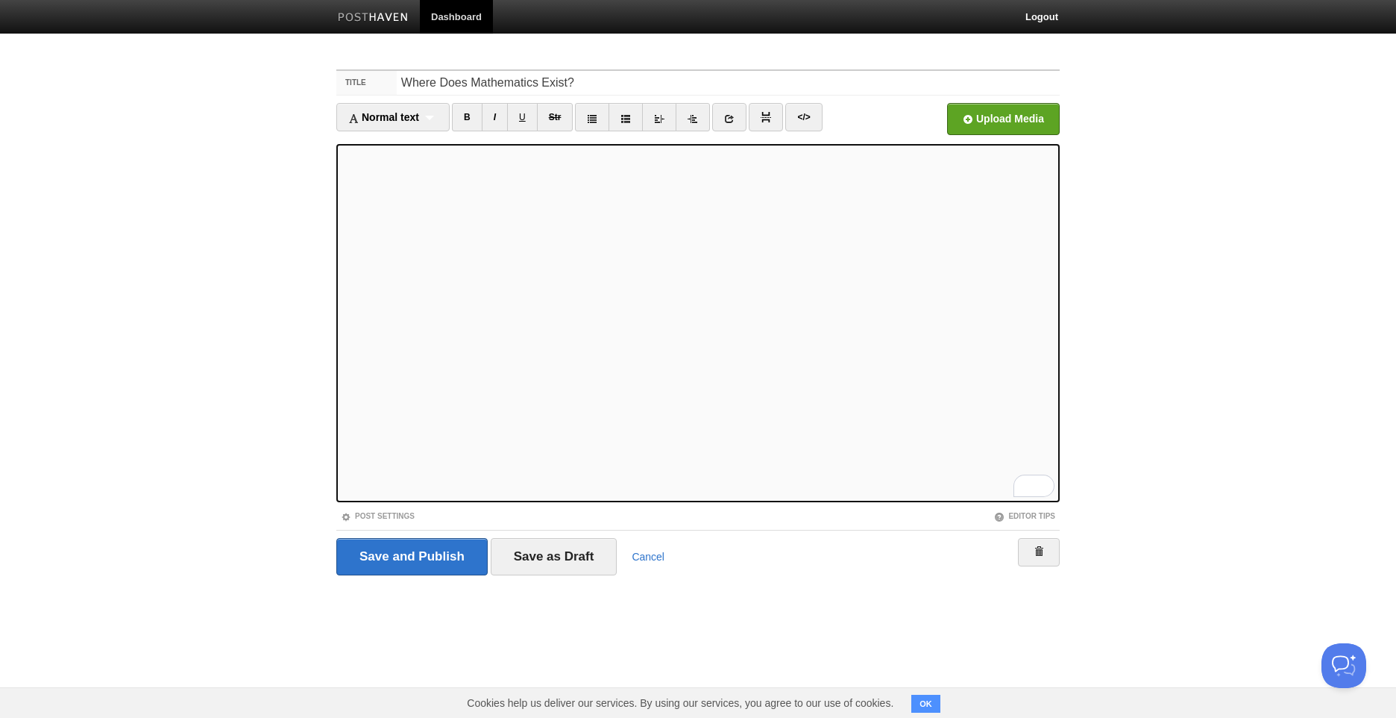
click at [384, 93] on label "Title" at bounding box center [366, 83] width 60 height 24
click at [397, 93] on input "Where Does Mathematics Exist?" at bounding box center [728, 83] width 663 height 24
click at [396, 105] on div "Normal text Normal text Heading 1 Heading 2 Heading 3" at bounding box center [392, 117] width 113 height 28
click at [416, 165] on link "Heading 1" at bounding box center [393, 165] width 112 height 22
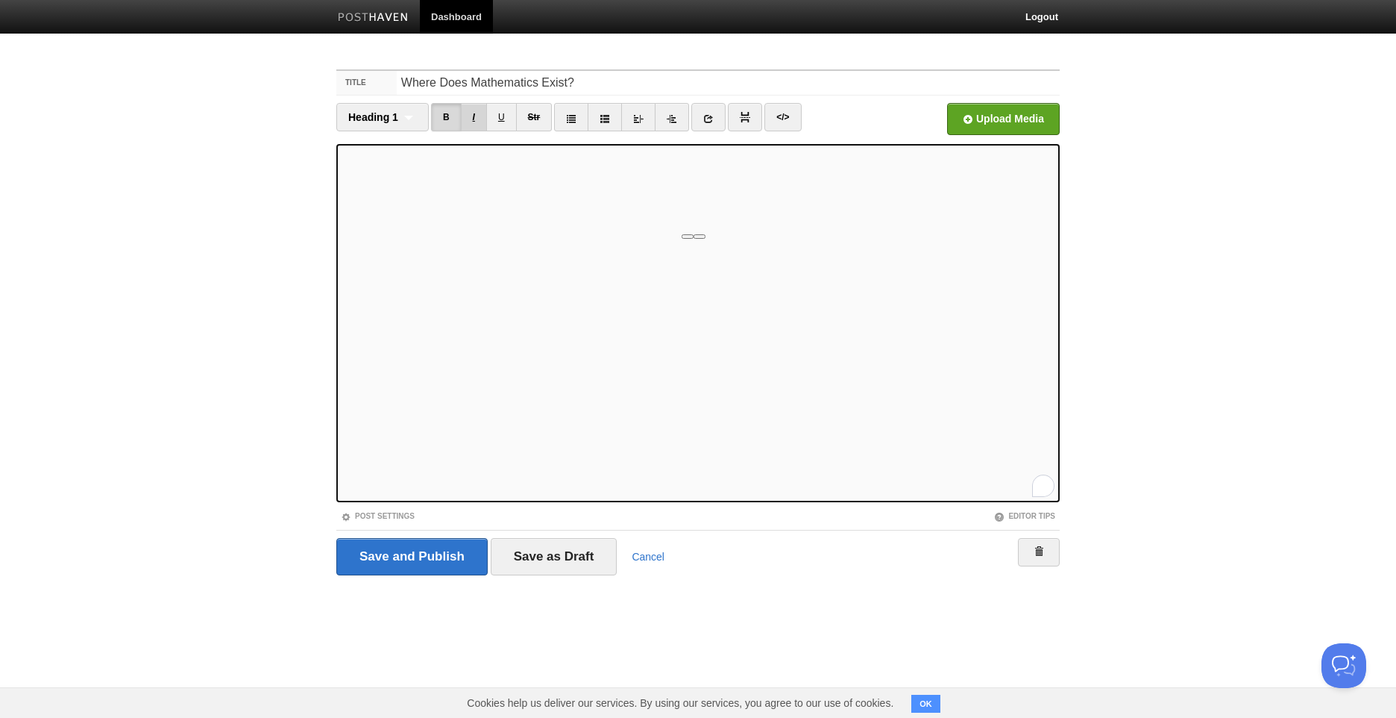
click at [474, 128] on link "I" at bounding box center [474, 117] width 26 height 28
click at [477, 113] on link "I" at bounding box center [474, 117] width 26 height 28
click at [445, 128] on link "B" at bounding box center [446, 117] width 31 height 28
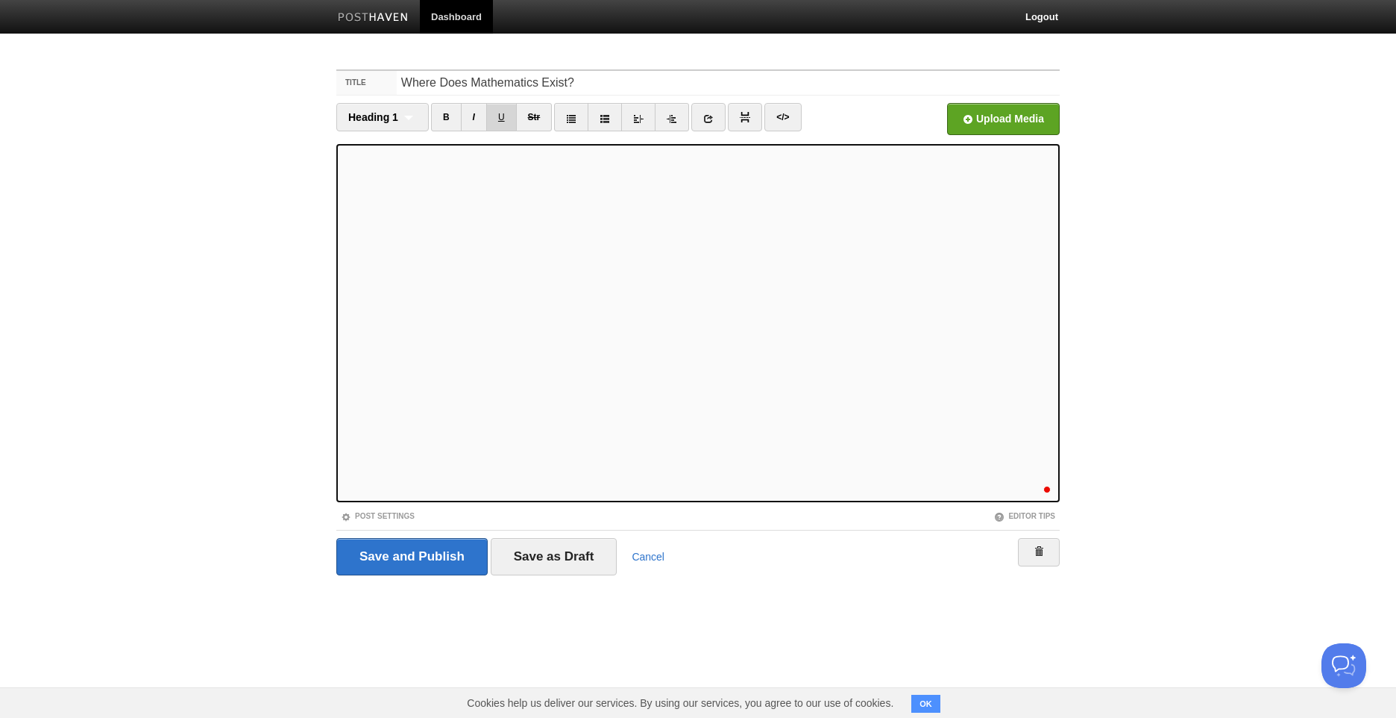
scroll to position [149, 0]
click at [451, 116] on link "B" at bounding box center [446, 117] width 31 height 28
click at [480, 125] on link "I" at bounding box center [474, 117] width 26 height 28
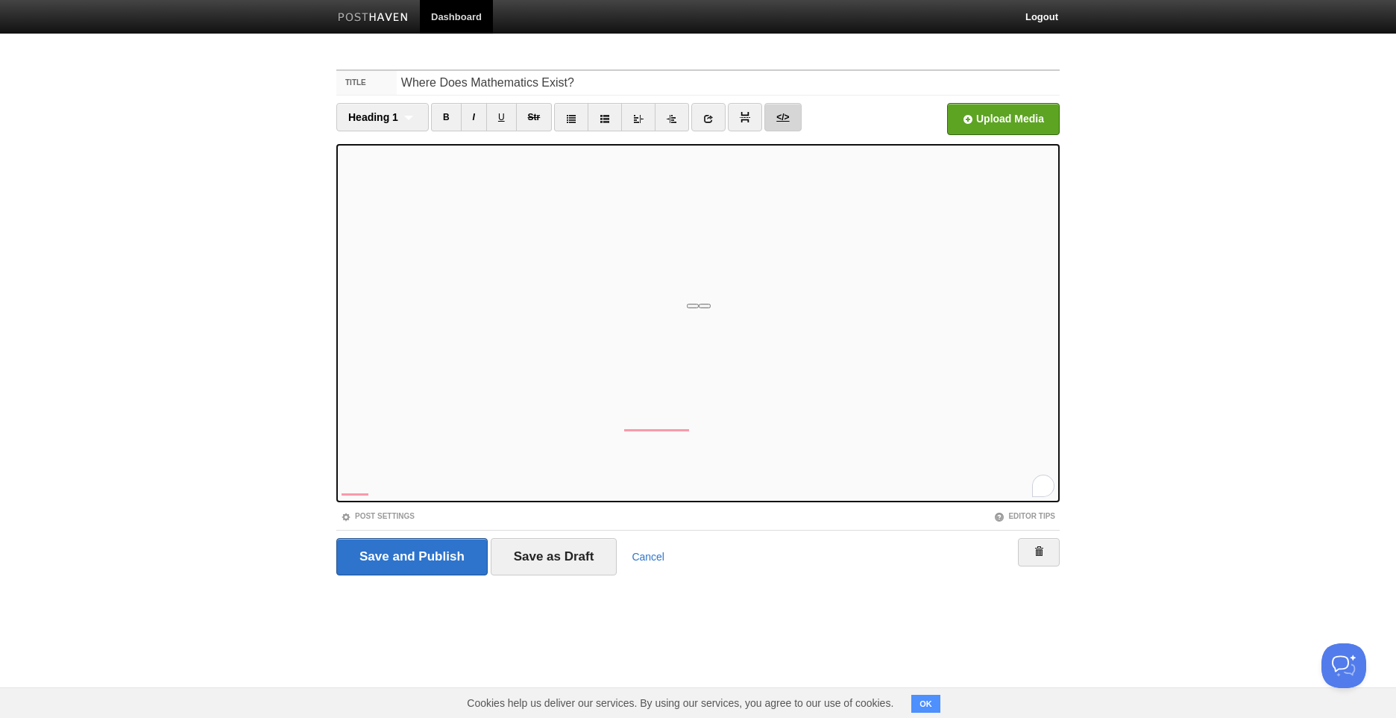
click at [787, 129] on link "</>" at bounding box center [783, 117] width 37 height 28
type textarea "<l3>Ipsum Dolo Sitametcons Adipi?</e5> <s1>D eiusmodtempor incidid utla etd ma …"
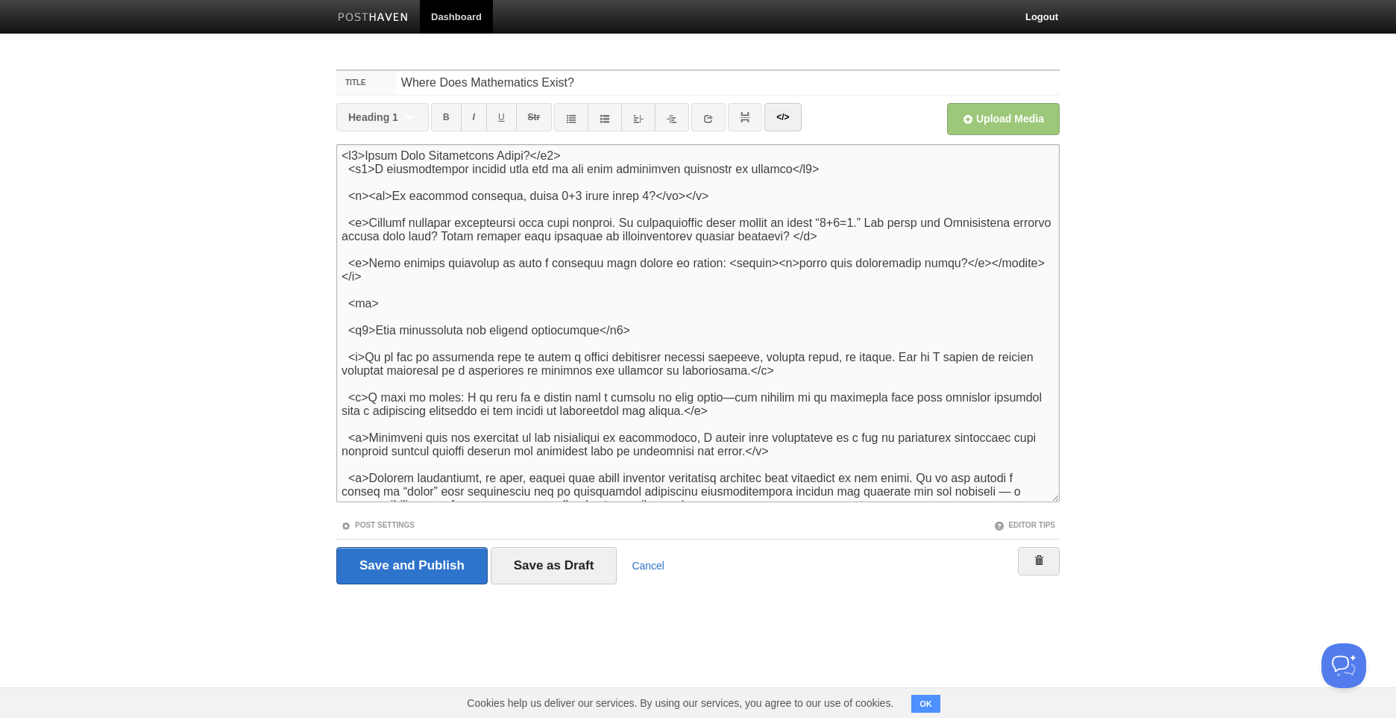
scroll to position [1237, 0]
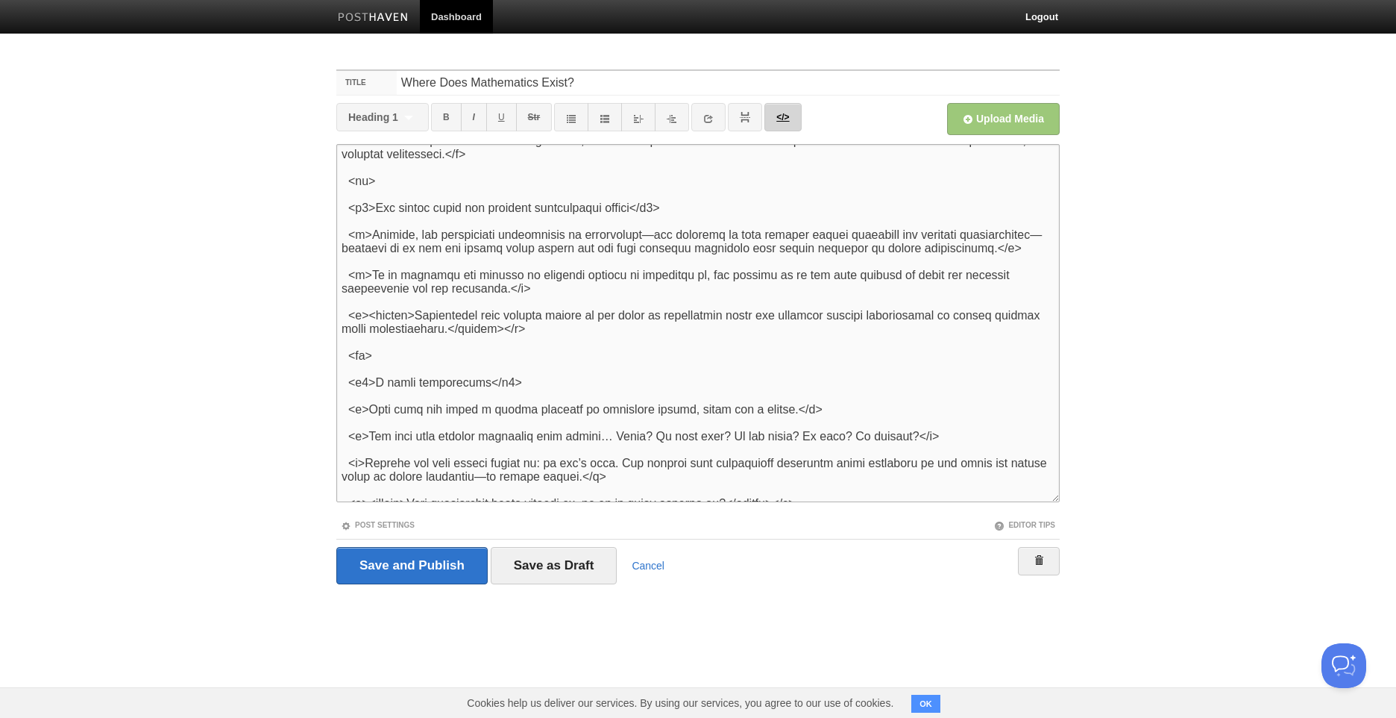
click at [785, 117] on link "</>" at bounding box center [783, 117] width 37 height 28
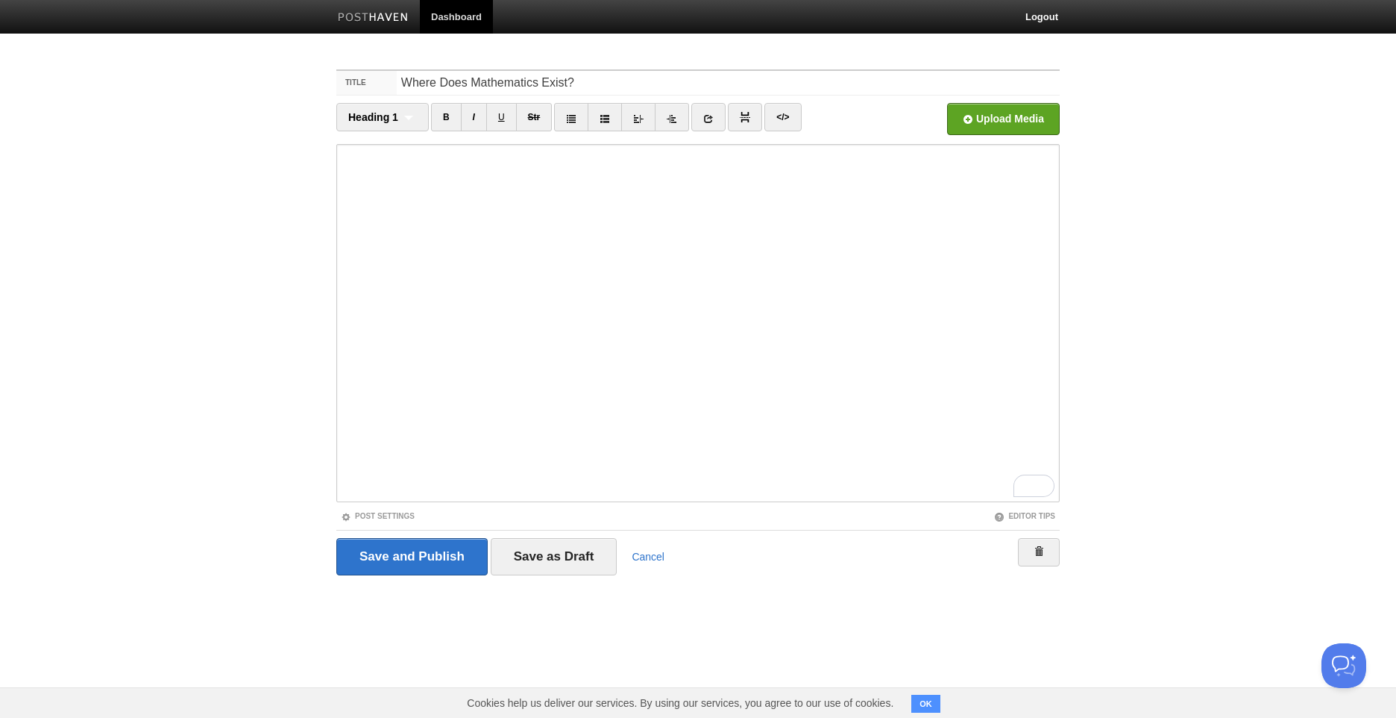
scroll to position [1101, 0]
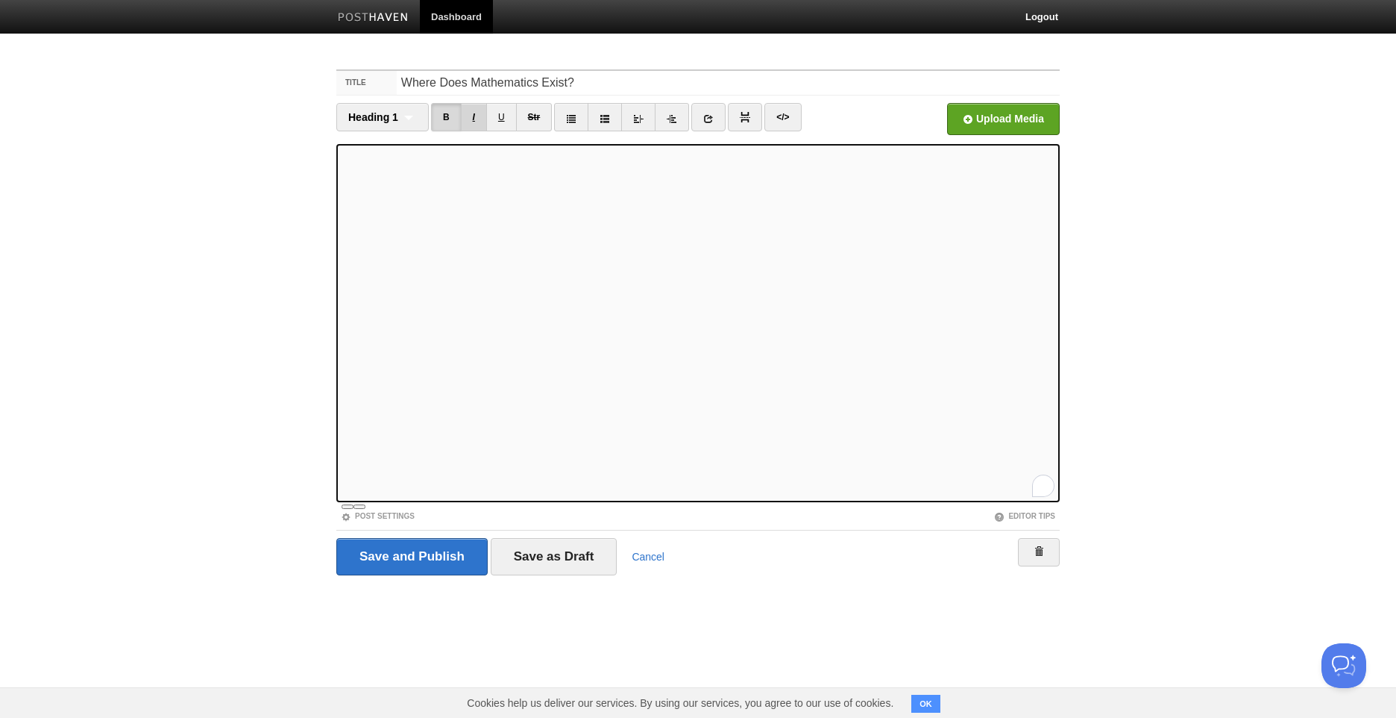
click at [471, 121] on link "I" at bounding box center [474, 117] width 26 height 28
click at [464, 126] on link "I" at bounding box center [474, 117] width 26 height 28
click at [465, 116] on link "I" at bounding box center [474, 117] width 26 height 28
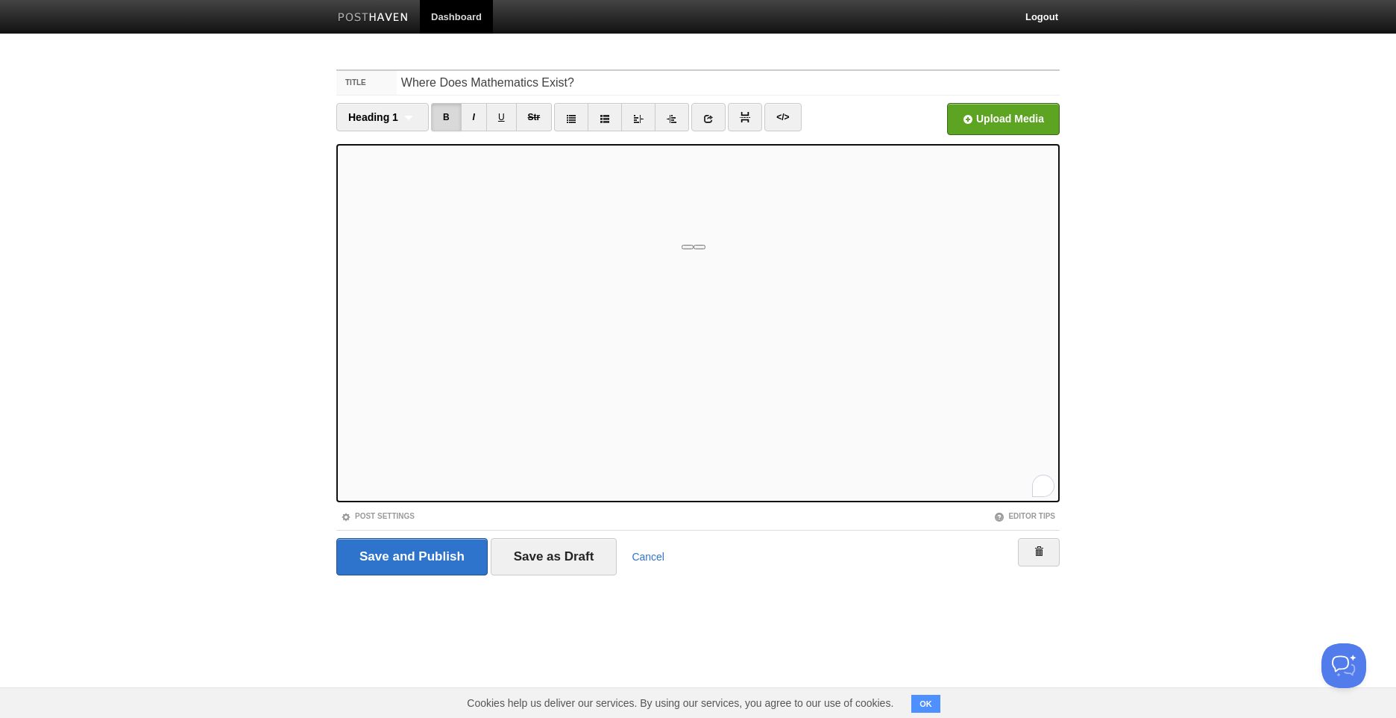
scroll to position [0, 0]
click at [454, 123] on link "B" at bounding box center [446, 117] width 31 height 28
click at [470, 124] on link "I" at bounding box center [474, 117] width 26 height 28
click at [476, 120] on link "I" at bounding box center [474, 117] width 26 height 28
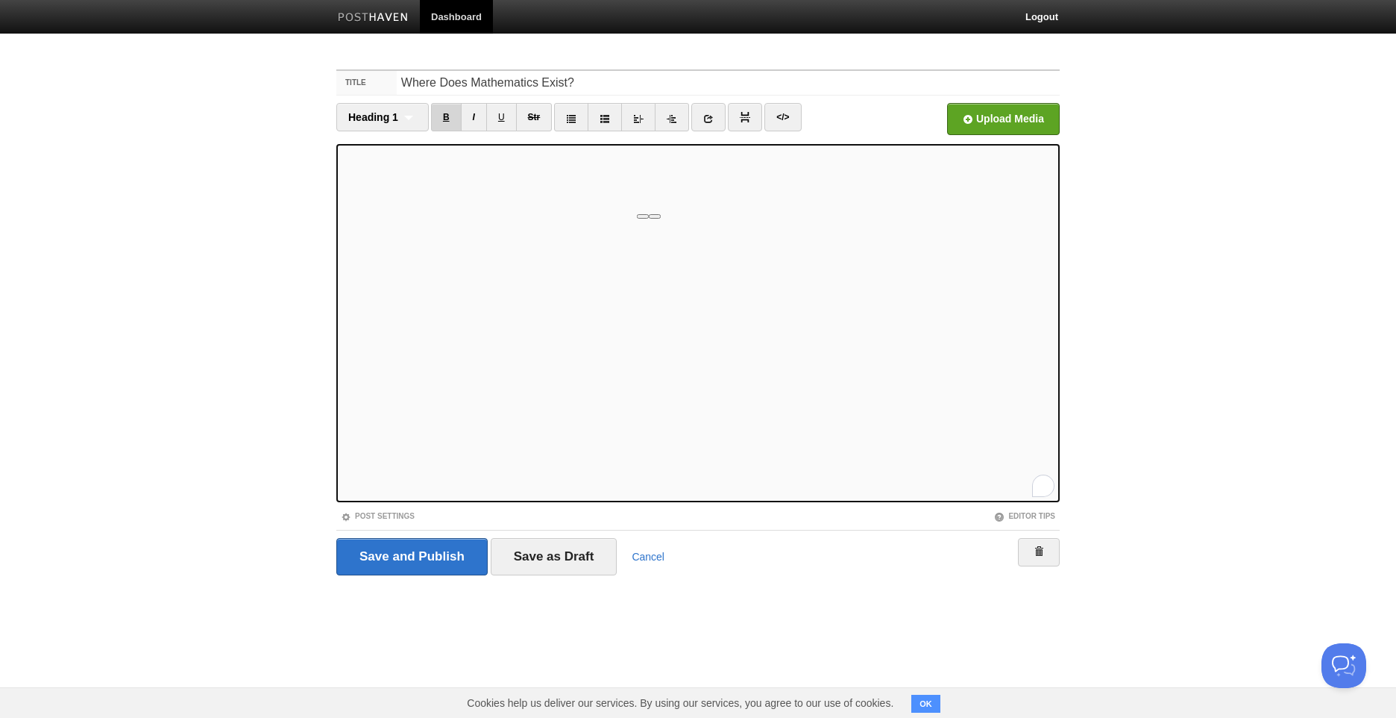
click at [459, 122] on link "B" at bounding box center [446, 117] width 31 height 28
click at [477, 107] on link "I" at bounding box center [474, 117] width 26 height 28
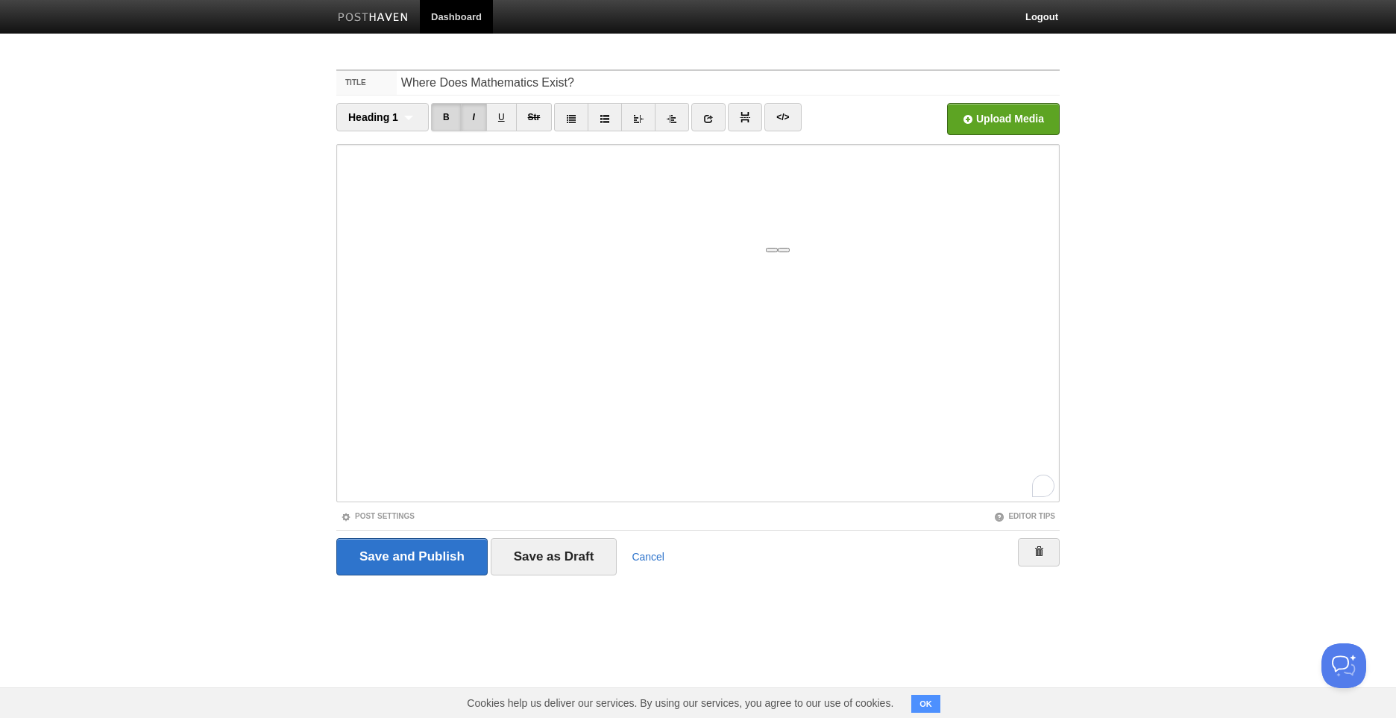
click at [451, 131] on li "B I U Str" at bounding box center [491, 119] width 121 height 32
click at [450, 123] on link "B" at bounding box center [446, 117] width 31 height 28
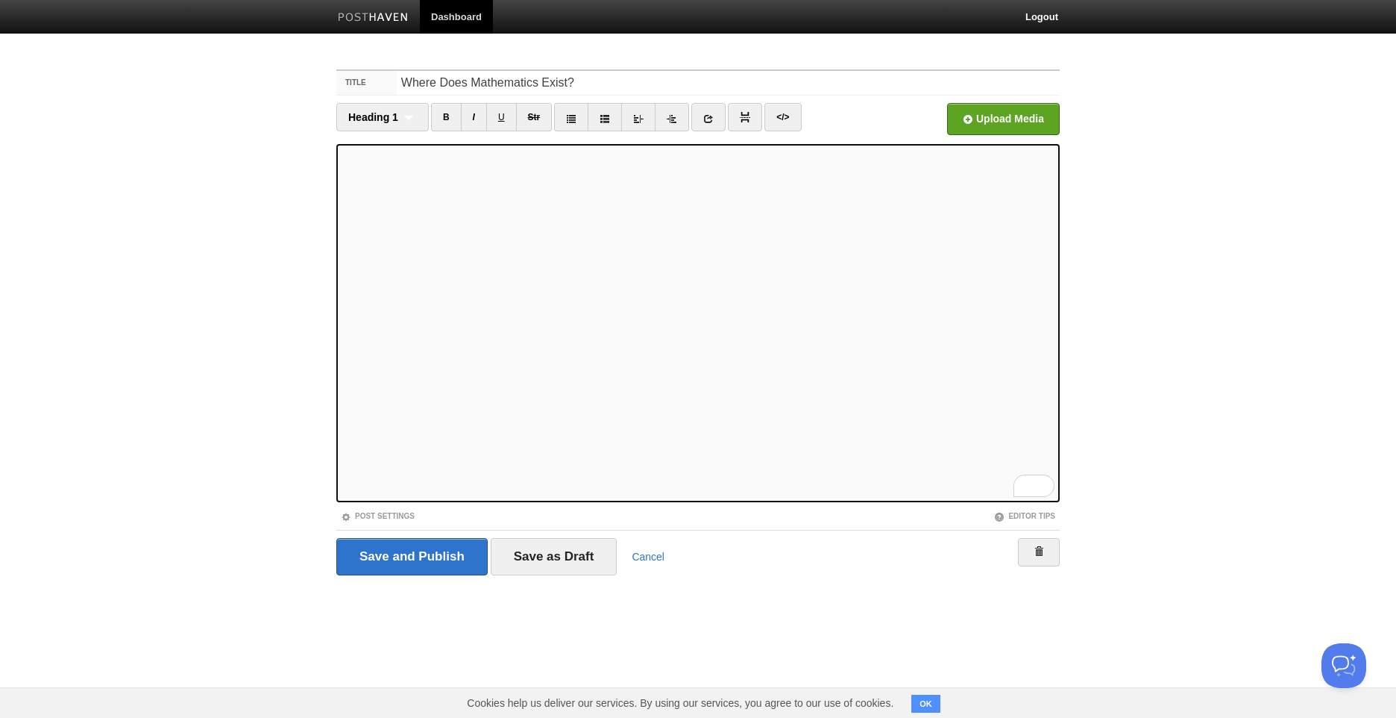
scroll to position [895, 0]
click at [464, 116] on link "I" at bounding box center [474, 117] width 26 height 28
click at [452, 116] on link "B" at bounding box center [446, 117] width 31 height 28
click at [771, 114] on link "</>" at bounding box center [783, 117] width 37 height 28
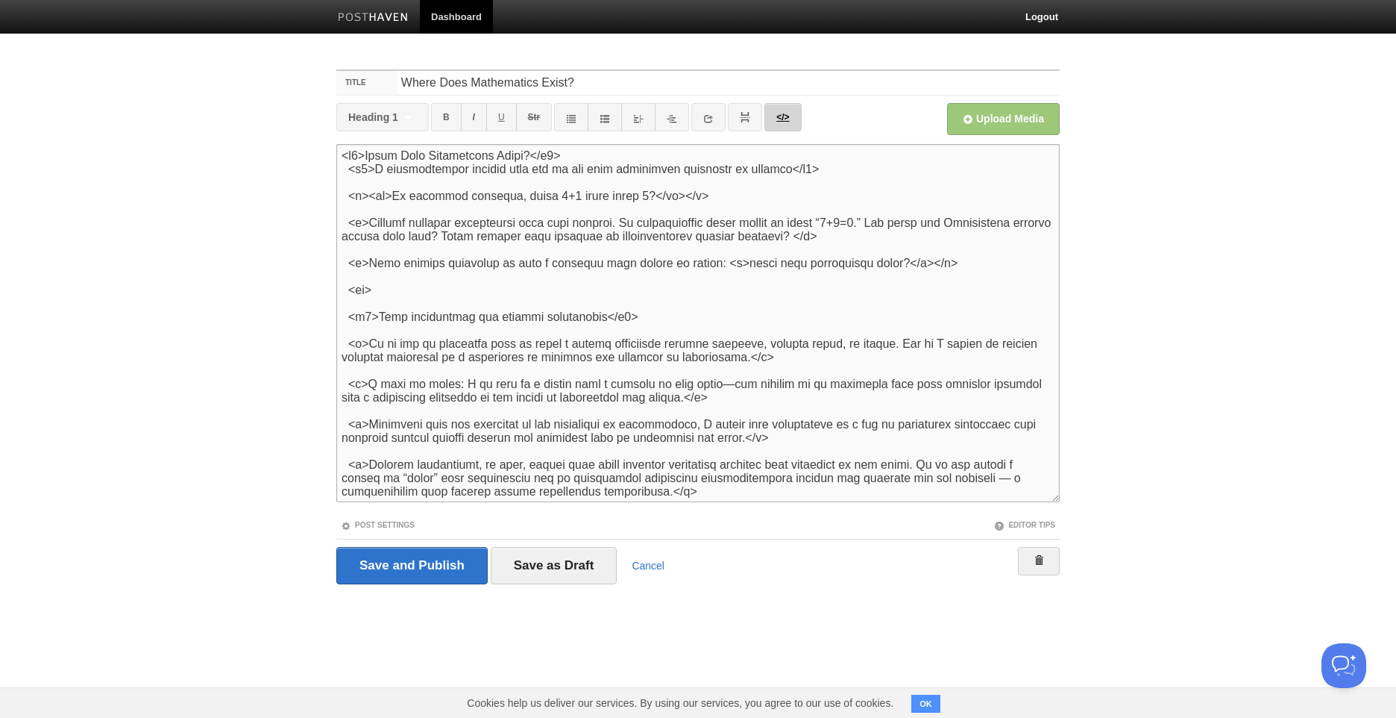
click at [791, 113] on link "</>" at bounding box center [783, 117] width 37 height 28
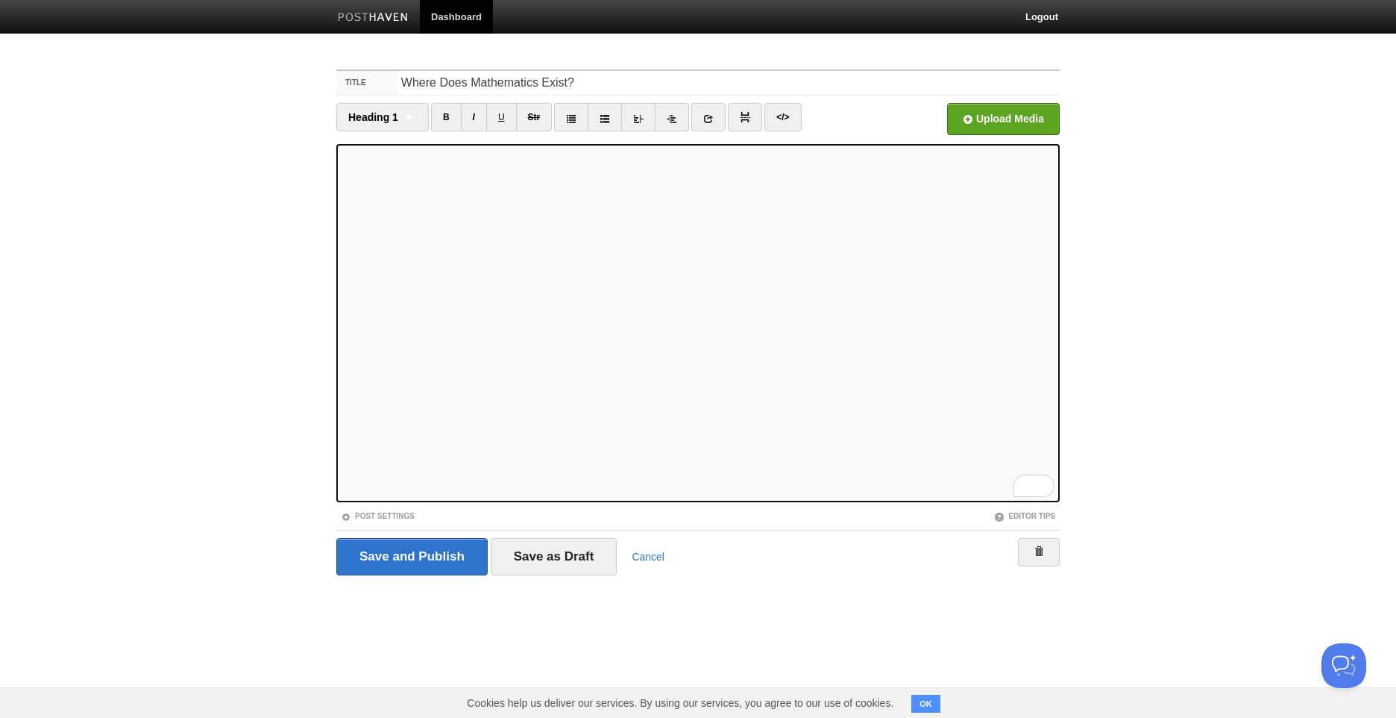
scroll to position [597, 0]
click at [697, 122] on link at bounding box center [708, 117] width 34 height 28
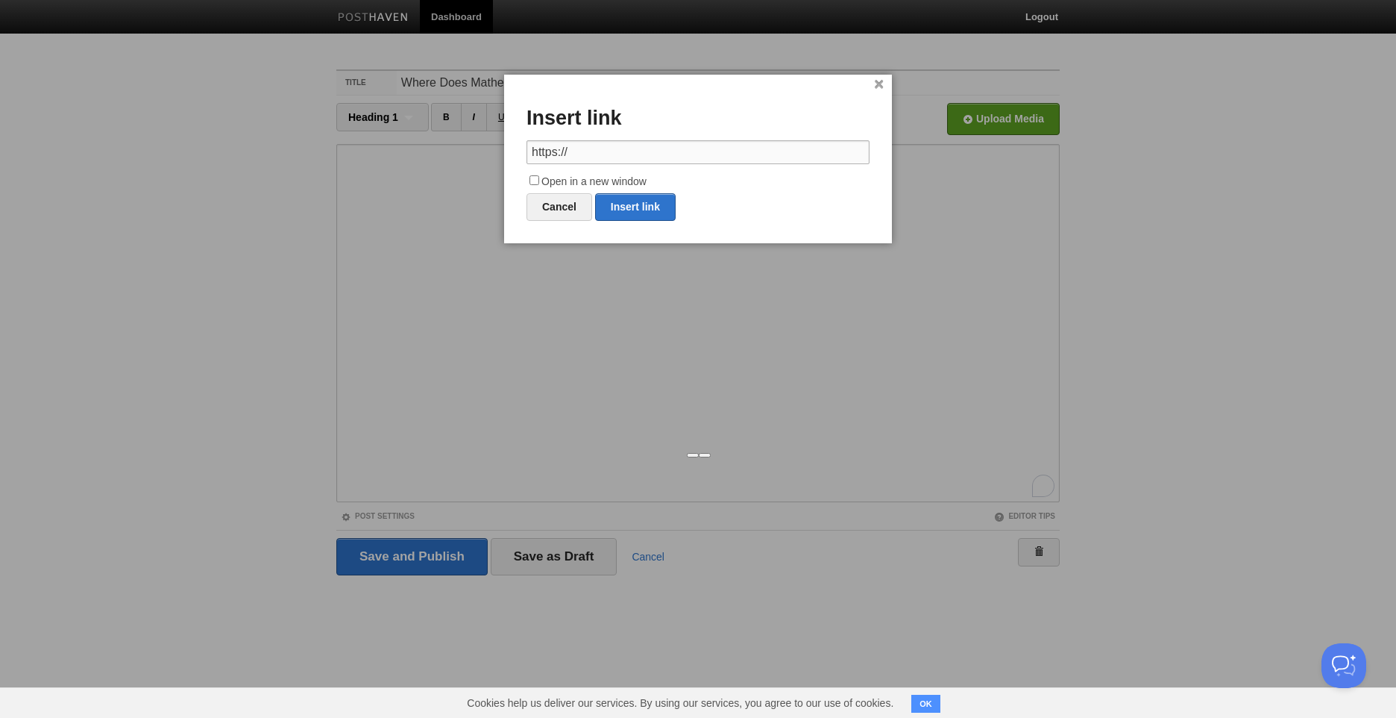
paste input "[DOMAIN_NAME][URL]"
click at [746, 155] on input "https://" at bounding box center [698, 152] width 343 height 24
drag, startPoint x: 746, startPoint y: 155, endPoint x: 0, endPoint y: 122, distance: 746.6
click at [0, 122] on html "Dashboard Logout Your Sites [PERSON_NAME] Create a new site Edit your user prof…" at bounding box center [698, 315] width 1396 height 631
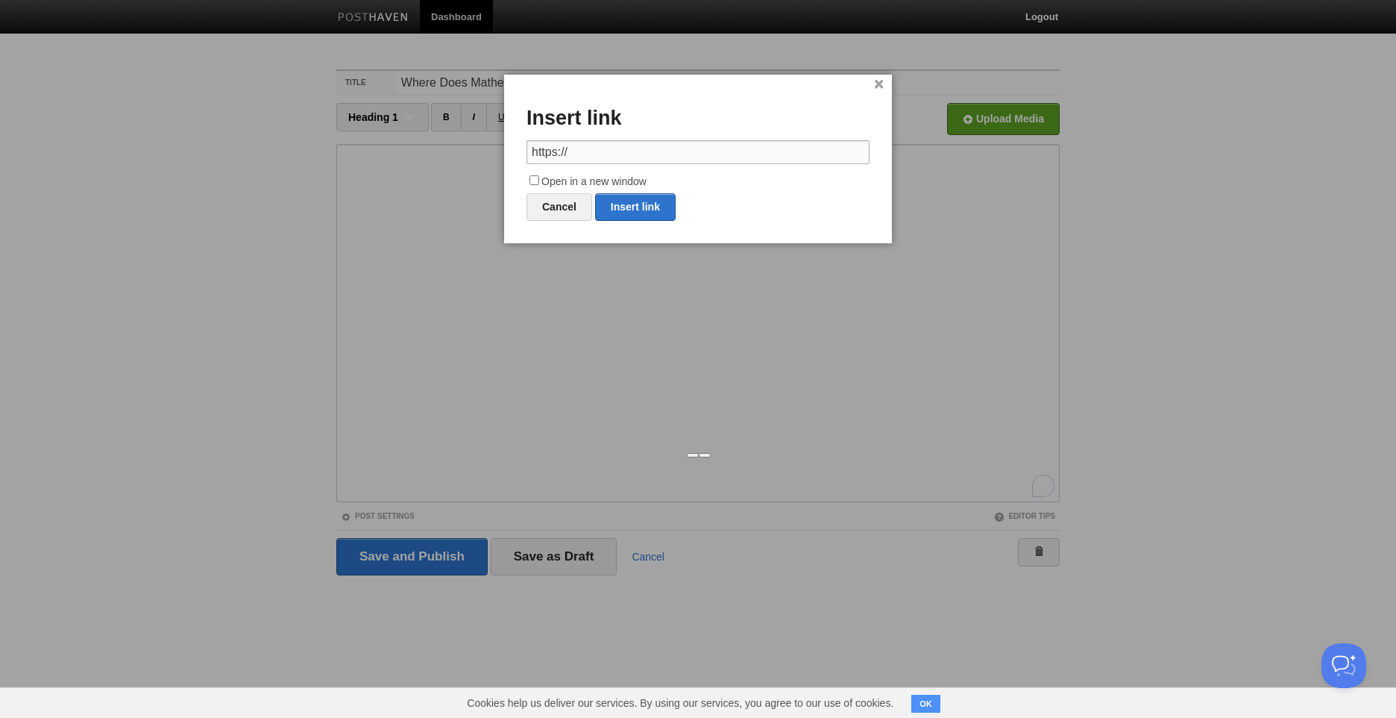
paste input "[DOMAIN_NAME][URL]."
click at [644, 207] on link "Insert link" at bounding box center [635, 207] width 81 height 28
type input "https://"
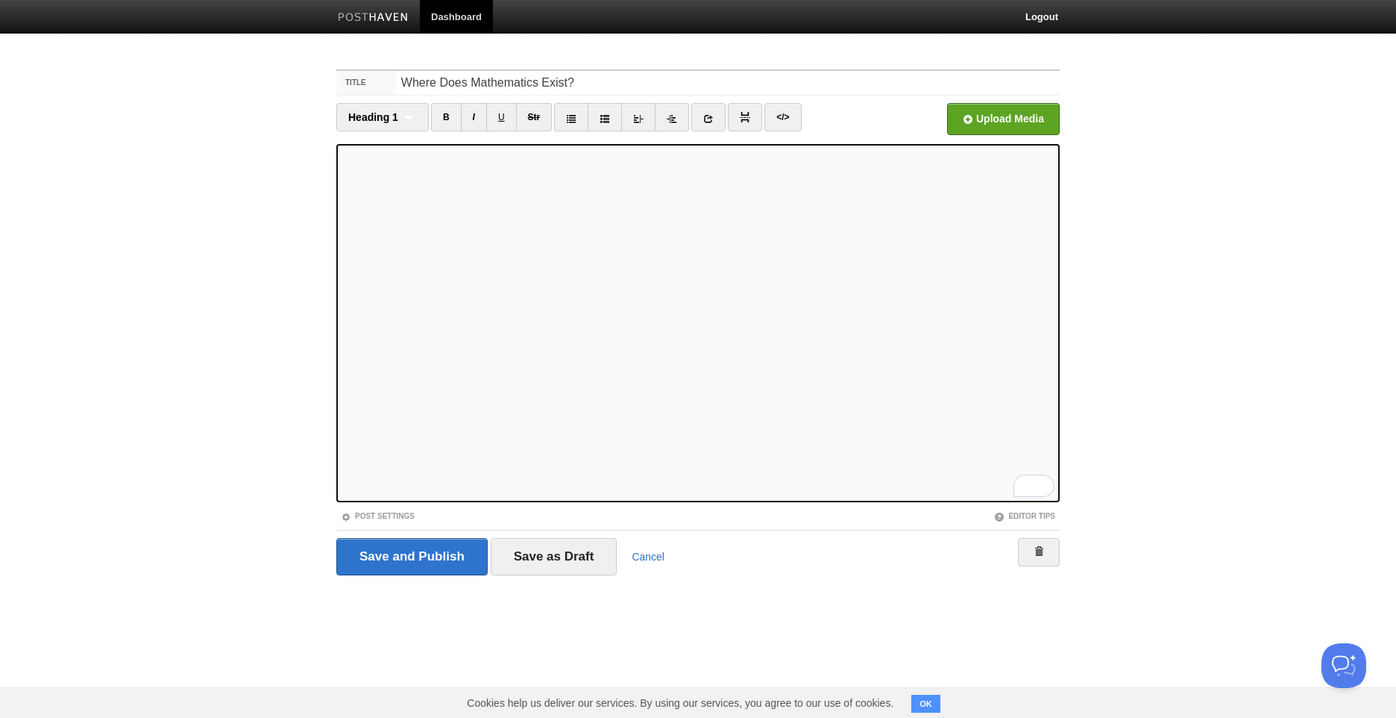
scroll to position [0, 0]
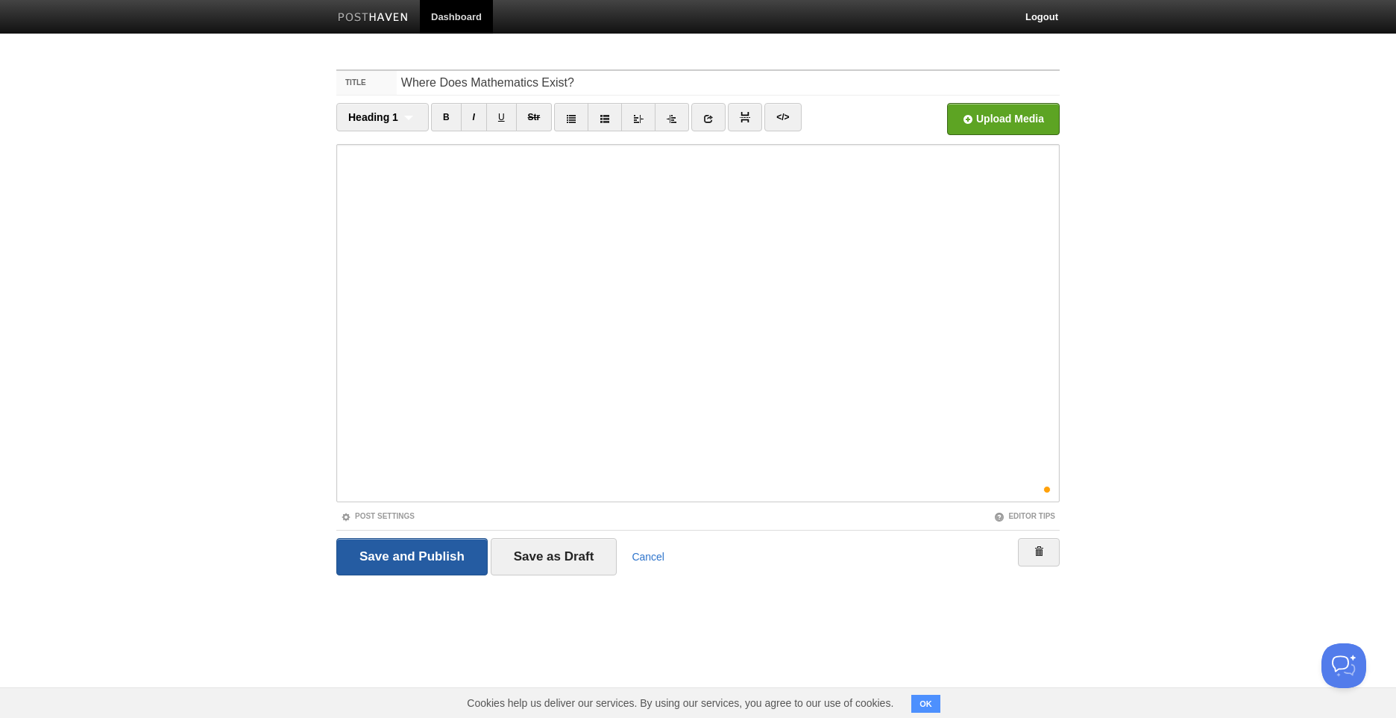
click at [441, 562] on input "Save and Publish" at bounding box center [411, 556] width 151 height 37
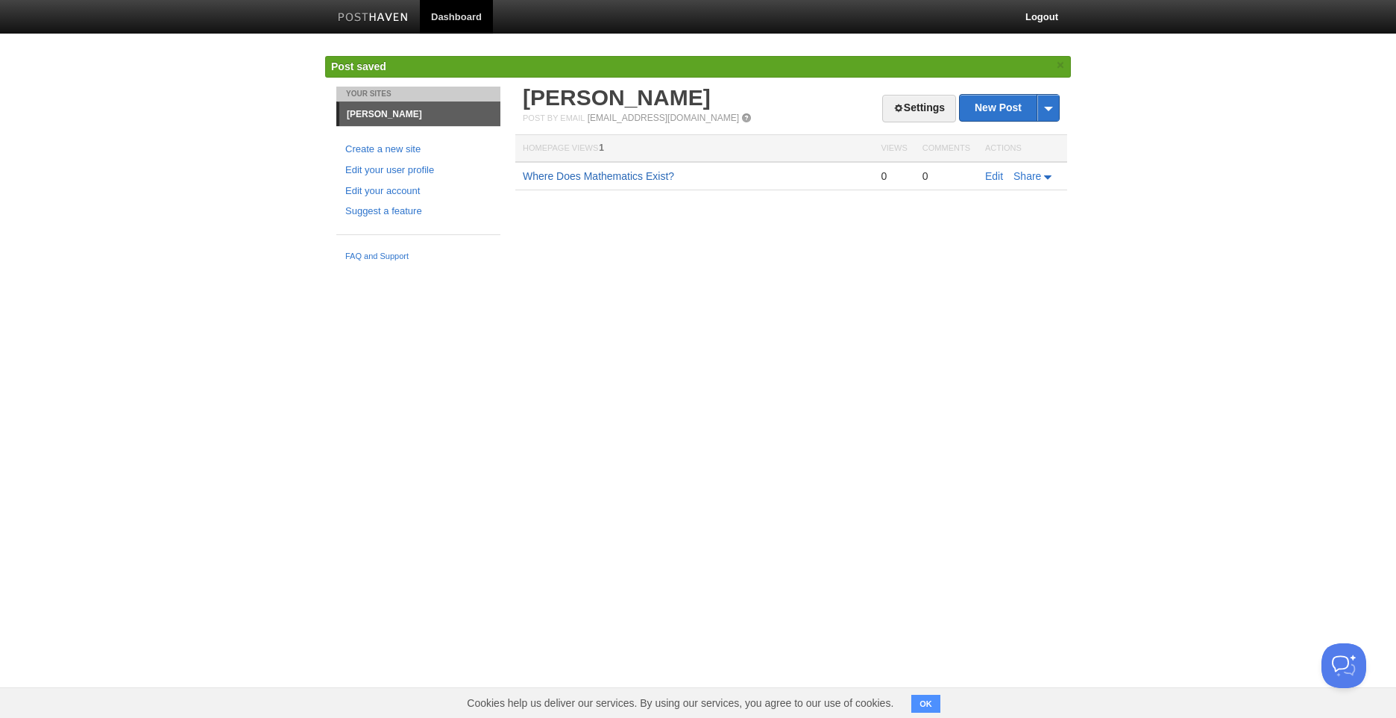
click at [648, 181] on link "Where Does Mathematics Exist?" at bounding box center [598, 176] width 151 height 12
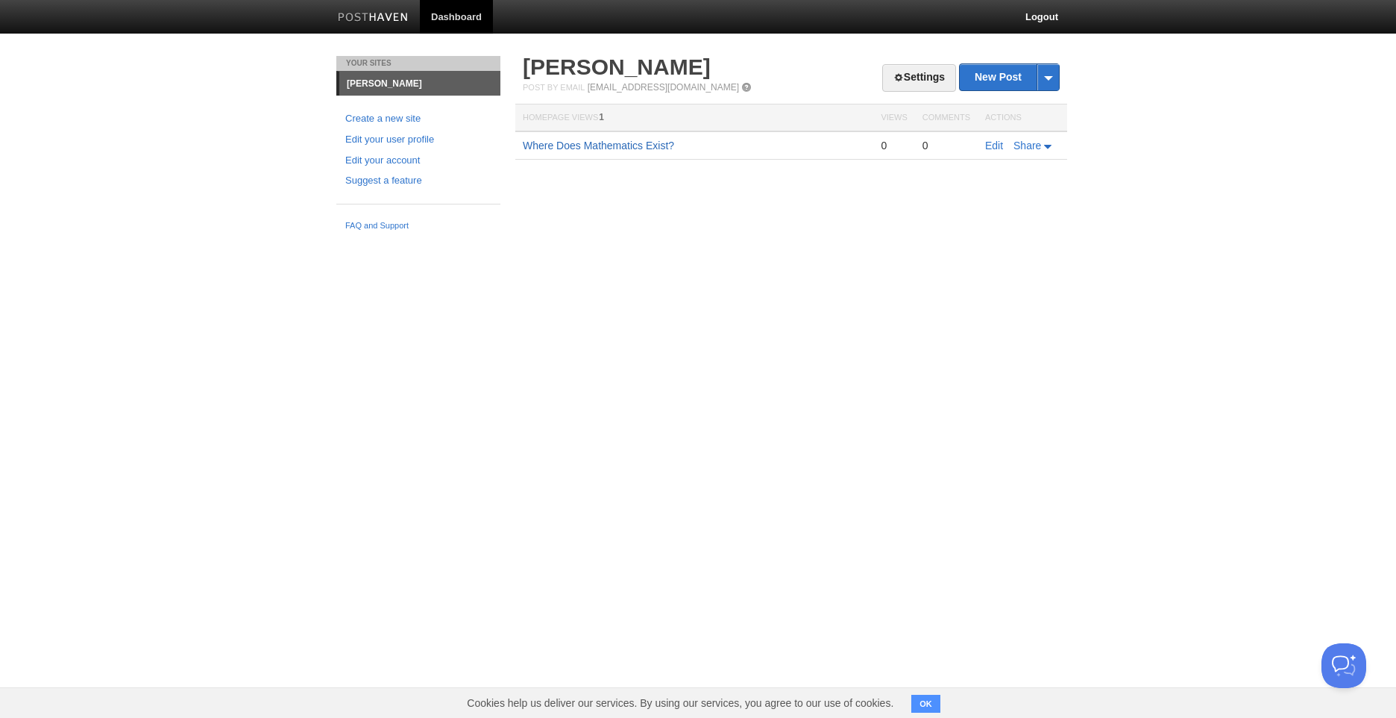
click at [615, 142] on link "Where Does Mathematics Exist?" at bounding box center [598, 145] width 151 height 12
click at [1033, 145] on span "Share" at bounding box center [1028, 145] width 28 height 12
click at [894, 213] on div "Your Sites [PERSON_NAME] Create a new site Edit your user profile Edit your acc…" at bounding box center [698, 147] width 746 height 182
click at [408, 179] on link "Suggest a feature" at bounding box center [418, 181] width 146 height 16
click at [997, 142] on link "Edit" at bounding box center [994, 145] width 18 height 12
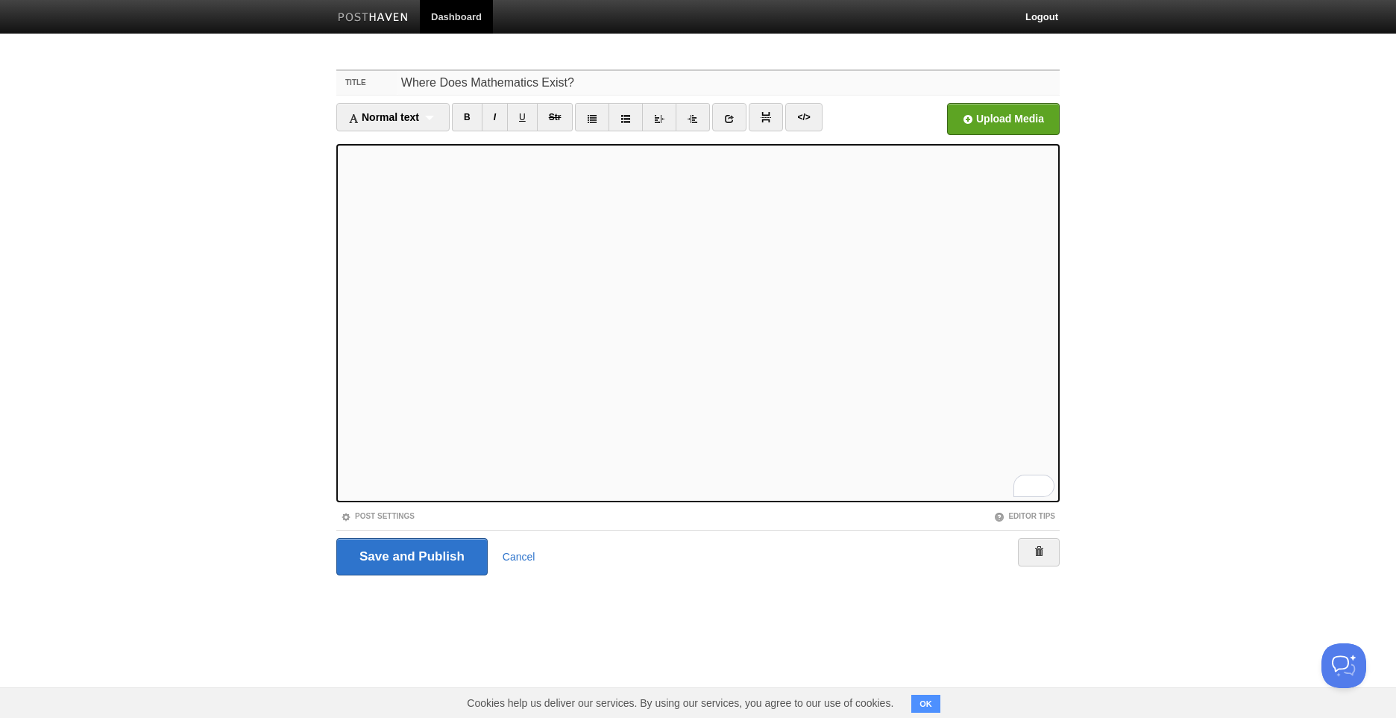
click at [625, 75] on input "Where Does Mathematics Exist?" at bounding box center [728, 83] width 663 height 24
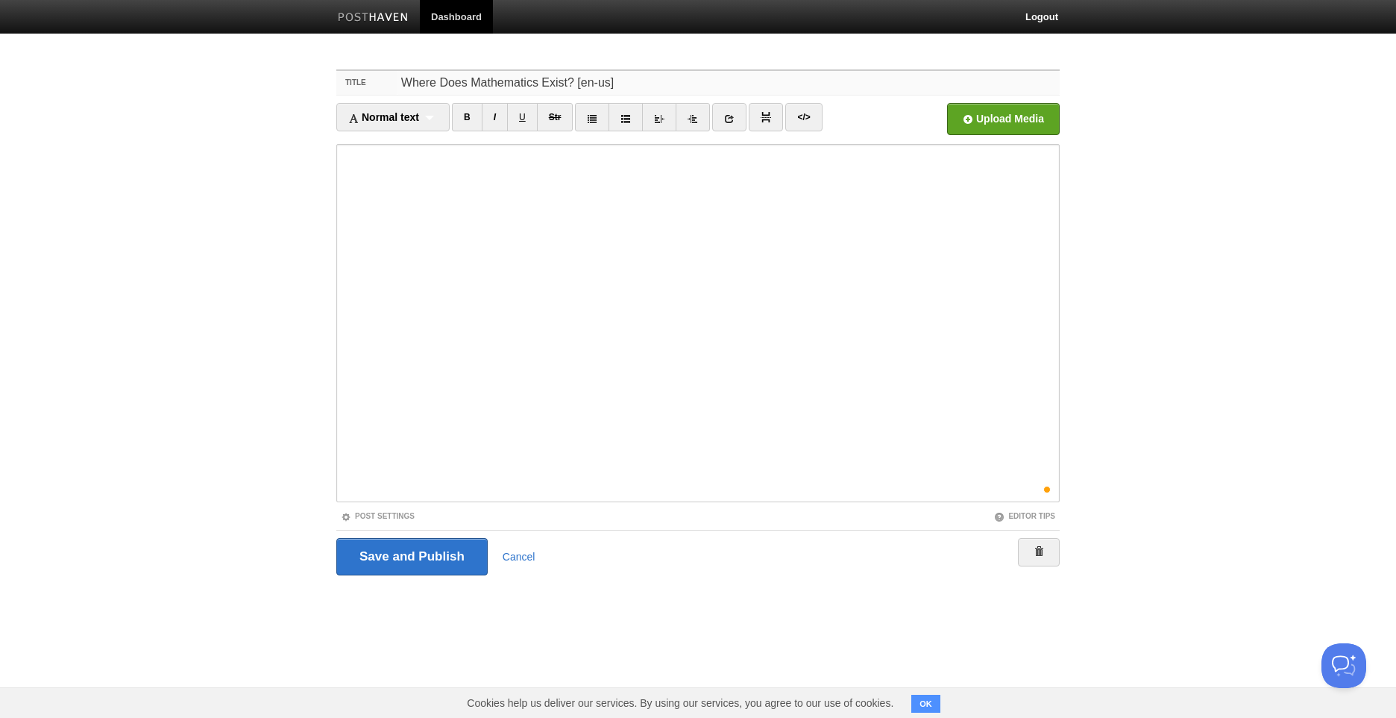
type input "Where Does Mathematics Exist? [en-us]"
click at [367, 26] on link at bounding box center [373, 19] width 93 height 34
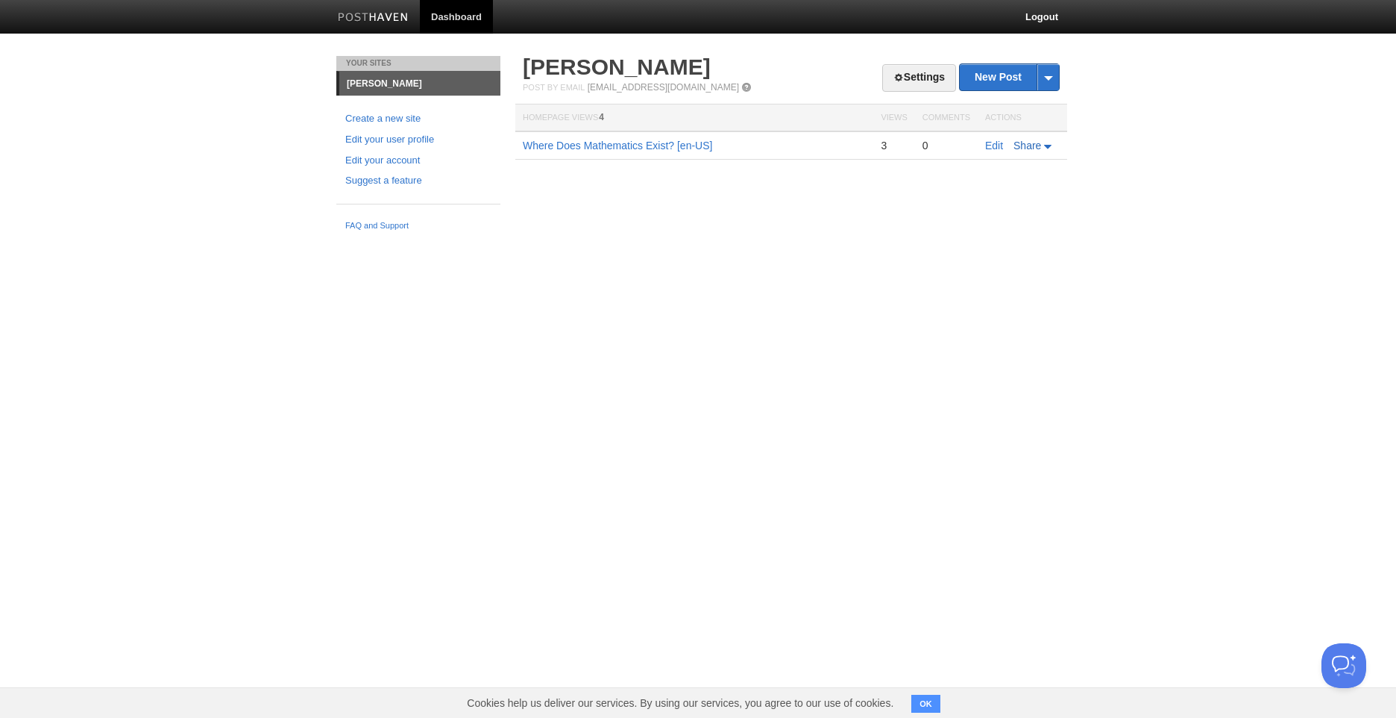
click at [1045, 148] on icon at bounding box center [1049, 147] width 10 height 4
click at [539, 238] on html "Dashboard Logout Your Sites [PERSON_NAME] Create a new site Edit your user prof…" at bounding box center [698, 119] width 1396 height 238
click at [394, 143] on link "Edit your user profile" at bounding box center [418, 140] width 146 height 16
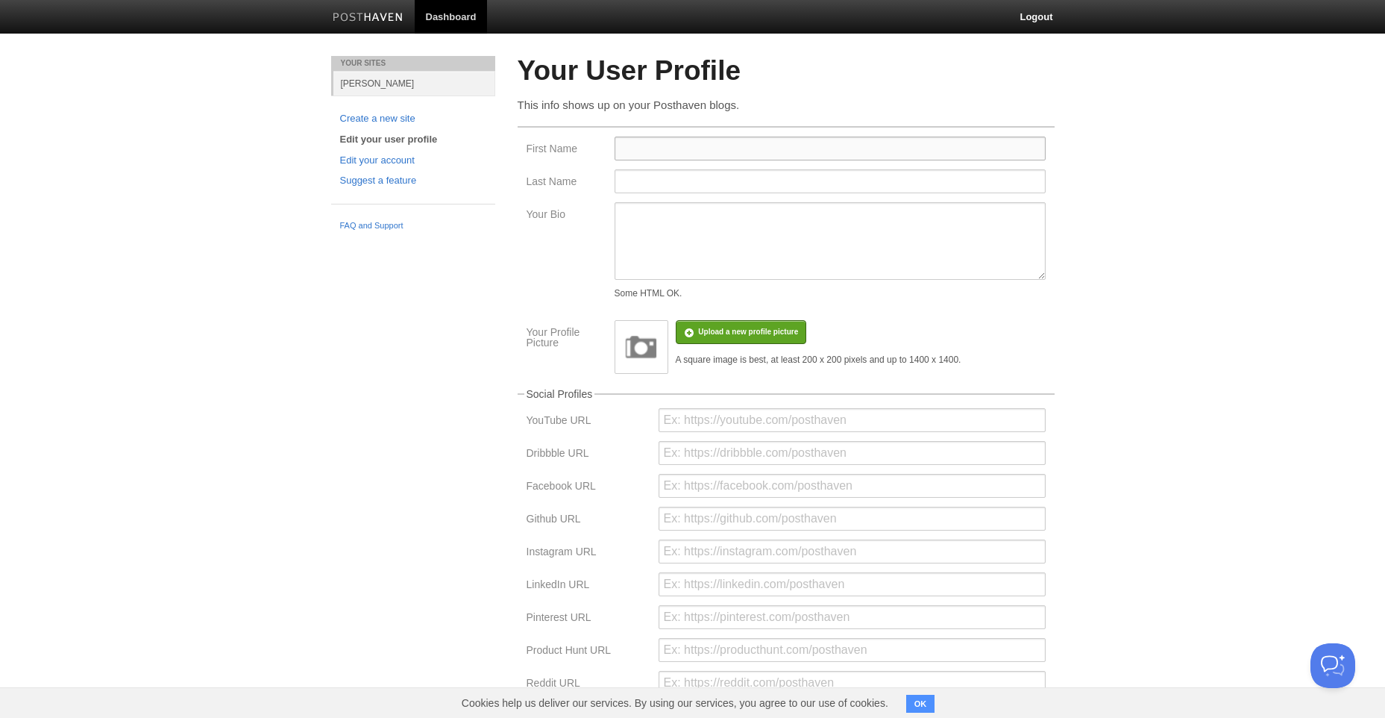
click at [730, 142] on input "First Name" at bounding box center [830, 149] width 431 height 24
click at [623, 252] on textarea "Your Bio" at bounding box center [830, 241] width 431 height 78
paste textarea "Undergraduate in Linguistics at [GEOGRAPHIC_DATA] ([GEOGRAPHIC_DATA]), [GEOGRAP…"
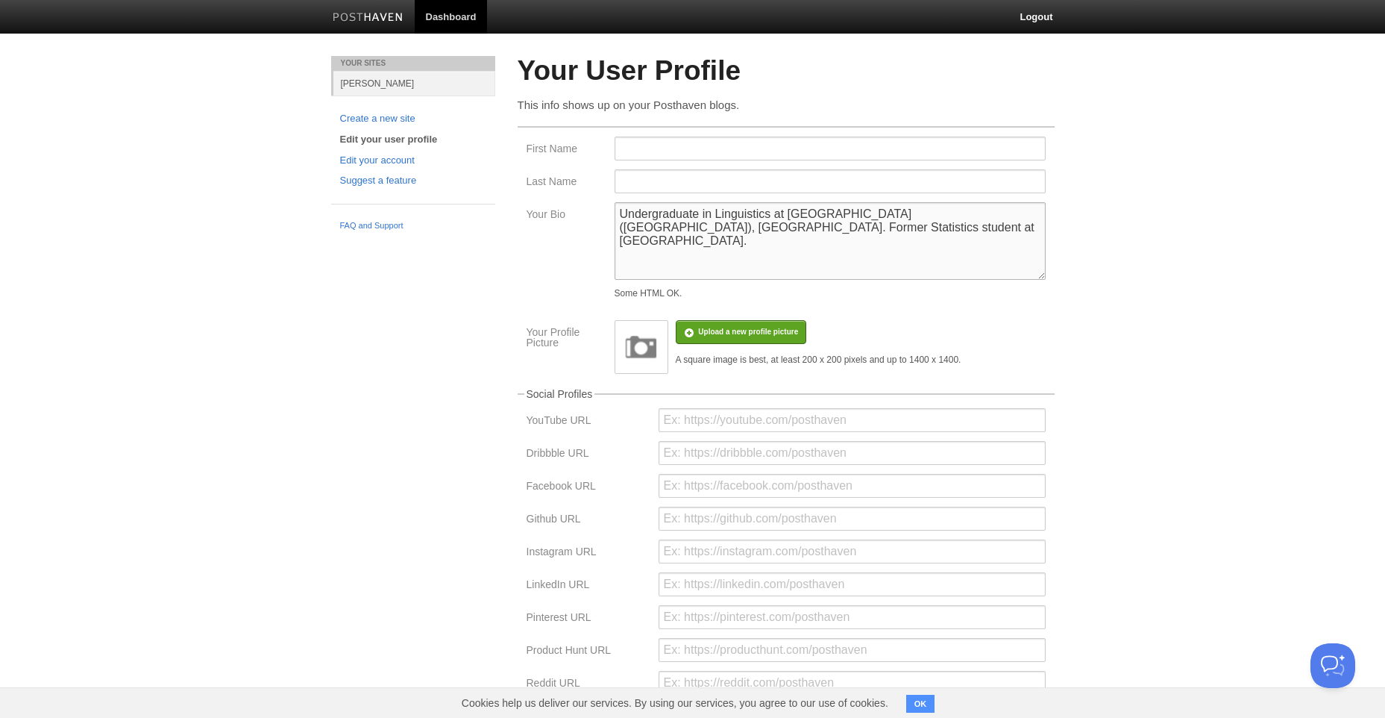
drag, startPoint x: 891, startPoint y: 239, endPoint x: 292, endPoint y: 190, distance: 600.2
click at [292, 189] on body "Dashboard Logout Your Sites [PERSON_NAME] Create a new site Edit your user prof…" at bounding box center [692, 444] width 1385 height 888
click at [0, 0] on p "1" at bounding box center [0, 0] width 0 height 0
click at [0, 0] on button "Grammar 1" at bounding box center [0, 0] width 0 height 0
click at [0, 0] on span "[DOMAIN_NAME]. in Linguistics | Former Statistics major | Brazilian |" at bounding box center [0, 0] width 0 height 0
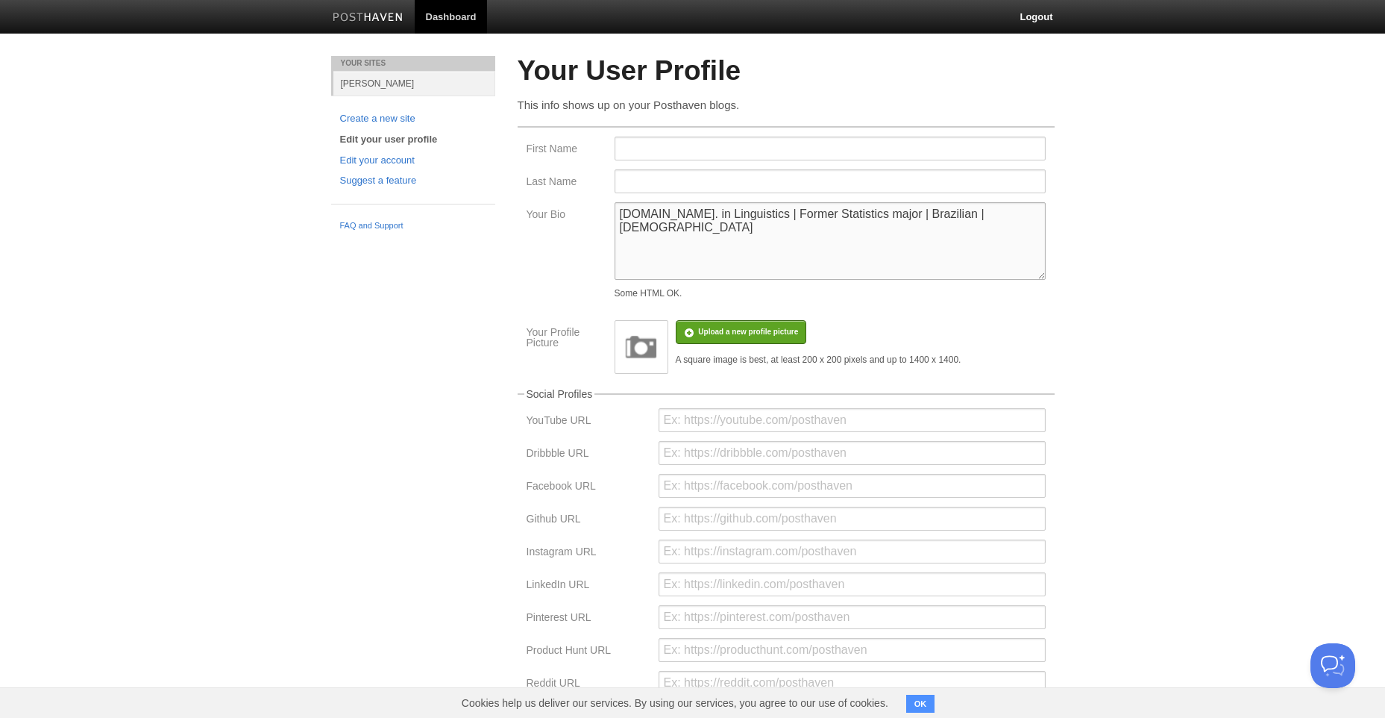
click at [1004, 225] on textarea "[DOMAIN_NAME]. in Linguistics | Former Statistics major | Brazilian | [DEMOGRAP…" at bounding box center [830, 241] width 431 height 78
click at [947, 211] on textarea "[DOMAIN_NAME]. in Linguistics | Former Statistics major | Brazilian | [DEMOGRAP…" at bounding box center [830, 241] width 431 height 78
click at [829, 219] on textarea "[DOMAIN_NAME]. in Linguistics | Former Statistics major | Brazilian | [DEMOGRAP…" at bounding box center [830, 241] width 431 height 78
click at [1180, 345] on body "Dashboard Logout Your Sites [PERSON_NAME] Create a new site Edit your user prof…" at bounding box center [692, 444] width 1385 height 888
click at [994, 243] on textarea "[DOMAIN_NAME]. in Linguistics | Former Statistics Major | Brazilian | [DEMOGRAP…" at bounding box center [830, 241] width 431 height 78
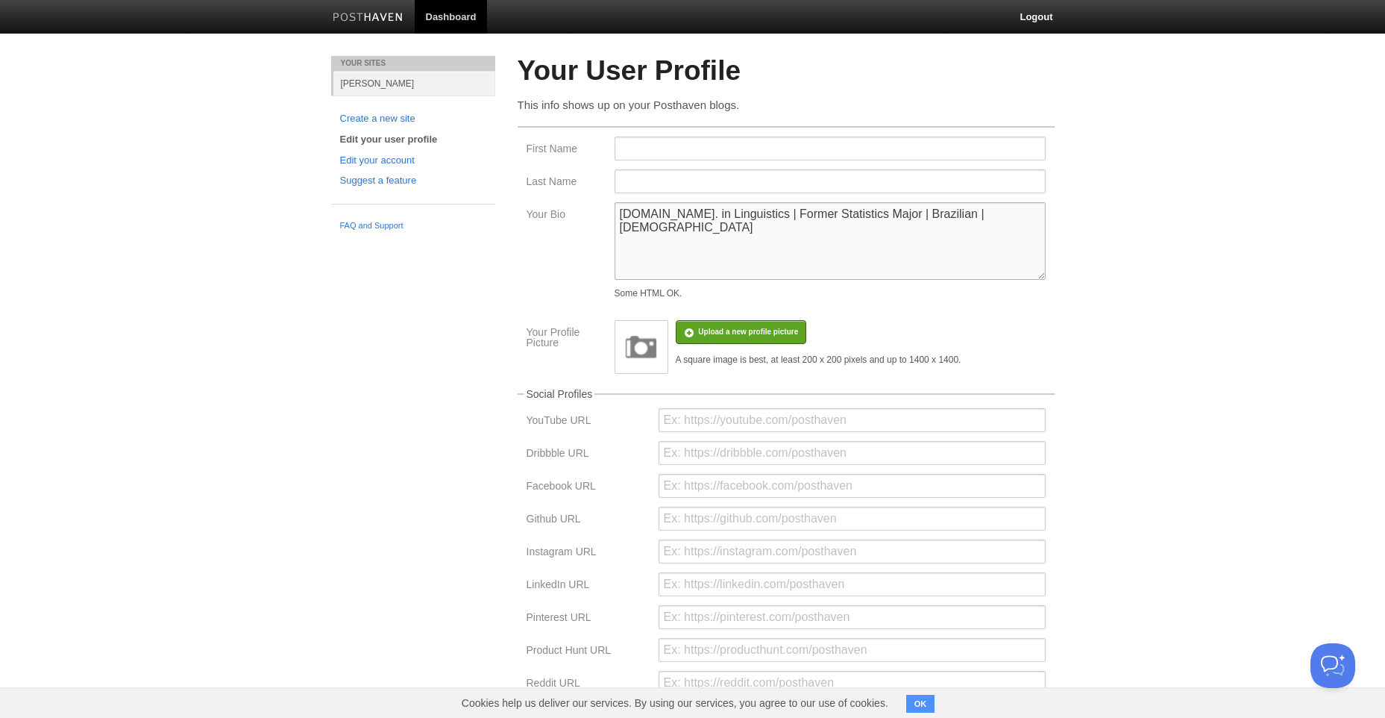
paste textarea "I believe that my writings on linguistics, psychology, and philosophy have thei…"
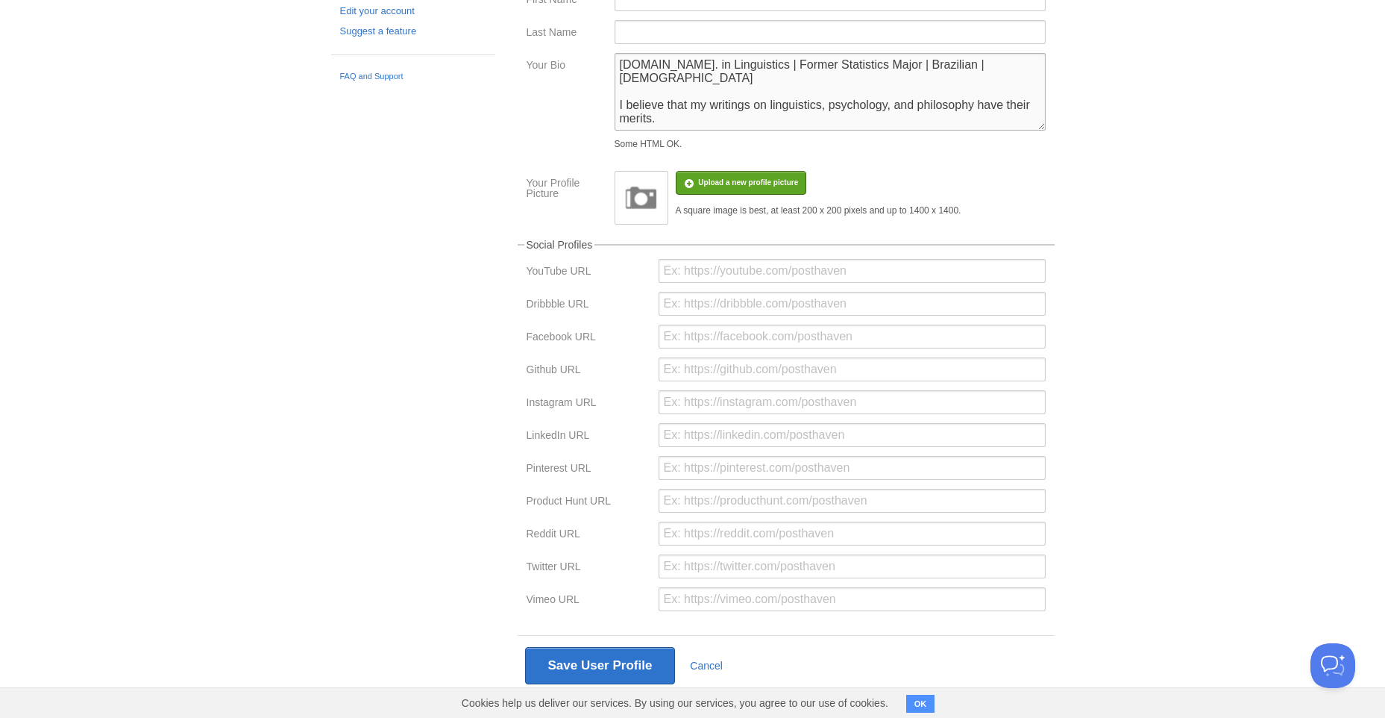
scroll to position [8, 0]
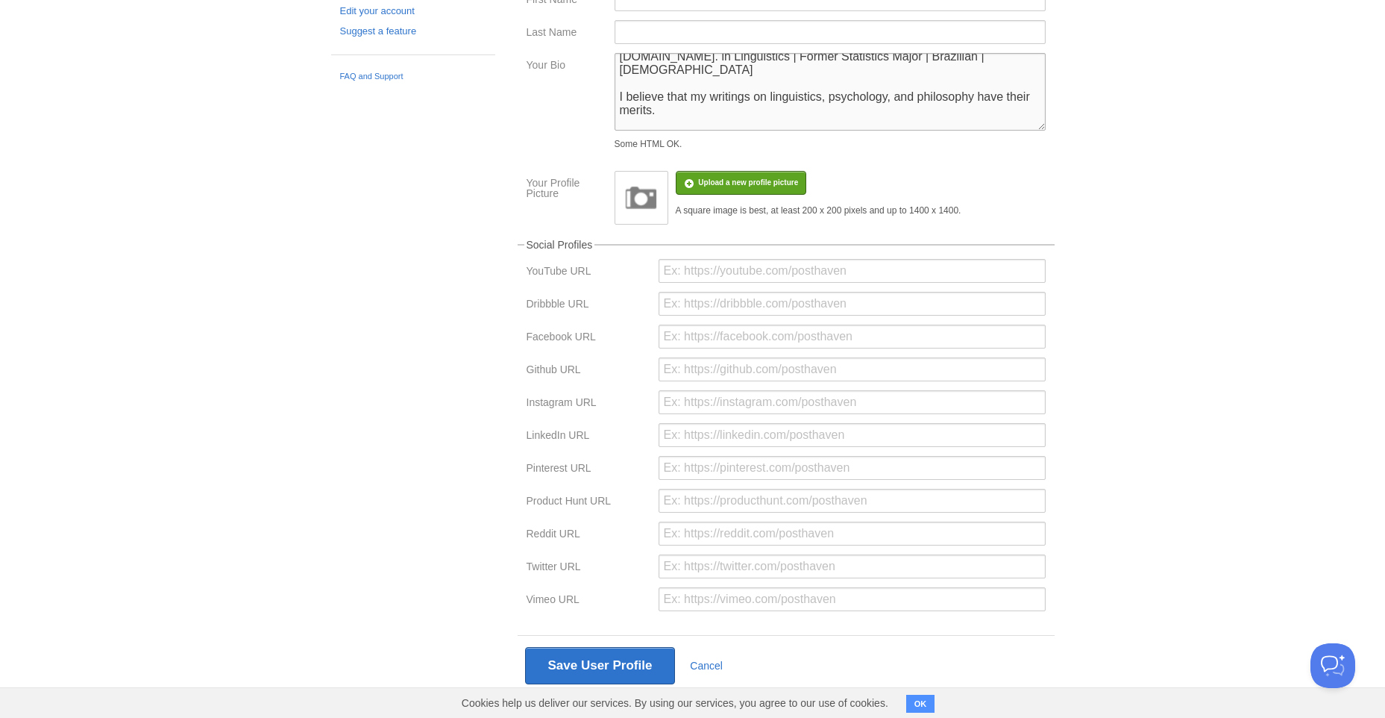
click at [0, 0] on div "1" at bounding box center [0, 0] width 0 height 0
click at [0, 0] on div "me: me:" at bounding box center [0, 0] width 0 height 0
click at [730, 129] on textarea "[DOMAIN_NAME]. in Linguistics | Former Statistics Major | Brazilian | [DEMOGRAP…" at bounding box center [830, 92] width 431 height 78
click at [760, 110] on textarea "[DOMAIN_NAME]. in Linguistics | Former Statistics Major | Brazilian | [DEMOGRAP…" at bounding box center [830, 92] width 431 height 78
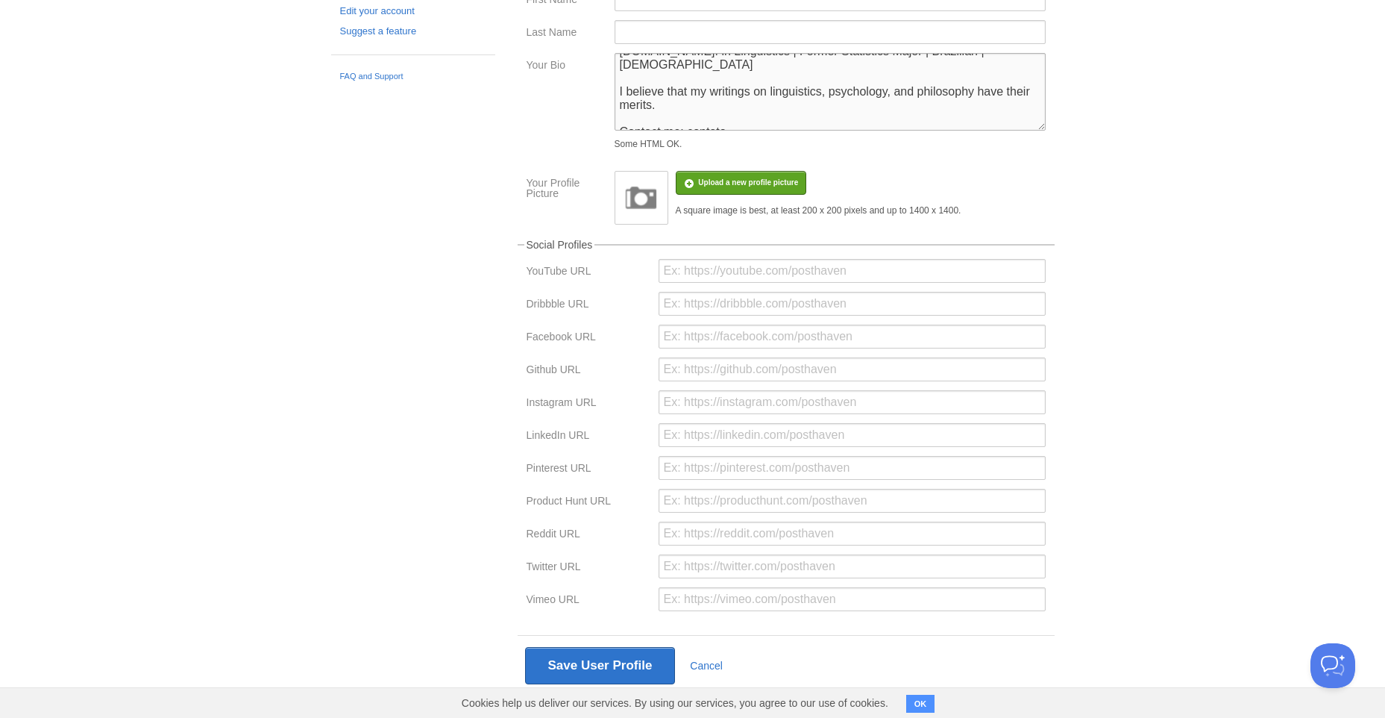
click at [760, 110] on textarea "[DOMAIN_NAME]. in Linguistics | Former Statistics Major | Brazilian | [DEMOGRAP…" at bounding box center [830, 92] width 431 height 78
click at [733, 114] on textarea "[DOMAIN_NAME]. in Linguistics | Former Statistics Major | Brazilian | [DEMOGRAP…" at bounding box center [830, 92] width 431 height 78
click at [731, 114] on textarea "[DOMAIN_NAME]. in Linguistics | Former Statistics Major | Brazilian | [DEMOGRAP…" at bounding box center [830, 92] width 431 height 78
click at [1170, 153] on body "Dashboard Logout Your Sites [PERSON_NAME] Create a new site Edit your user prof…" at bounding box center [692, 295] width 1385 height 888
click at [841, 395] on input "url" at bounding box center [852, 402] width 387 height 24
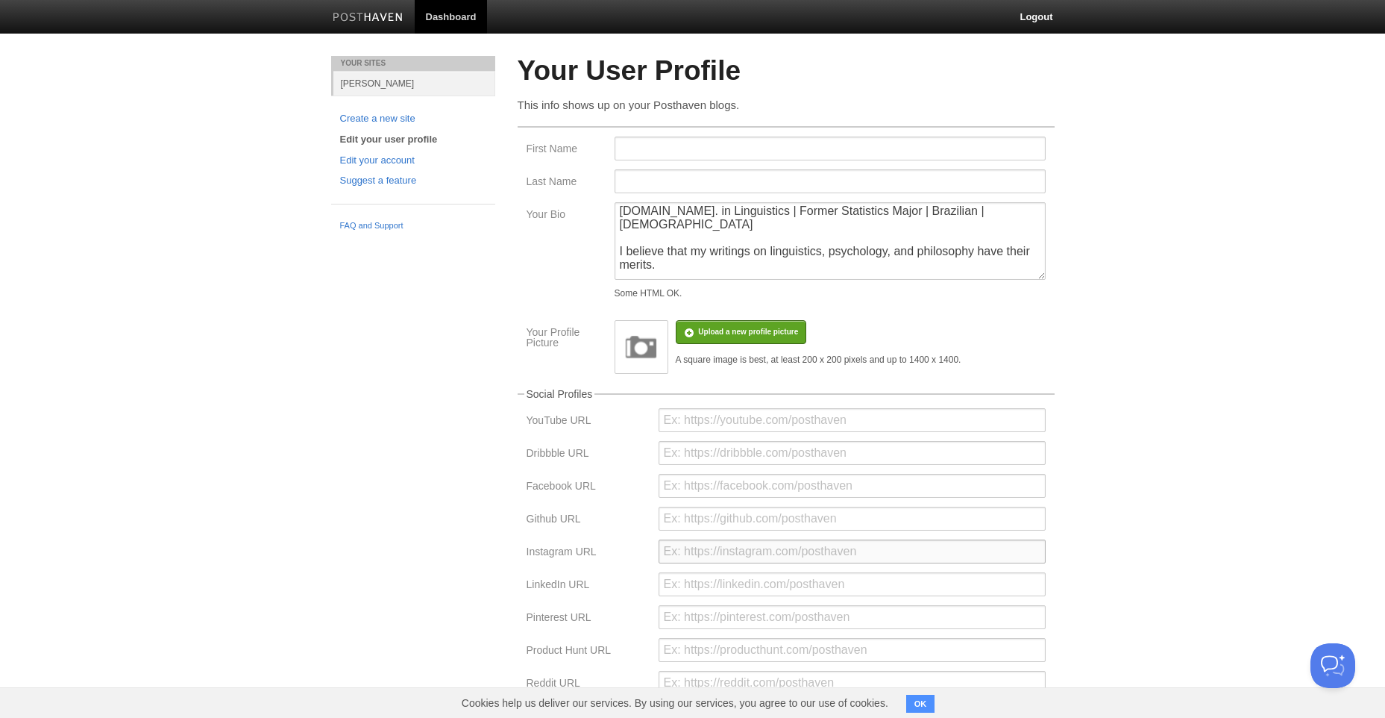
scroll to position [0, 0]
drag, startPoint x: 991, startPoint y: 216, endPoint x: 430, endPoint y: 199, distance: 561.2
click at [430, 199] on div "Your Sites [PERSON_NAME] Create a new site Edit your user profile Edit your acc…" at bounding box center [693, 472] width 746 height 832
paste textarea "I’m a [DEMOGRAPHIC_DATA] [DEMOGRAPHIC_DATA] currently pursuing a [DOMAIN_NAME].…"
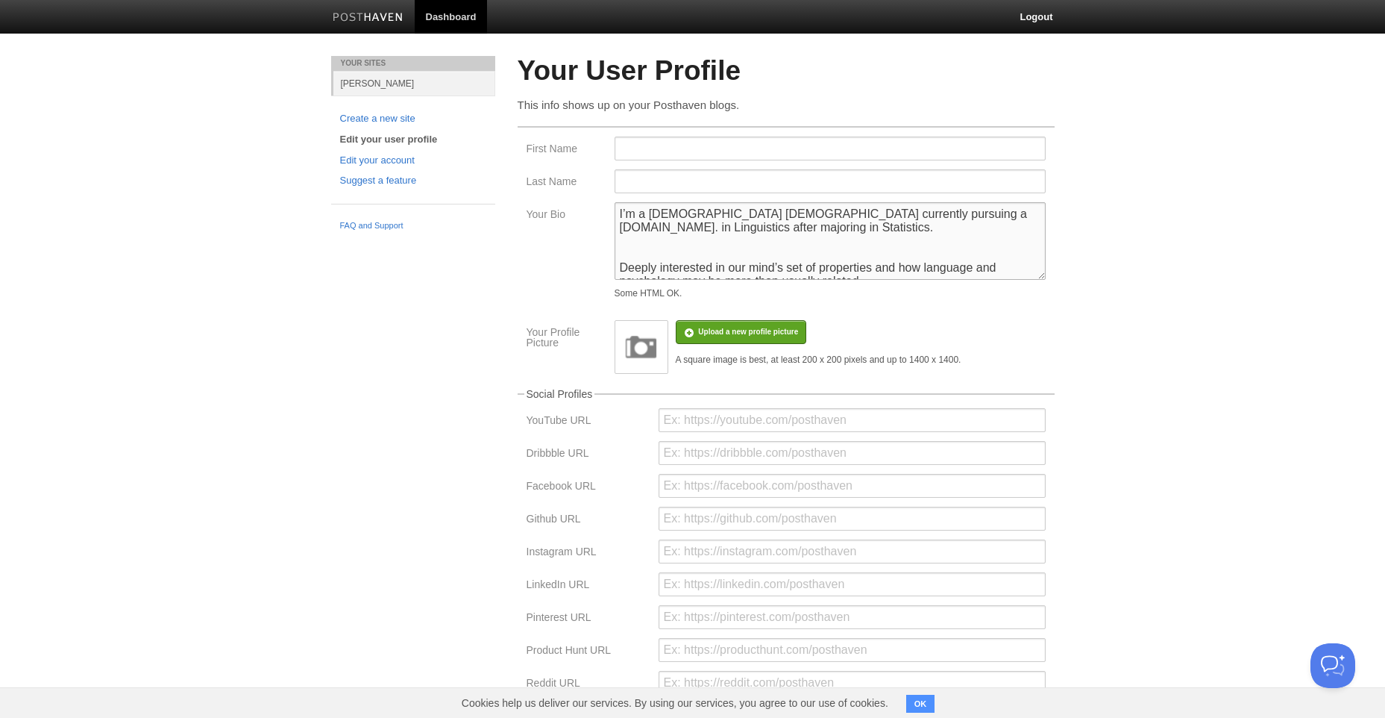
click at [738, 249] on textarea "I’m a [DEMOGRAPHIC_DATA] [DEMOGRAPHIC_DATA] currently pursuing a [DOMAIN_NAME].…" at bounding box center [830, 241] width 431 height 78
click at [0, 0] on div "-year-old" at bounding box center [0, 0] width 0 height 0
click at [0, 0] on div "I am deeply interested in the properties of our minds and how language and psyc…" at bounding box center [0, 0] width 0 height 0
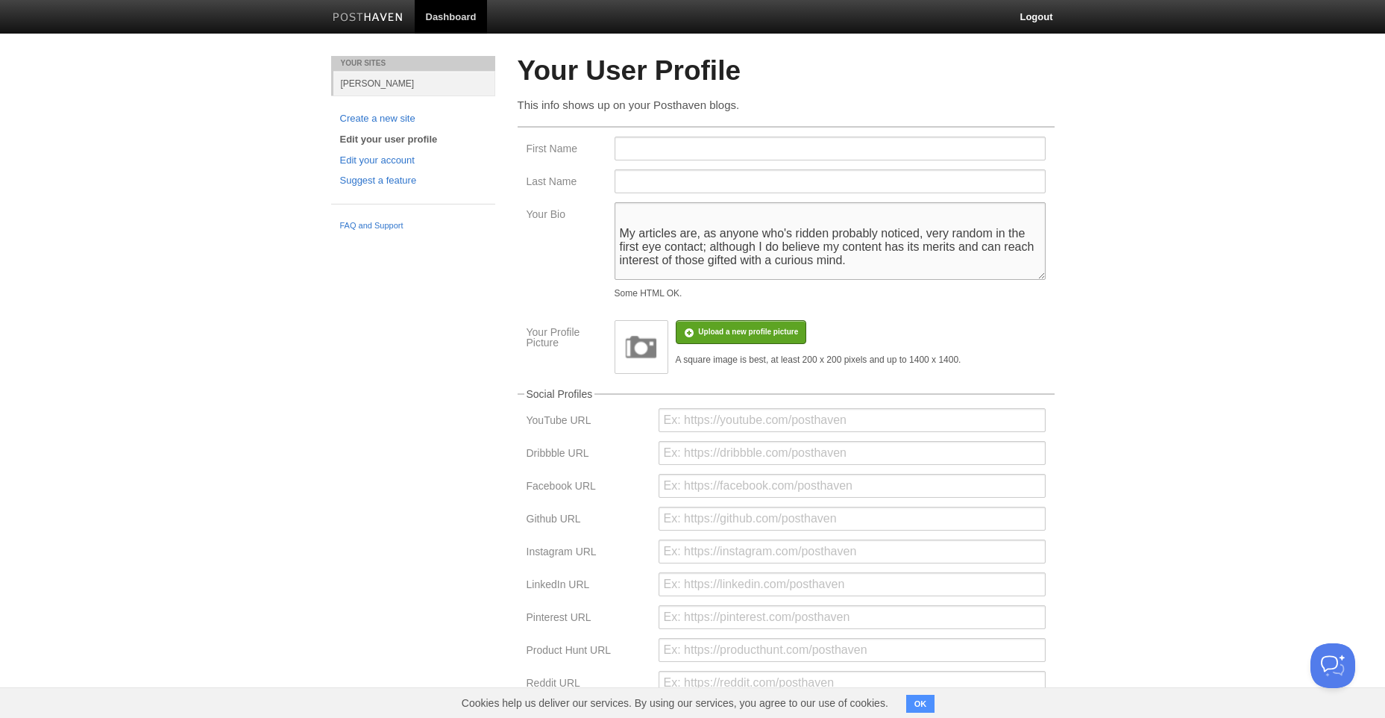
click at [0, 0] on span "a" at bounding box center [0, 0] width 0 height 0
click at [0, 0] on span "the" at bounding box center [0, 0] width 0 height 0
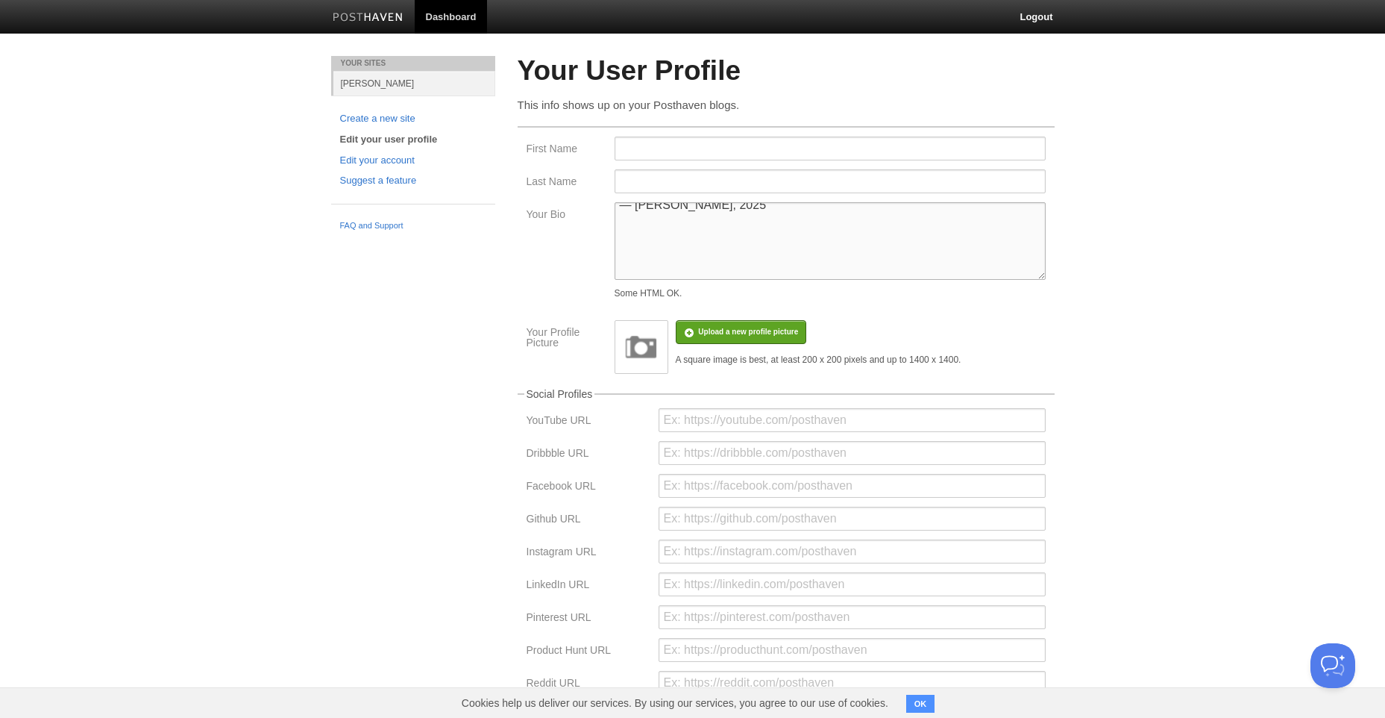
scroll to position [149, 0]
click at [870, 229] on textarea "I’m a [DEMOGRAPHIC_DATA] [DEMOGRAPHIC_DATA] currently pursuing a [DOMAIN_NAME].…" at bounding box center [830, 241] width 431 height 78
click at [0, 0] on div "Add a comma" at bounding box center [0, 0] width 0 height 0
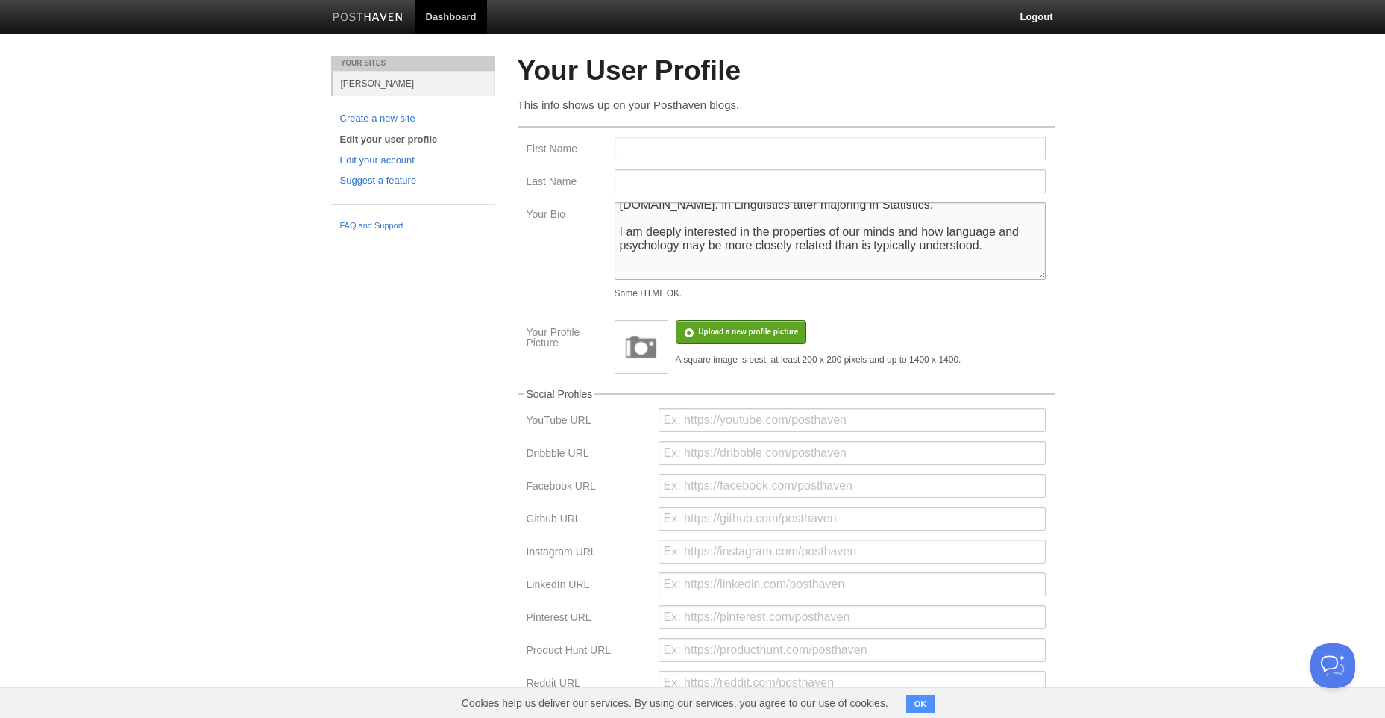
scroll to position [0, 0]
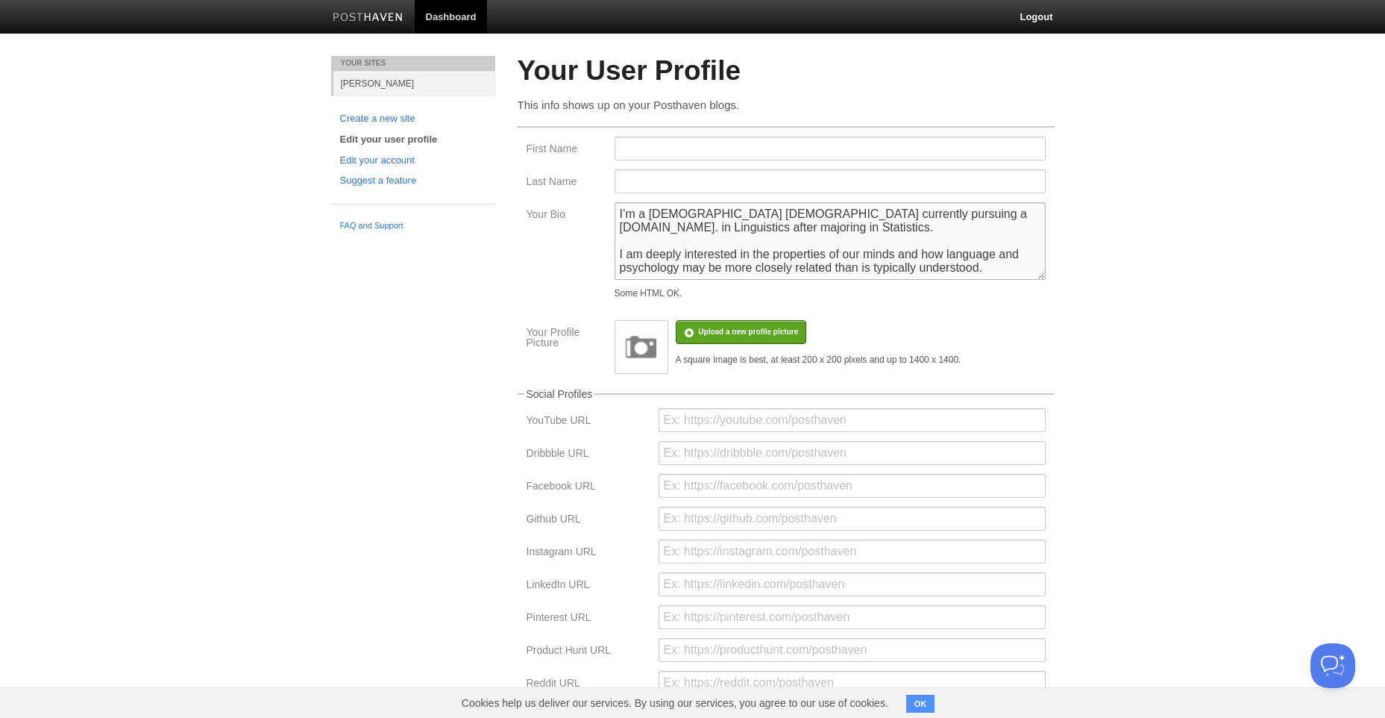
type textarea "I’m a [DEMOGRAPHIC_DATA] [DEMOGRAPHIC_DATA] currently pursuing a [DOMAIN_NAME].…"
click at [687, 142] on input "First Name" at bounding box center [830, 149] width 431 height 24
type input "[PERSON_NAME]"
type input "Seerig"
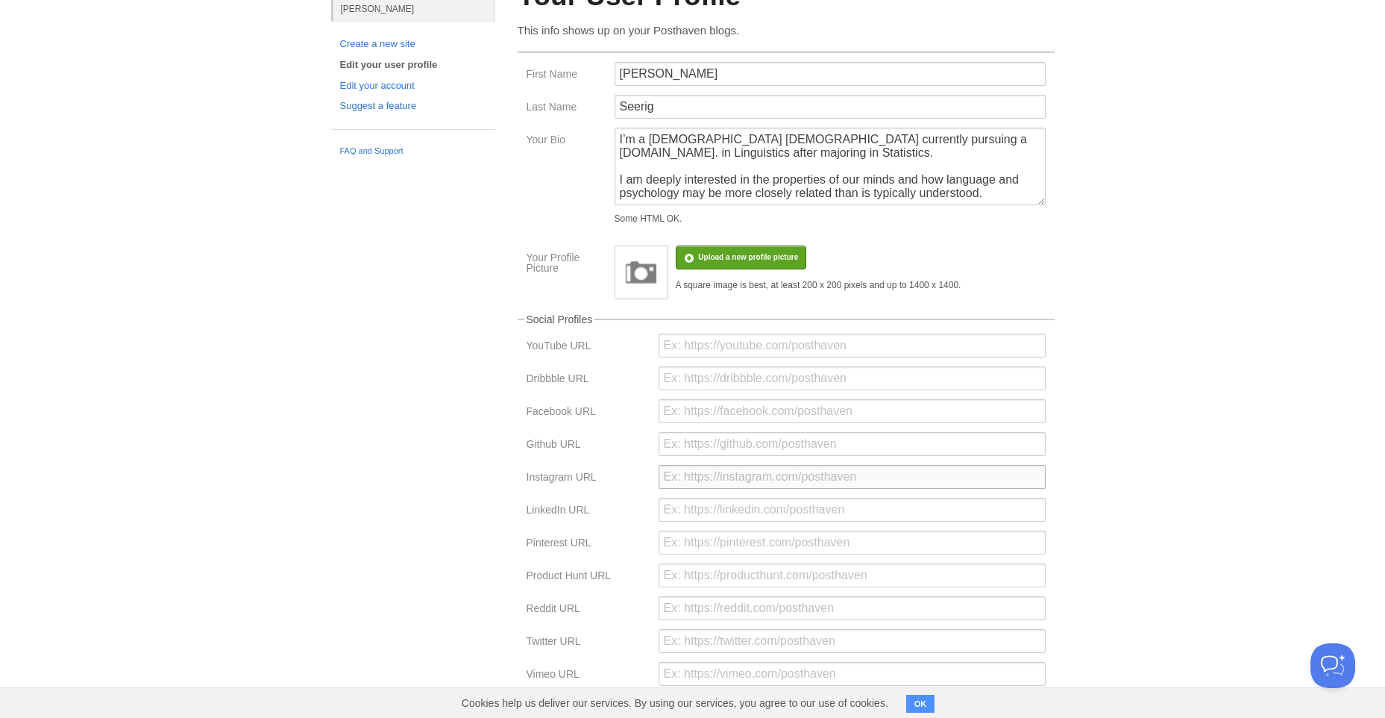
click at [802, 482] on input "url" at bounding box center [852, 477] width 387 height 24
paste input "[URL][DOMAIN_NAME]"
type input "[URL][DOMAIN_NAME]"
drag, startPoint x: 814, startPoint y: 471, endPoint x: 0, endPoint y: 506, distance: 814.6
click at [0, 524] on html "Dashboard Logout Your Sites [PERSON_NAME] Create a new site Edit your user prof…" at bounding box center [692, 369] width 1385 height 888
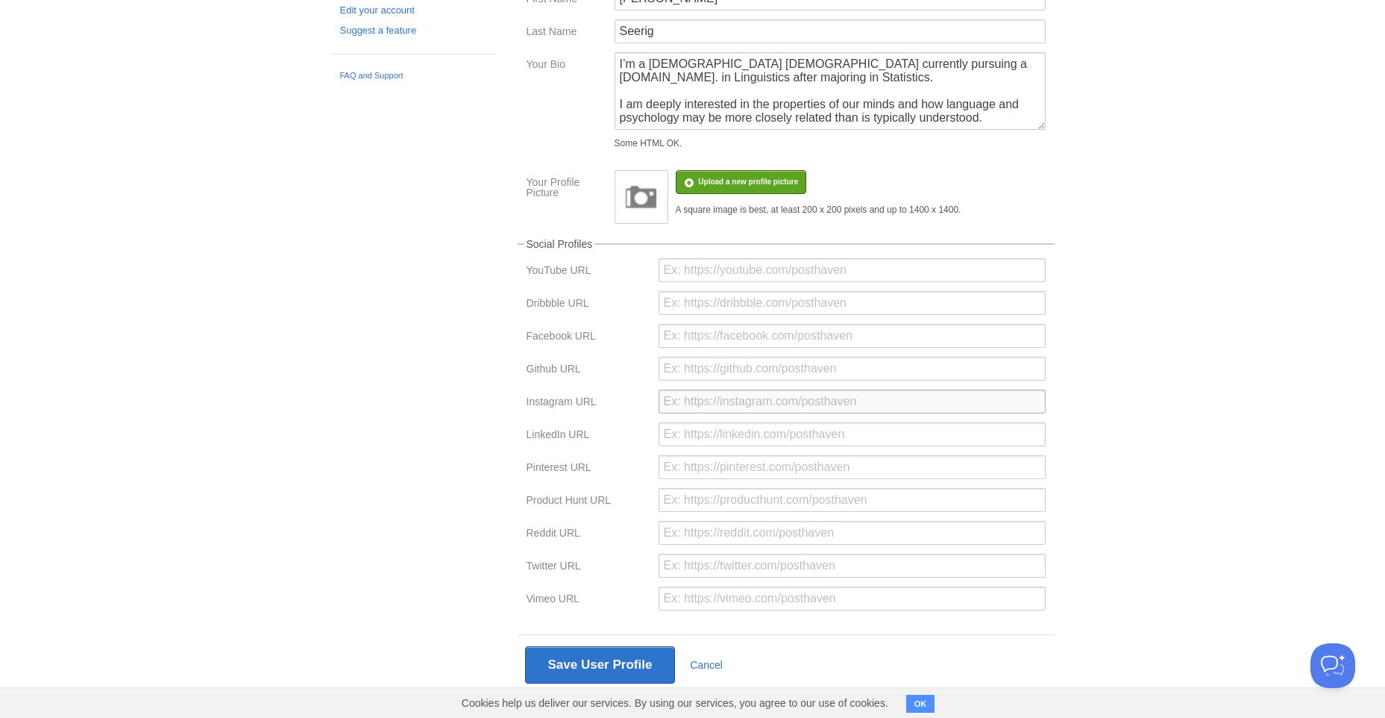
scroll to position [171, 0]
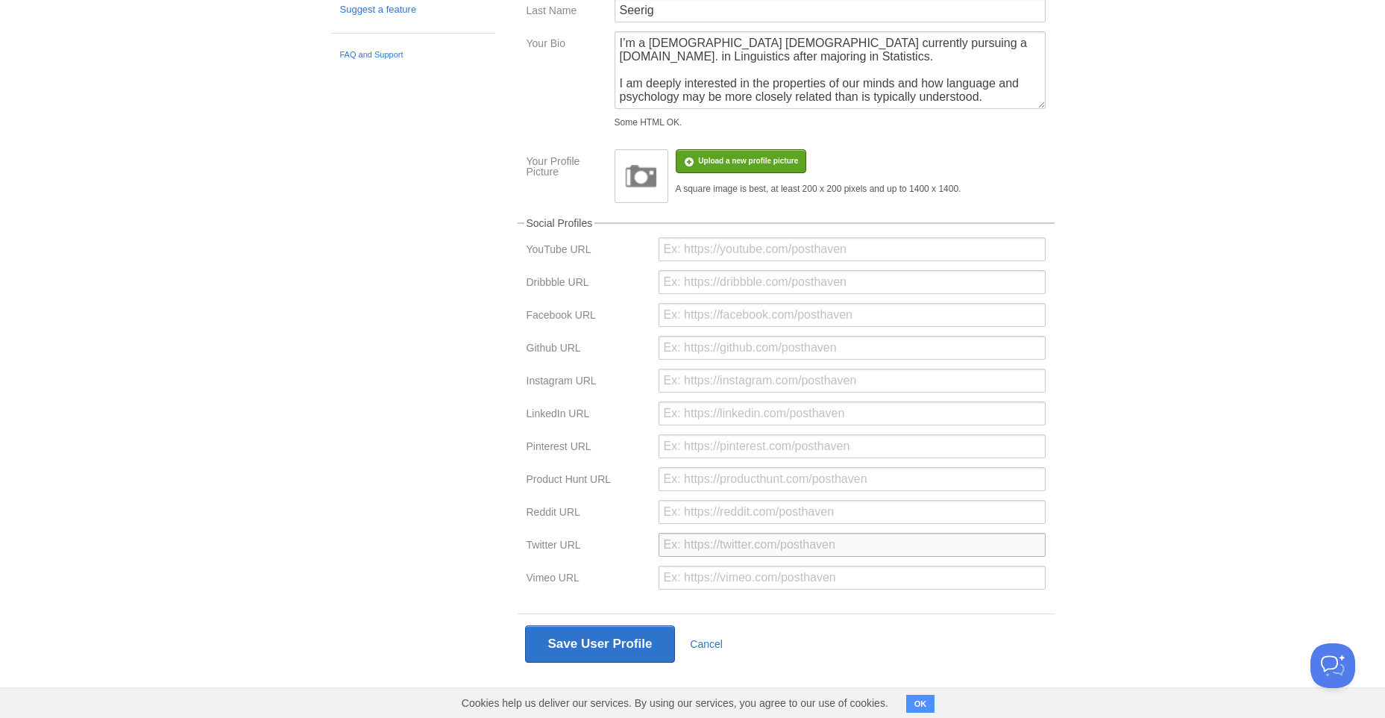
drag, startPoint x: 880, startPoint y: 539, endPoint x: 871, endPoint y: 555, distance: 18.0
click at [879, 539] on input "url" at bounding box center [852, 545] width 387 height 24
paste input "[URL][DOMAIN_NAME]"
type input "[URL][DOMAIN_NAME]"
click at [777, 348] on input "url" at bounding box center [852, 348] width 387 height 24
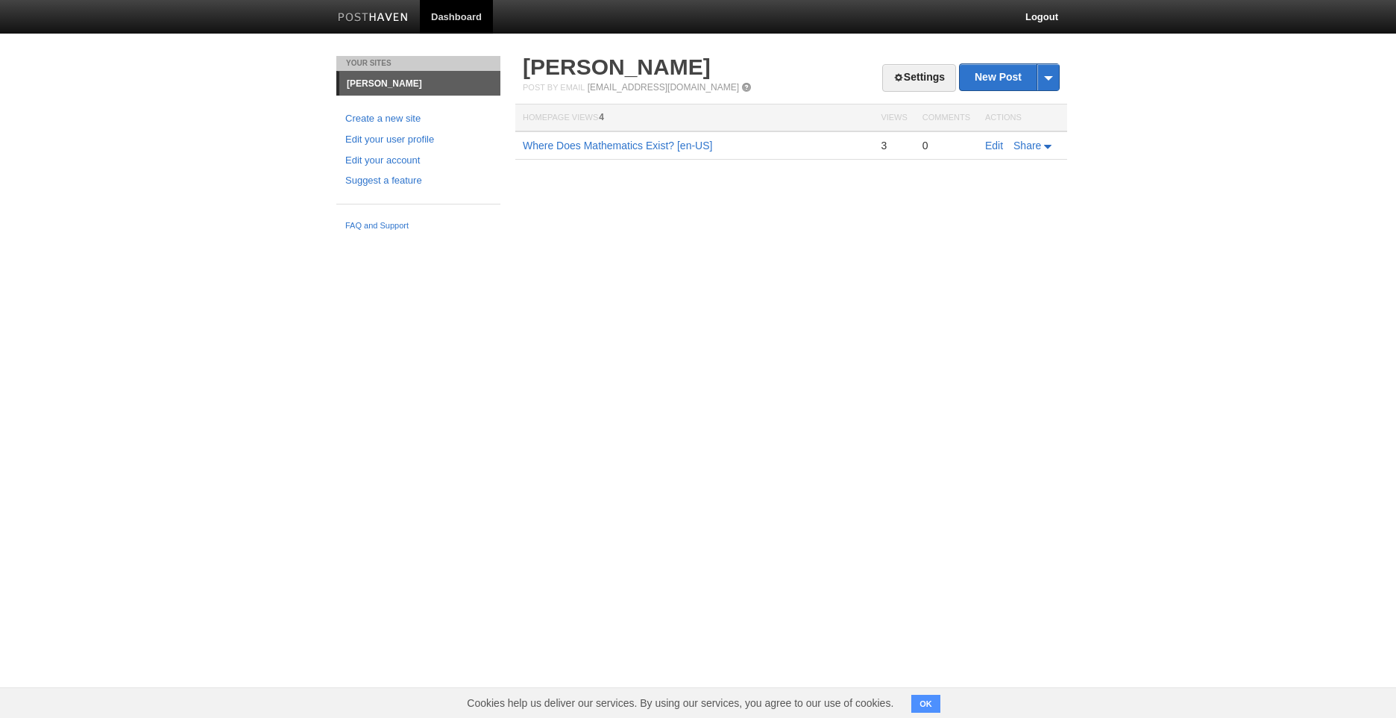
click at [989, 136] on td "Edit Share" at bounding box center [1023, 145] width 90 height 28
click at [990, 150] on link "Edit" at bounding box center [994, 145] width 18 height 12
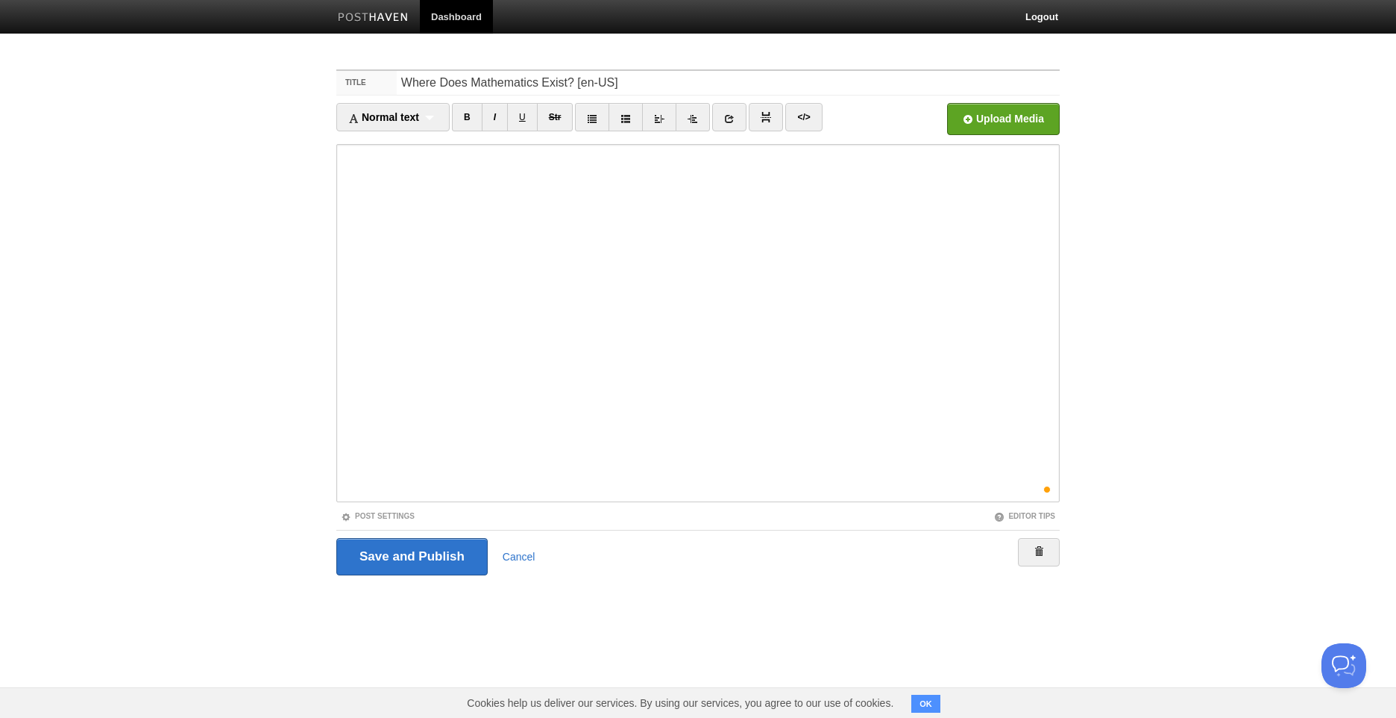
drag, startPoint x: 826, startPoint y: 254, endPoint x: 854, endPoint y: 125, distance: 132.7
click at [854, 125] on ul "Normal text Normal text Heading 1 Heading 2 Heading 3 B I U Str × </>" at bounding box center [607, 121] width 543 height 36
click at [950, 119] on input "file" at bounding box center [553, 123] width 1129 height 76
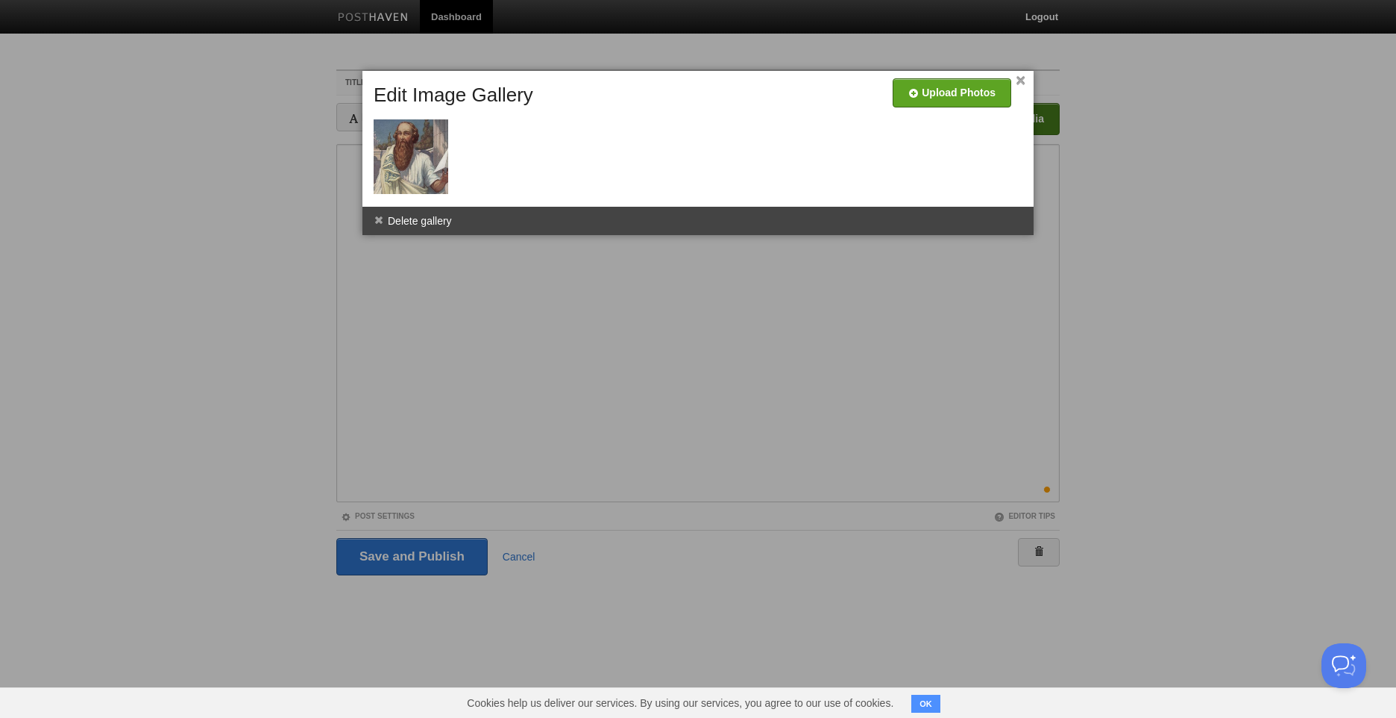
click at [269, 408] on div at bounding box center [698, 359] width 1396 height 718
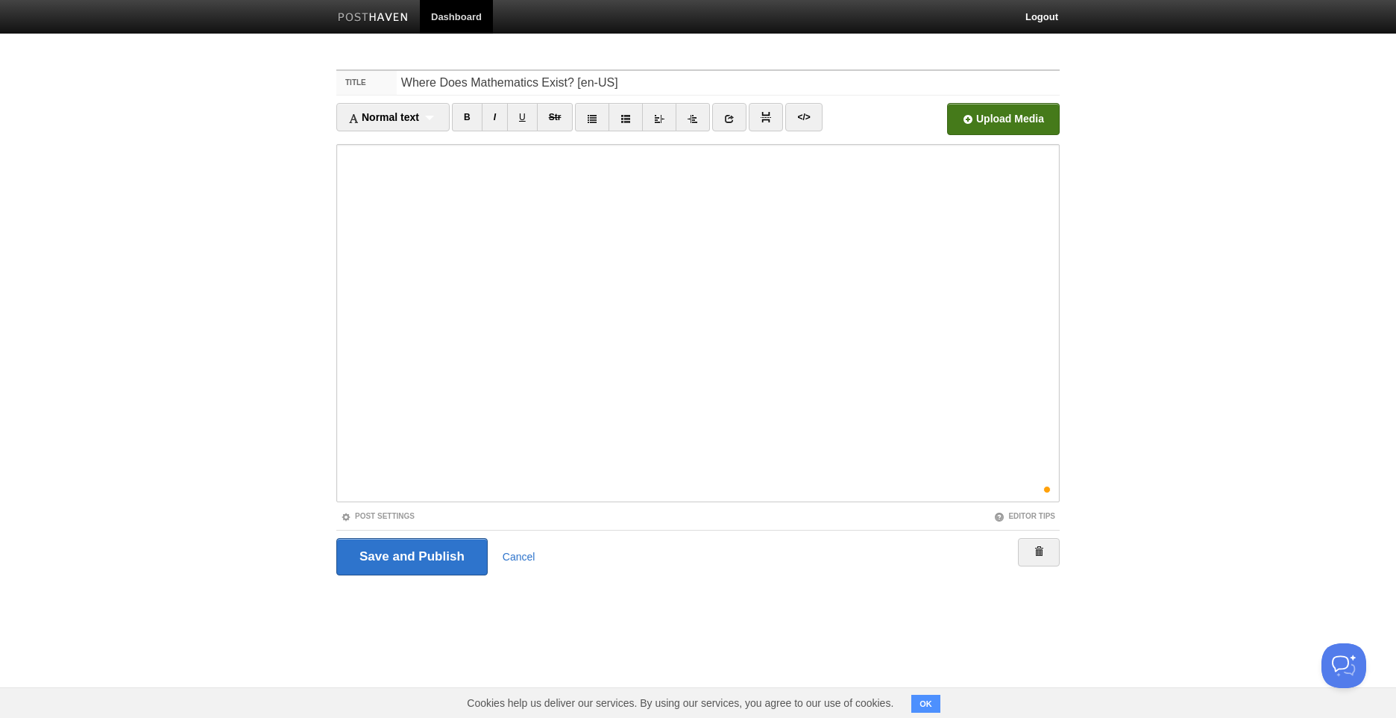
click at [298, 400] on body "Dashboard Logout Your Sites Arthur Seerig Create a new site Edit your user prof…" at bounding box center [698, 315] width 1396 height 631
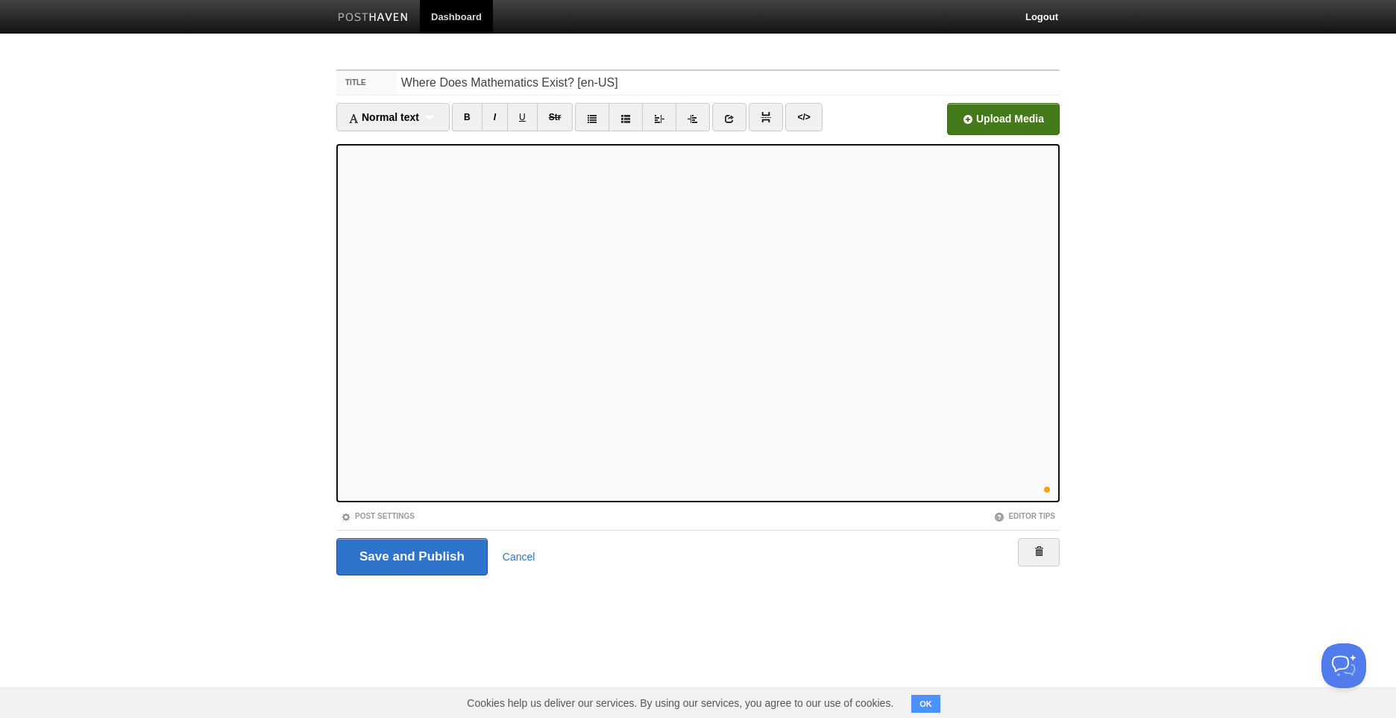
click at [393, 102] on fieldset "Title Where Does Mathematics Exist? [en-US] Normal text Normal text Heading 1 H…" at bounding box center [698, 327] width 724 height 517
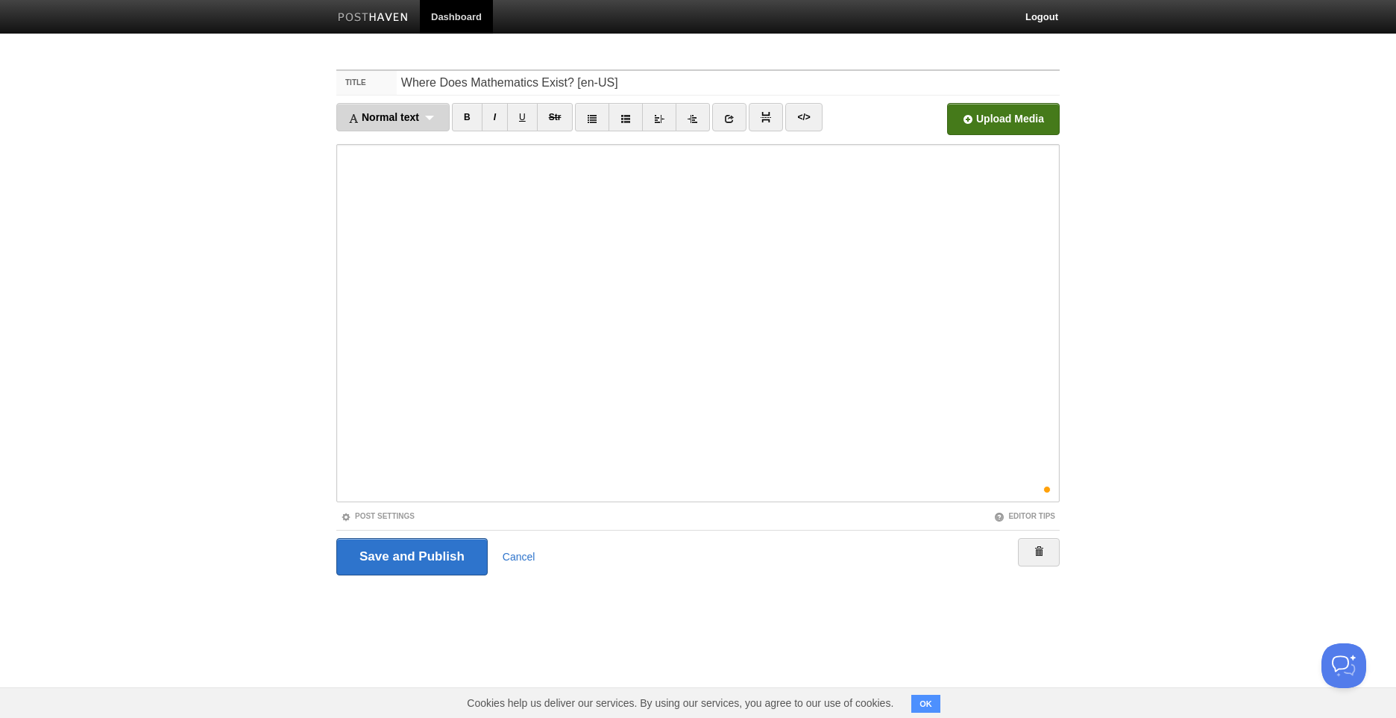
click at [397, 116] on span "Normal text" at bounding box center [383, 117] width 71 height 12
click at [401, 166] on link "Heading 1" at bounding box center [393, 165] width 112 height 22
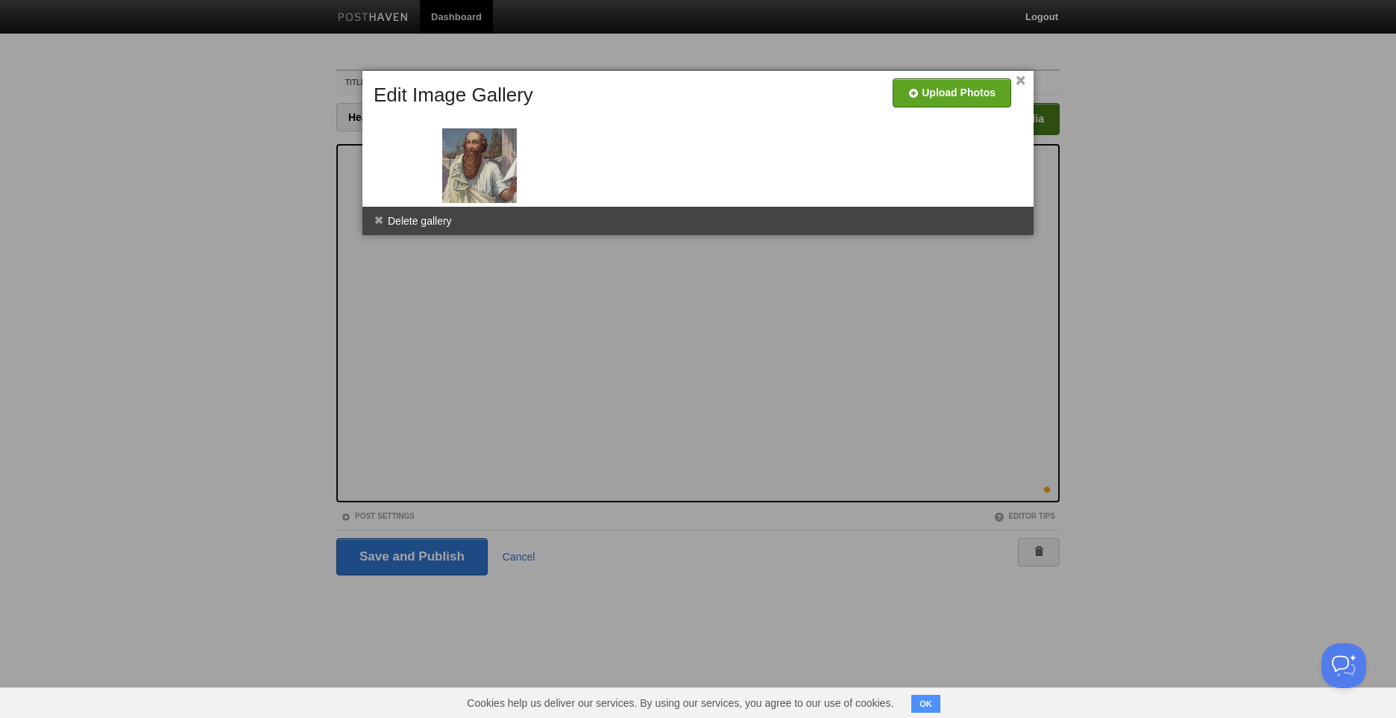
drag, startPoint x: 418, startPoint y: 178, endPoint x: 510, endPoint y: 192, distance: 92.8
click at [24, 424] on div at bounding box center [698, 359] width 1396 height 718
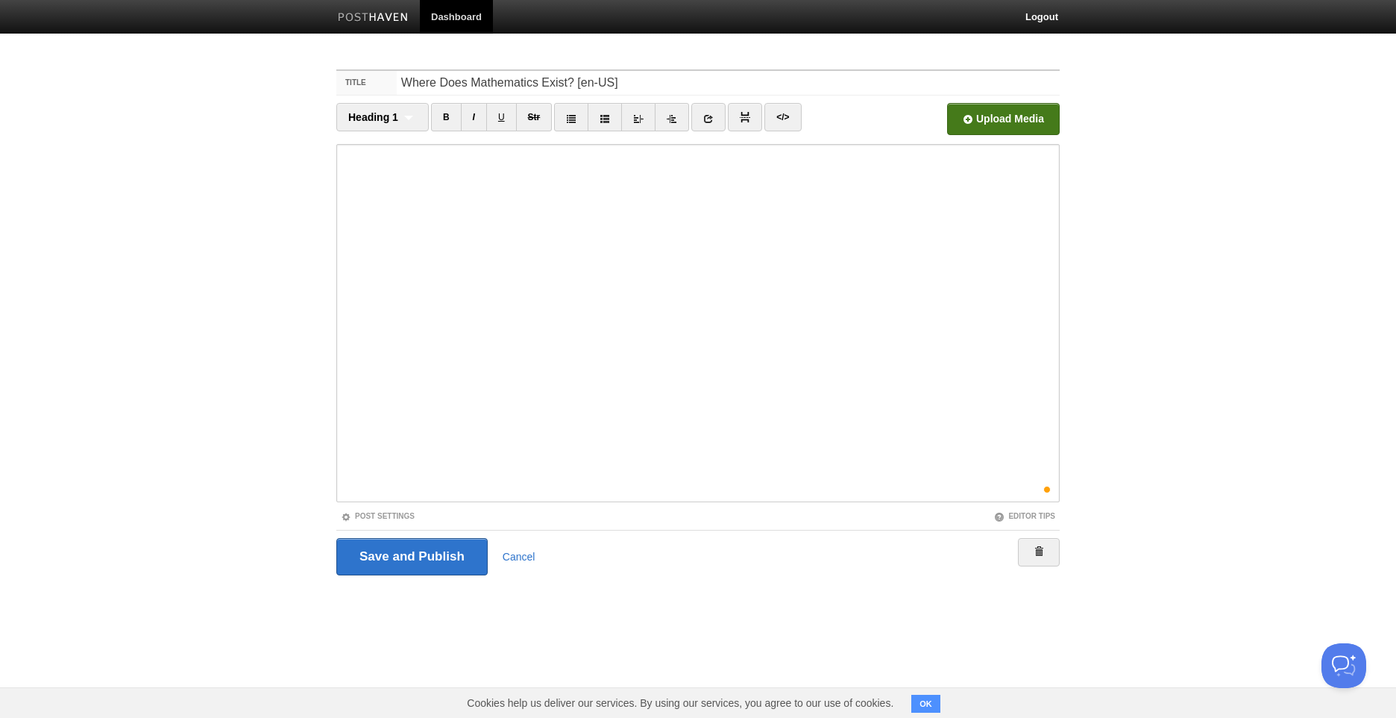
click at [133, 410] on body "Dashboard Logout Your Sites Arthur Seerig Create a new site Edit your user prof…" at bounding box center [698, 315] width 1396 height 631
drag, startPoint x: 133, startPoint y: 410, endPoint x: 169, endPoint y: 527, distance: 122.7
click at [169, 527] on body "Dashboard Logout Your Sites Arthur Seerig Create a new site Edit your user prof…" at bounding box center [698, 315] width 1396 height 631
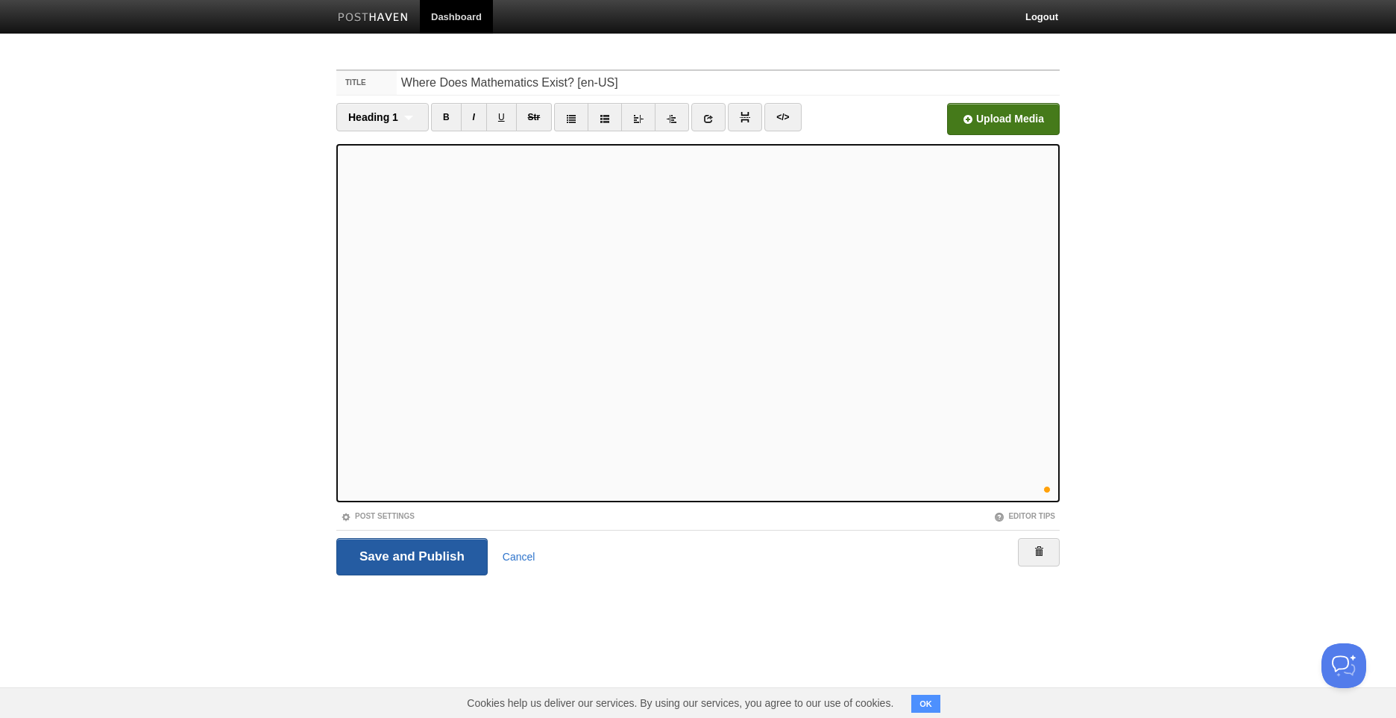
click at [412, 543] on input "Save and Publish" at bounding box center [411, 556] width 151 height 37
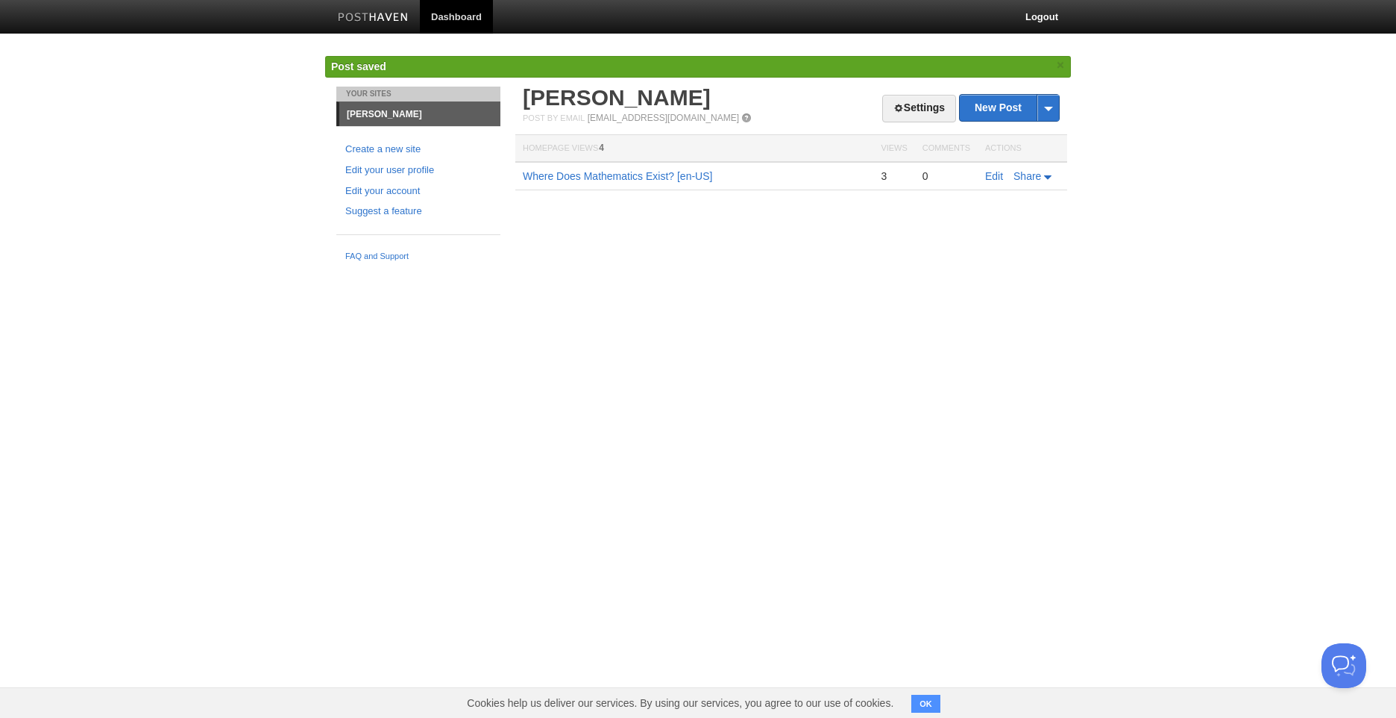
click at [718, 172] on td "Where Does Mathematics Exist? [en-US]" at bounding box center [694, 176] width 358 height 28
click at [690, 179] on link "Where Does Mathematics Exist? [en-US]" at bounding box center [617, 176] width 189 height 12
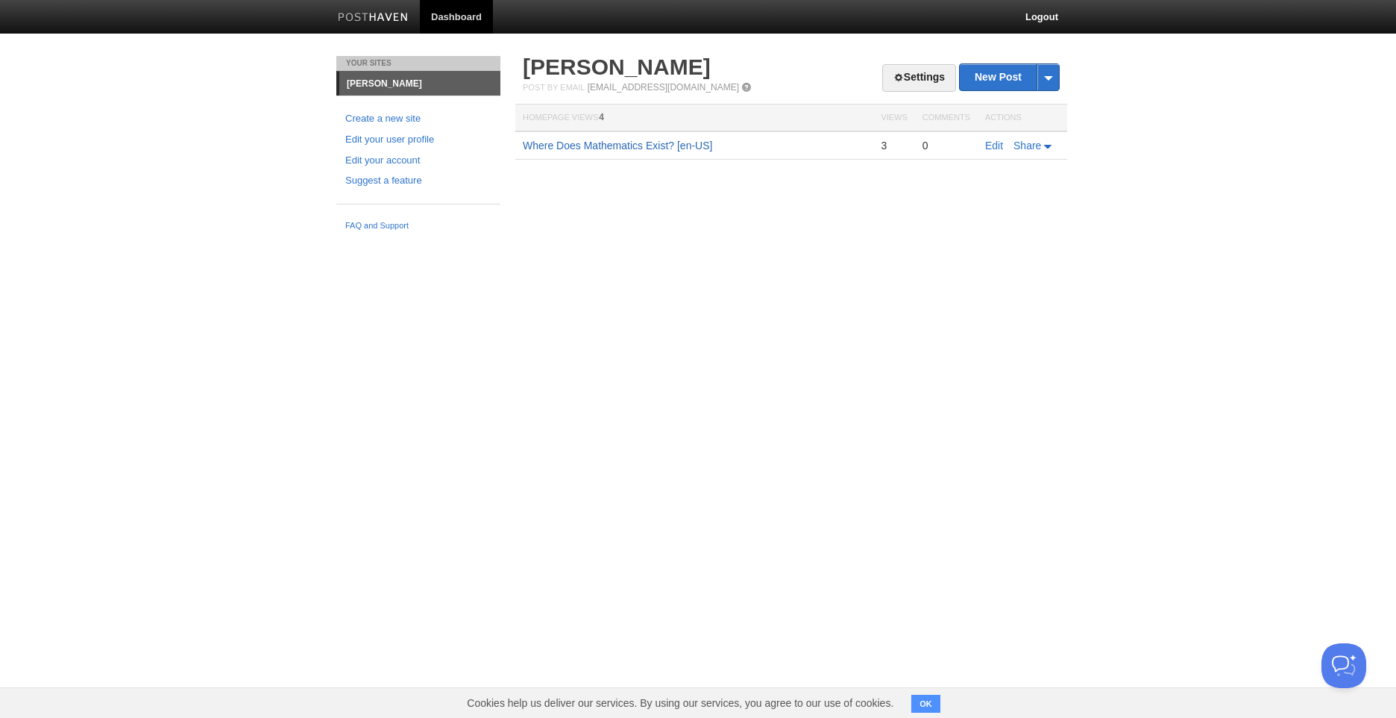
click at [553, 150] on link "Where Does Mathematics Exist? [en-US]" at bounding box center [617, 145] width 189 height 12
